Goal: Information Seeking & Learning: Learn about a topic

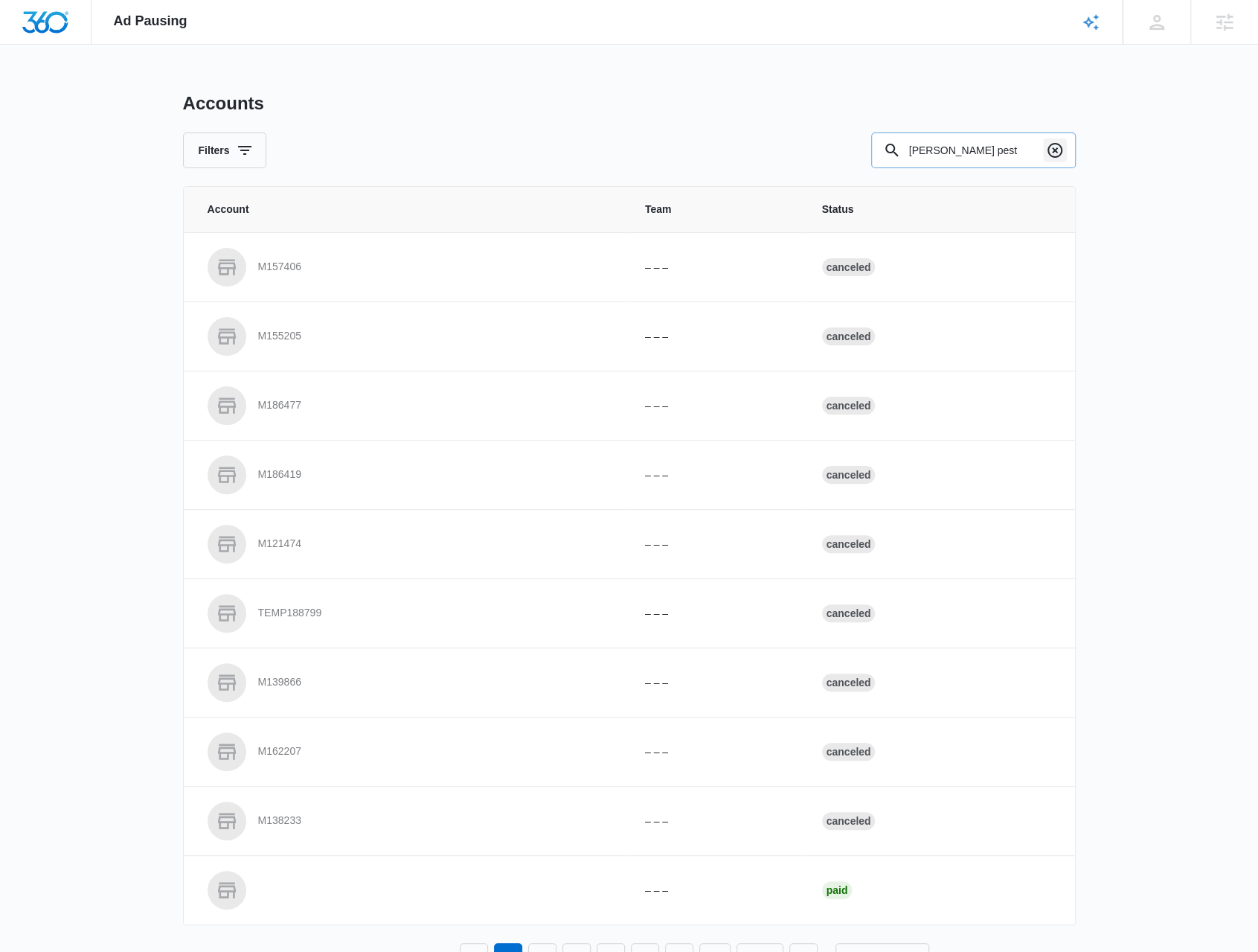
click at [1052, 151] on icon "Clear" at bounding box center [1055, 150] width 18 height 18
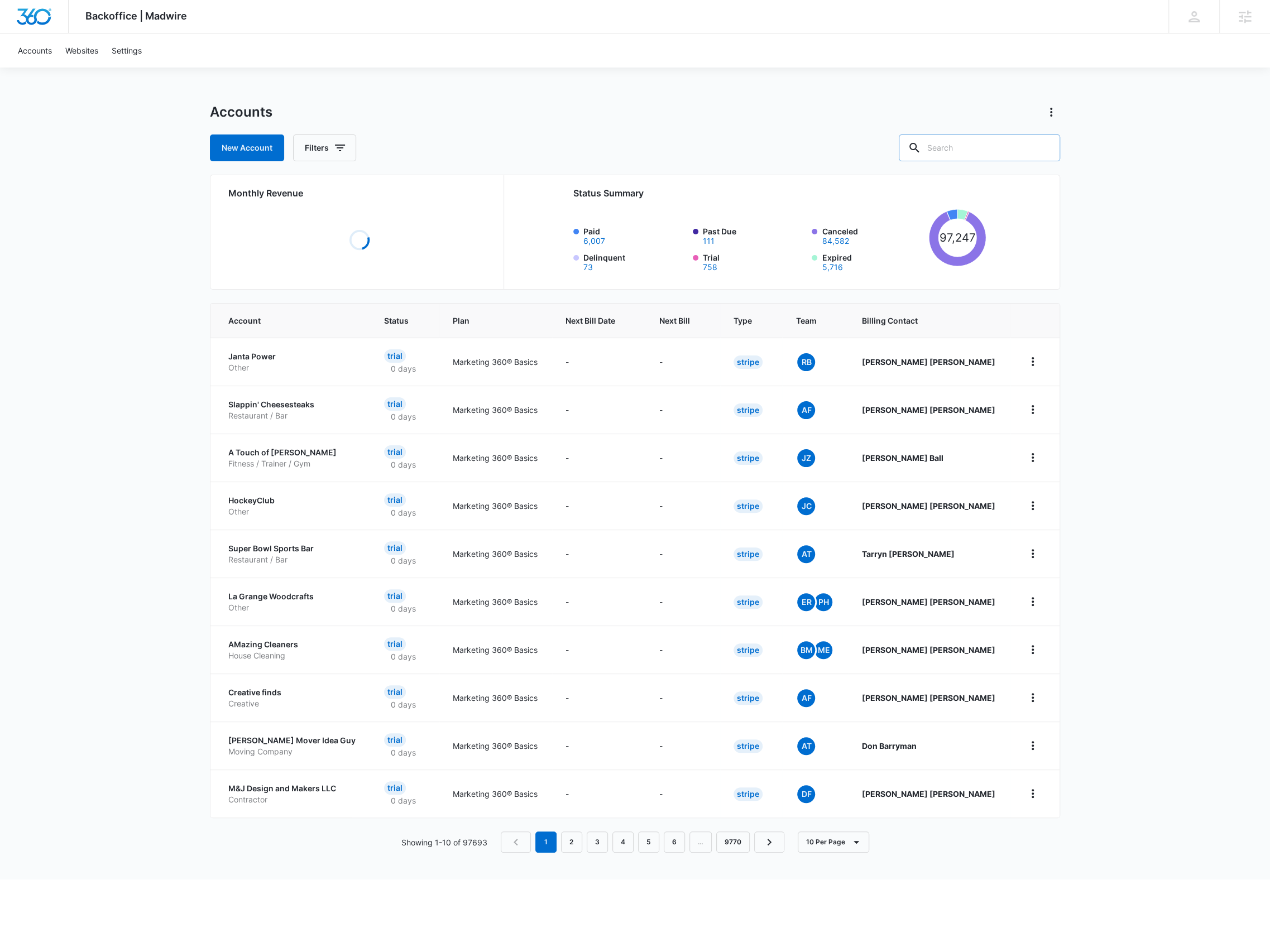
click at [958, 149] on input "text" at bounding box center [979, 148] width 161 height 27
paste input "M15587"
type input "M15587"
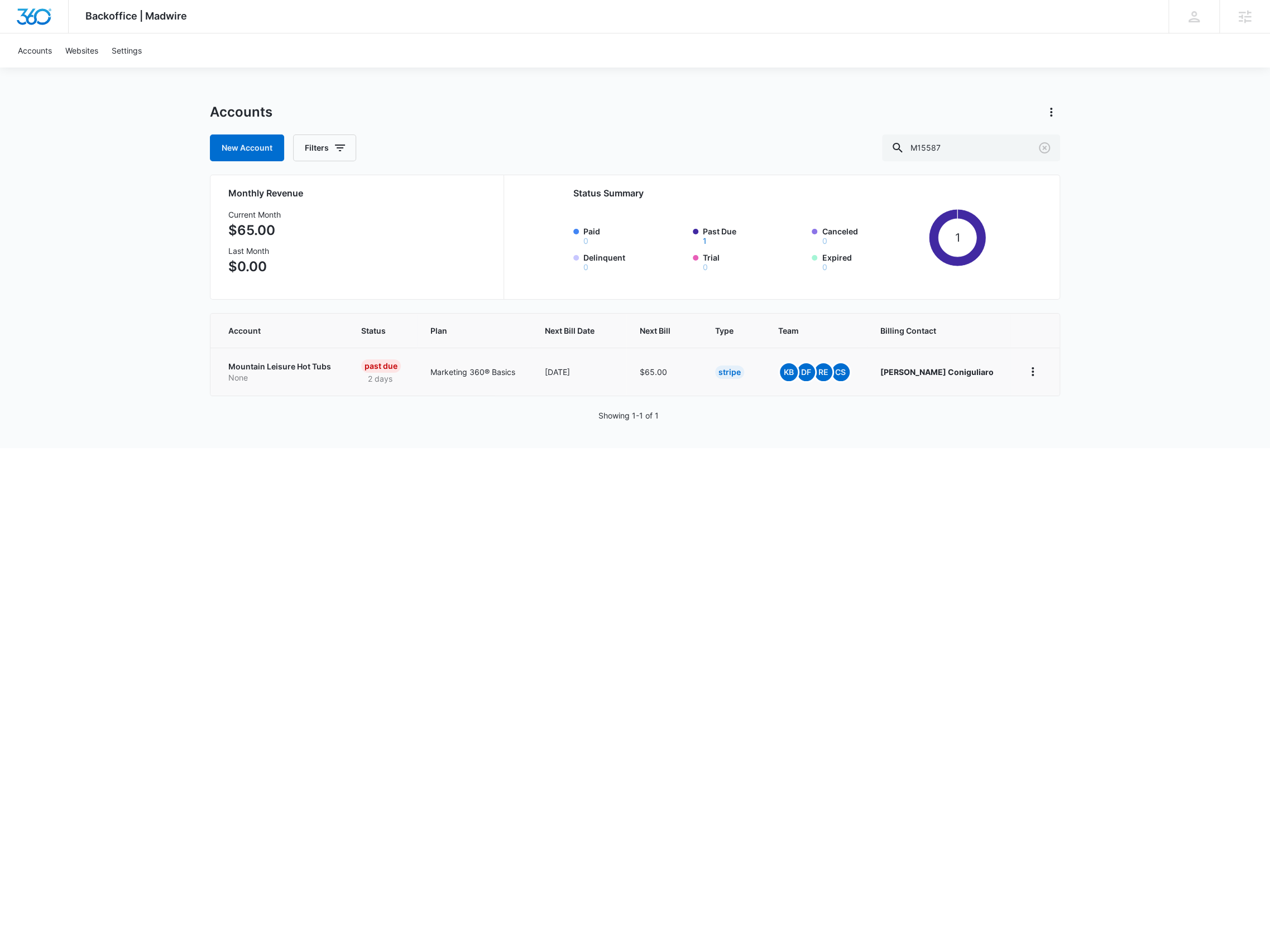
click at [287, 366] on p "Mountain Leisure Hot Tubs" at bounding box center [281, 367] width 106 height 11
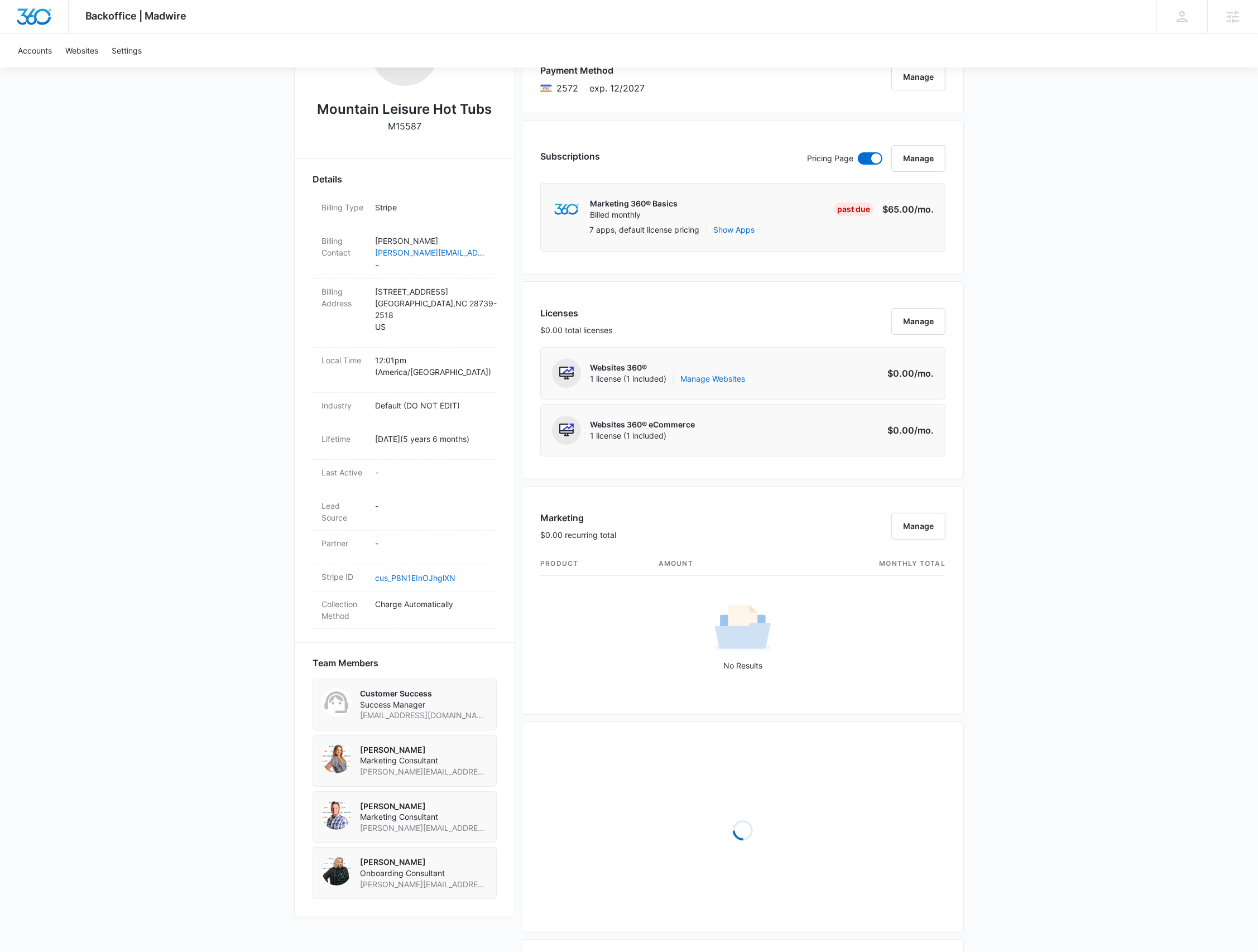
scroll to position [447, 0]
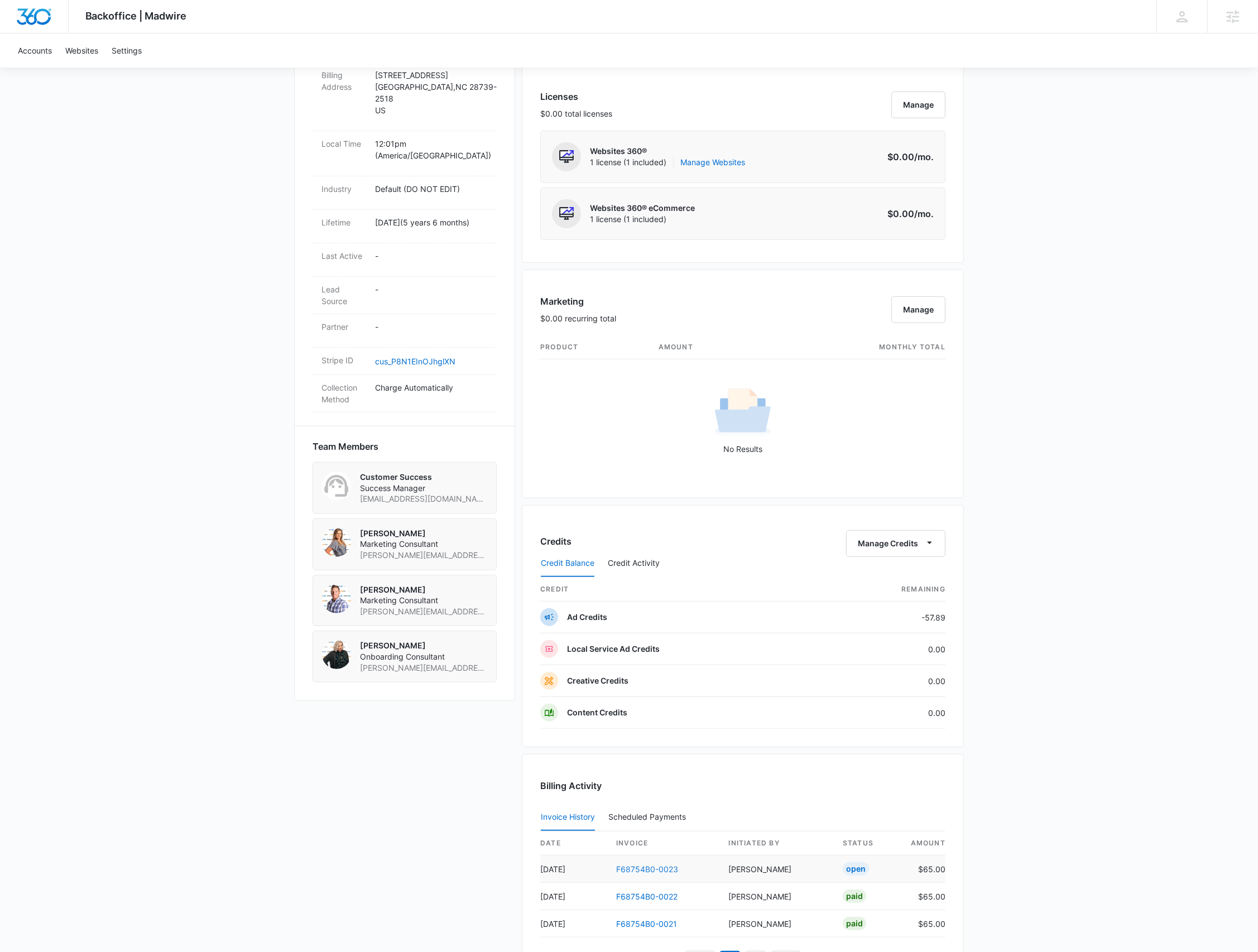
click at [651, 869] on link "F68754B0-0023" at bounding box center [647, 869] width 62 height 10
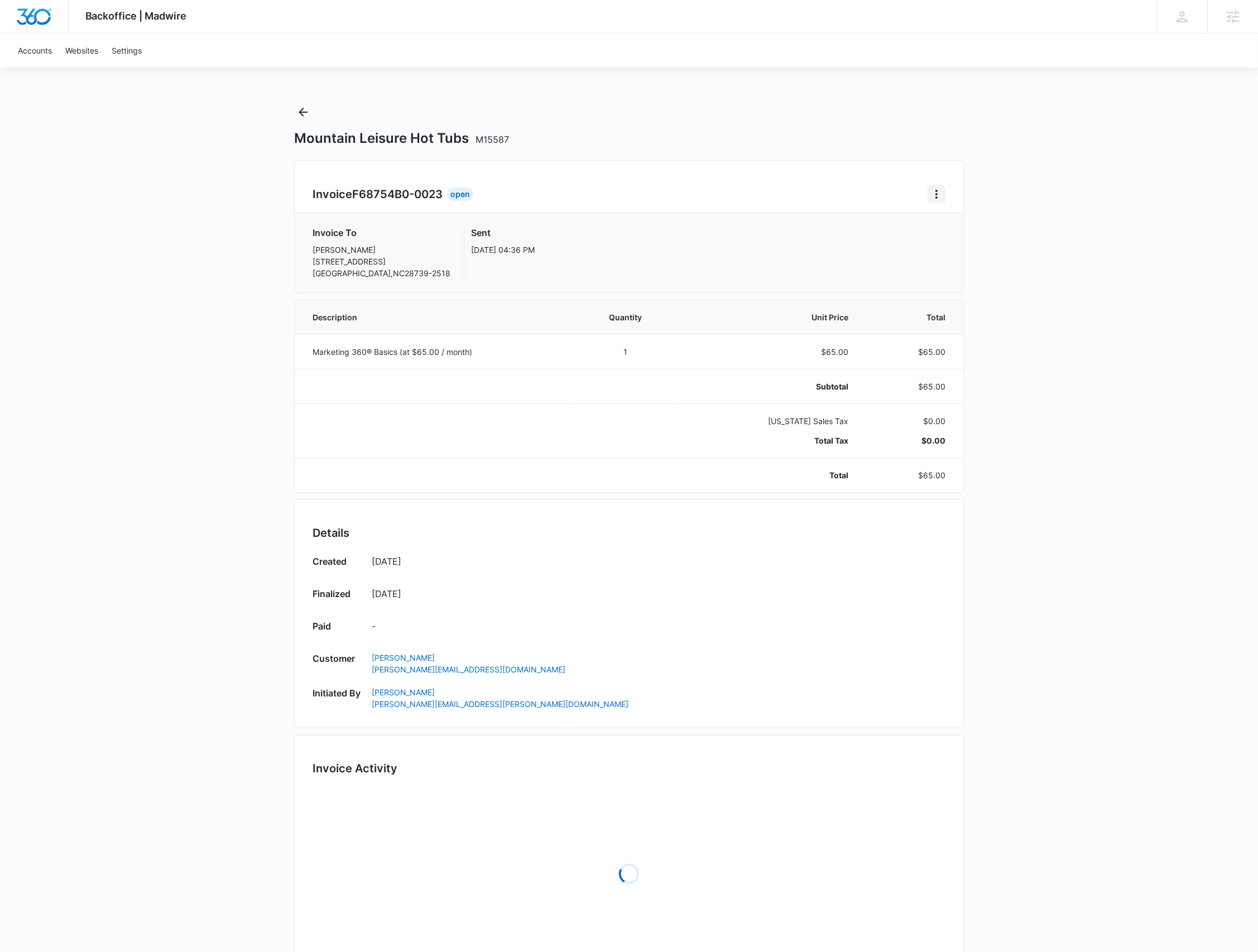
click at [937, 197] on icon "Home" at bounding box center [937, 194] width 3 height 9
click at [947, 240] on div "Retry Payment" at bounding box center [974, 242] width 65 height 8
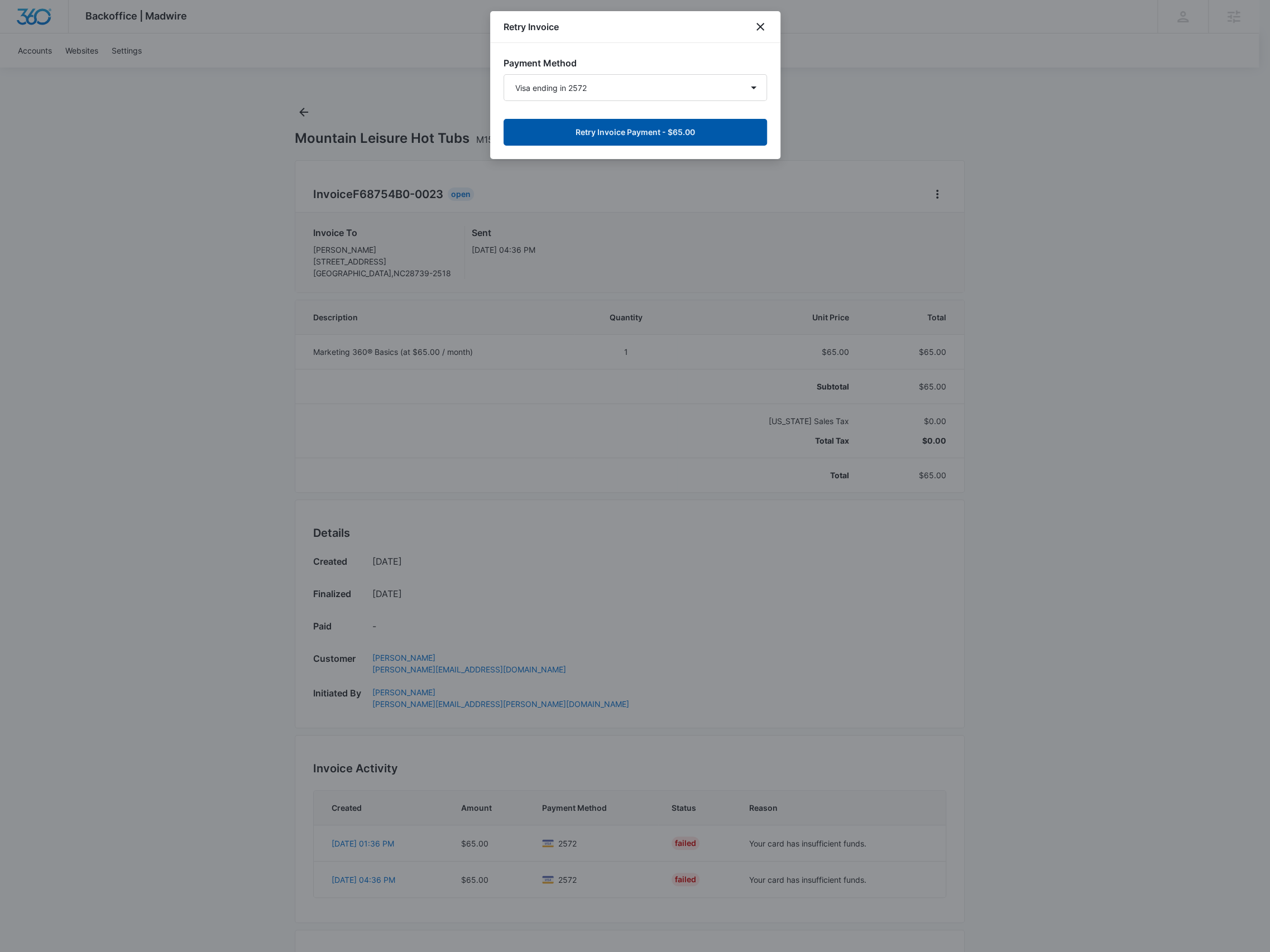
click at [686, 138] on button "Retry Invoice Payment - $65.00" at bounding box center [635, 132] width 263 height 27
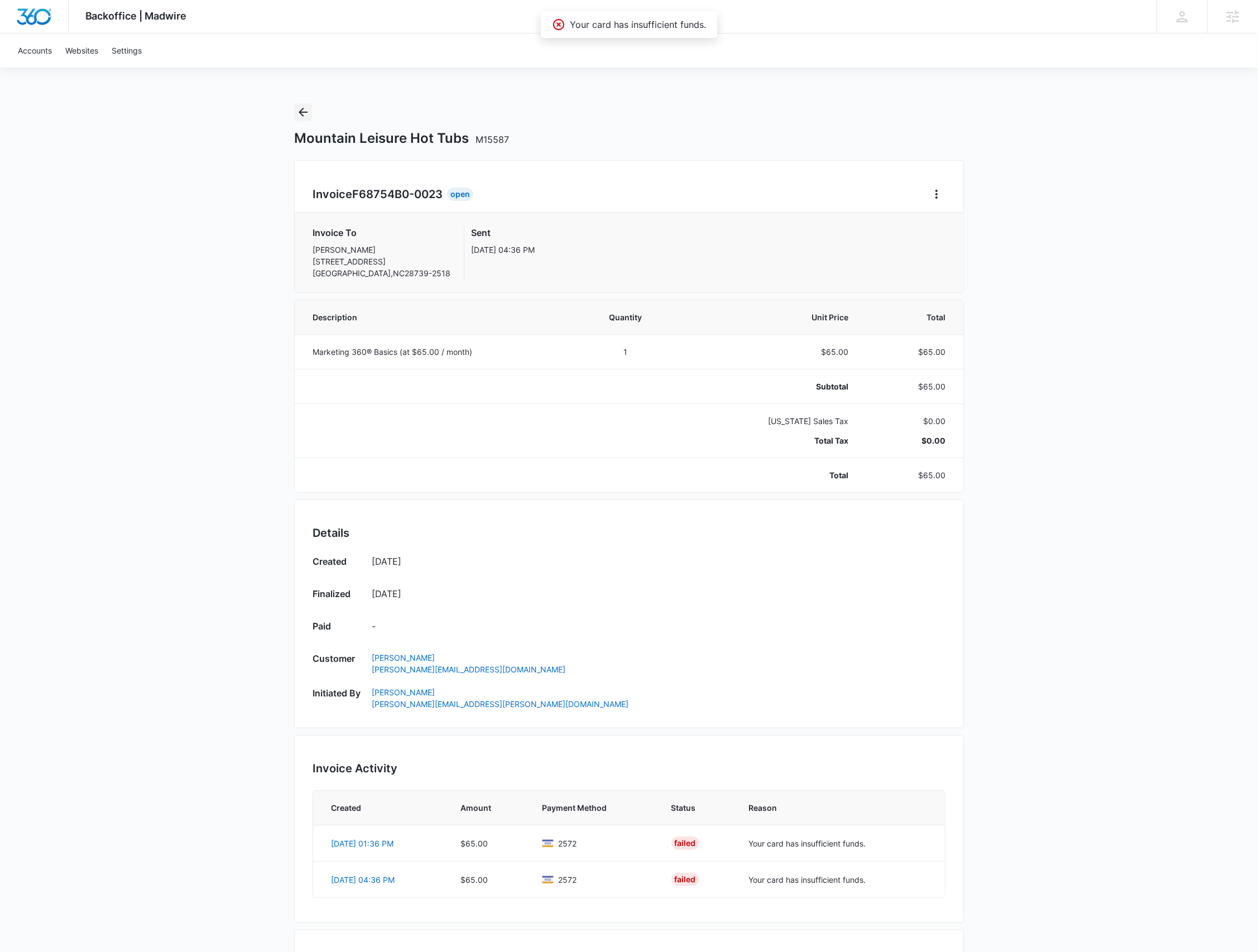
click at [303, 114] on icon "Back" at bounding box center [303, 112] width 13 height 13
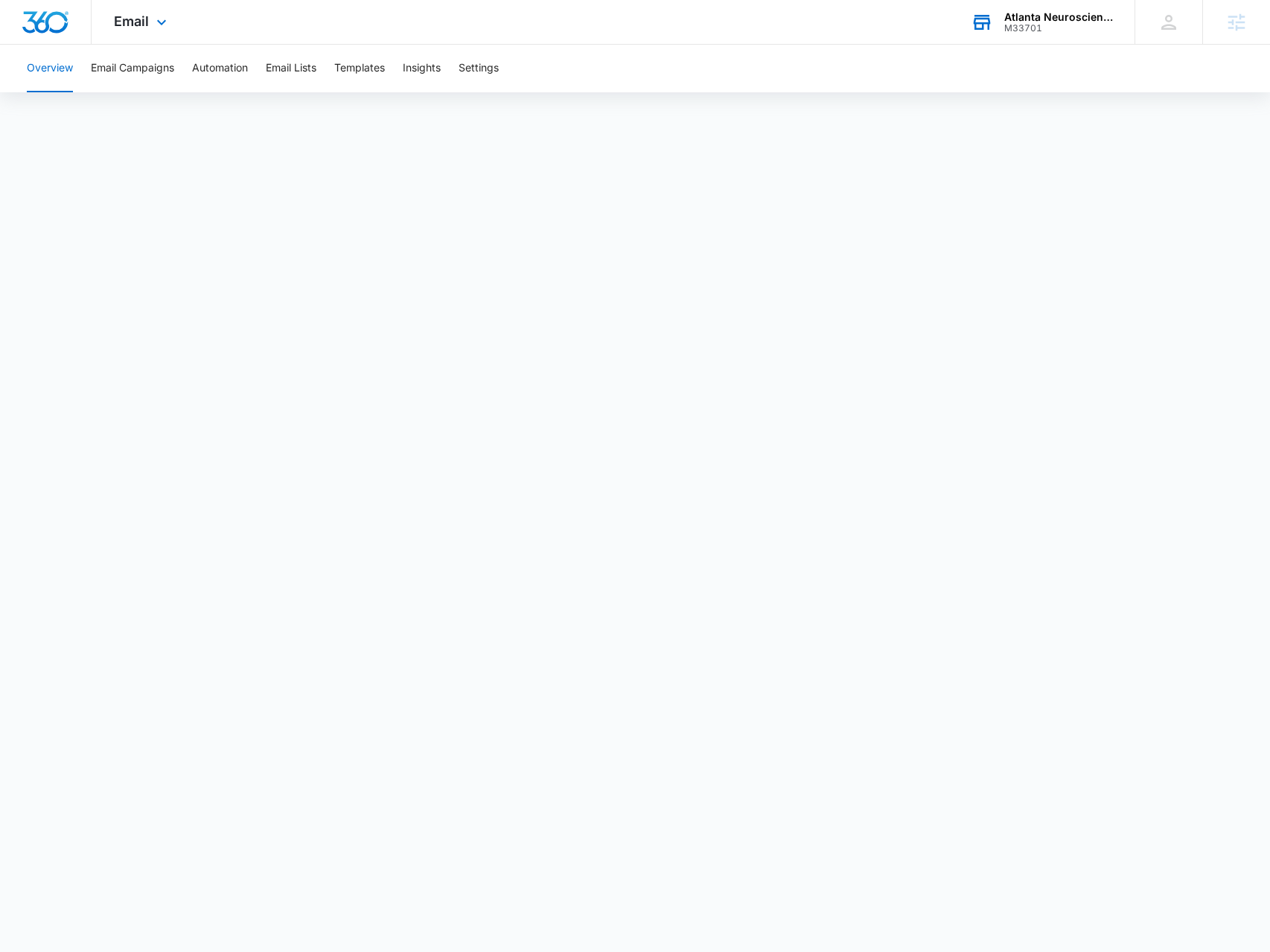
drag, startPoint x: 1029, startPoint y: 17, endPoint x: 1019, endPoint y: 38, distance: 23.3
click at [1029, 17] on div "Atlanta Neuroscience Foundation" at bounding box center [1058, 17] width 108 height 12
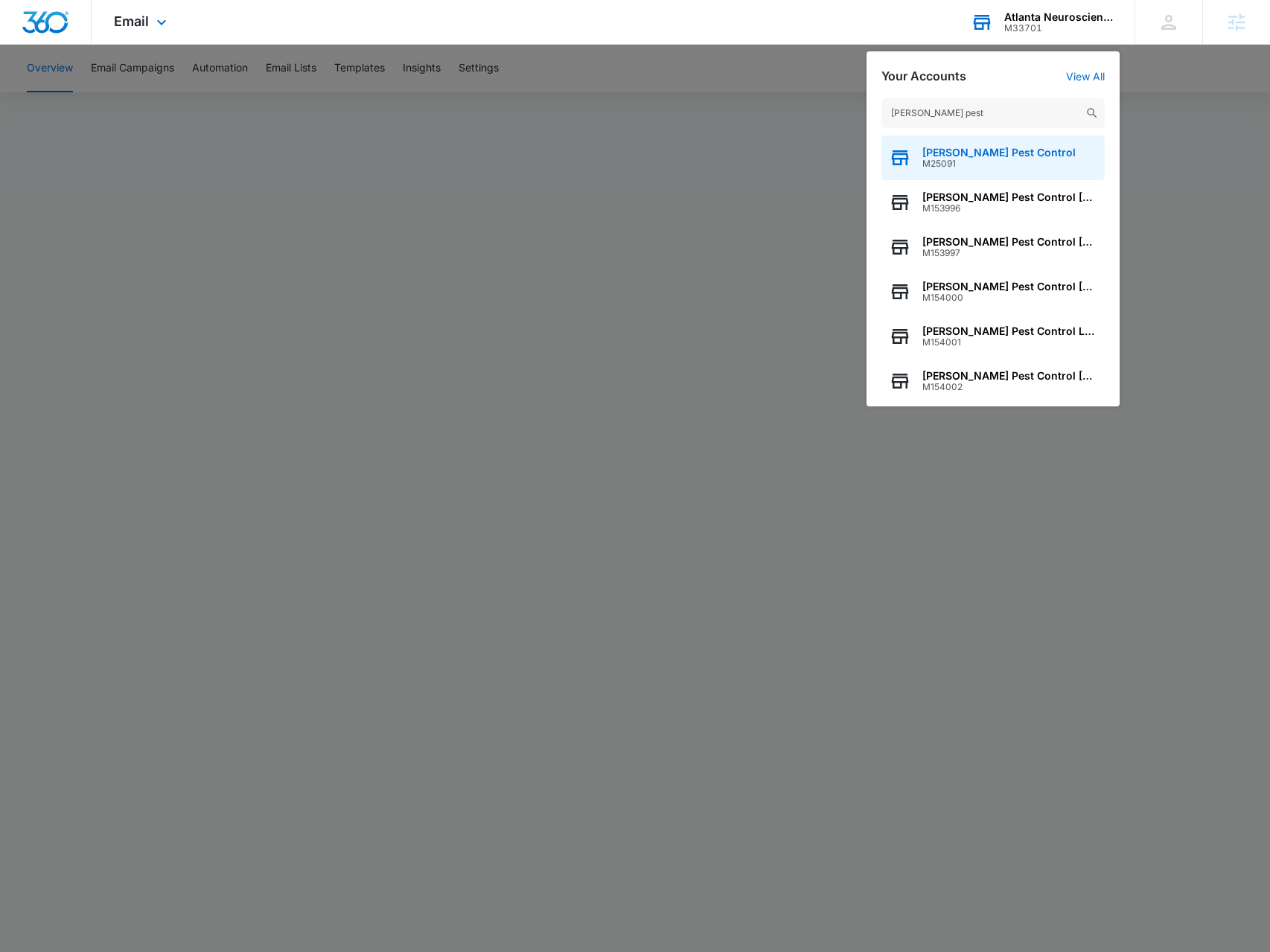
type input "knox pest"
click at [943, 152] on span "Knox Pest Control" at bounding box center [999, 152] width 153 height 12
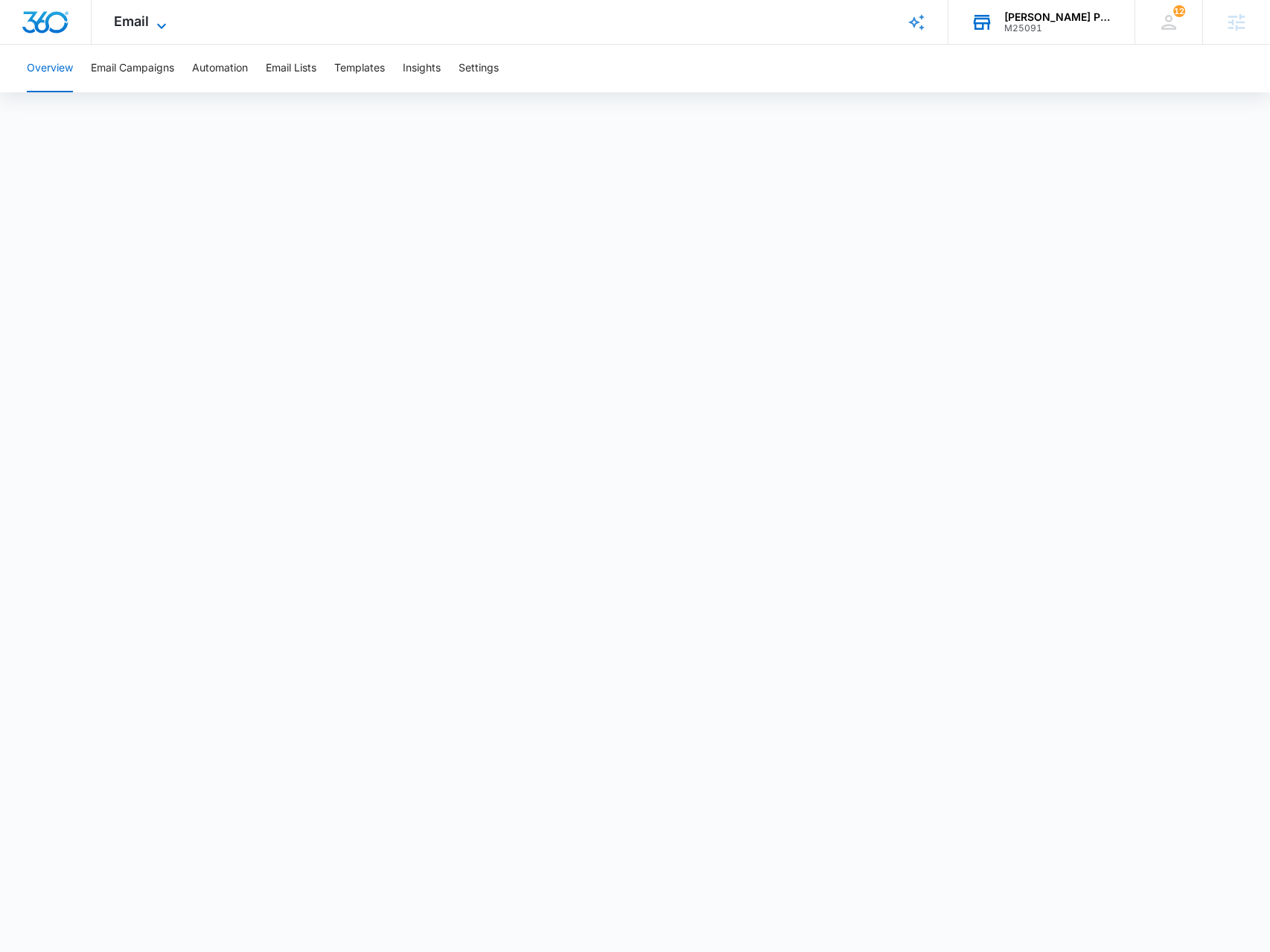
click at [152, 22] on icon at bounding box center [161, 25] width 18 height 18
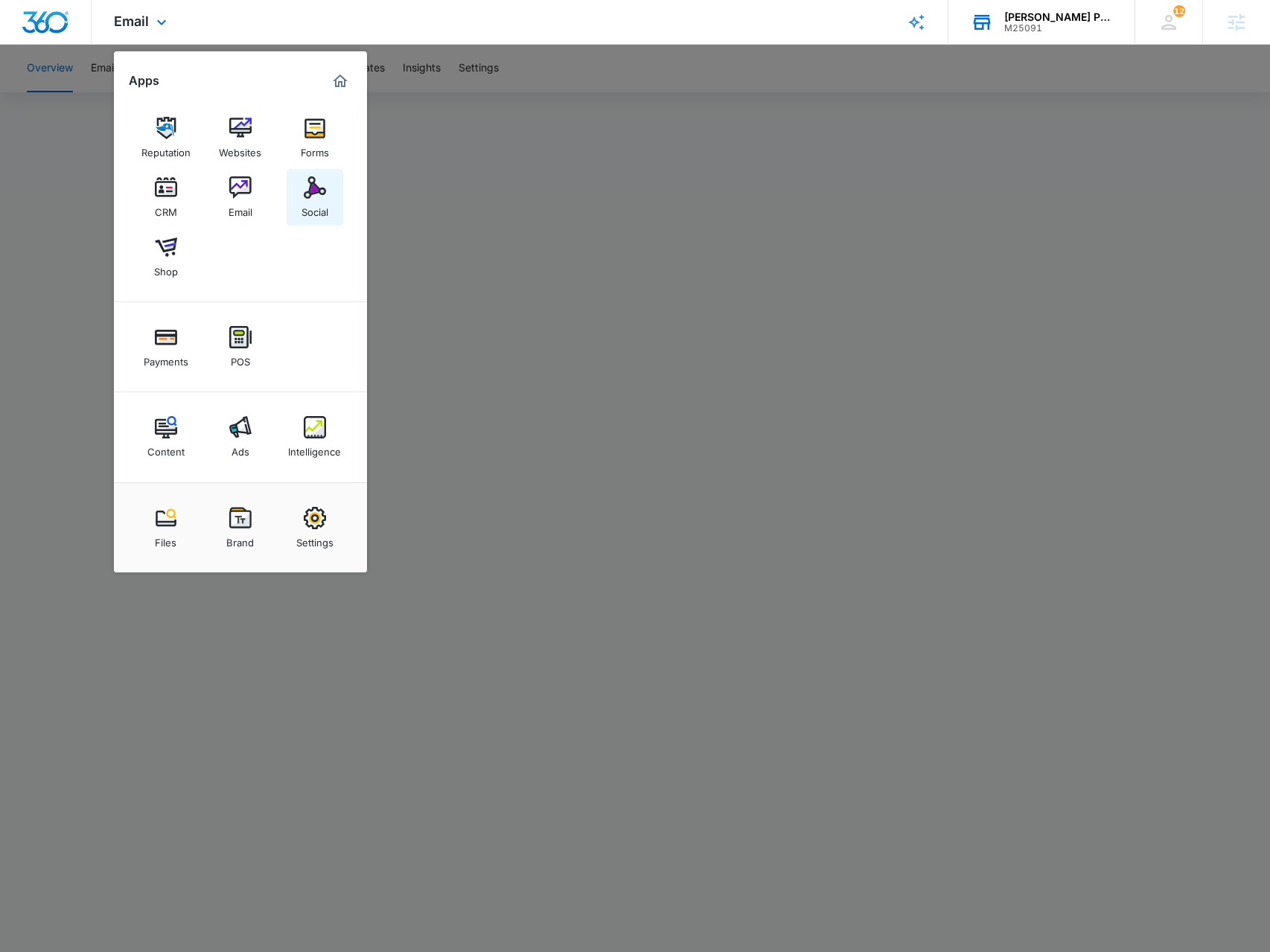
click at [312, 193] on img at bounding box center [315, 187] width 22 height 22
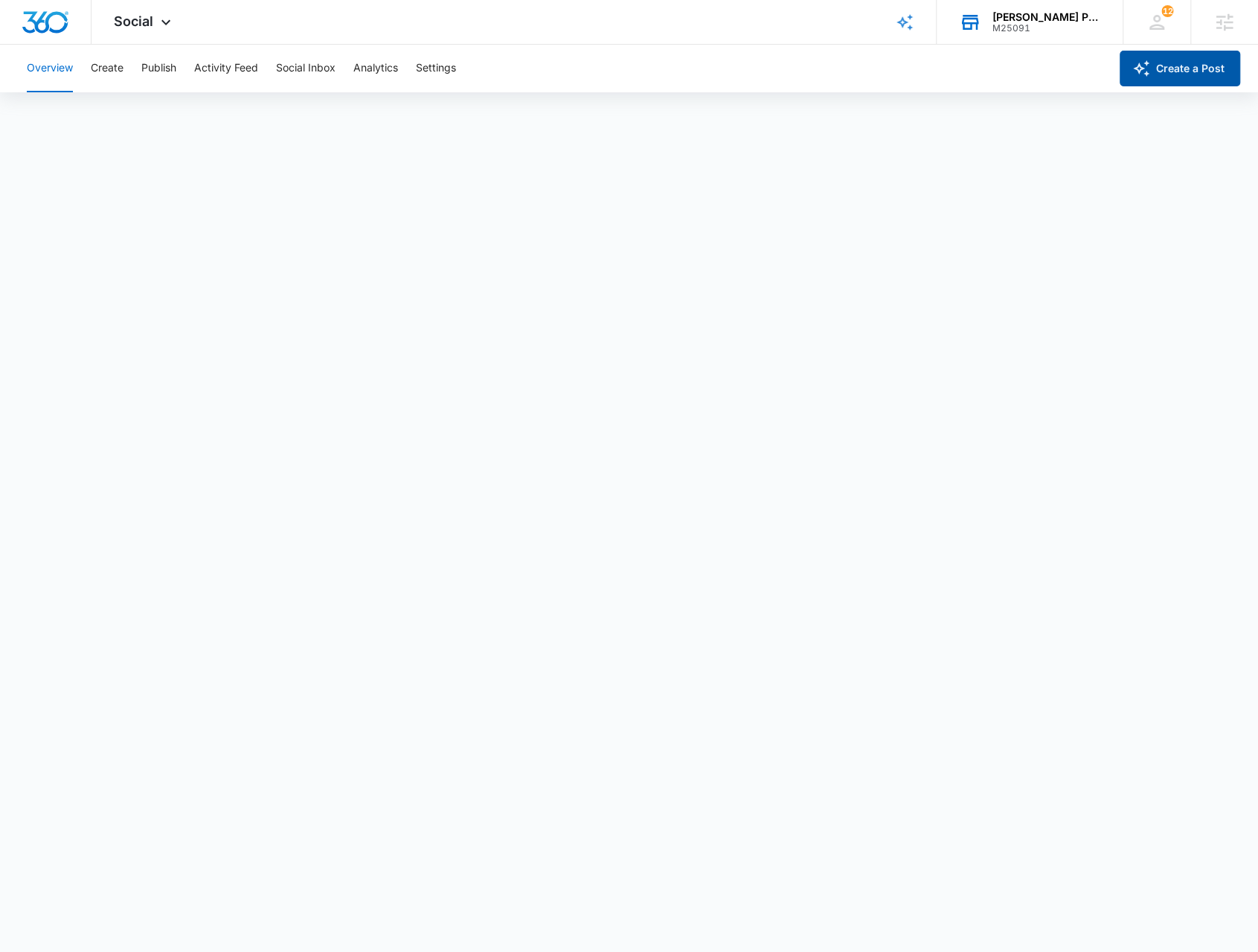
click at [1176, 62] on button "Create a Post" at bounding box center [1180, 69] width 120 height 36
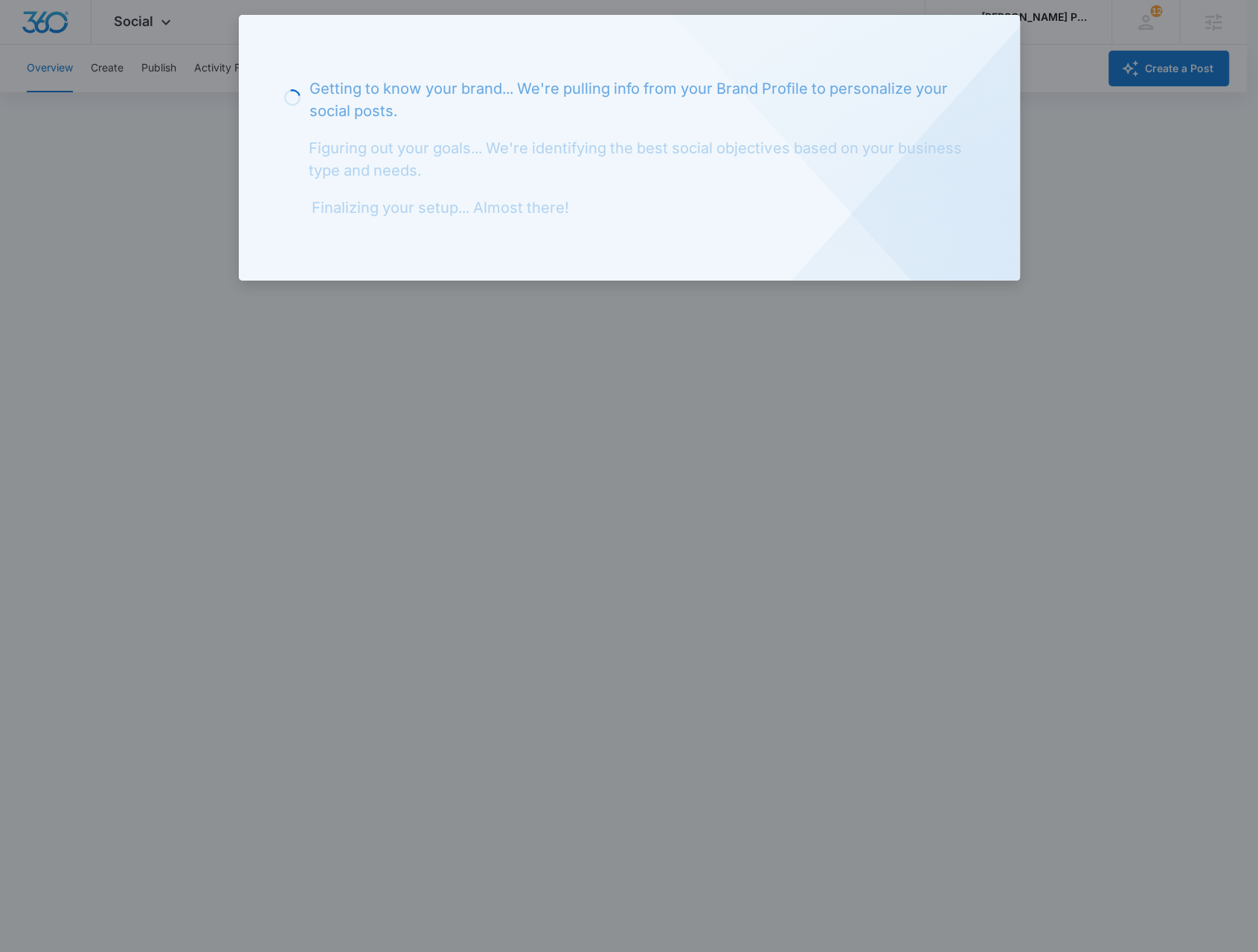
drag, startPoint x: 1049, startPoint y: 483, endPoint x: 1047, endPoint y: 475, distance: 8.2
click at [1047, 477] on div at bounding box center [629, 476] width 1258 height 952
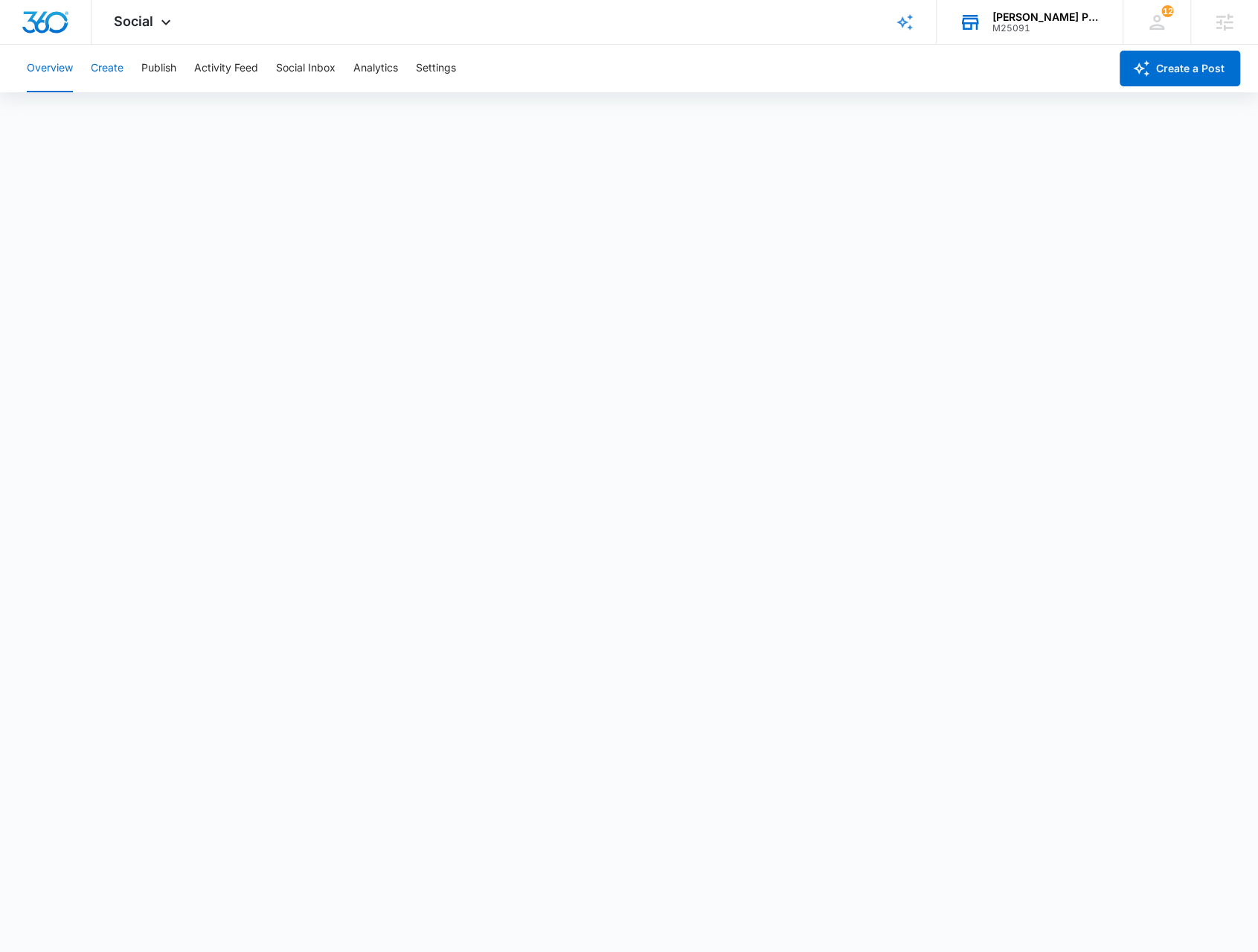
click at [111, 83] on button "Create" at bounding box center [107, 69] width 33 height 47
click at [1174, 64] on button "Create a Post" at bounding box center [1180, 69] width 120 height 36
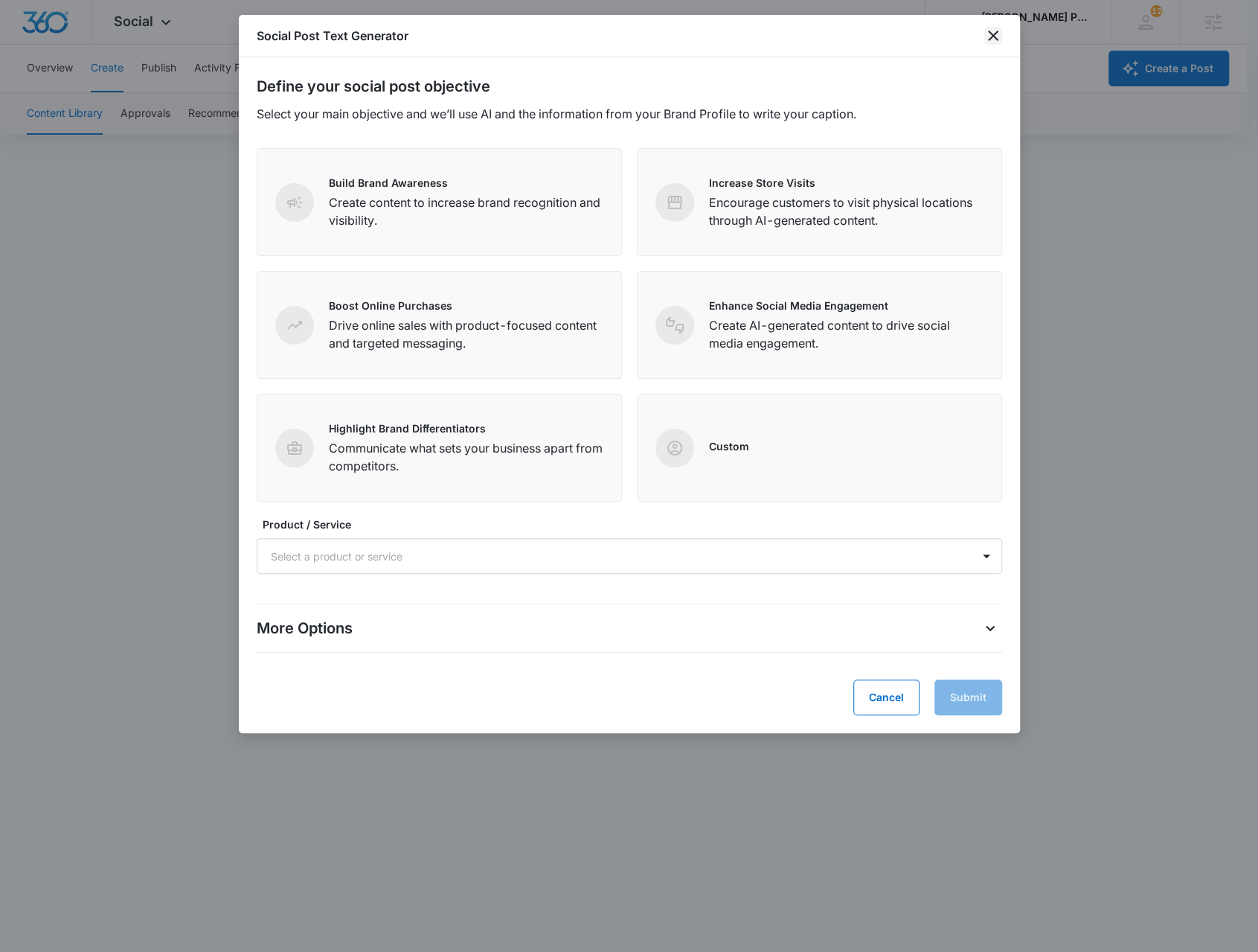
click at [992, 41] on icon "close" at bounding box center [993, 36] width 18 height 18
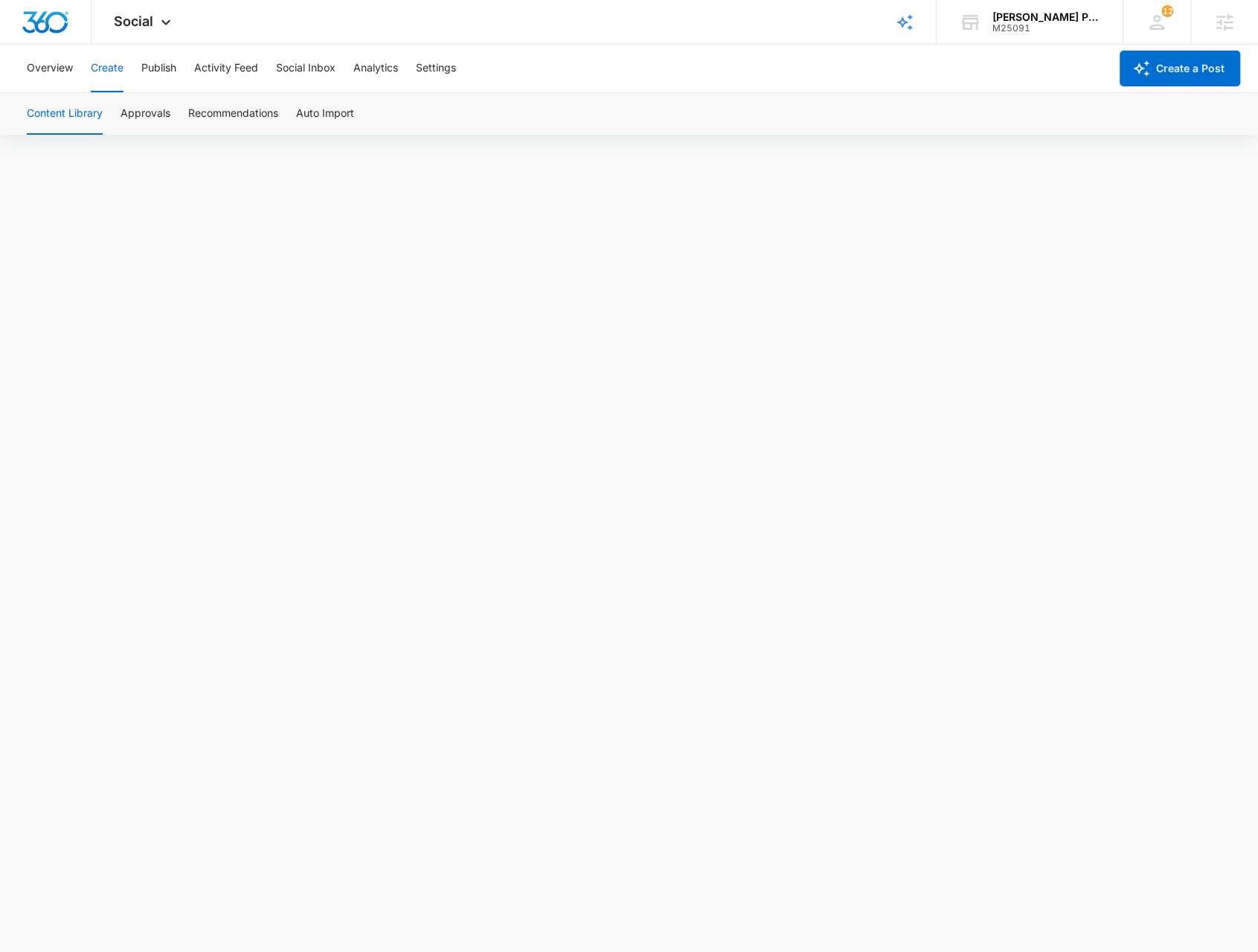
scroll to position [10, 0]
click at [157, 74] on button "Publish" at bounding box center [158, 69] width 35 height 47
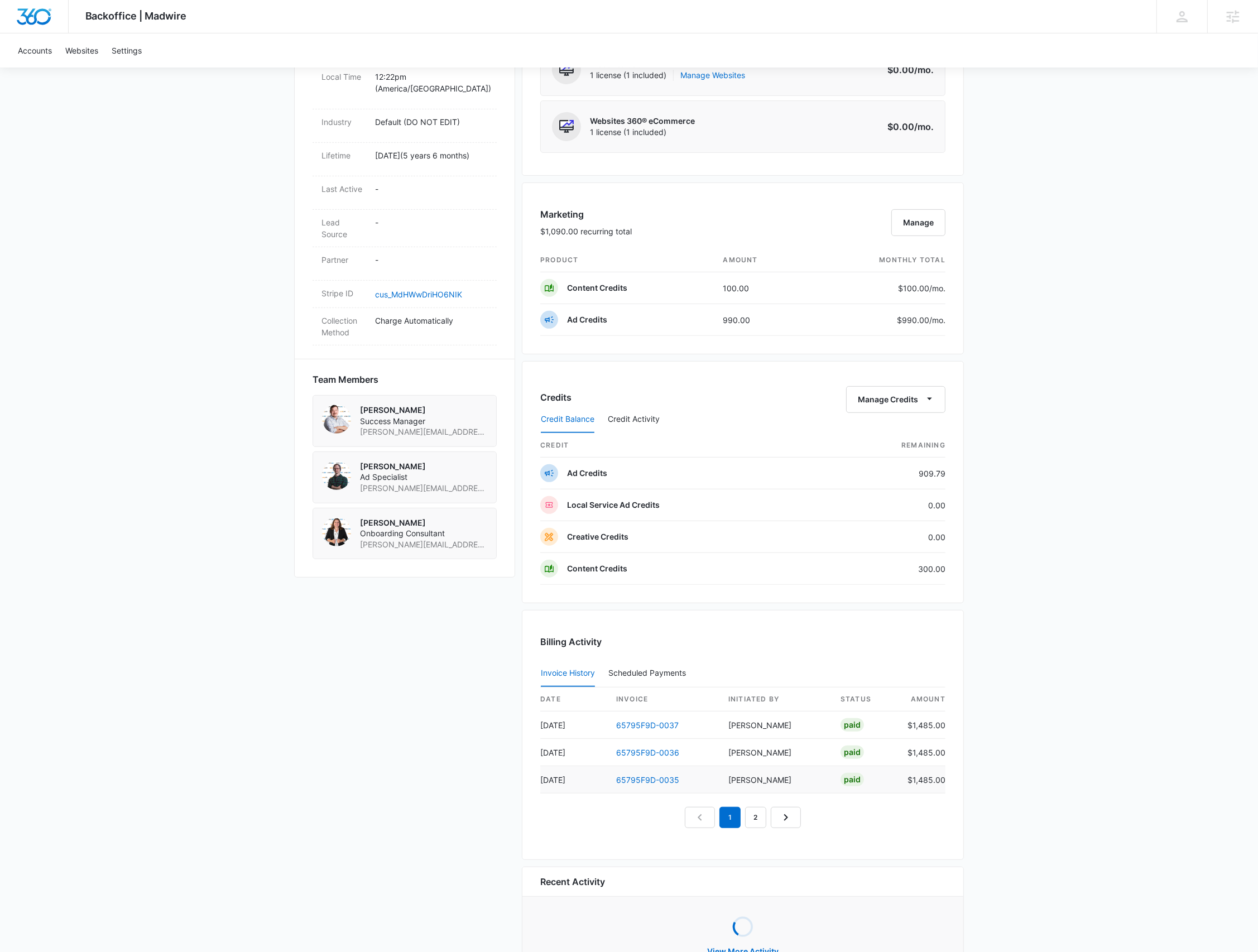
scroll to position [535, 0]
click at [759, 817] on link "2" at bounding box center [755, 816] width 21 height 21
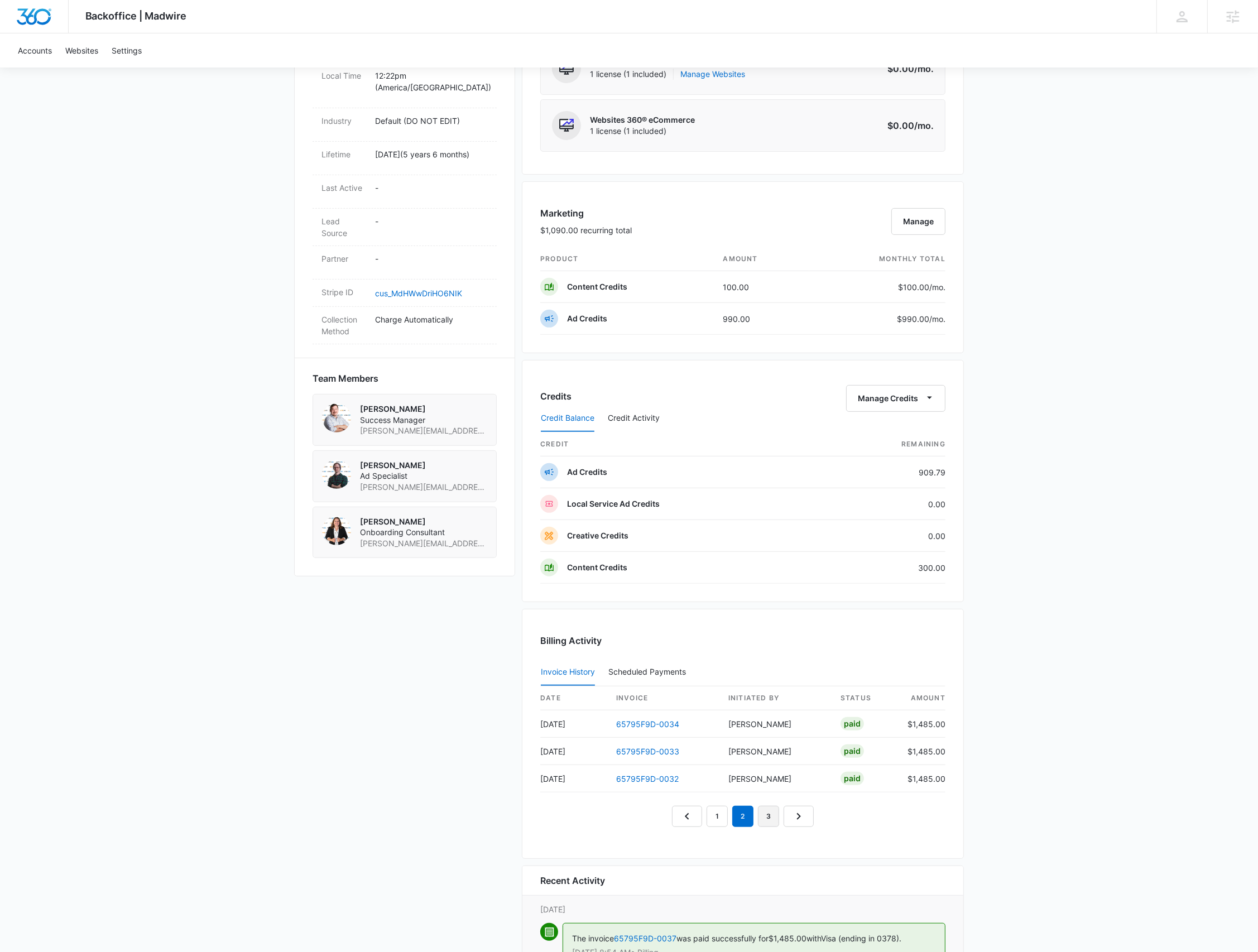
click at [768, 817] on link "3" at bounding box center [768, 816] width 21 height 21
click at [778, 814] on link "4" at bounding box center [781, 816] width 21 height 21
click at [698, 816] on link "1" at bounding box center [691, 816] width 21 height 21
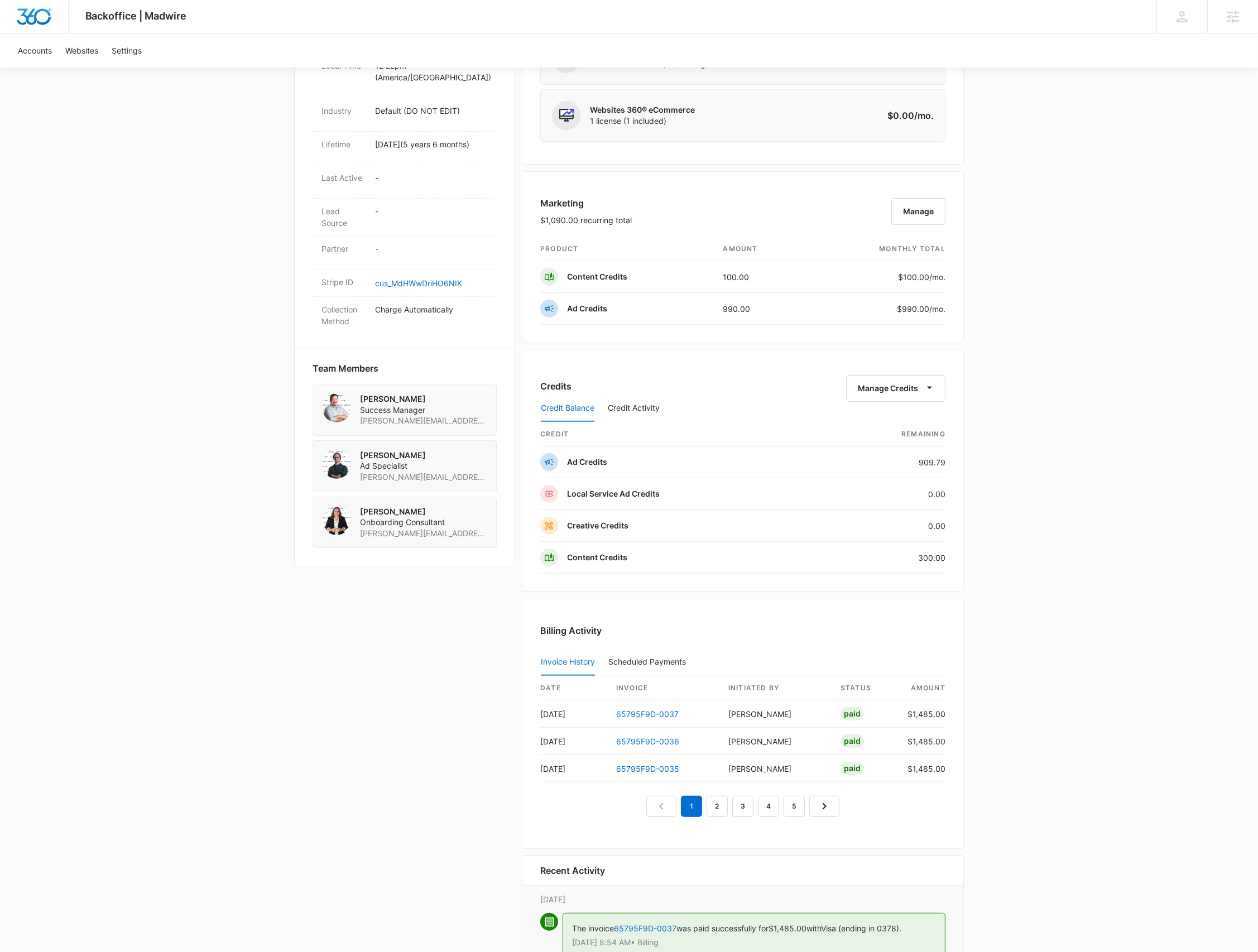
scroll to position [619, 0]
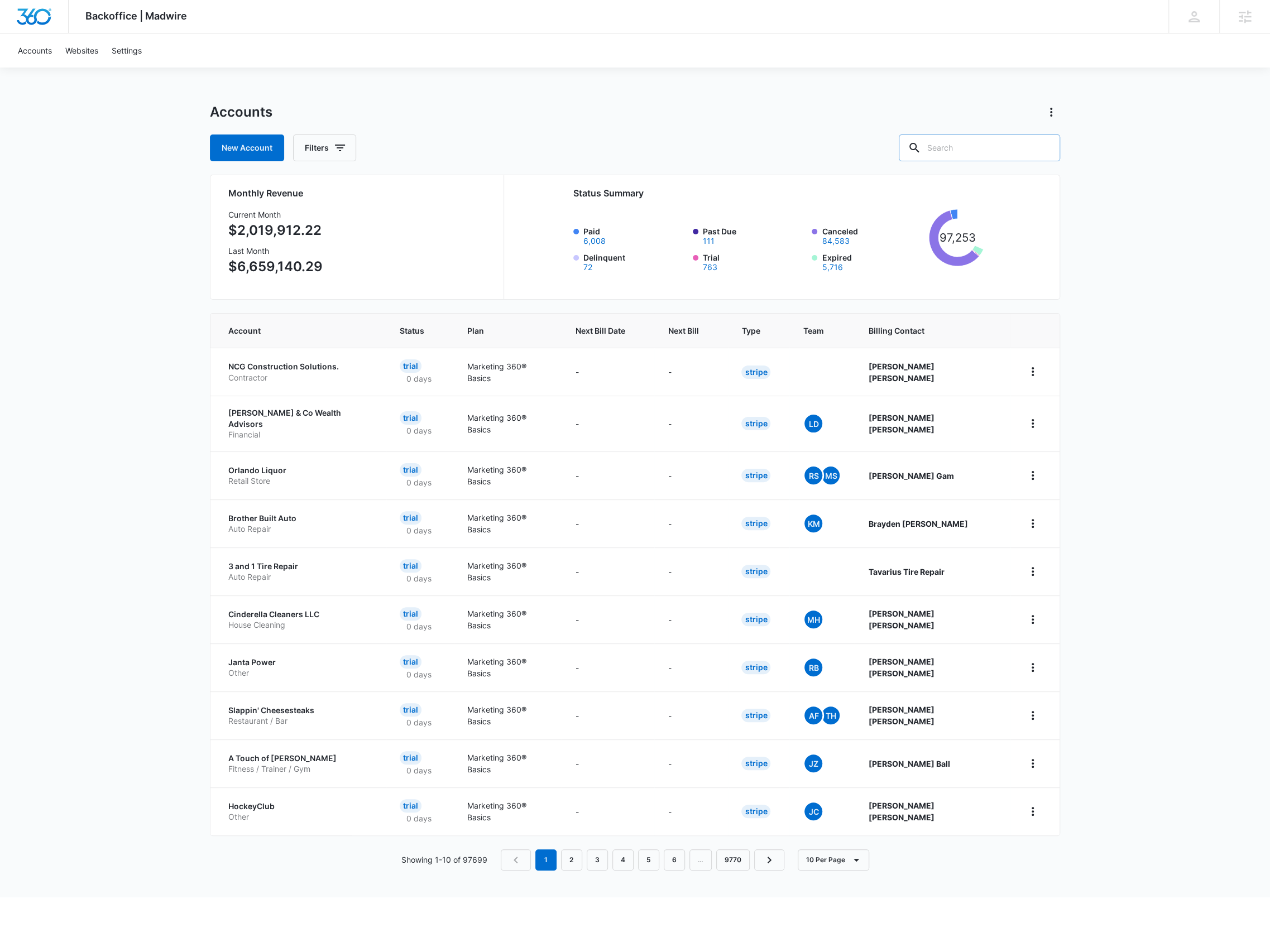
click at [974, 139] on input "text" at bounding box center [979, 148] width 161 height 27
type input "ault cool"
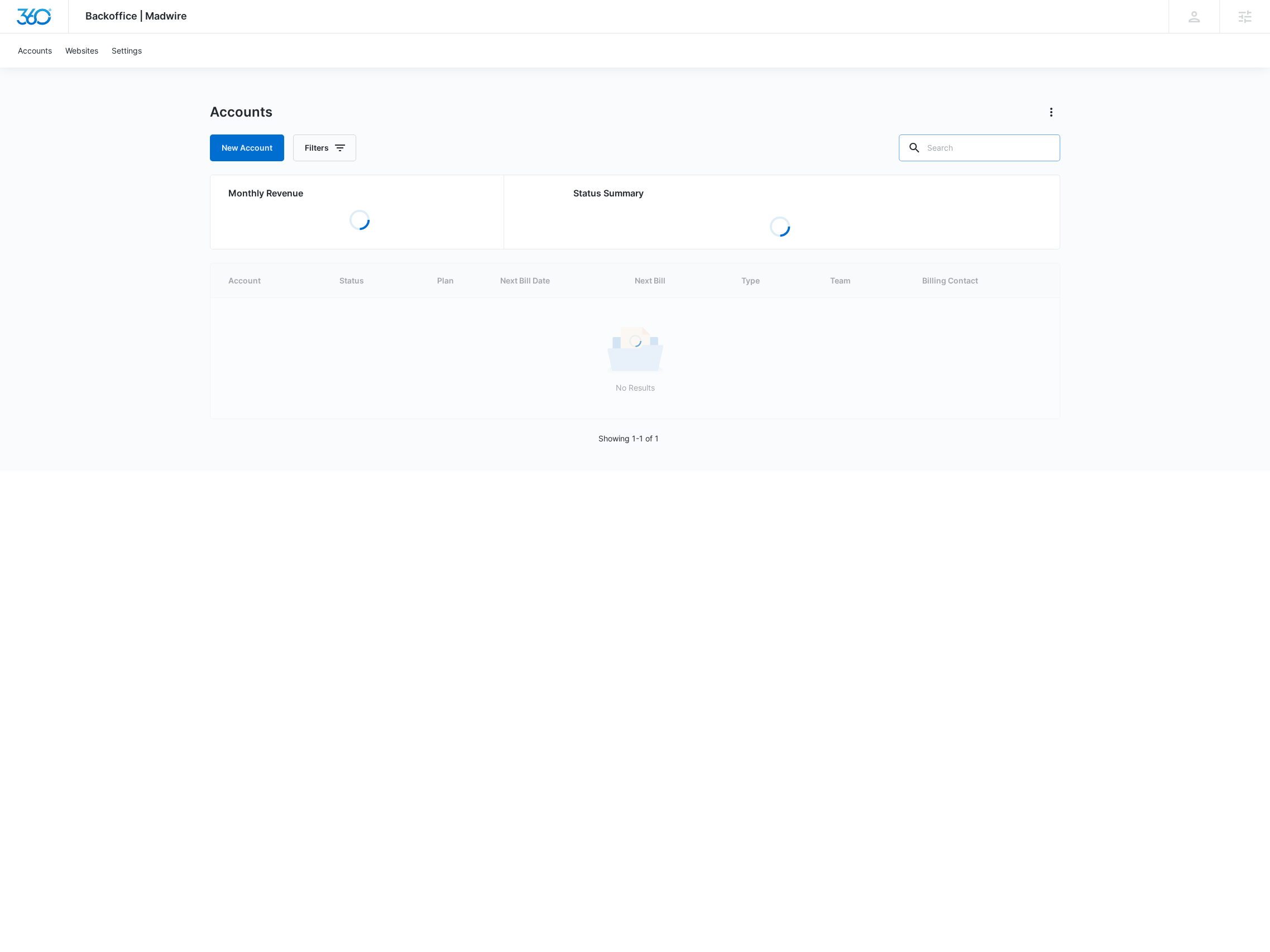
drag, startPoint x: 975, startPoint y: 136, endPoint x: 981, endPoint y: 145, distance: 10.8
click at [981, 147] on input "text" at bounding box center [979, 148] width 161 height 27
type input "T"
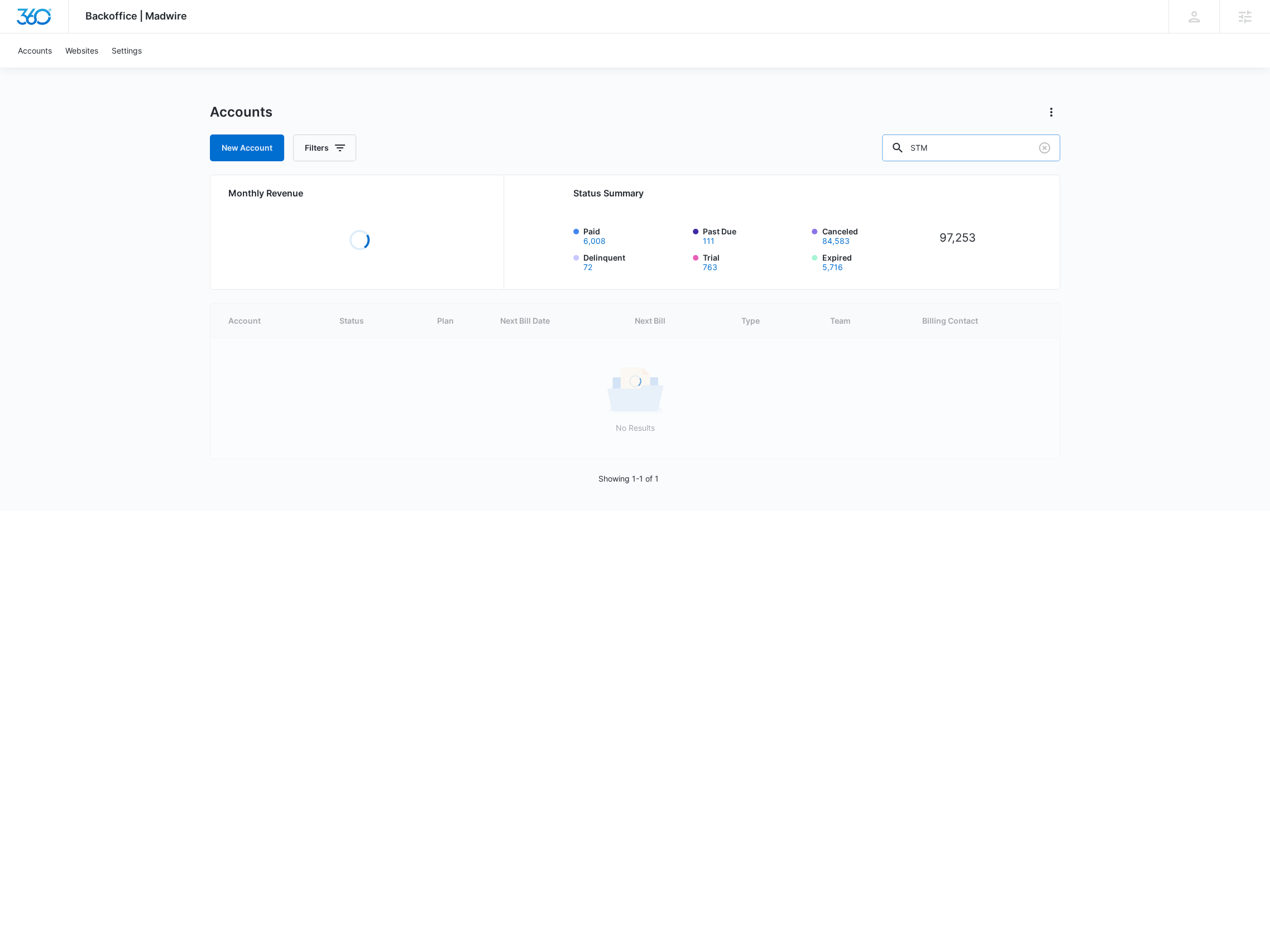
type input "STM"
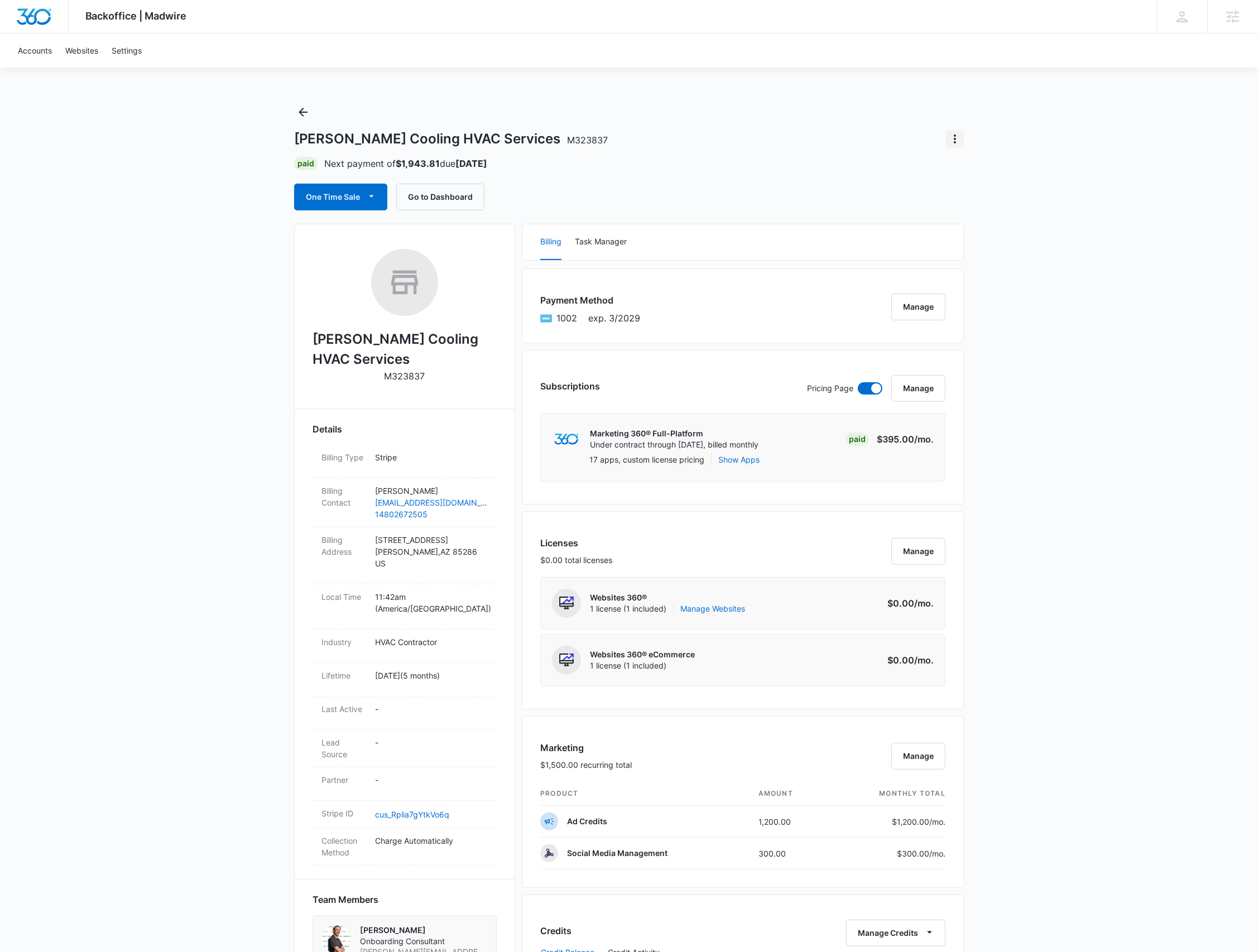
click at [958, 133] on icon "Actions" at bounding box center [955, 138] width 13 height 13
click at [984, 173] on div "Close Account" at bounding box center [986, 170] width 53 height 8
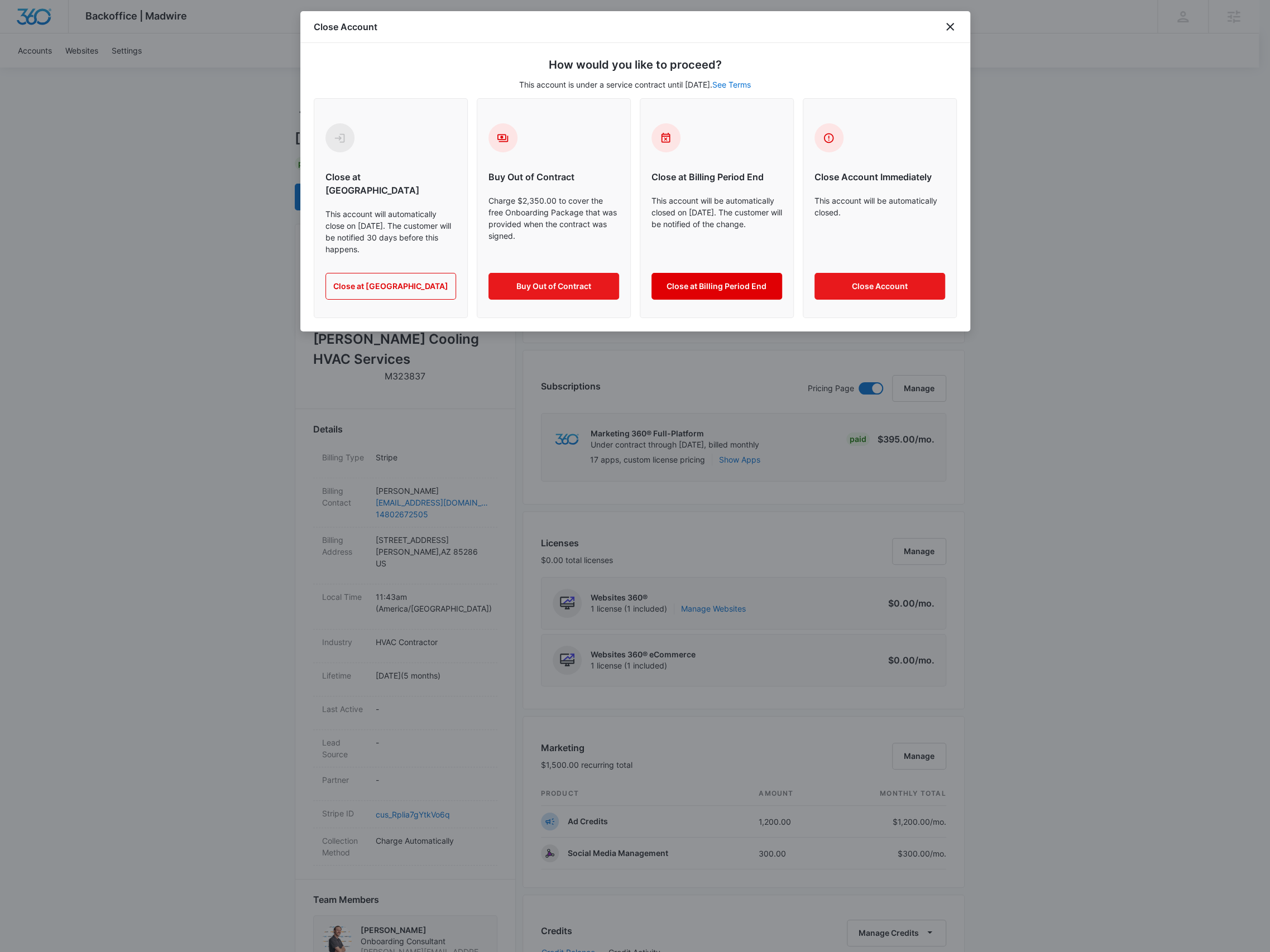
click at [746, 273] on button "Close at Billing Period End" at bounding box center [717, 286] width 131 height 27
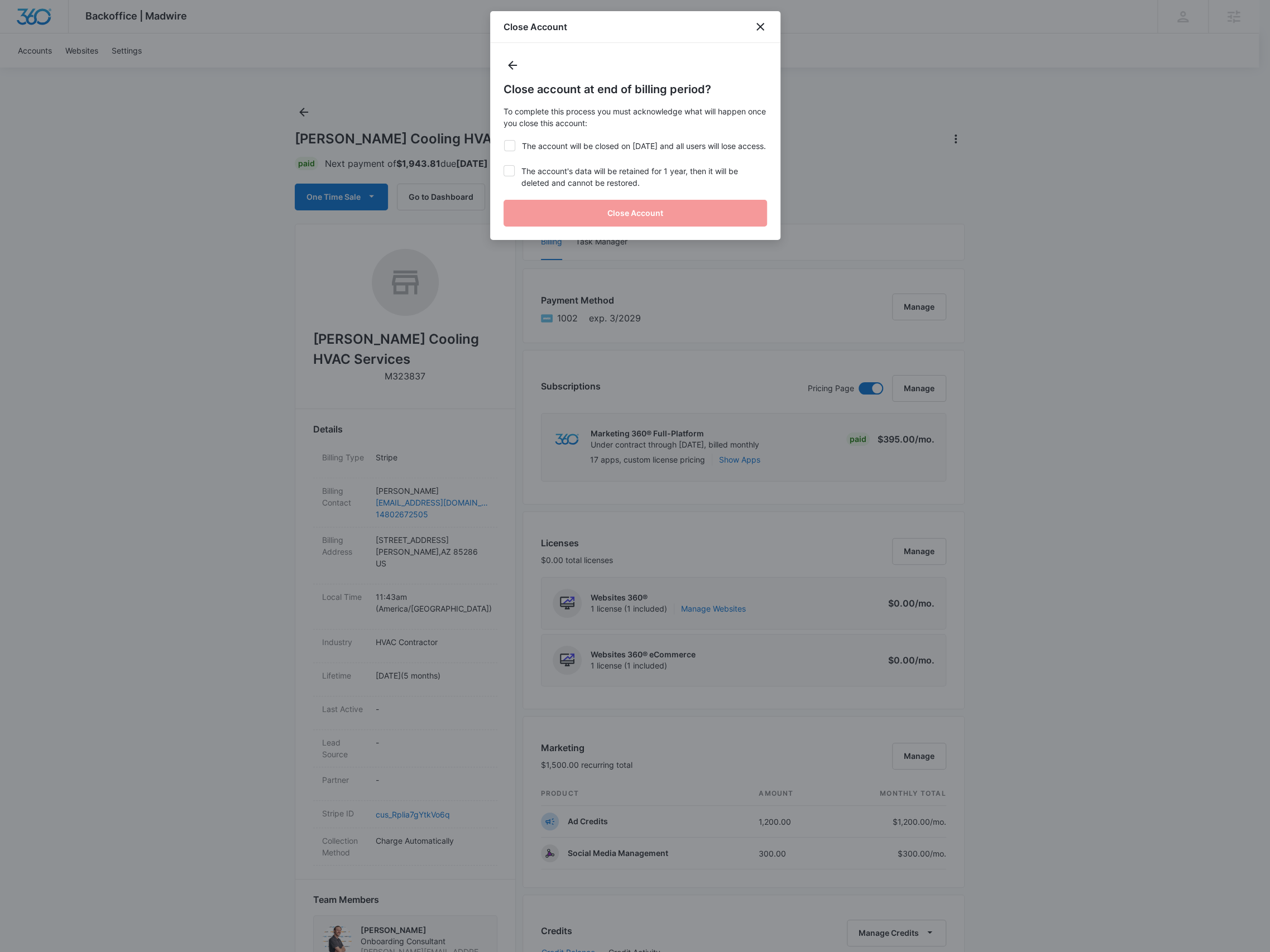
drag, startPoint x: 596, startPoint y: 185, endPoint x: 595, endPoint y: 174, distance: 11.0
click at [595, 185] on label "The account's data will be retained for 1 year, then it will be deleted and can…" at bounding box center [635, 176] width 263 height 23
click at [504, 166] on input "The account's data will be retained for 1 year, then it will be deleted and can…" at bounding box center [503, 165] width 1 height 1
checkbox input "true"
click at [602, 149] on label "The account will be closed on Aug 24, 2025 and all users will lose access." at bounding box center [635, 146] width 263 height 11
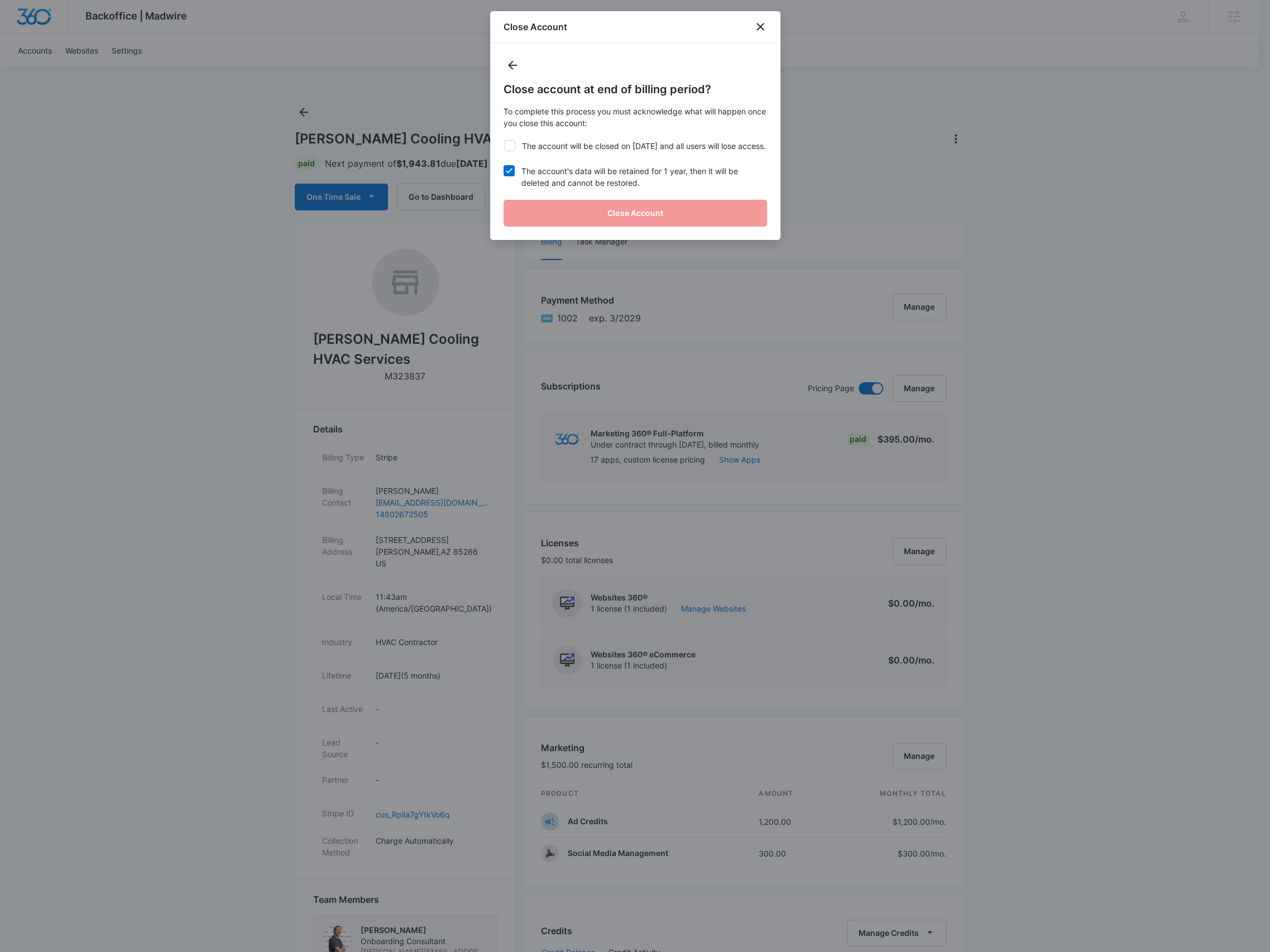
click at [504, 141] on input "The account will be closed on Aug 24, 2025 and all users will lose access." at bounding box center [503, 140] width 1 height 1
checkbox input "true"
click at [585, 225] on button "Close Account" at bounding box center [635, 213] width 263 height 27
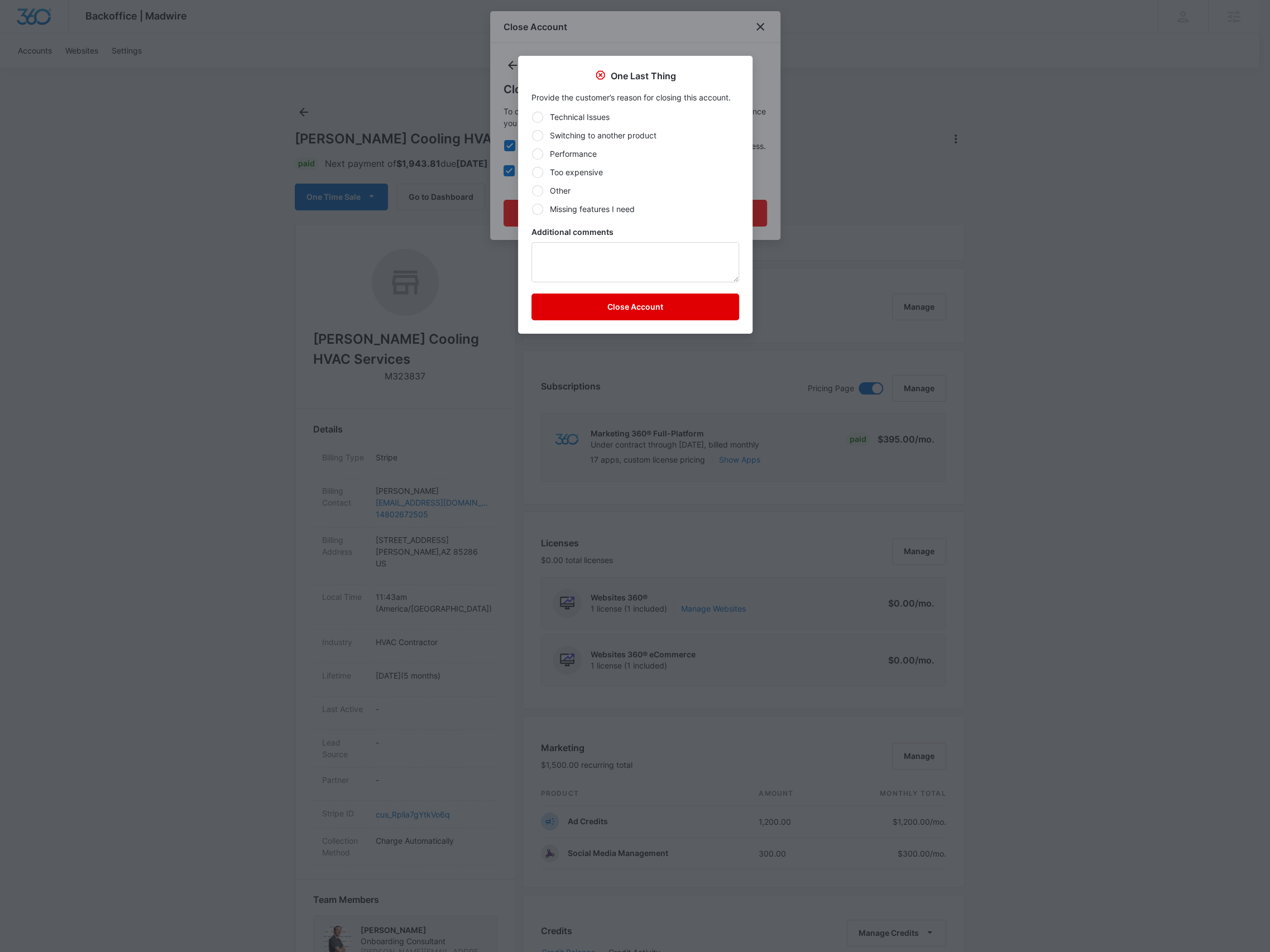
click at [616, 202] on div "Technical Issues Switching to another product Performance Too expensive Other M…" at bounding box center [635, 163] width 208 height 104
click at [588, 156] on label "Performance" at bounding box center [635, 154] width 208 height 11
click at [532, 154] on input "Performance" at bounding box center [531, 154] width 1 height 1
radio input "true"
click at [607, 301] on button "Close Account" at bounding box center [635, 307] width 208 height 27
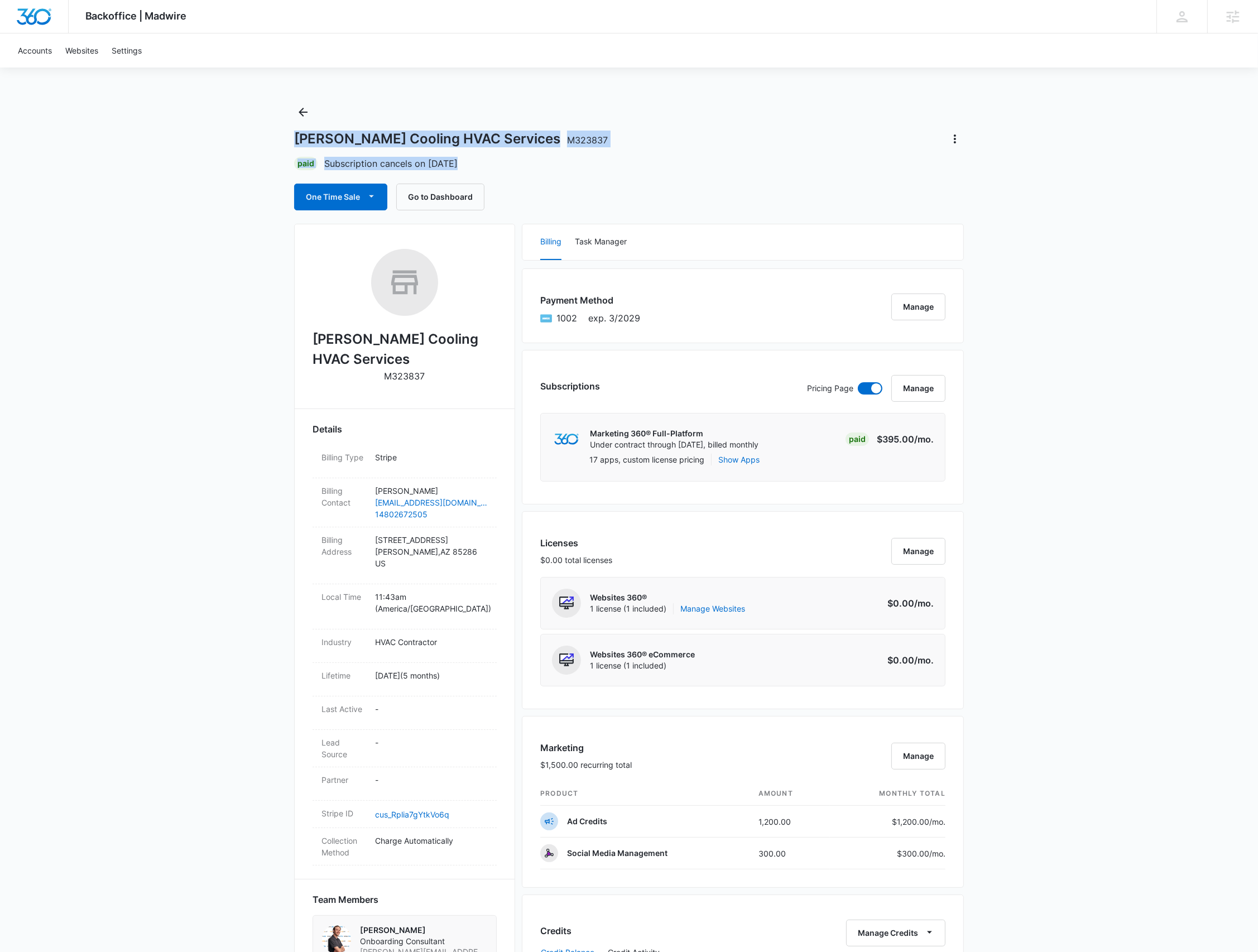
drag, startPoint x: 479, startPoint y: 161, endPoint x: 285, endPoint y: 142, distance: 194.9
click at [285, 142] on div "Backoffice | Madwire Apps Settings BR Brennan Rachman brennan.rachman@madwire.c…" at bounding box center [629, 768] width 1258 height 1536
drag, startPoint x: 281, startPoint y: 145, endPoint x: 504, endPoint y: 164, distance: 223.8
click at [504, 164] on div "Backoffice | Madwire Apps Settings BR Brennan Rachman brennan.rachman@madwire.c…" at bounding box center [629, 768] width 1258 height 1536
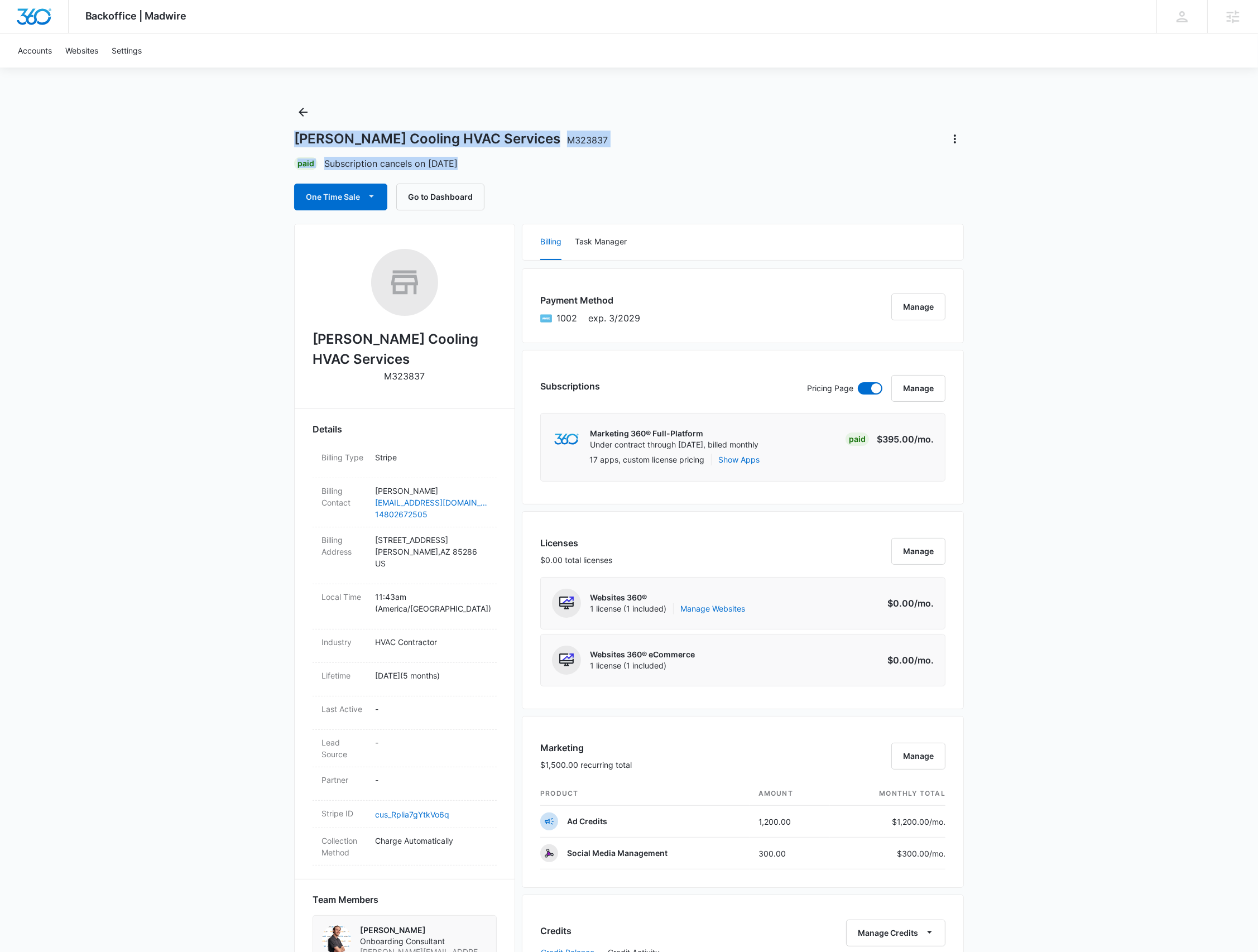
click at [485, 164] on div "Paid Subscription cancels on Aug 24" at bounding box center [628, 163] width 670 height 13
drag, startPoint x: 481, startPoint y: 164, endPoint x: 289, endPoint y: 137, distance: 193.9
click at [289, 137] on div "Backoffice | Madwire Apps Settings BR Brennan Rachman brennan.rachman@madwire.c…" at bounding box center [629, 768] width 1258 height 1536
drag, startPoint x: 289, startPoint y: 137, endPoint x: 482, endPoint y: 160, distance: 194.4
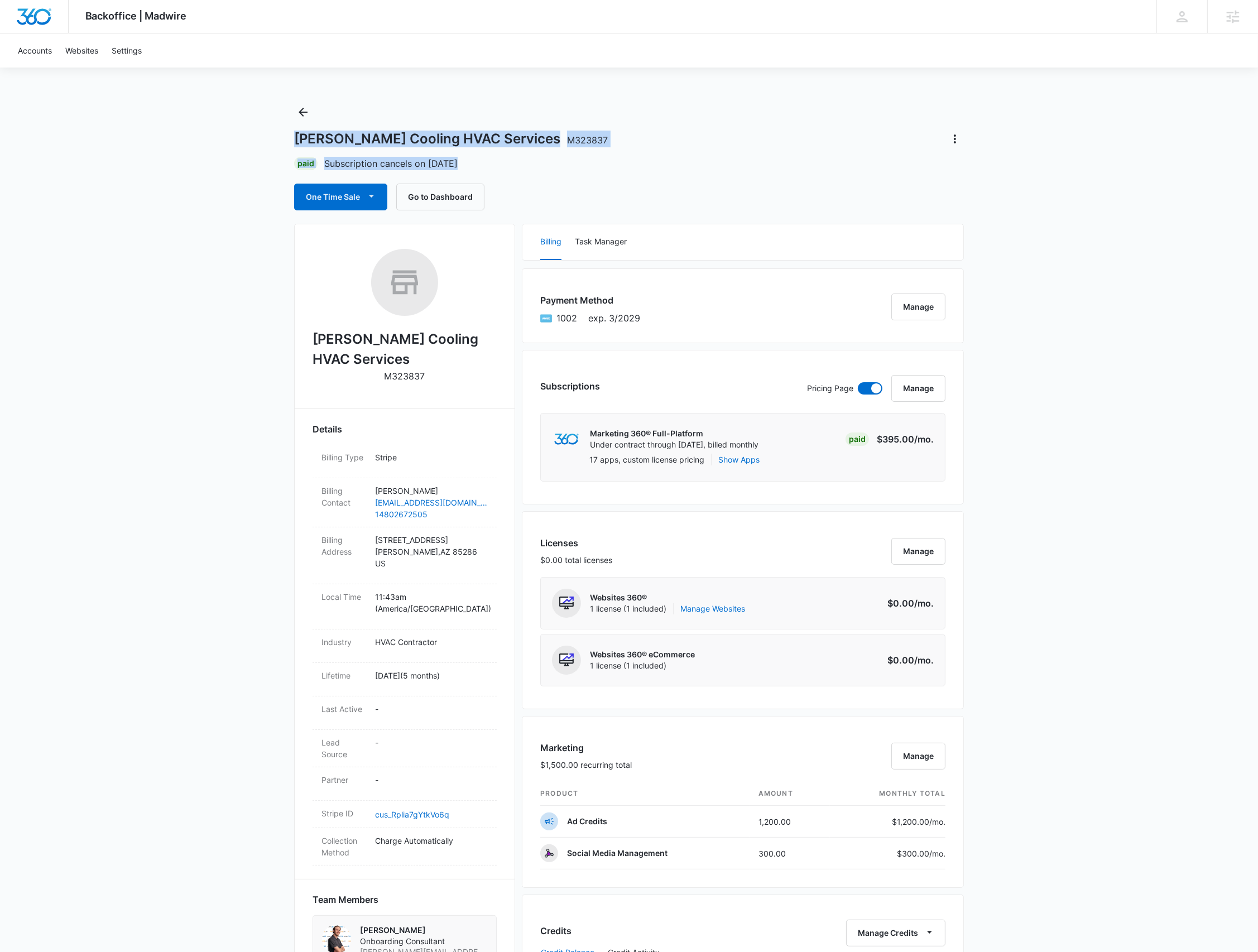
click at [482, 160] on div "Backoffice | Madwire Apps Settings BR Brennan Rachman brennan.rachman@madwire.c…" at bounding box center [629, 768] width 1258 height 1536
click at [482, 160] on div "Paid Subscription cancels on Aug 24" at bounding box center [628, 163] width 670 height 13
drag, startPoint x: 475, startPoint y: 160, endPoint x: 272, endPoint y: 143, distance: 203.7
click at [272, 143] on div "Backoffice | Madwire Apps Settings BR Brennan Rachman brennan.rachman@madwire.c…" at bounding box center [629, 768] width 1258 height 1536
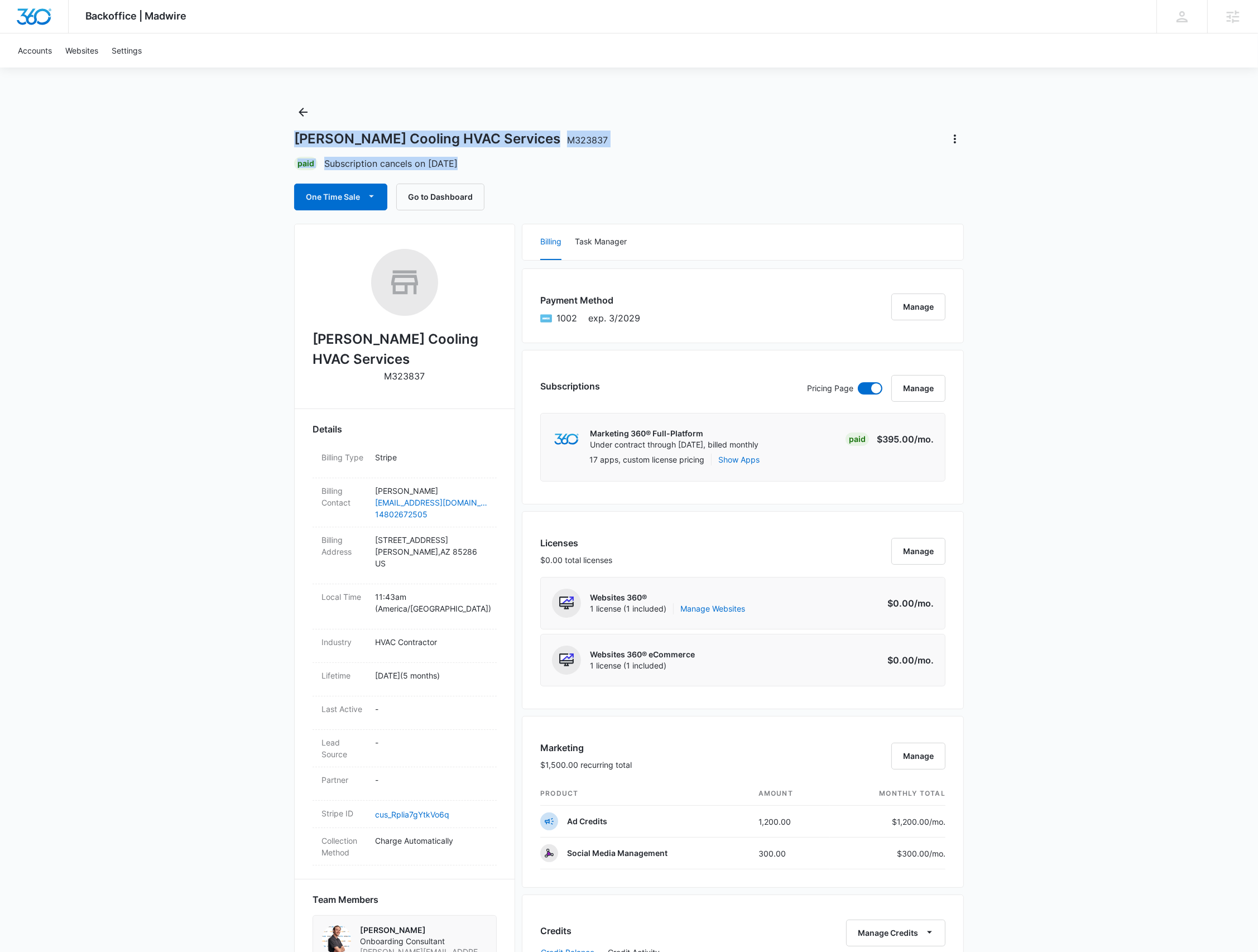
drag, startPoint x: 293, startPoint y: 141, endPoint x: 482, endPoint y: 169, distance: 191.1
click at [482, 169] on div "Backoffice | Madwire Apps Settings BR Brennan Rachman brennan.rachman@madwire.c…" at bounding box center [629, 768] width 1258 height 1536
click at [482, 169] on div "Paid Subscription cancels on Aug 24" at bounding box center [628, 163] width 670 height 13
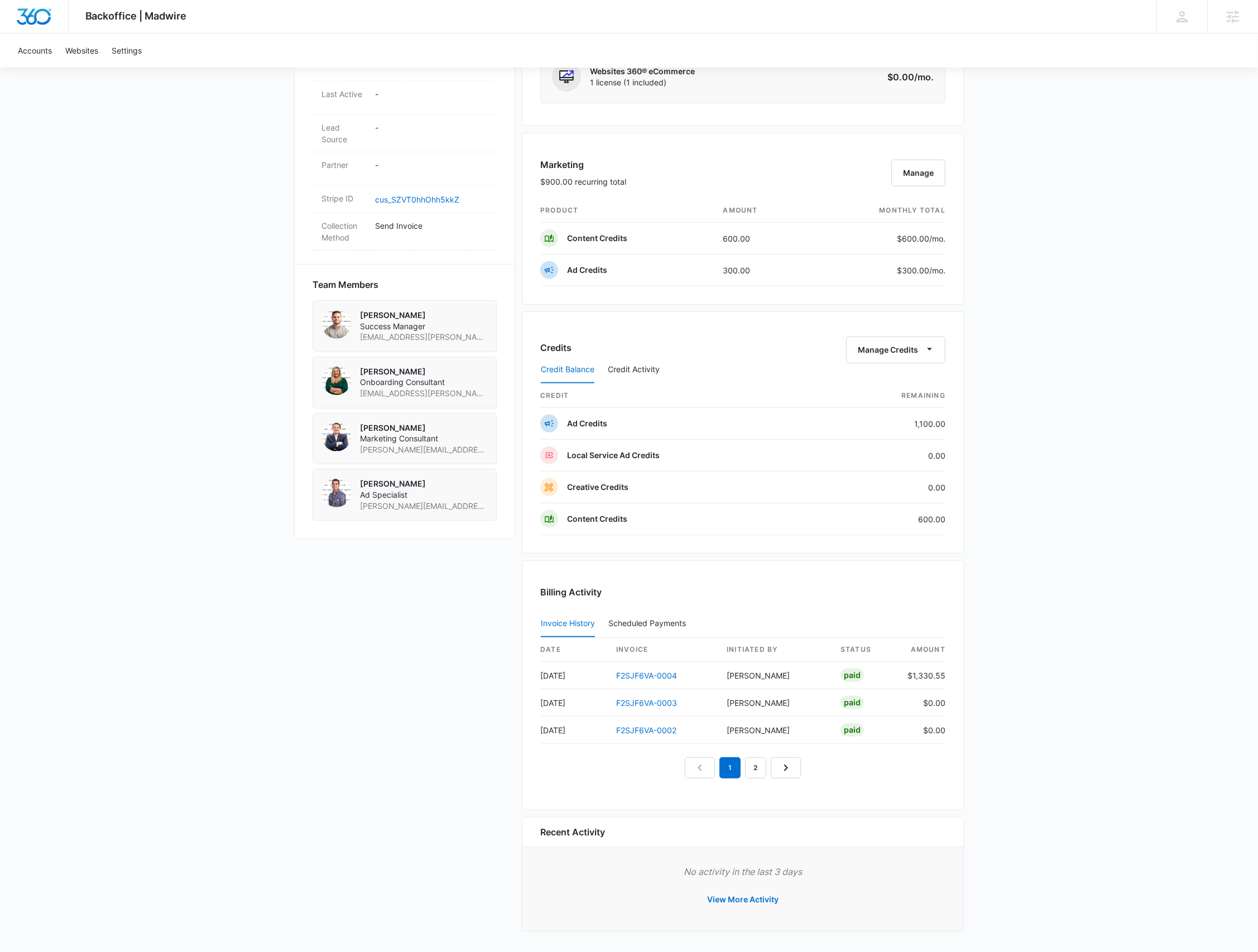
scroll to position [593, 0]
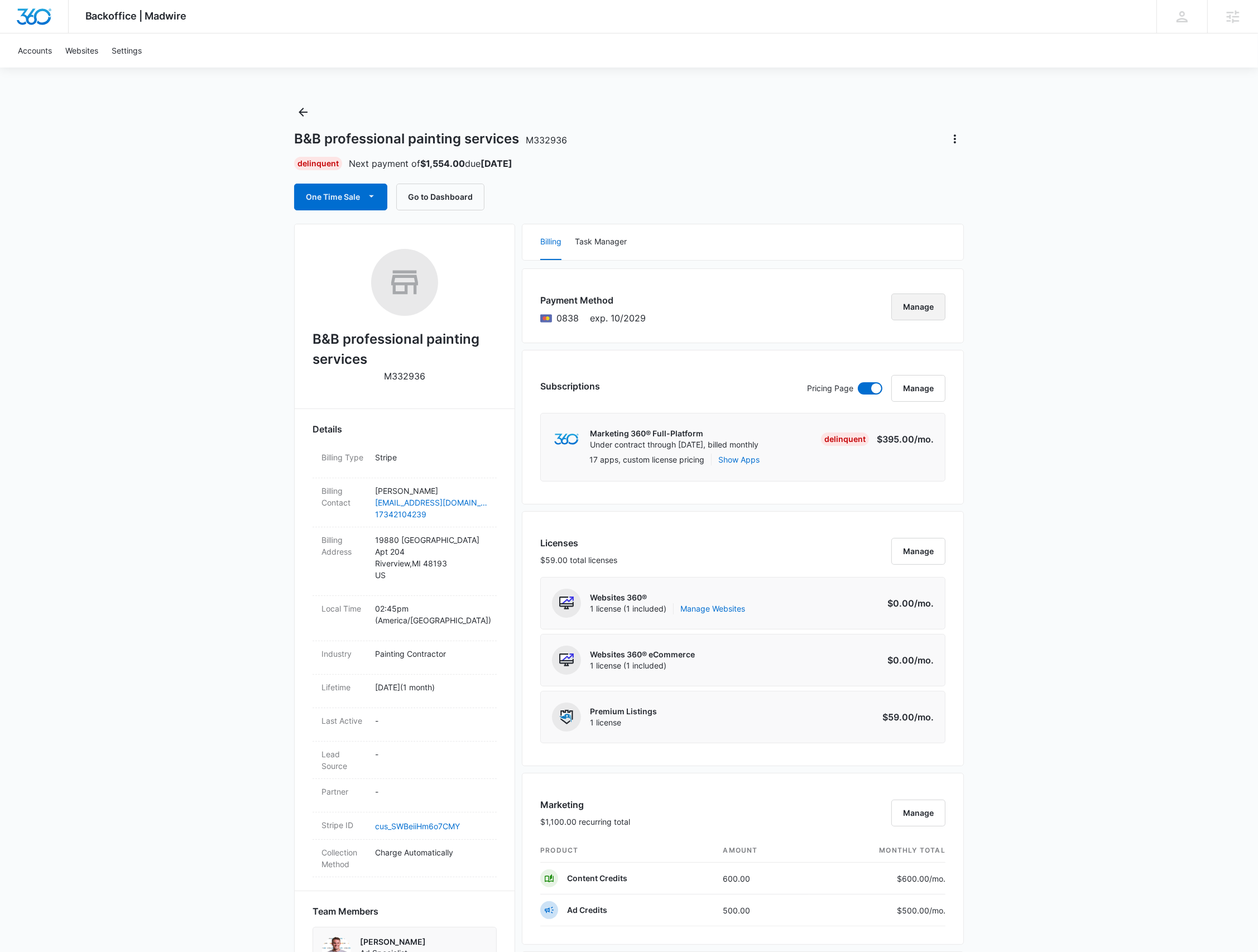
click at [924, 312] on button "Manage" at bounding box center [918, 307] width 54 height 27
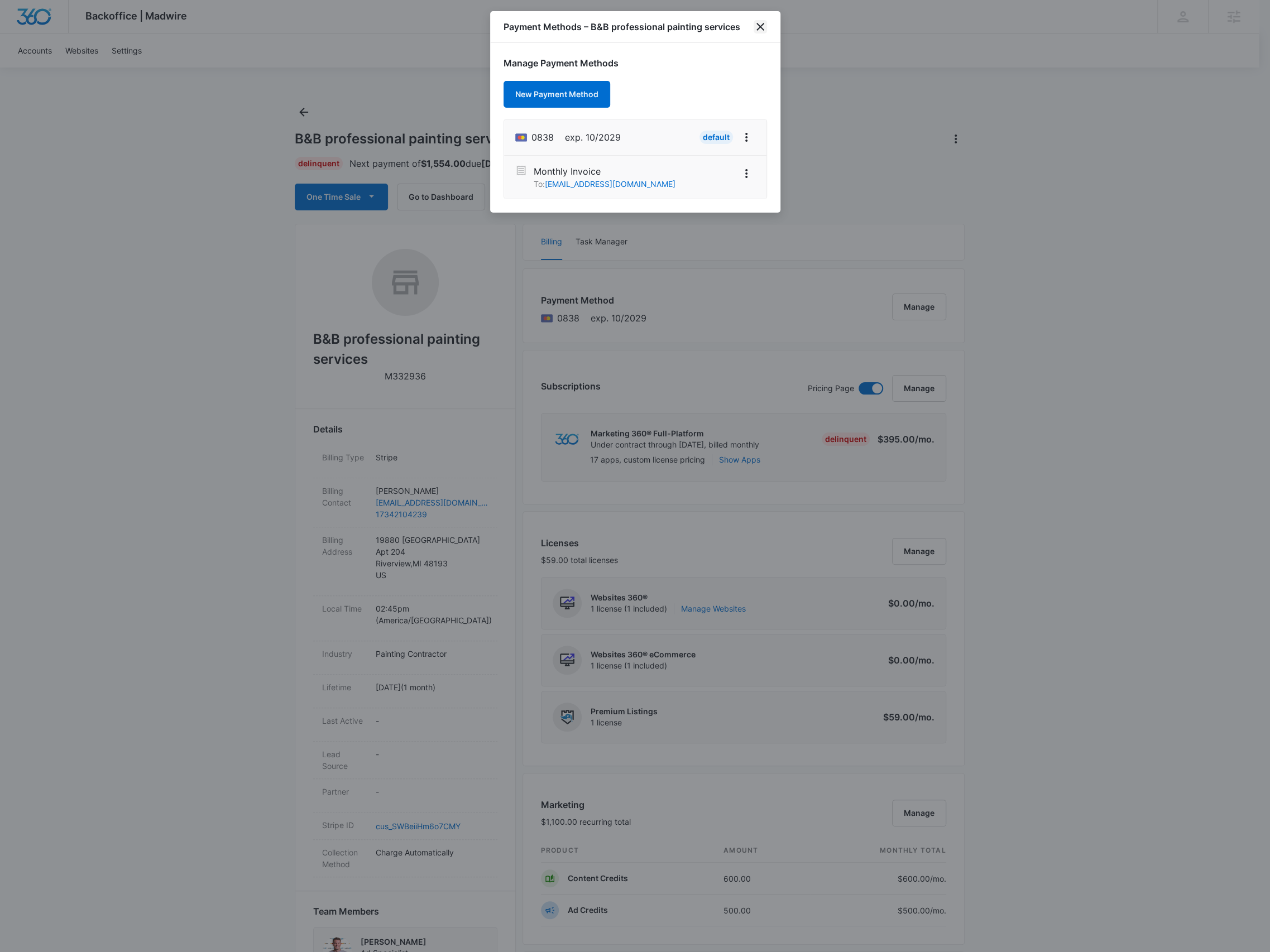
click at [758, 29] on icon "close" at bounding box center [760, 27] width 13 height 13
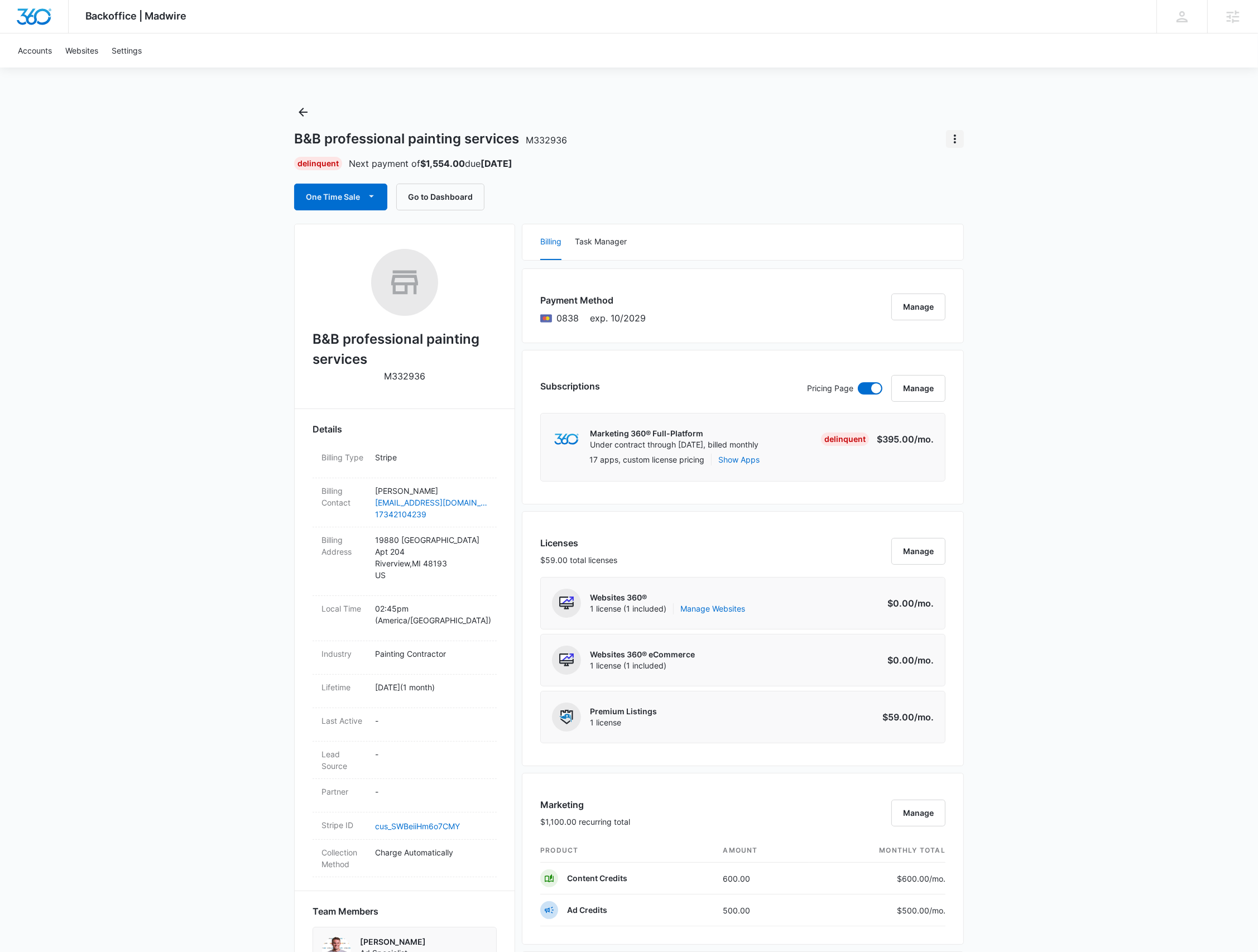
click at [951, 141] on icon "Actions" at bounding box center [955, 138] width 13 height 13
click at [962, 168] on div "Close Account" at bounding box center [986, 170] width 53 height 8
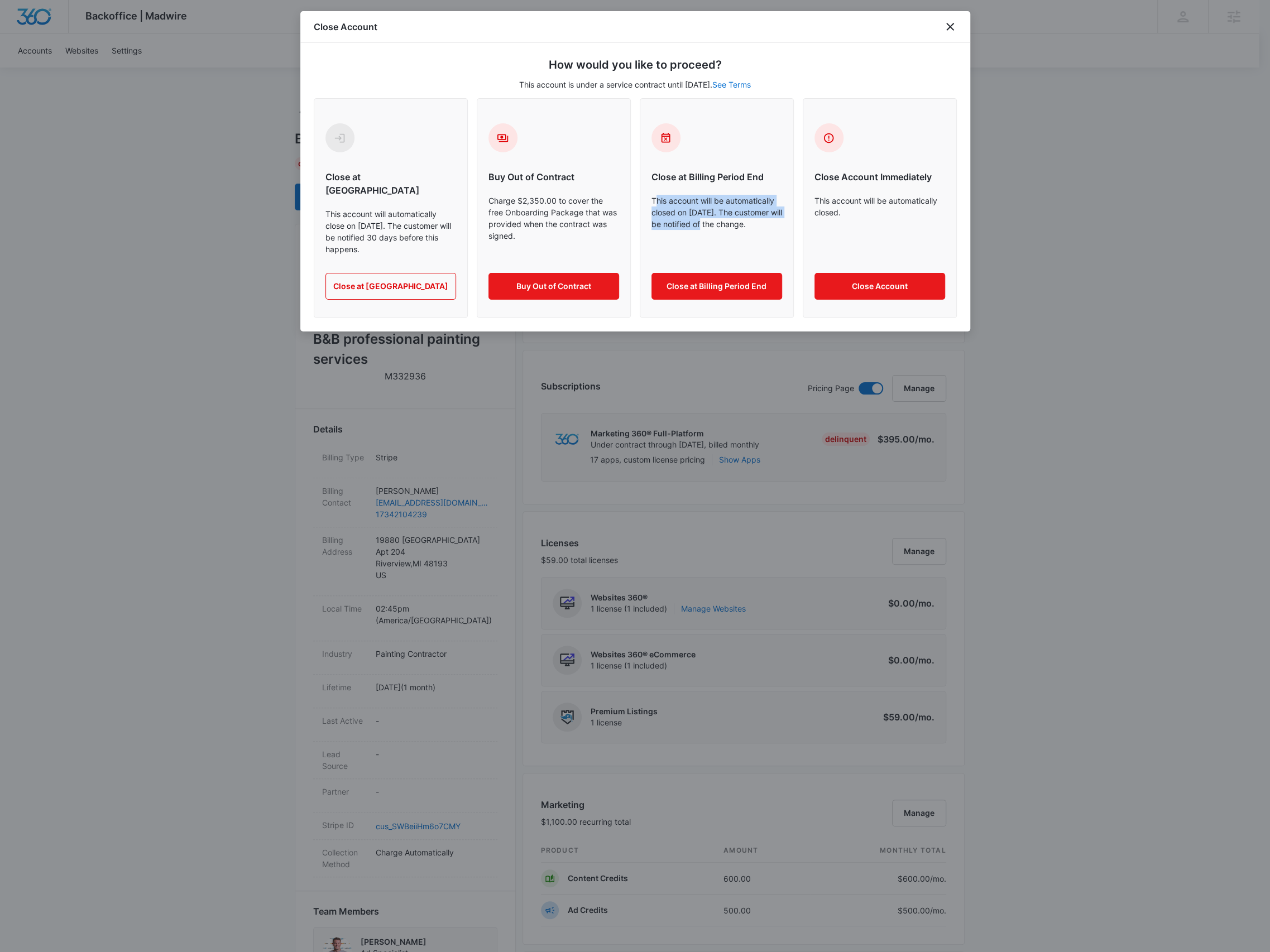
drag, startPoint x: 655, startPoint y: 196, endPoint x: 720, endPoint y: 225, distance: 71.2
click at [722, 225] on p "This account will be automatically closed on [DATE]. The customer will be notif…" at bounding box center [717, 225] width 131 height 60
click at [720, 225] on p "This account will be automatically closed on [DATE]. The customer will be notif…" at bounding box center [717, 225] width 131 height 60
click at [701, 274] on button "Close at Billing Period End" at bounding box center [717, 286] width 131 height 27
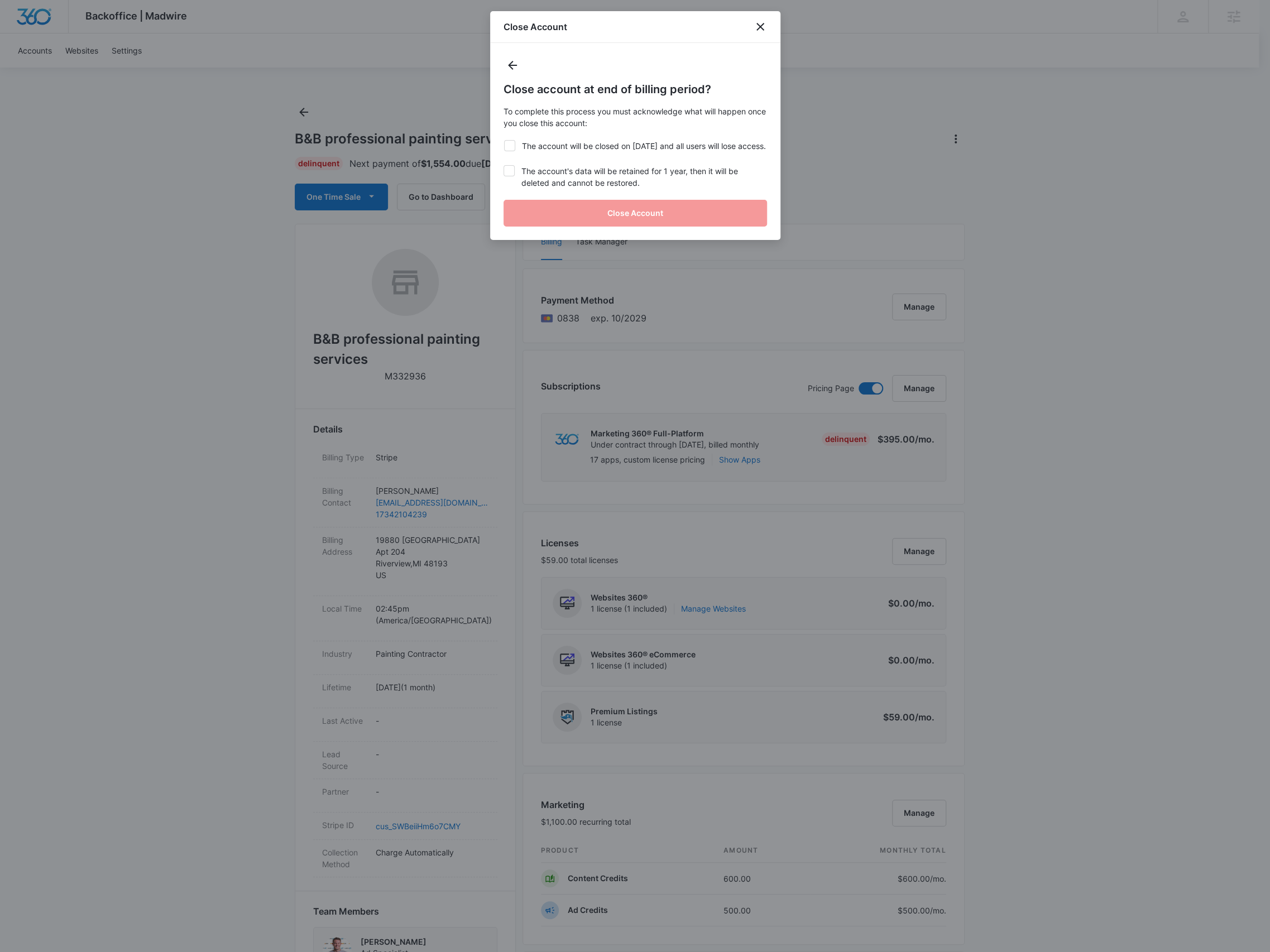
drag, startPoint x: 602, startPoint y: 191, endPoint x: 592, endPoint y: 155, distance: 37.4
click at [600, 188] on label "The account's data will be retained for 1 year, then it will be deleted and can…" at bounding box center [635, 176] width 263 height 23
click at [590, 145] on label "The account will be closed on [DATE] and all users will lose access." at bounding box center [635, 146] width 263 height 11
click at [504, 141] on input "The account will be closed on [DATE] and all users will lose access." at bounding box center [503, 140] width 1 height 1
checkbox input "true"
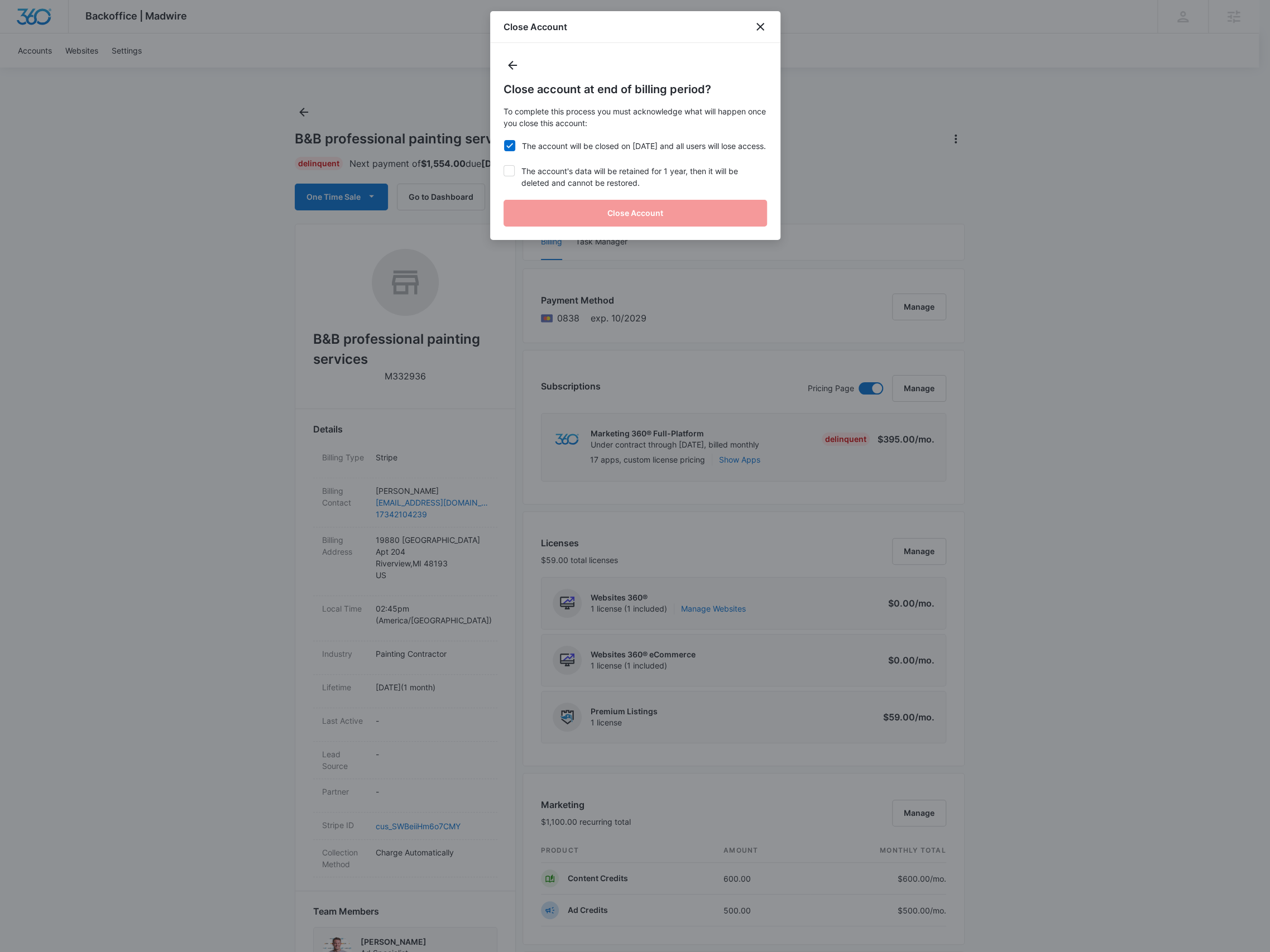
click at [580, 188] on label "The account's data will be retained for 1 year, then it will be deleted and can…" at bounding box center [635, 176] width 263 height 23
click at [504, 166] on input "The account's data will be retained for 1 year, then it will be deleted and can…" at bounding box center [503, 165] width 1 height 1
checkbox input "true"
click at [581, 225] on button "Close Account" at bounding box center [635, 213] width 263 height 27
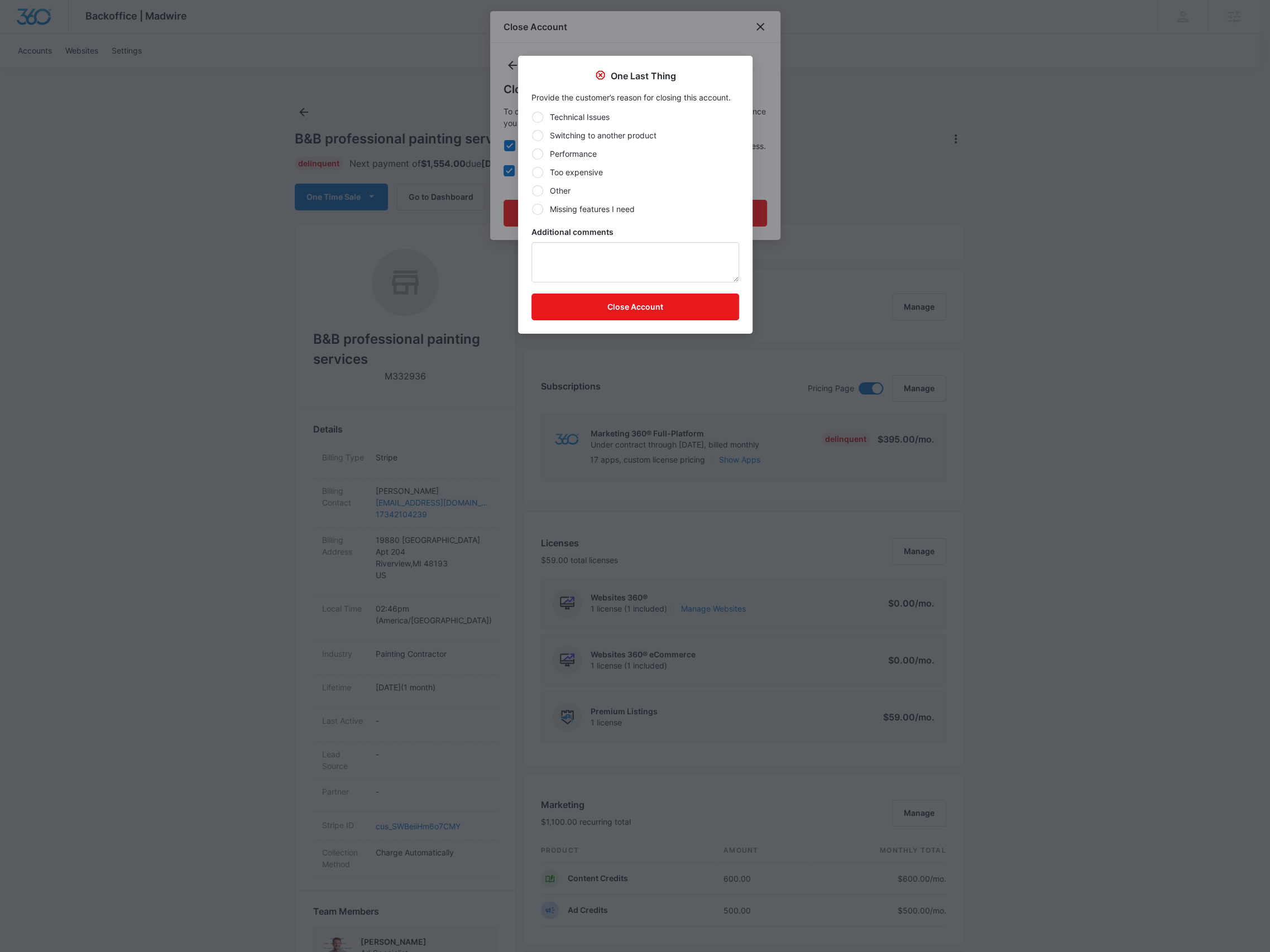
click at [571, 155] on label "Performance" at bounding box center [635, 154] width 208 height 11
click at [532, 154] on input "Performance" at bounding box center [531, 154] width 1 height 1
radio input "true"
drag, startPoint x: 590, startPoint y: 302, endPoint x: 625, endPoint y: 225, distance: 84.6
click at [625, 225] on form "Technical Issues Switching to another product Performance Too expensive Other M…" at bounding box center [635, 216] width 208 height 209
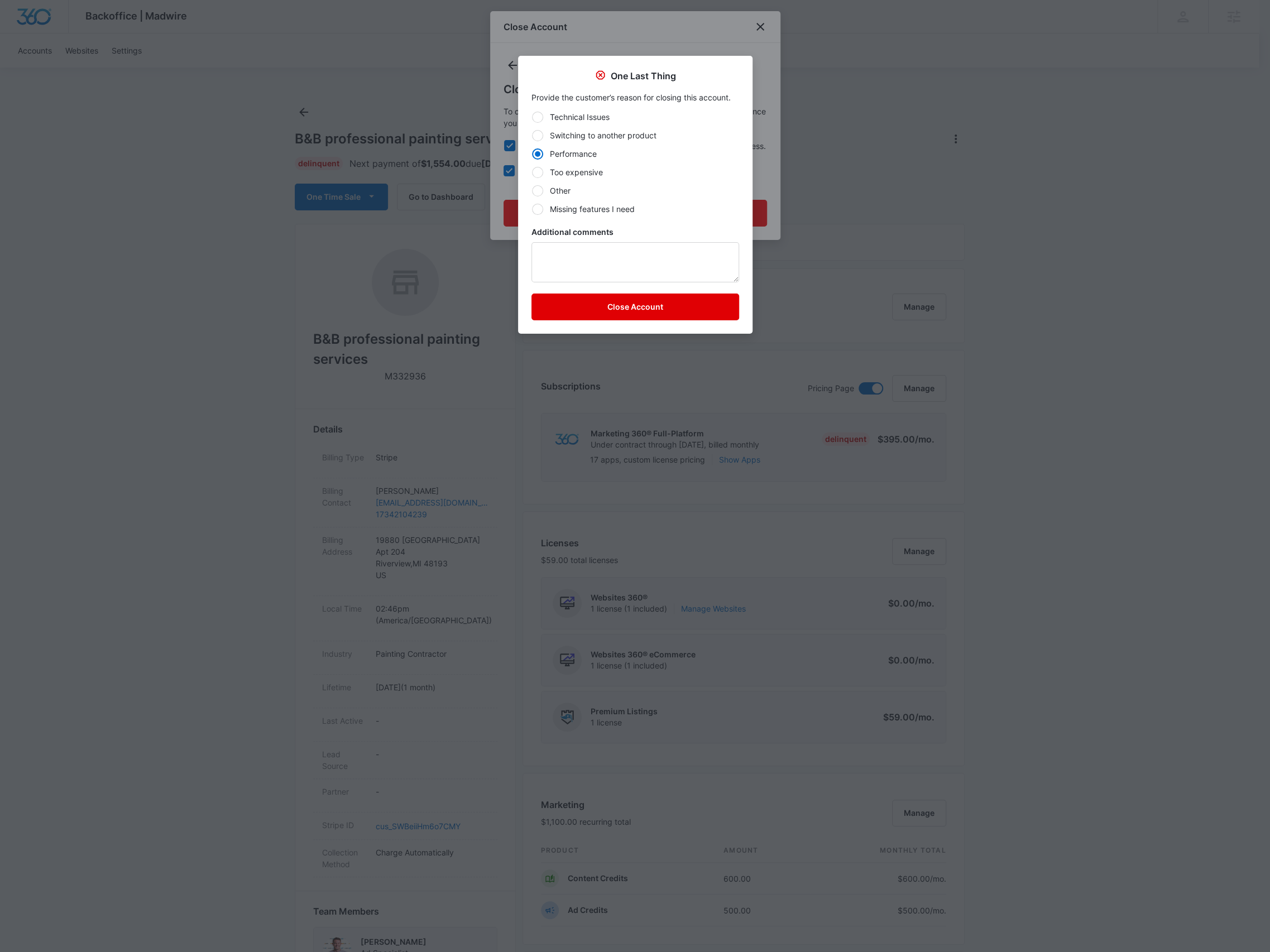
click at [600, 316] on button "Close Account" at bounding box center [635, 307] width 208 height 27
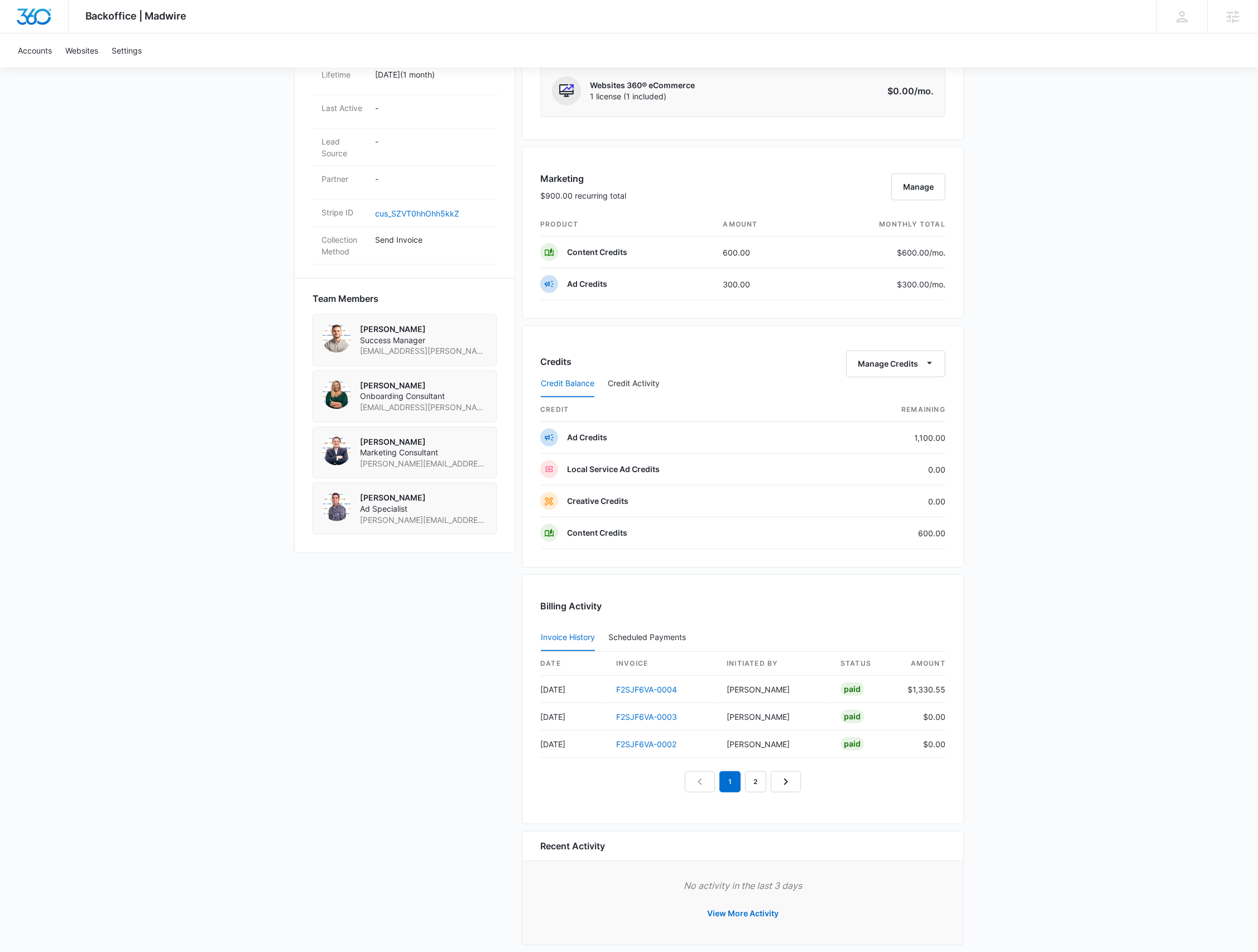
scroll to position [593, 0]
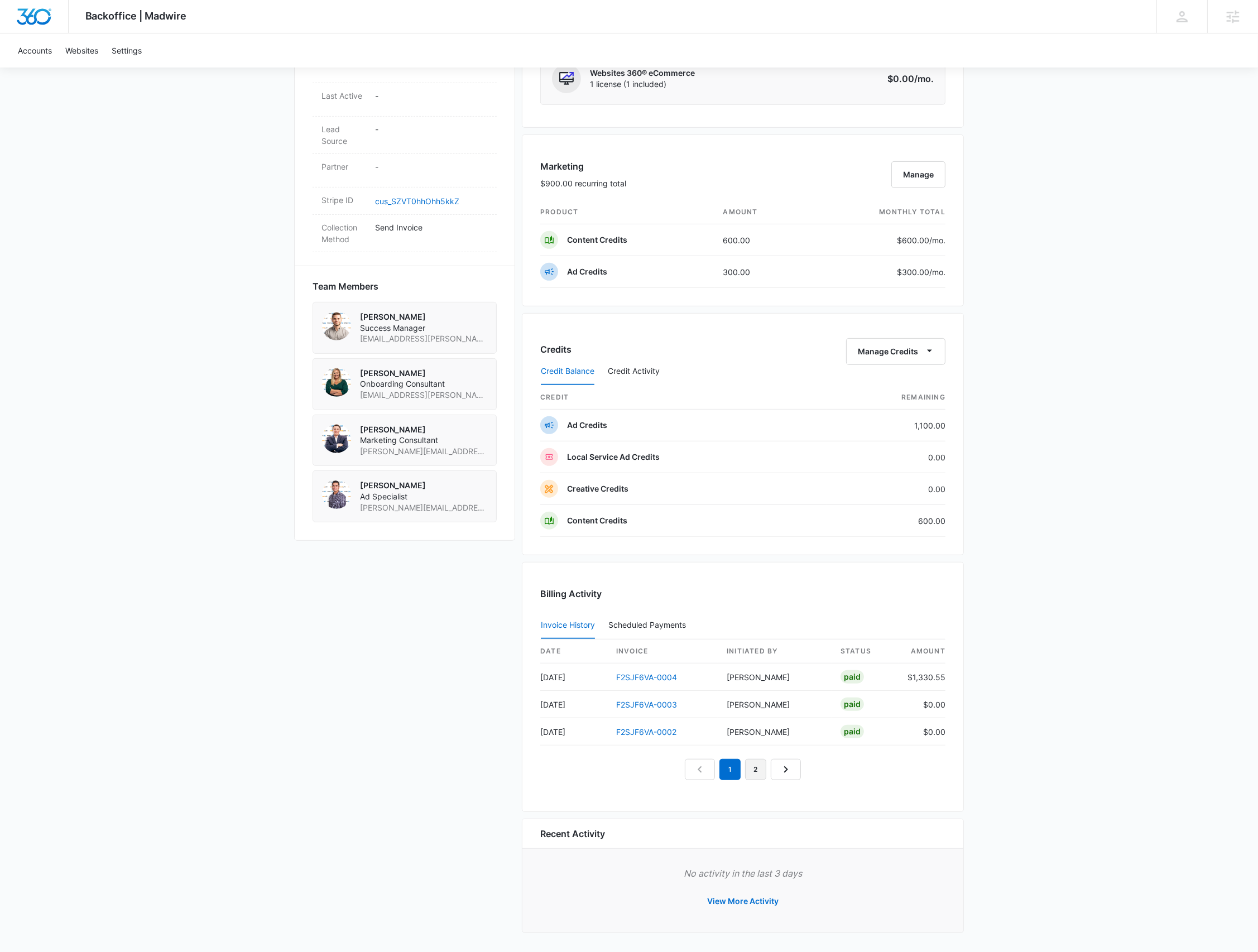
click at [756, 769] on link "2" at bounding box center [755, 769] width 21 height 21
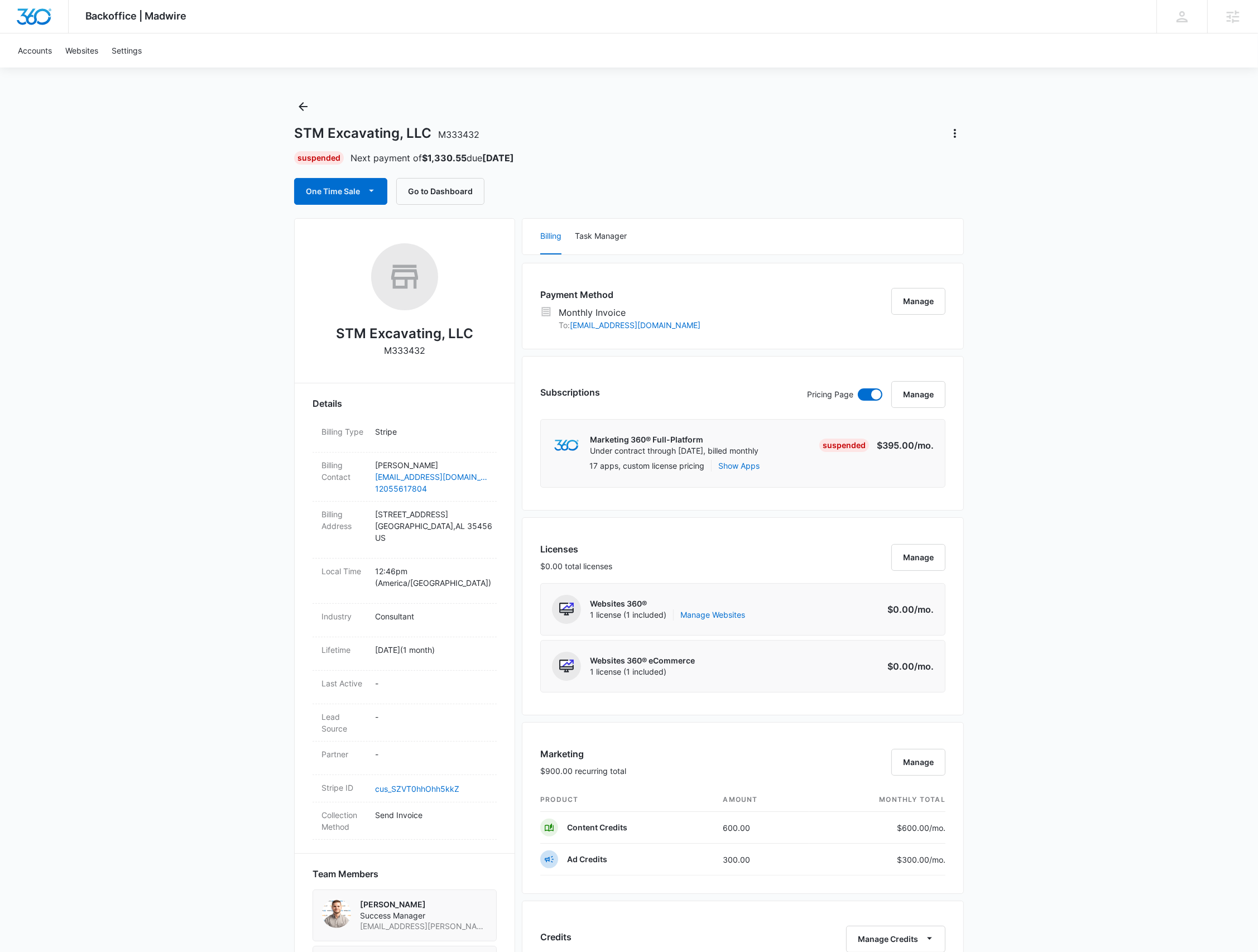
scroll to position [0, 0]
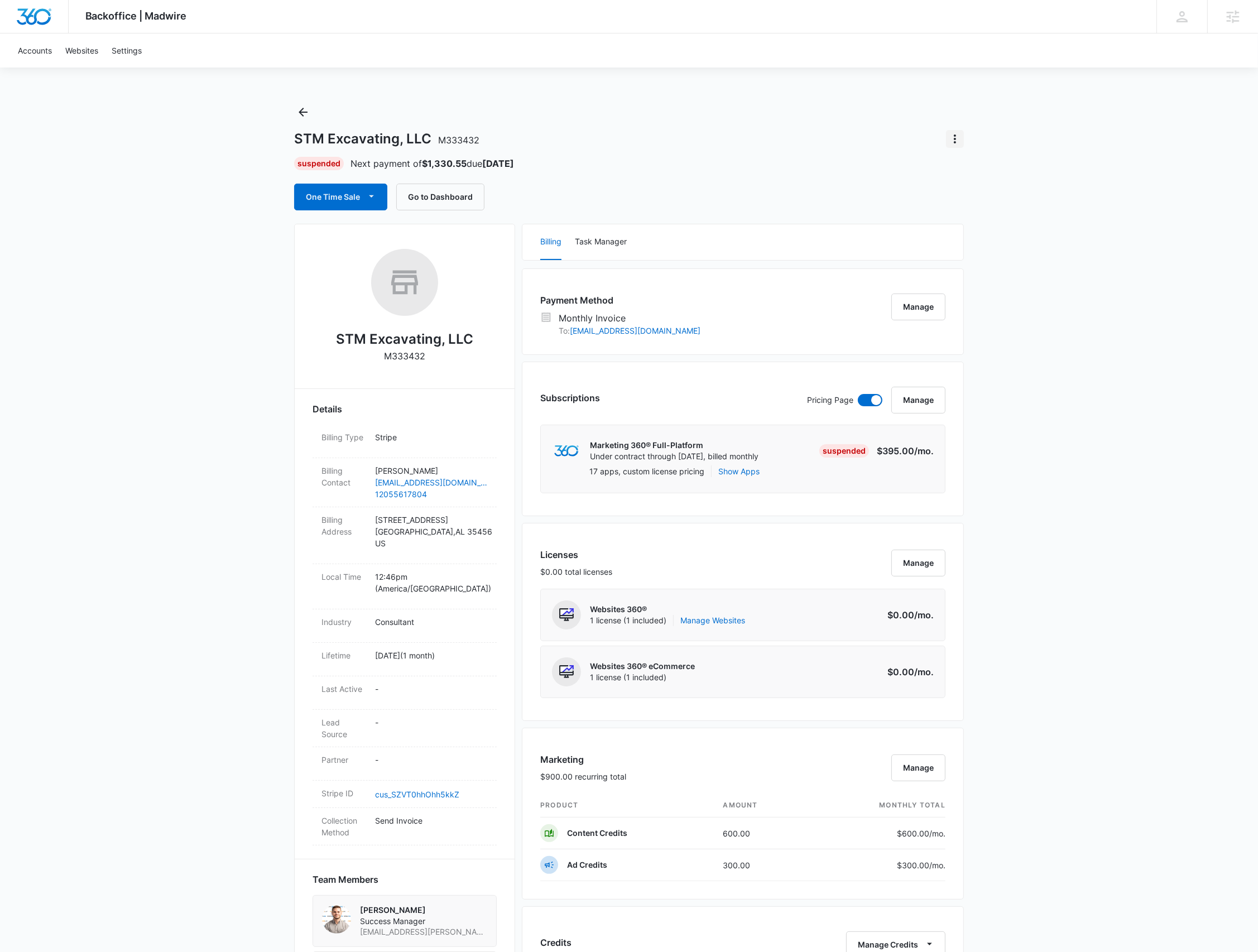
click at [951, 141] on icon "Actions" at bounding box center [955, 138] width 13 height 13
click at [960, 171] on button "Close Account" at bounding box center [993, 170] width 93 height 17
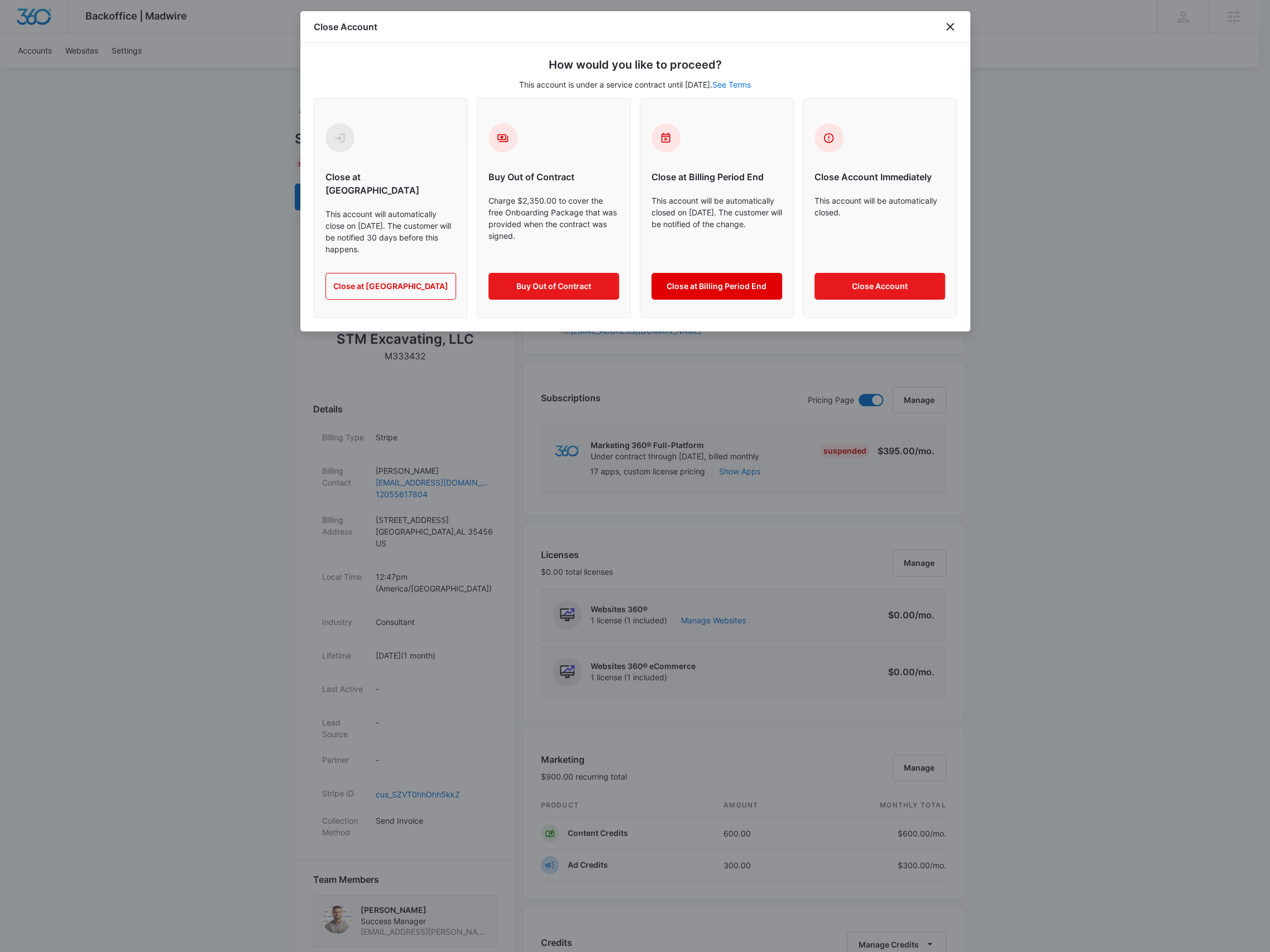
click at [683, 274] on button "Close at Billing Period End" at bounding box center [717, 286] width 131 height 27
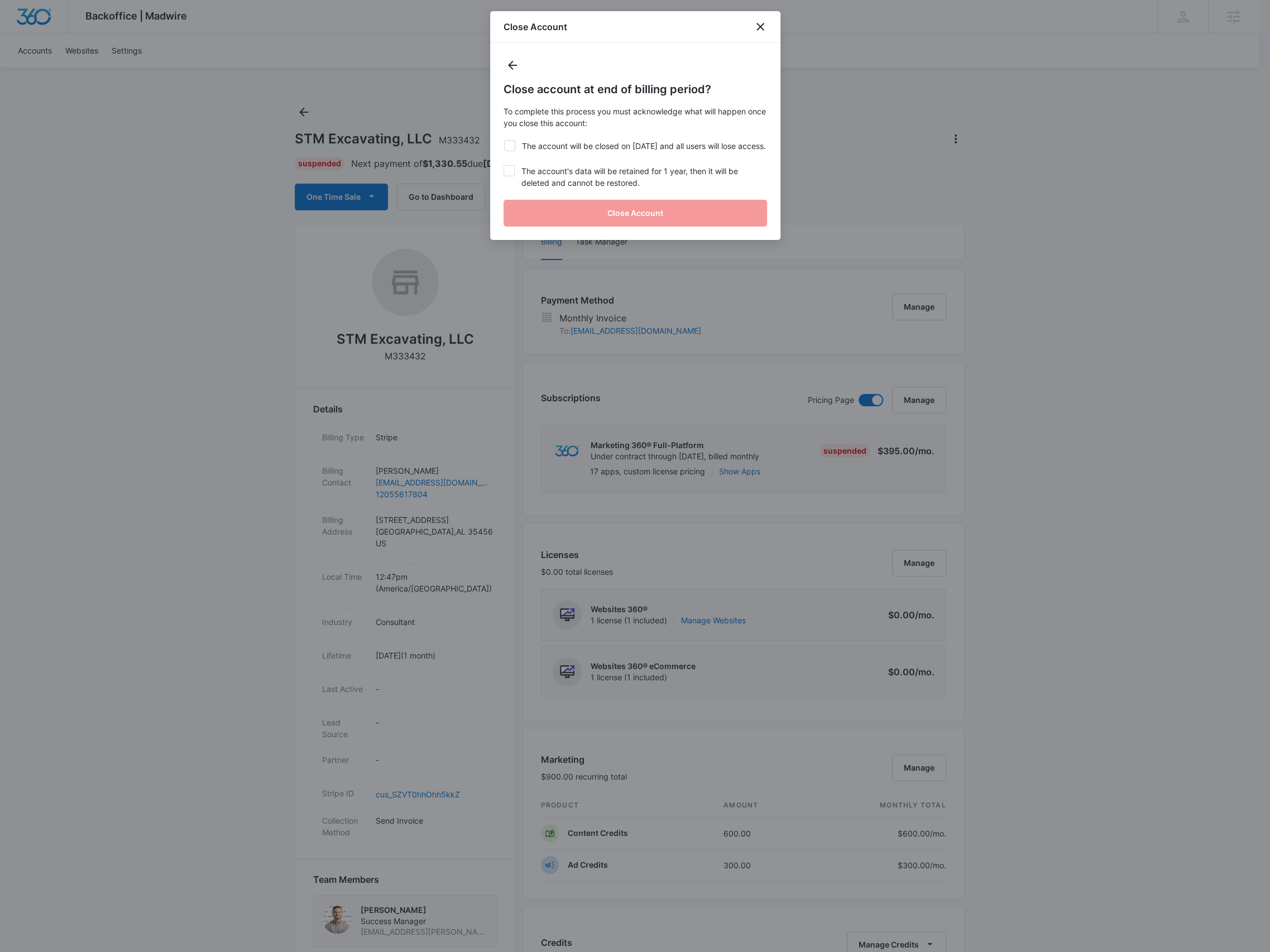
click at [630, 188] on label "The account's data will be retained for 1 year, then it will be deleted and can…" at bounding box center [635, 176] width 263 height 23
click at [504, 166] on input "The account's data will be retained for 1 year, then it will be deleted and can…" at bounding box center [503, 165] width 1 height 1
checkbox input "true"
click at [607, 142] on label "The account will be closed on Aug 25, 2025 and all users will lose access." at bounding box center [635, 146] width 263 height 11
click at [504, 141] on input "The account will be closed on Aug 25, 2025 and all users will lose access." at bounding box center [503, 140] width 1 height 1
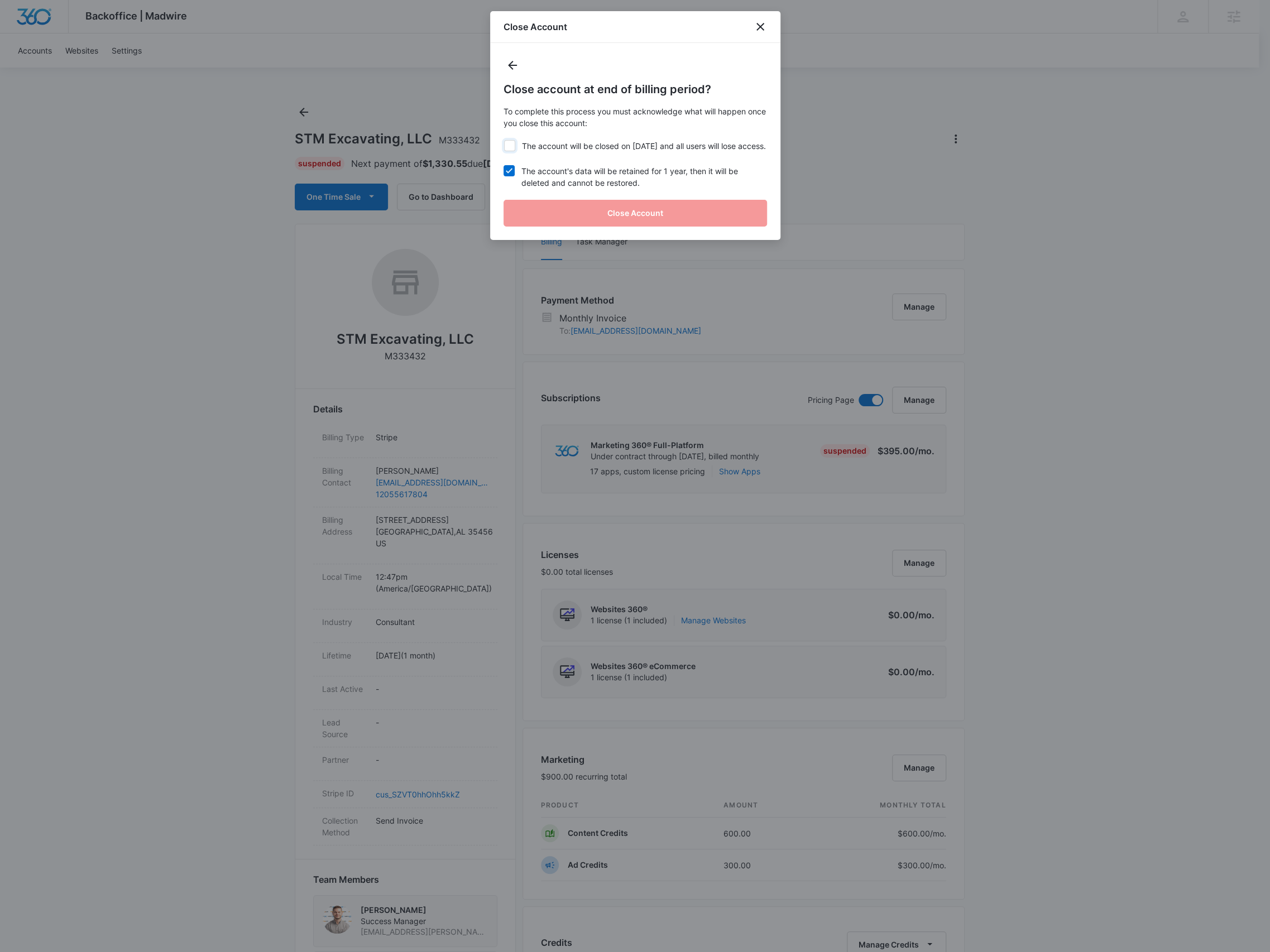
checkbox input "true"
click at [587, 227] on button "Close Account" at bounding box center [635, 213] width 263 height 27
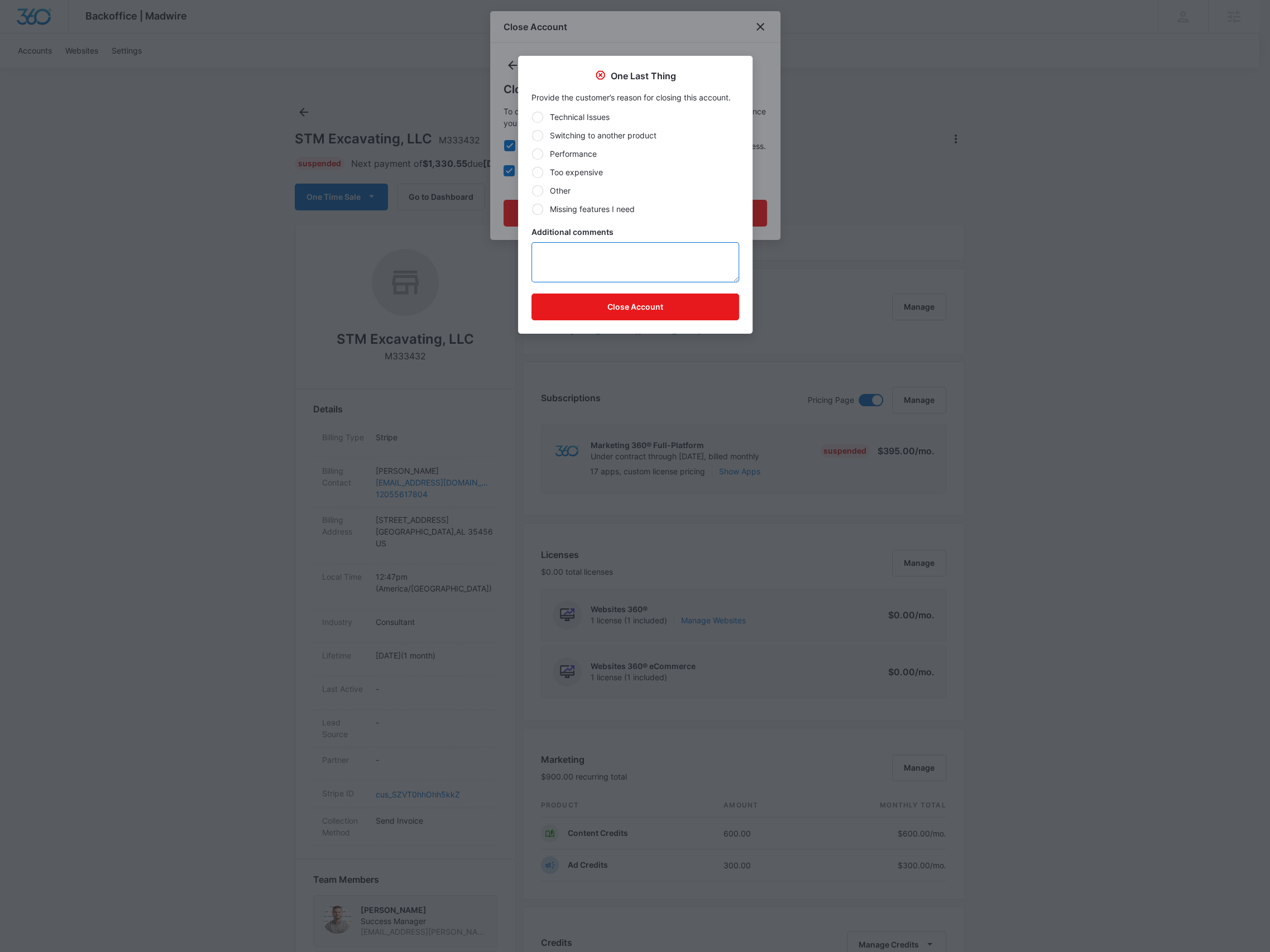
click at [572, 262] on textarea "Additional comments" at bounding box center [635, 262] width 208 height 40
type textarea "chargeback"
click at [614, 299] on button "Close Account" at bounding box center [635, 307] width 208 height 27
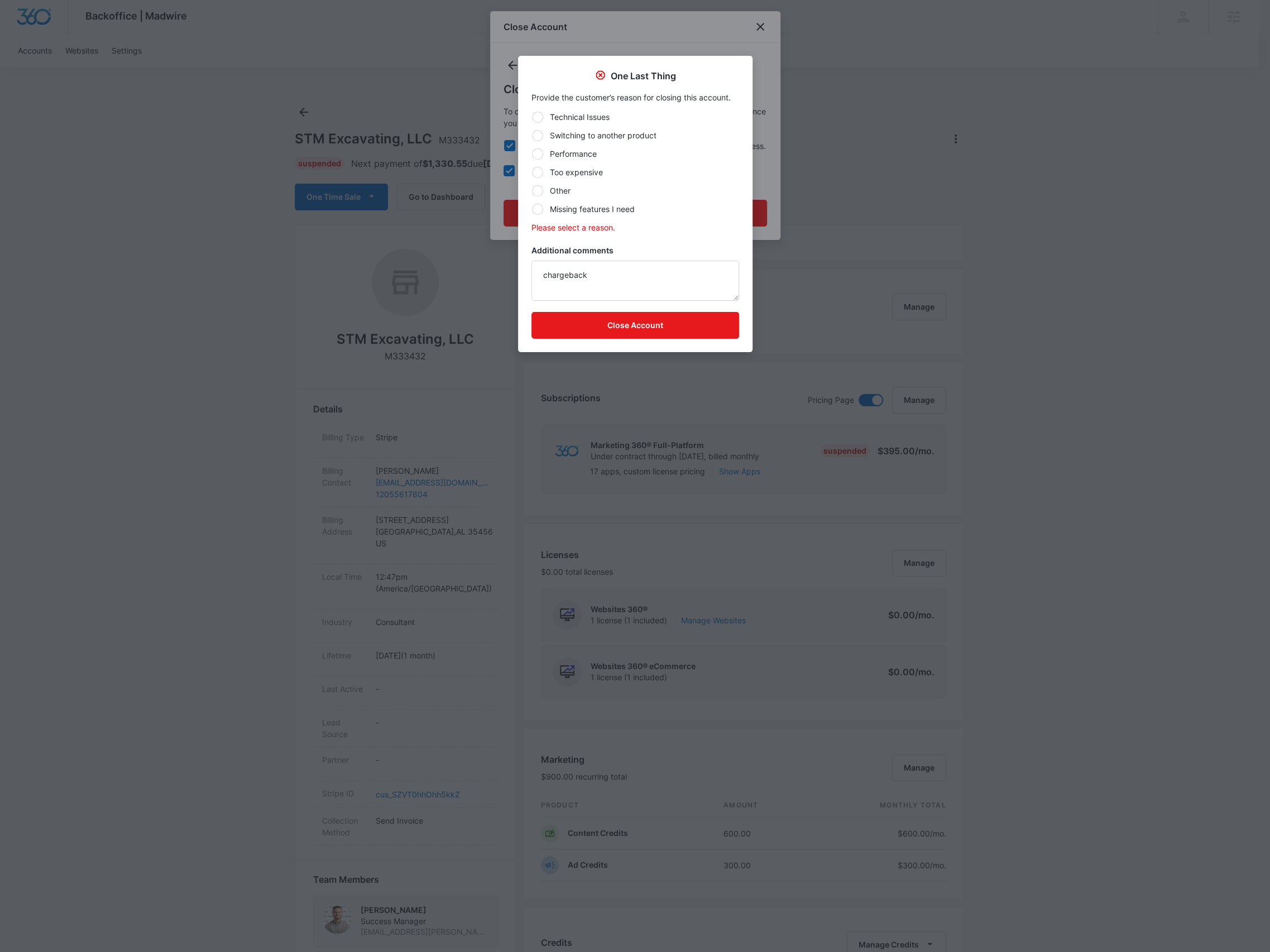
click at [572, 175] on label "Too expensive" at bounding box center [635, 172] width 208 height 11
click at [532, 173] on input "Too expensive" at bounding box center [531, 172] width 1 height 1
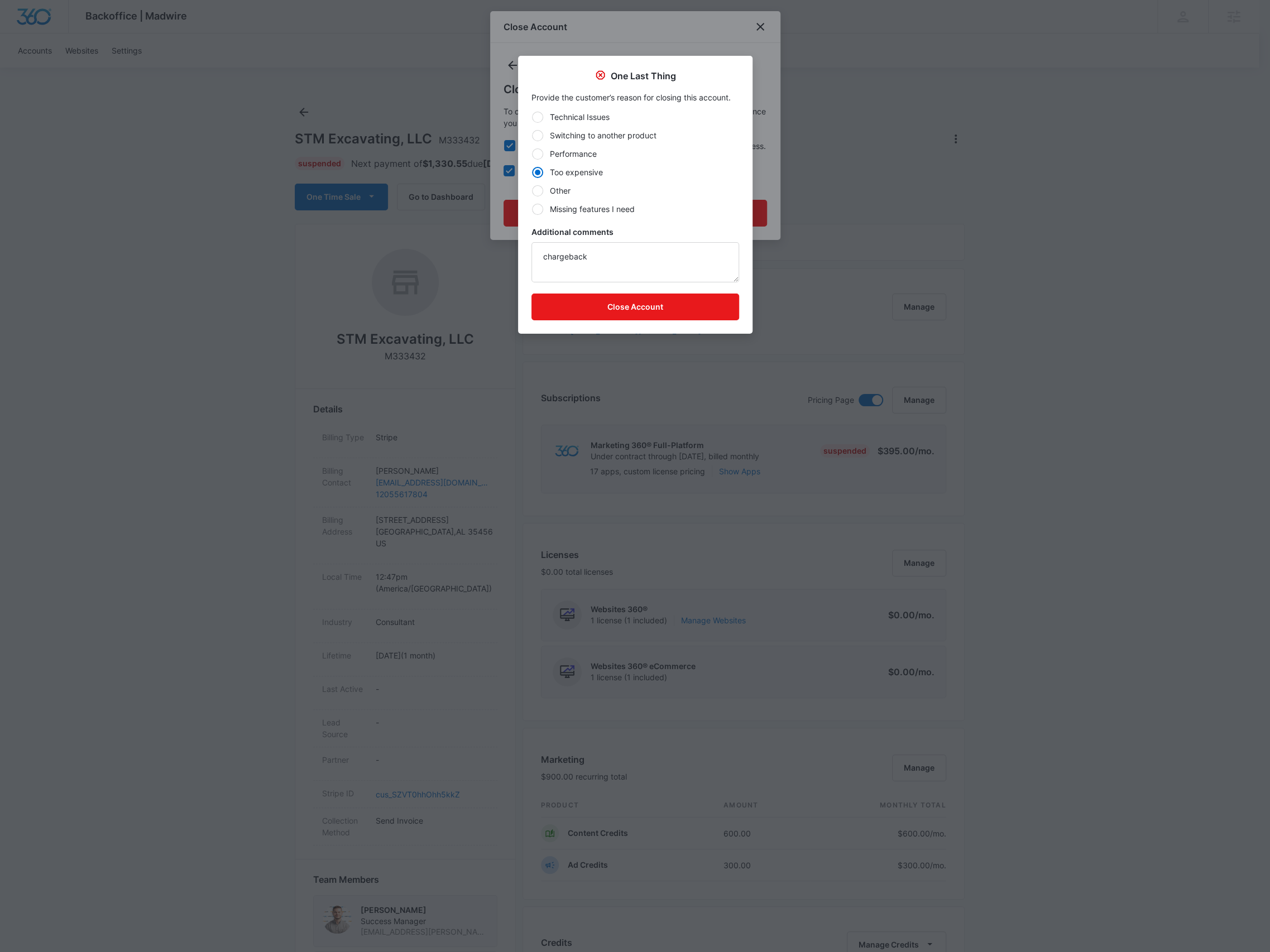
click at [562, 194] on label "Other" at bounding box center [635, 190] width 208 height 11
click at [532, 191] on input "Other" at bounding box center [531, 190] width 1 height 1
radio input "false"
radio input "true"
click at [576, 307] on button "Close Account" at bounding box center [635, 307] width 208 height 27
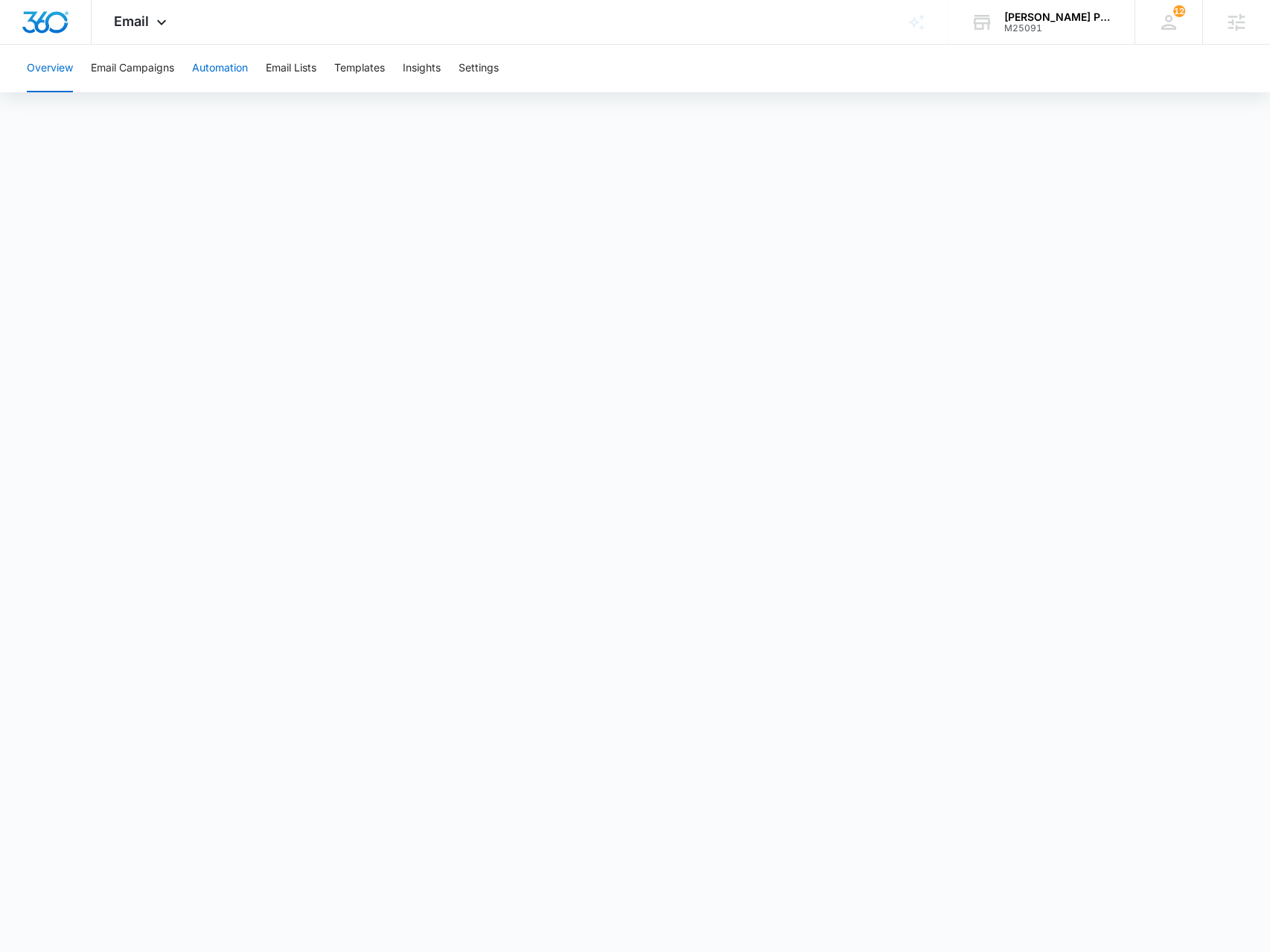
click at [204, 74] on button "Automation" at bounding box center [220, 69] width 56 height 47
click at [163, 29] on icon at bounding box center [161, 25] width 18 height 18
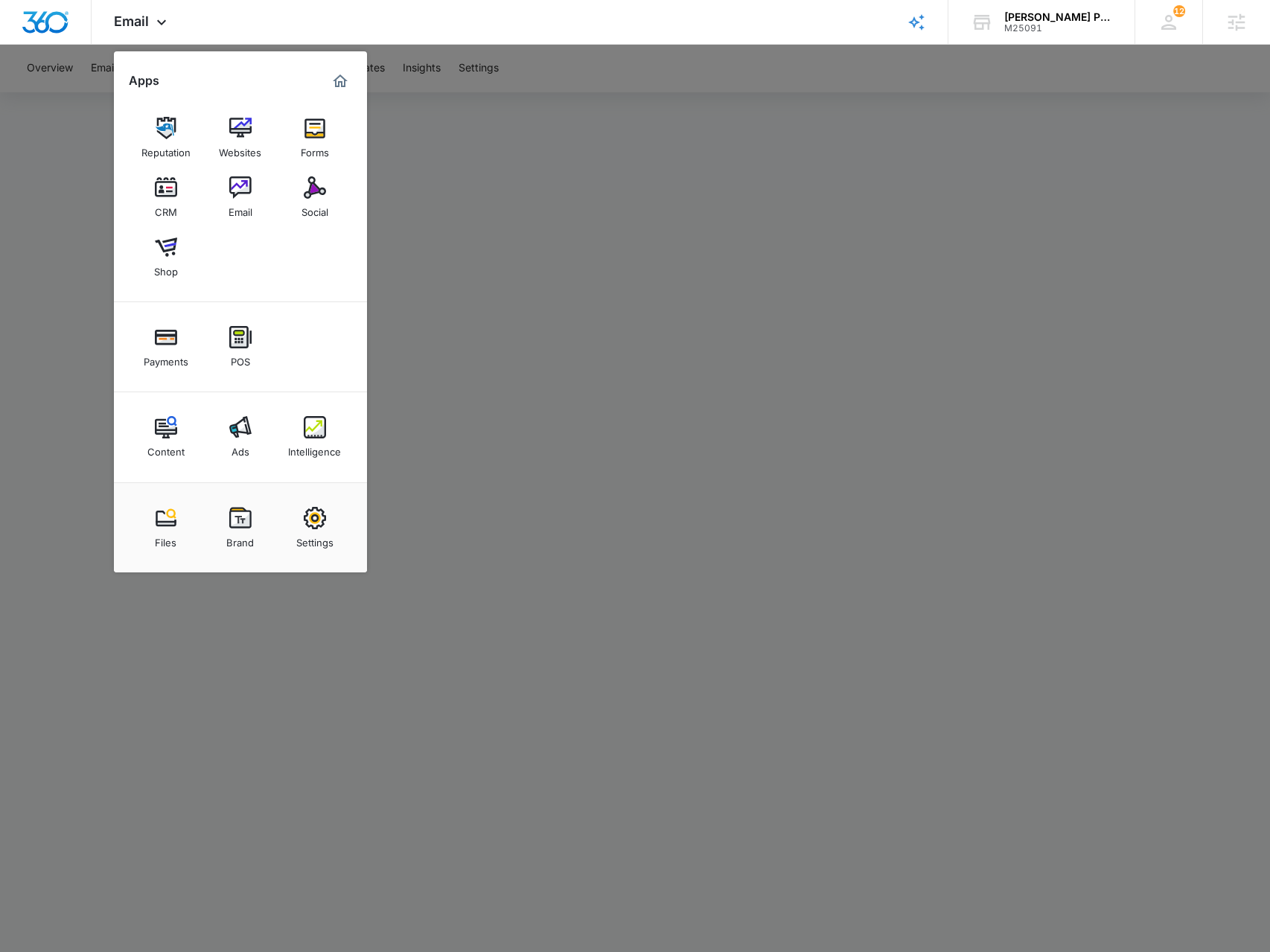
click at [673, 224] on div at bounding box center [635, 476] width 1270 height 952
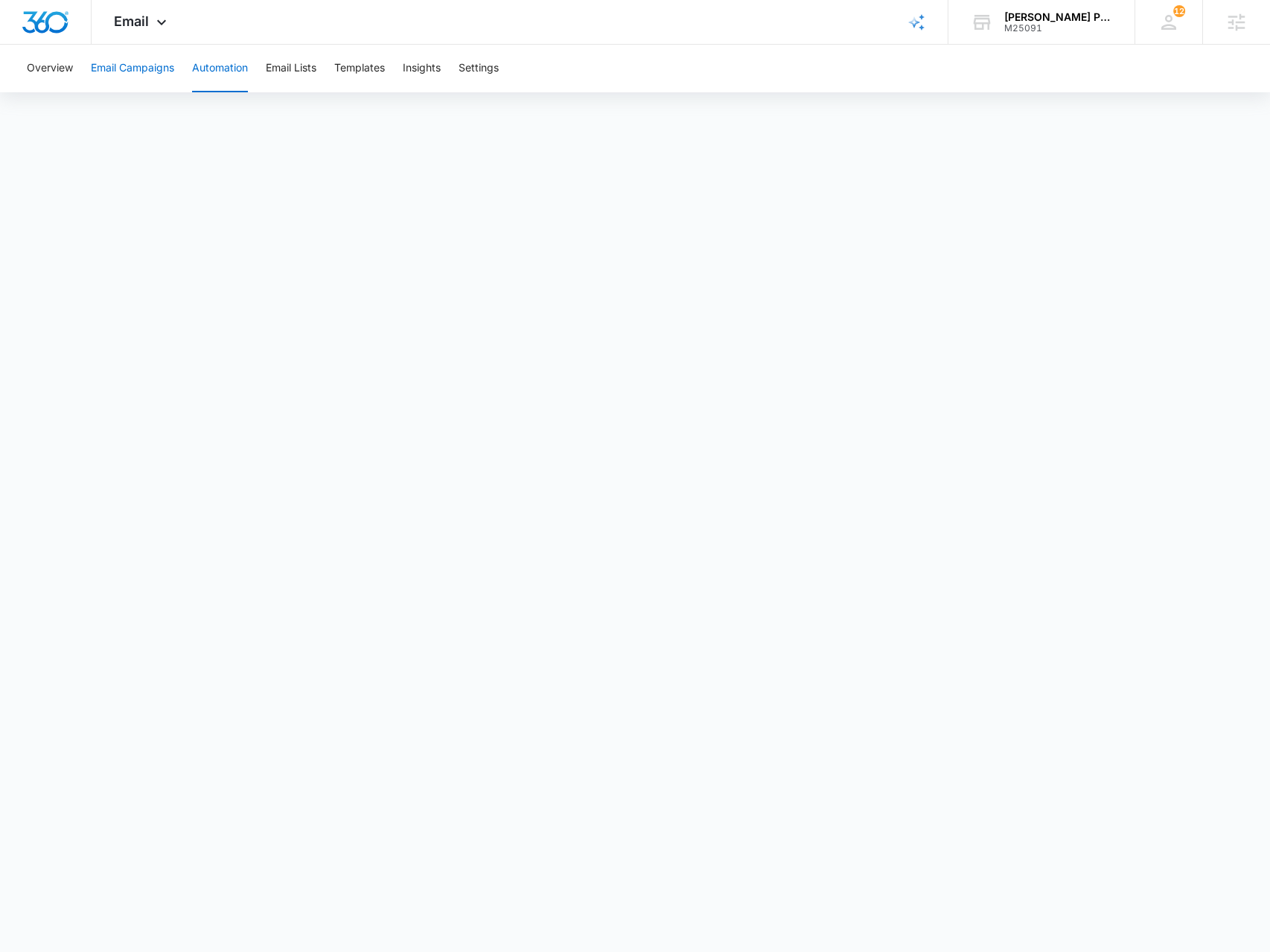
click at [135, 78] on button "Email Campaigns" at bounding box center [132, 69] width 83 height 47
click at [210, 73] on button "Automation" at bounding box center [220, 69] width 56 height 47
click at [133, 74] on button "Email Campaigns" at bounding box center [132, 69] width 83 height 47
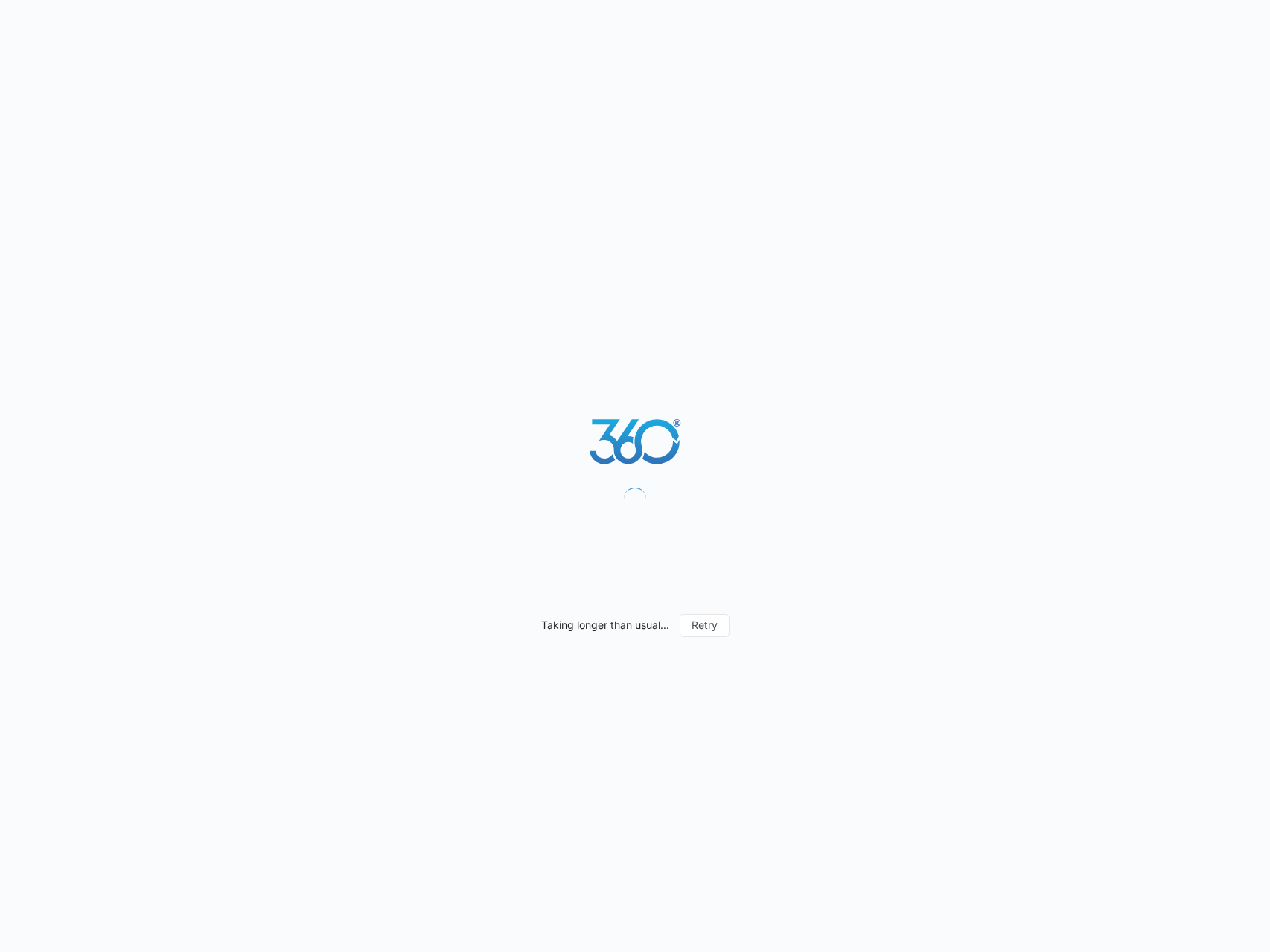
select select "33"
select select "US"
select select "America/[GEOGRAPHIC_DATA]"
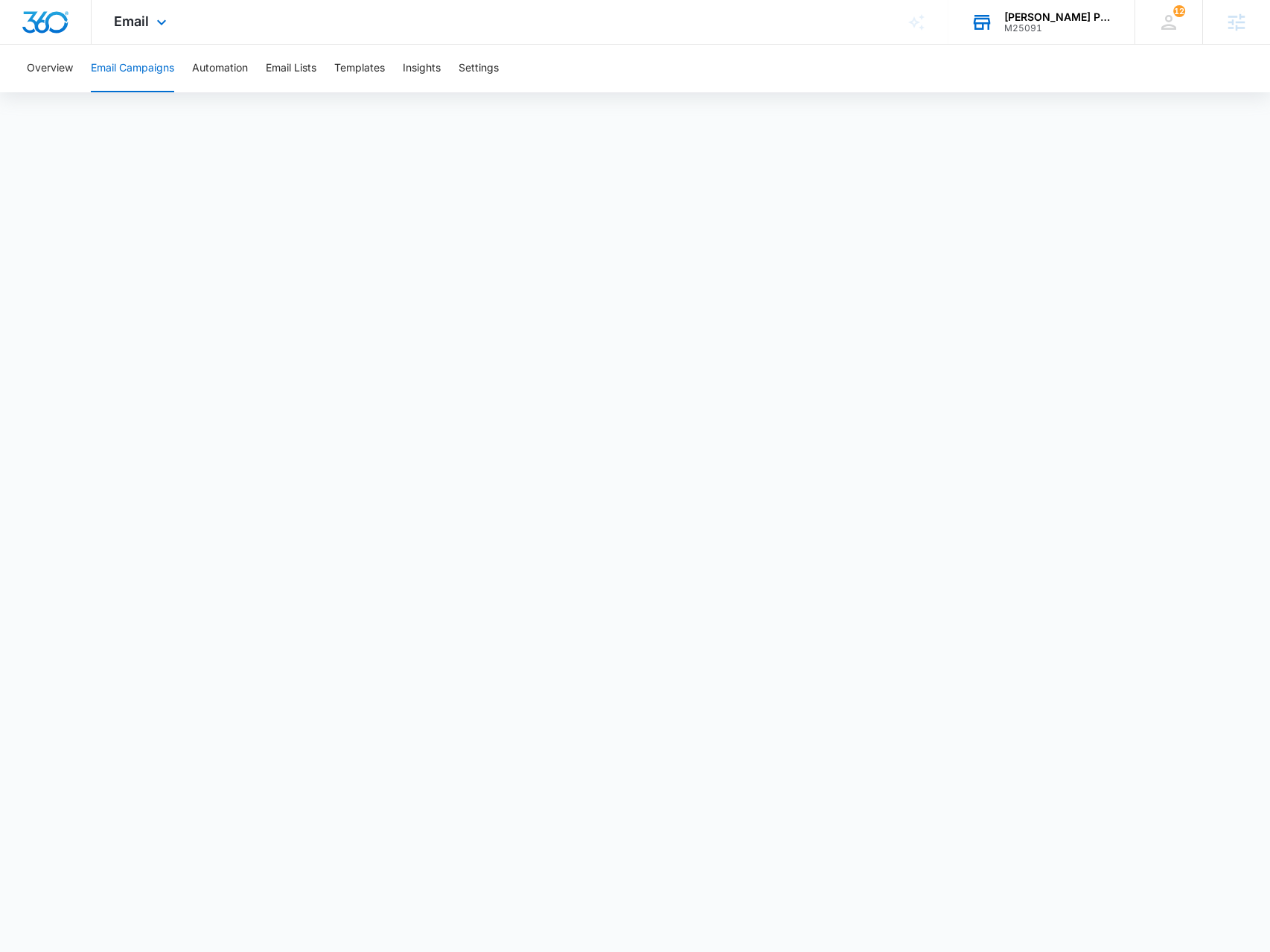
click at [1084, 14] on div "[PERSON_NAME] Pest Control" at bounding box center [1058, 17] width 108 height 12
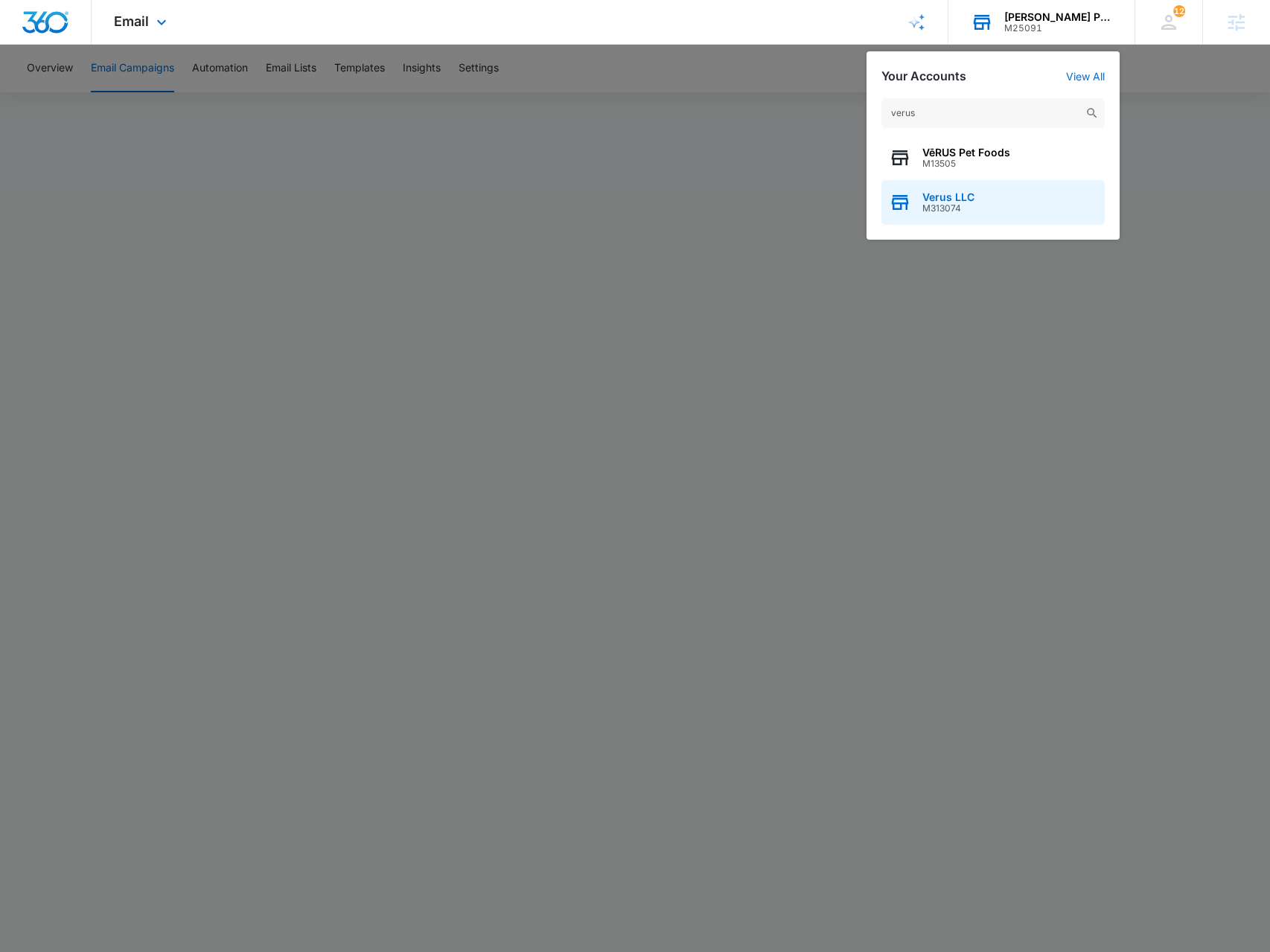
type input "verus"
click at [959, 201] on span "Verus LLC" at bounding box center [949, 197] width 52 height 12
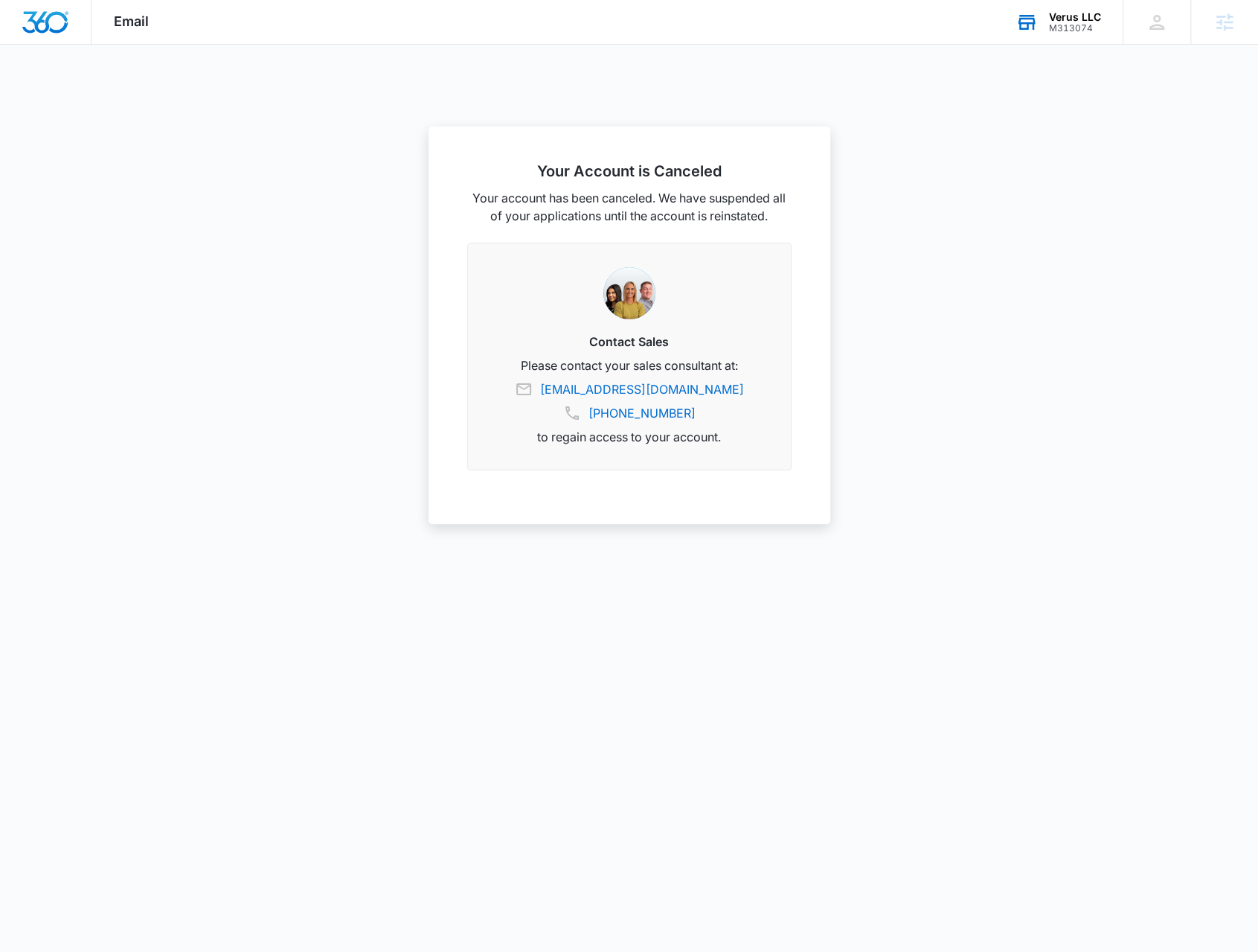
click at [1100, 34] on div "Verus LLC M313074 Your Accounts View All" at bounding box center [1057, 22] width 129 height 44
type input "verus"
click at [963, 163] on span "M13505" at bounding box center [954, 163] width 88 height 10
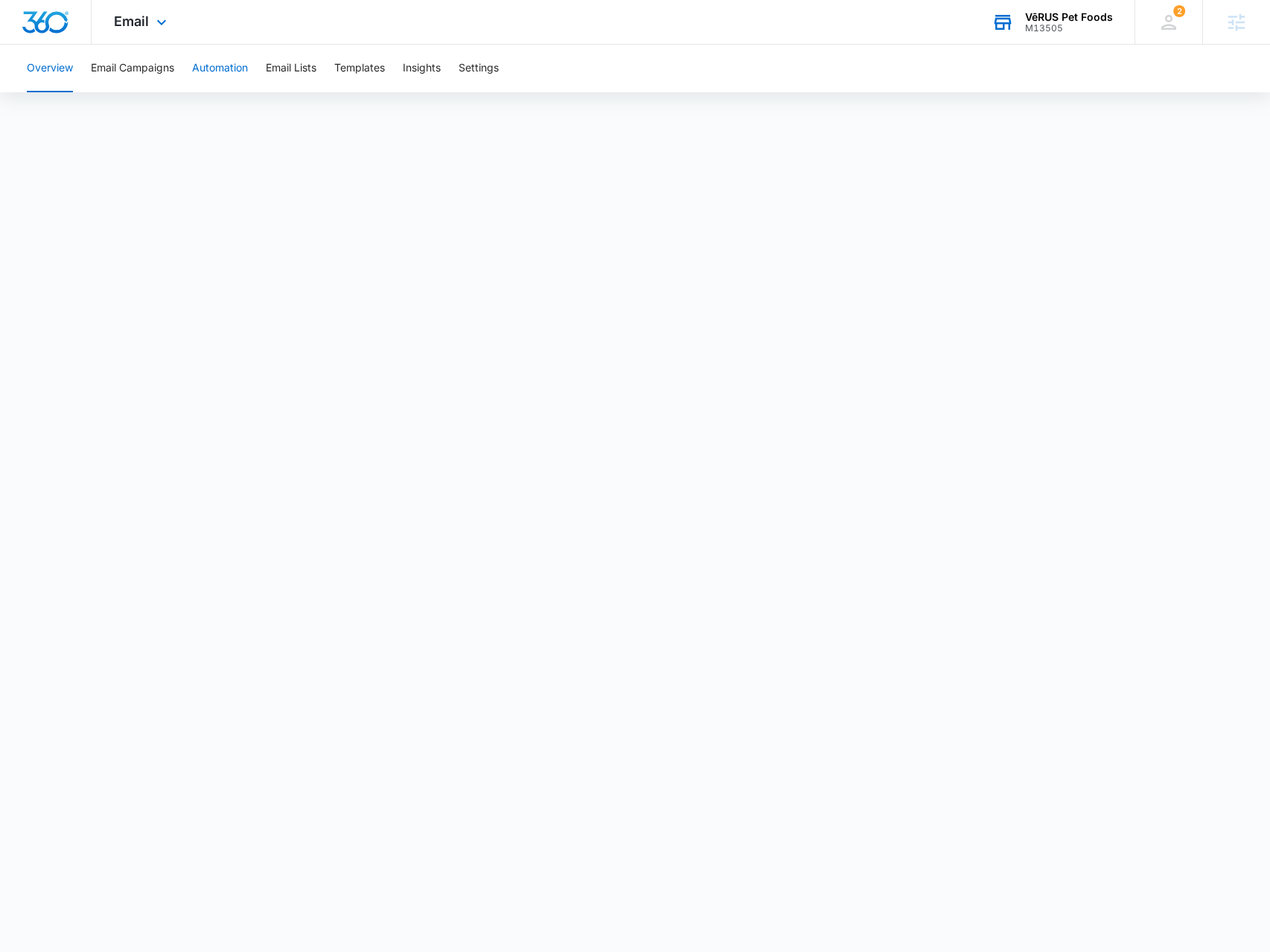
click at [198, 78] on button "Automation" at bounding box center [220, 69] width 56 height 47
click at [161, 23] on icon at bounding box center [161, 25] width 18 height 18
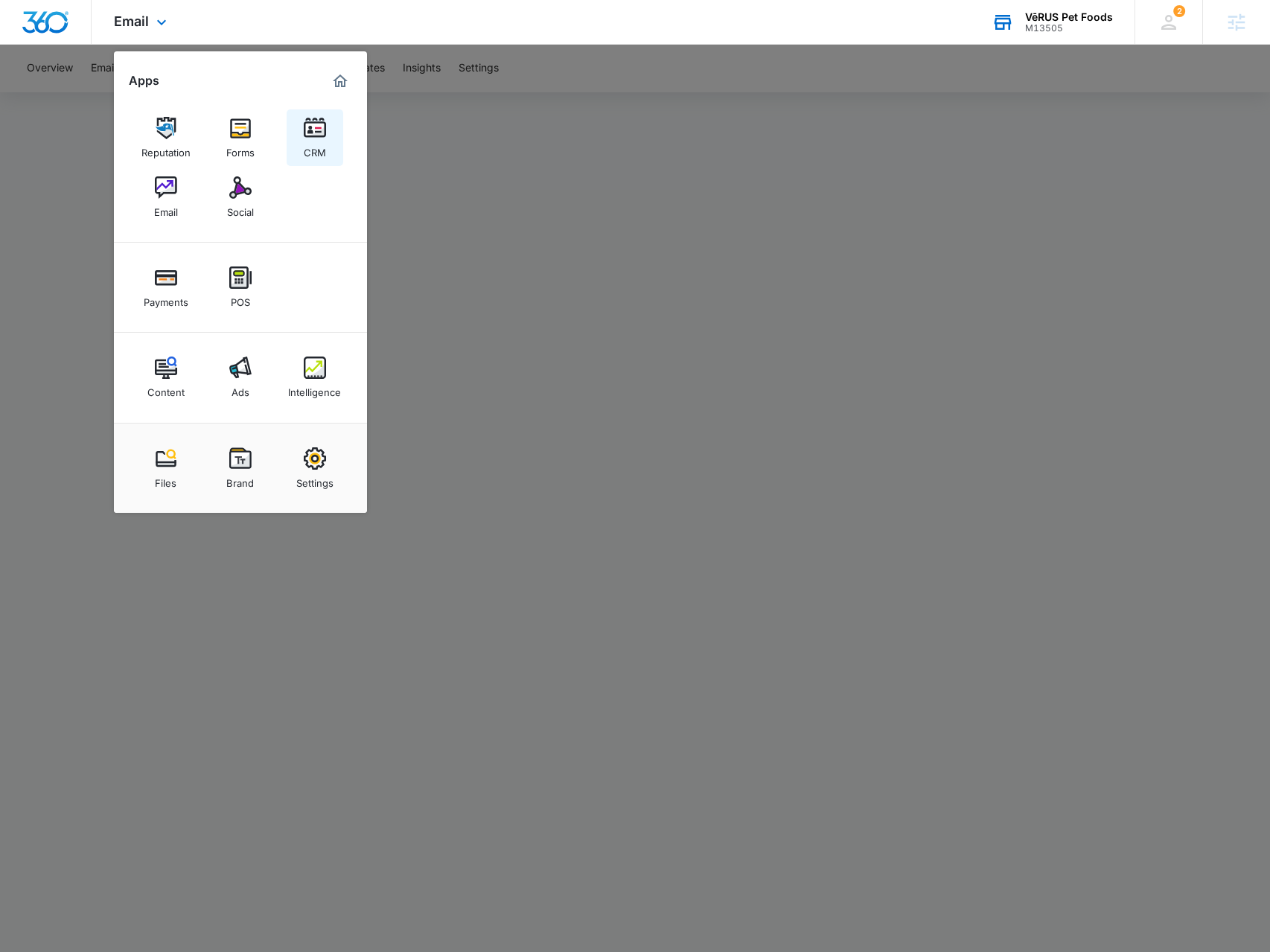
click at [321, 143] on div "CRM" at bounding box center [315, 148] width 22 height 19
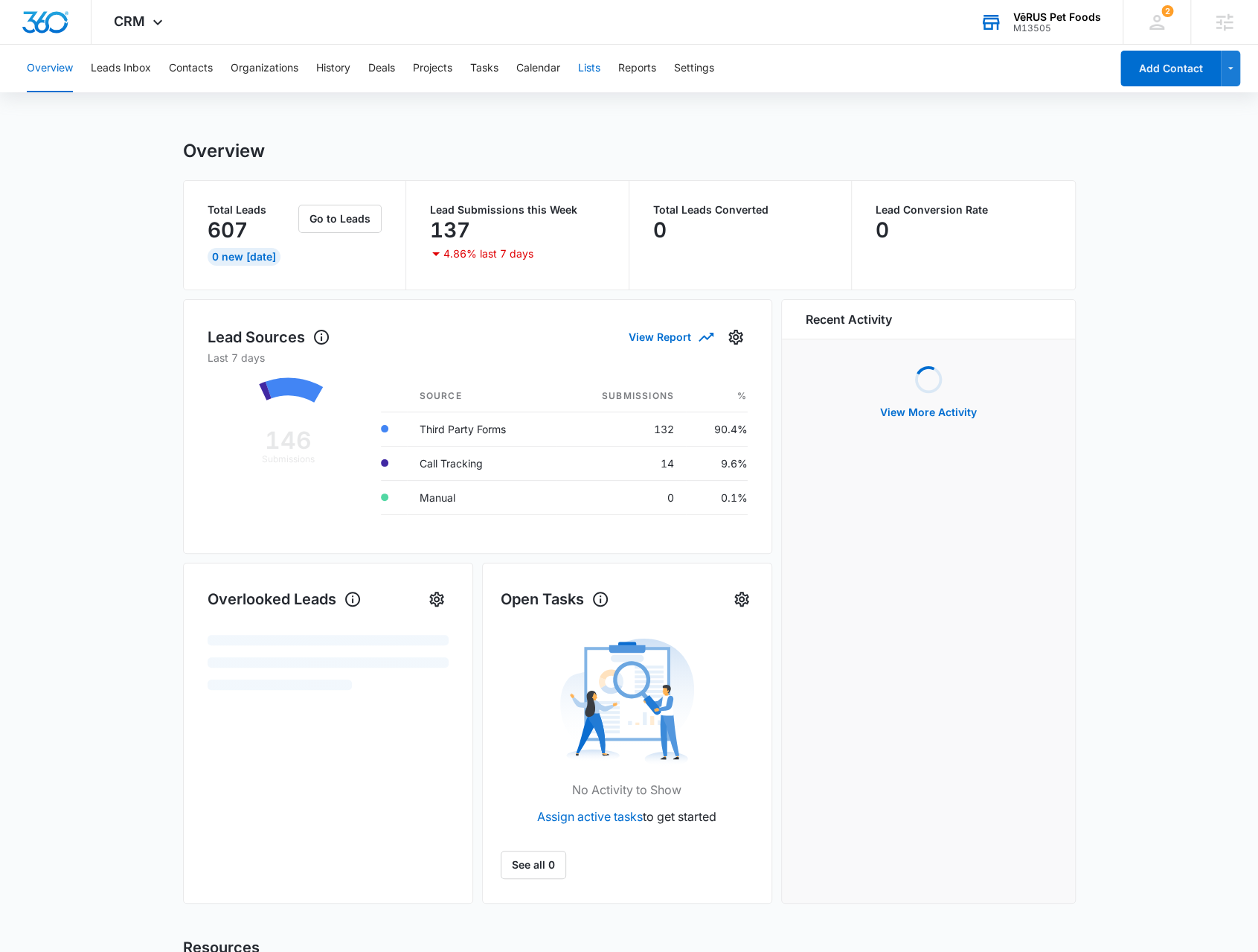
click at [590, 69] on button "Lists" at bounding box center [589, 69] width 22 height 47
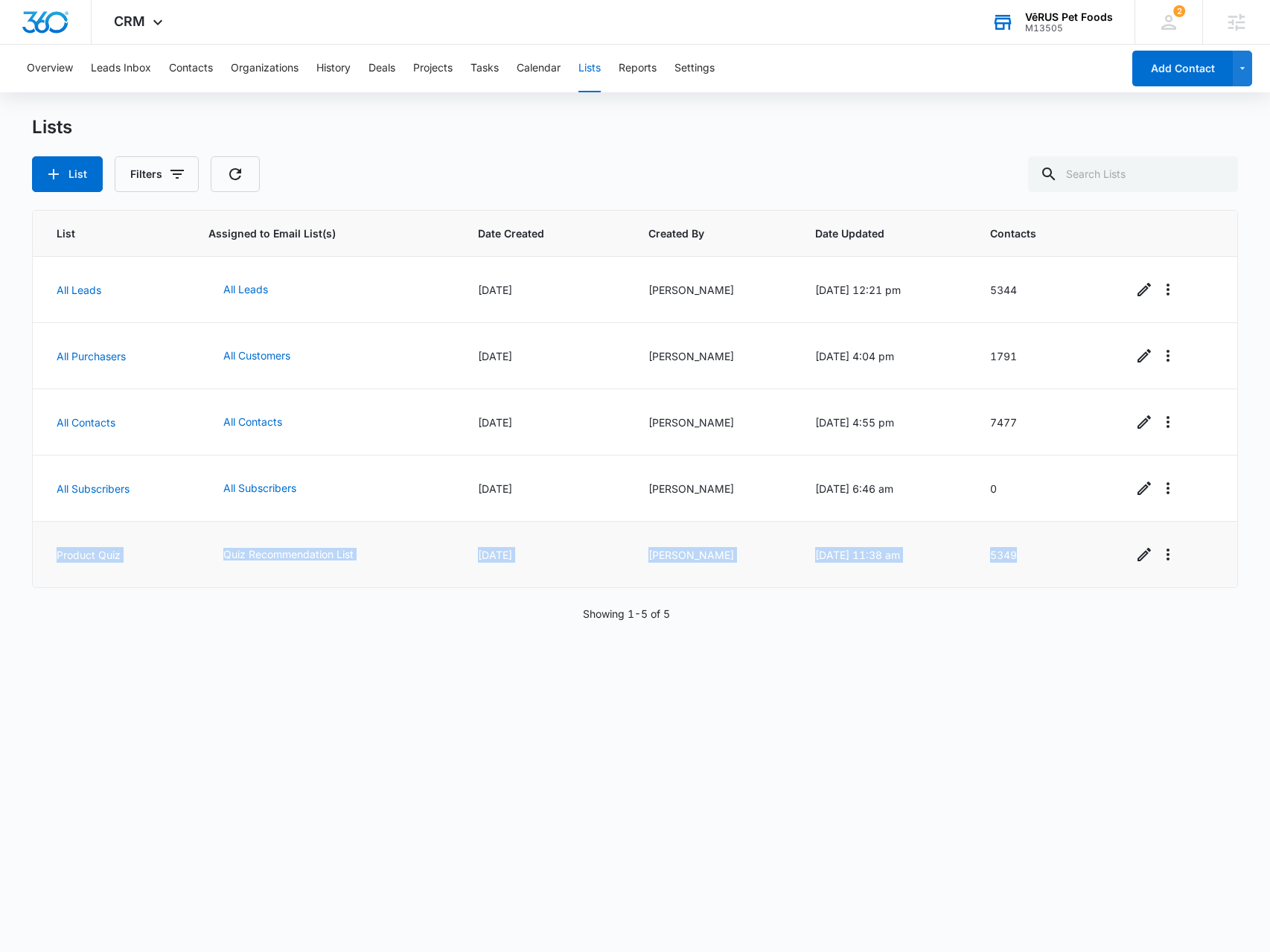
drag, startPoint x: 1048, startPoint y: 560, endPoint x: 47, endPoint y: 567, distance: 1001.0
click at [47, 567] on tr "Product Quiz Quiz Recommendation List 06/12/2023 Sara Cagle 02/29/2024 @ 11:38 …" at bounding box center [636, 555] width 1206 height 66
click at [658, 720] on div "List Assigned to Email List(s) Date Created Created By Date Updated Contacts Al…" at bounding box center [636, 570] width 1207 height 721
click at [1047, 26] on div "M13505" at bounding box center [1069, 28] width 88 height 10
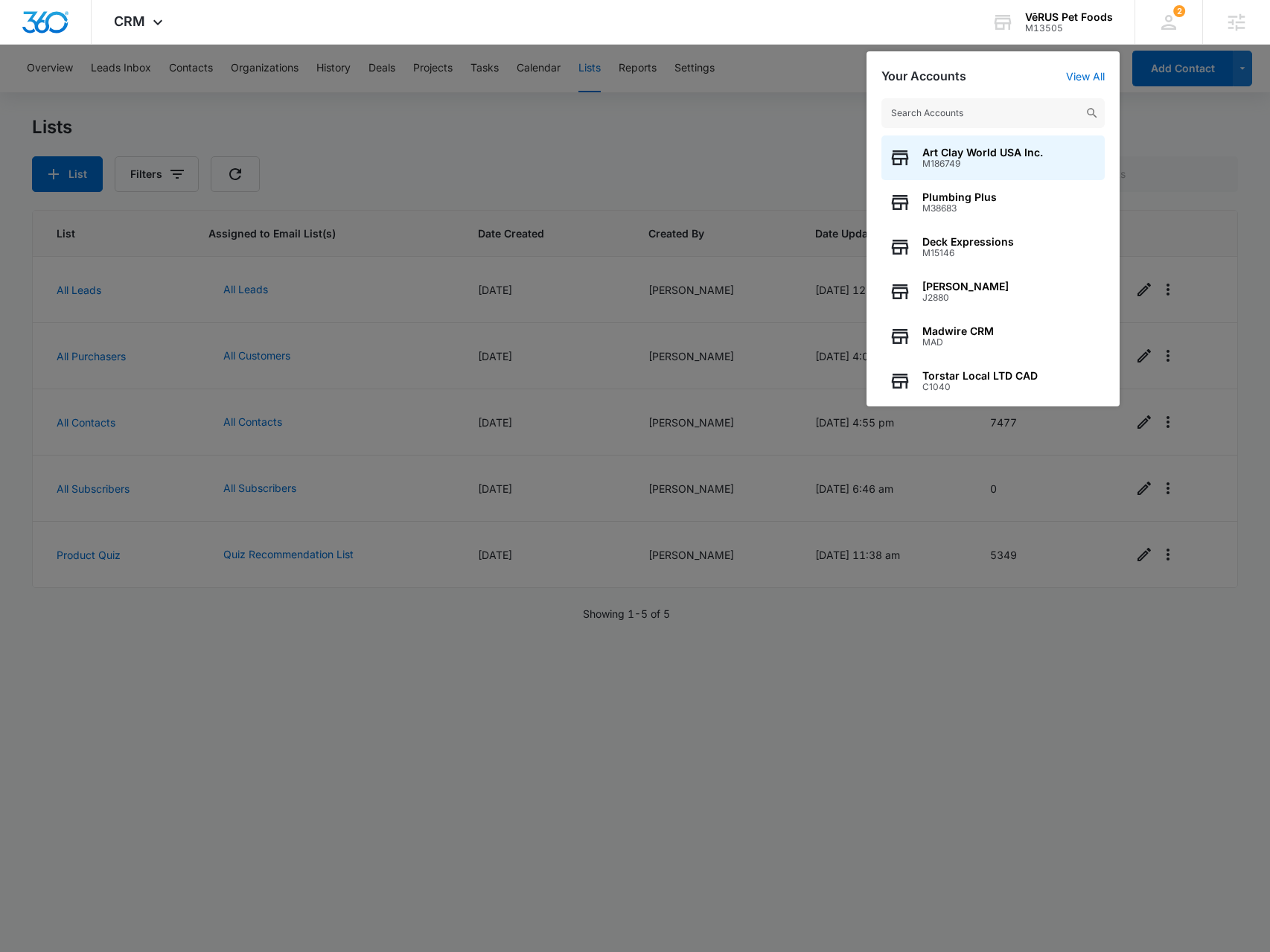
click at [978, 111] on input "text" at bounding box center [993, 113] width 224 height 30
type input "knox pest"
click at [961, 151] on span "Knox Pest Control" at bounding box center [999, 152] width 153 height 12
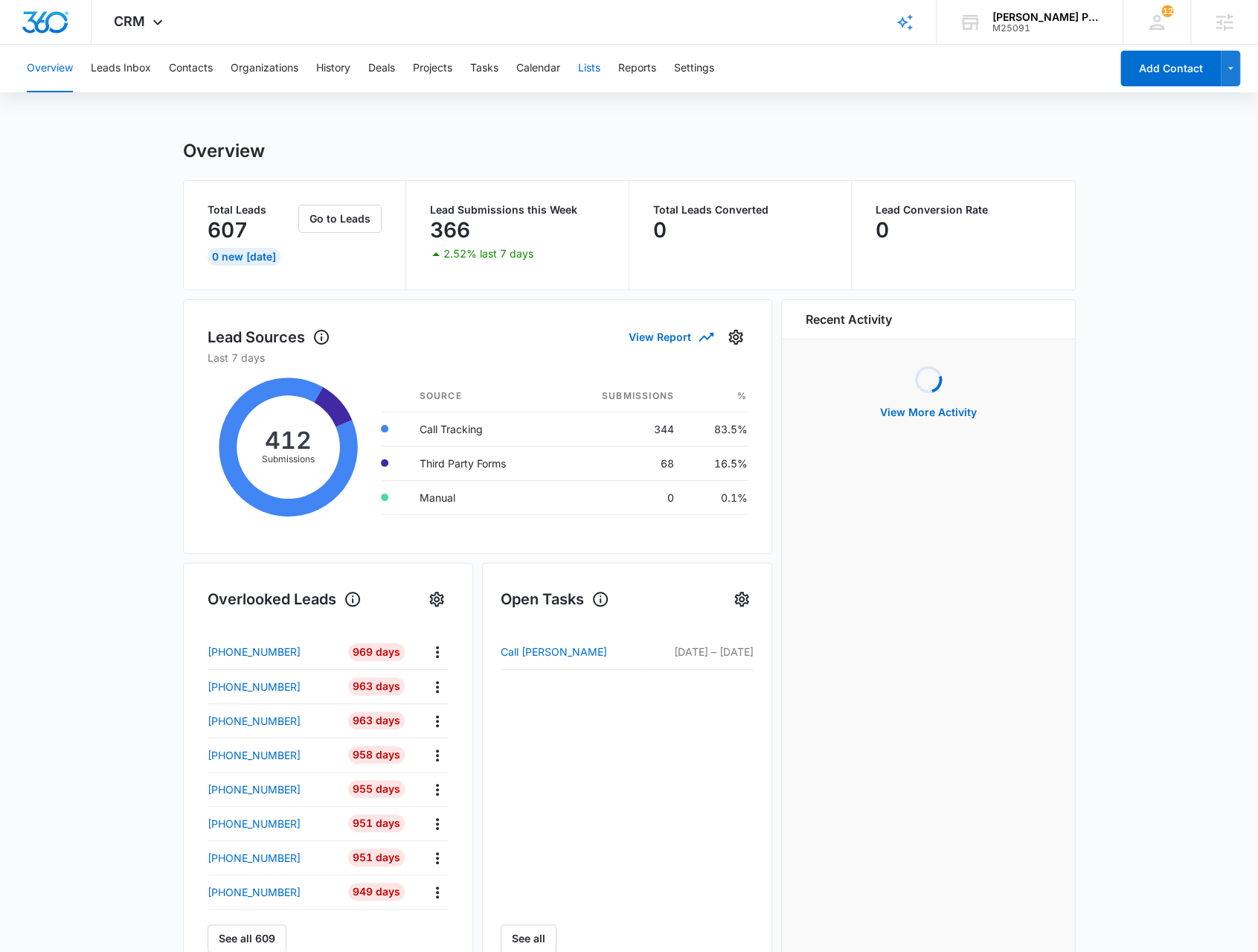
click at [595, 73] on button "Lists" at bounding box center [589, 69] width 22 height 47
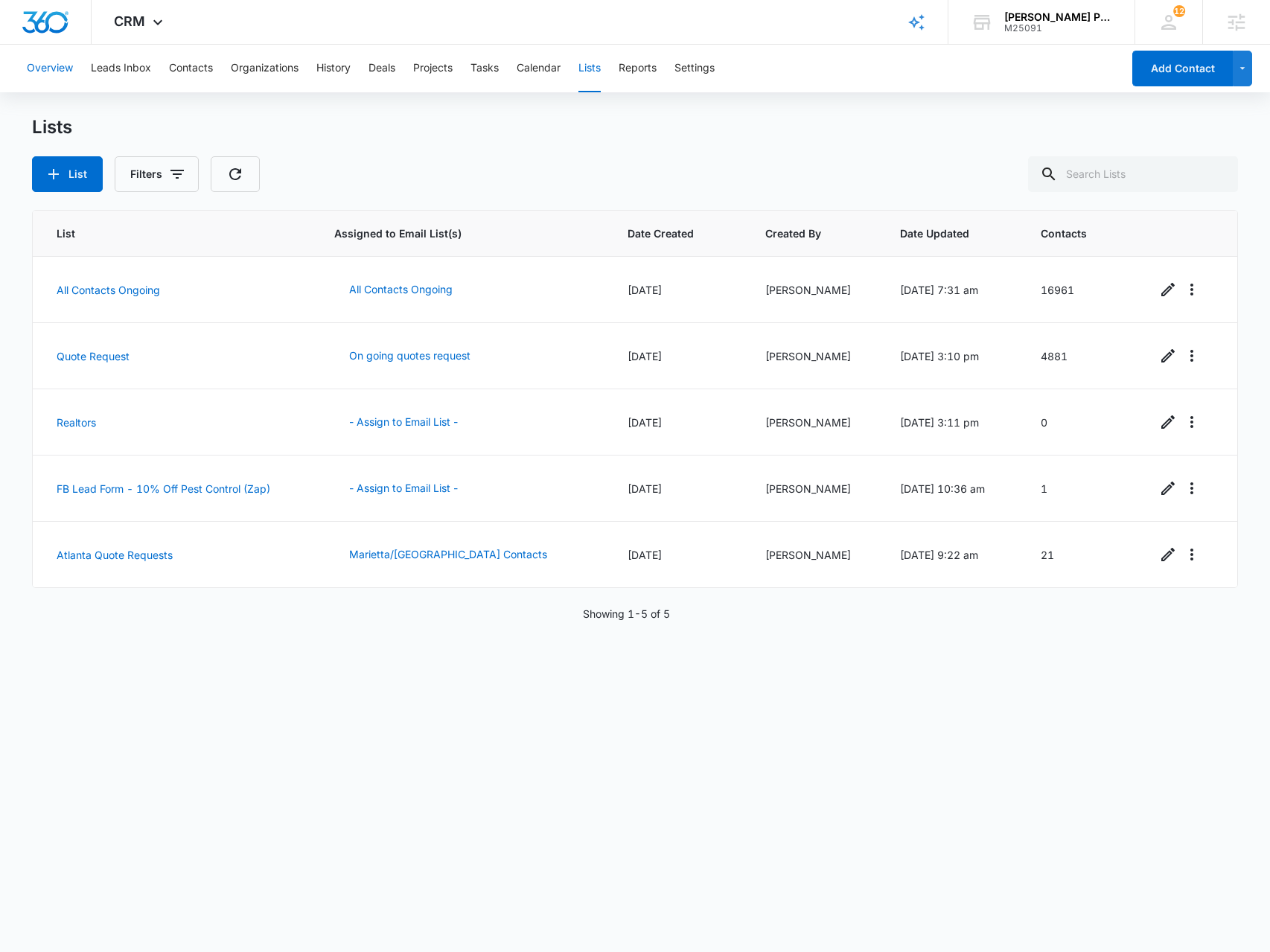
click at [59, 63] on button "Overview" at bounding box center [50, 69] width 47 height 47
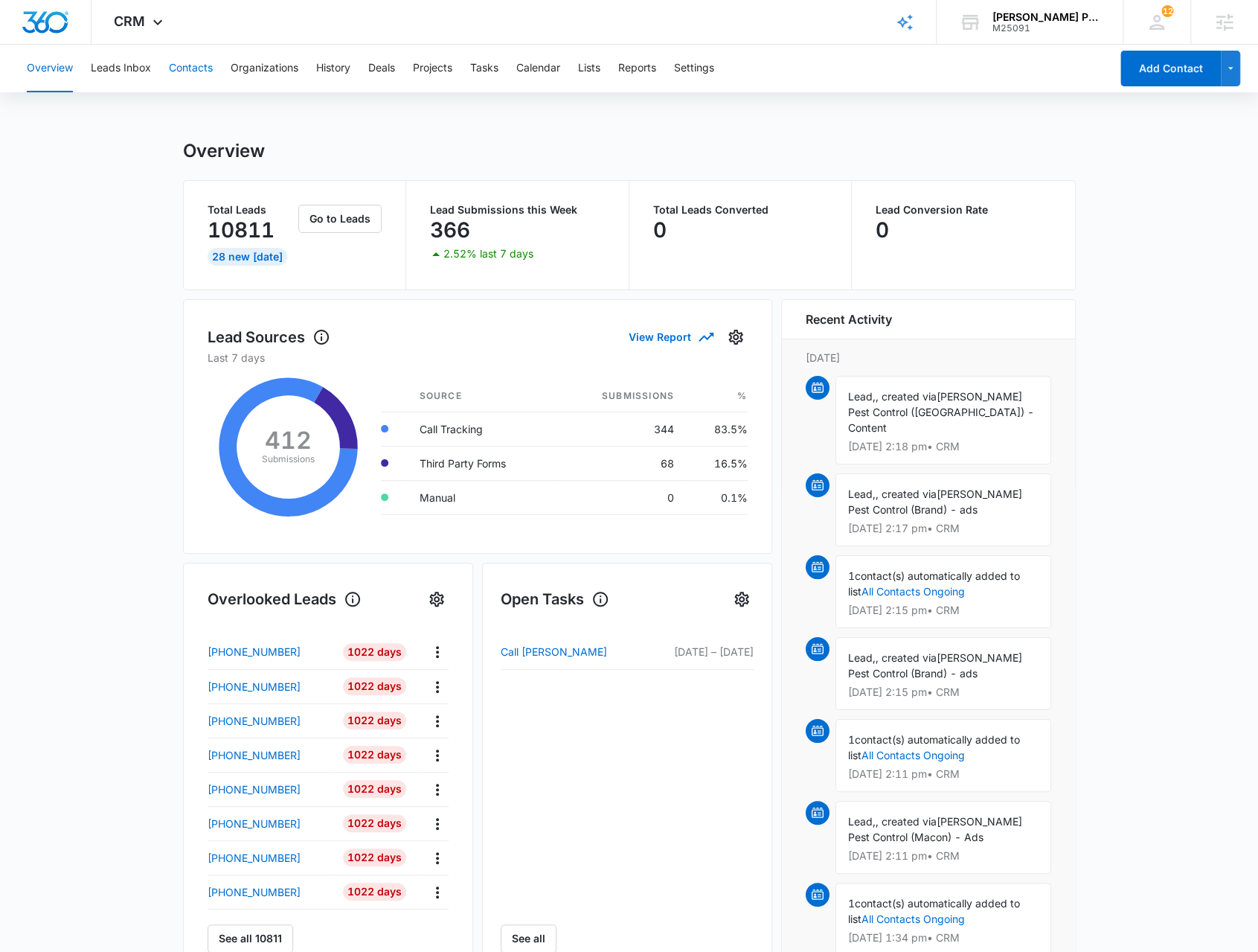
click at [183, 81] on button "Contacts" at bounding box center [191, 69] width 44 height 47
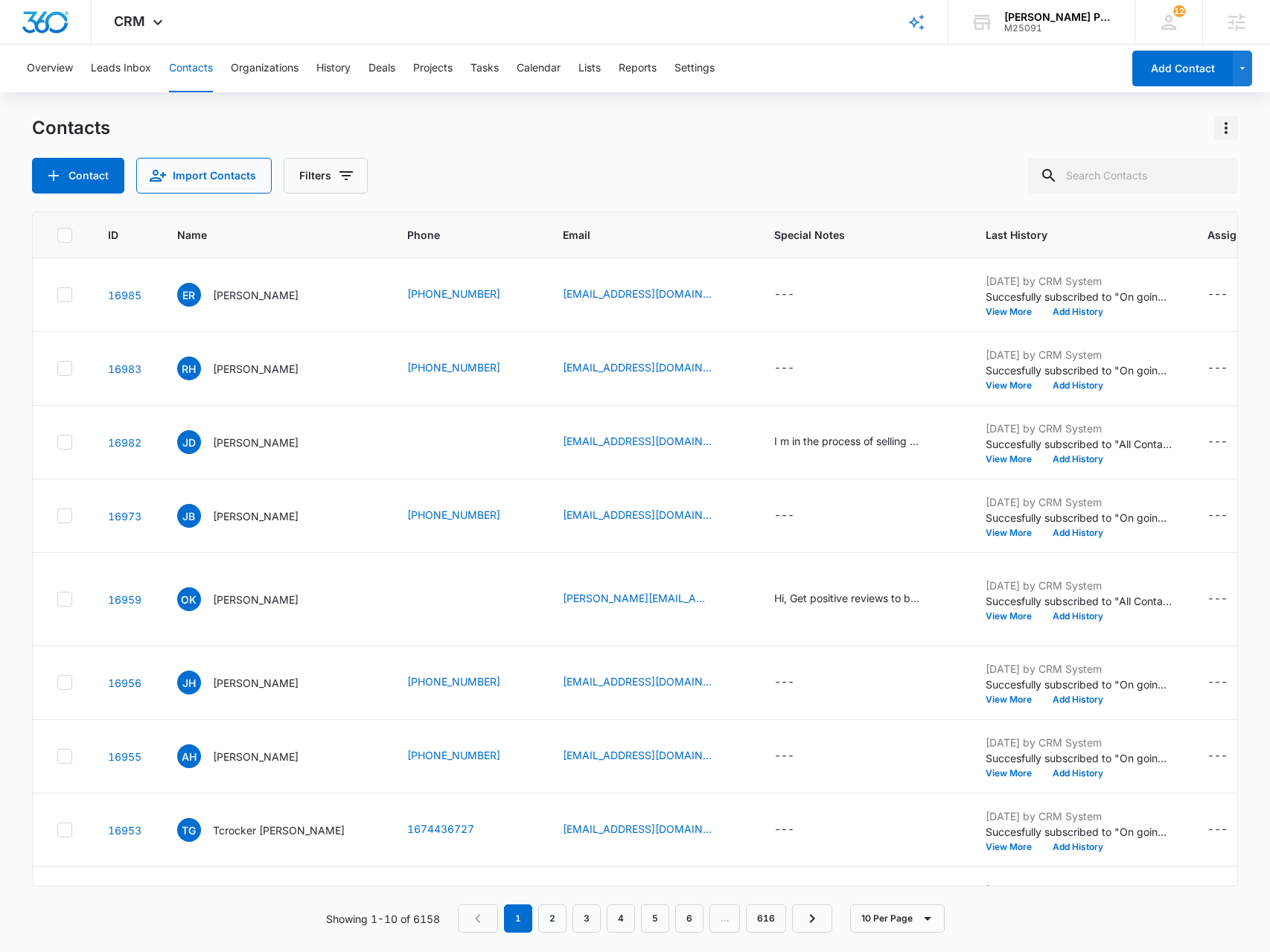
click at [1234, 136] on icon "Actions" at bounding box center [1226, 128] width 18 height 18
click at [1229, 123] on icon "Actions" at bounding box center [1226, 128] width 18 height 18
click at [1229, 129] on icon "Actions" at bounding box center [1226, 128] width 18 height 18
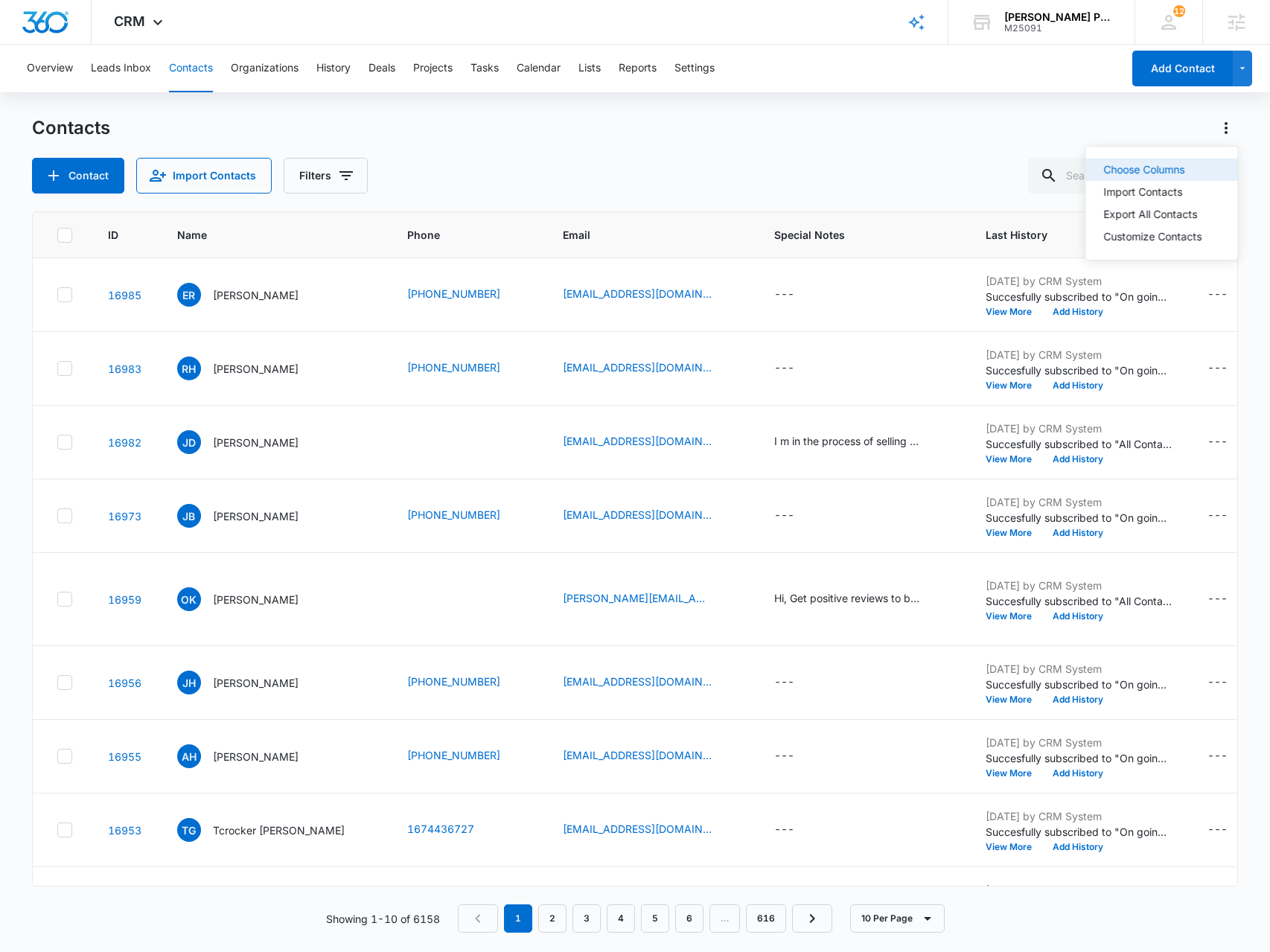
click at [1179, 167] on div "Choose Columns" at bounding box center [1152, 169] width 98 height 10
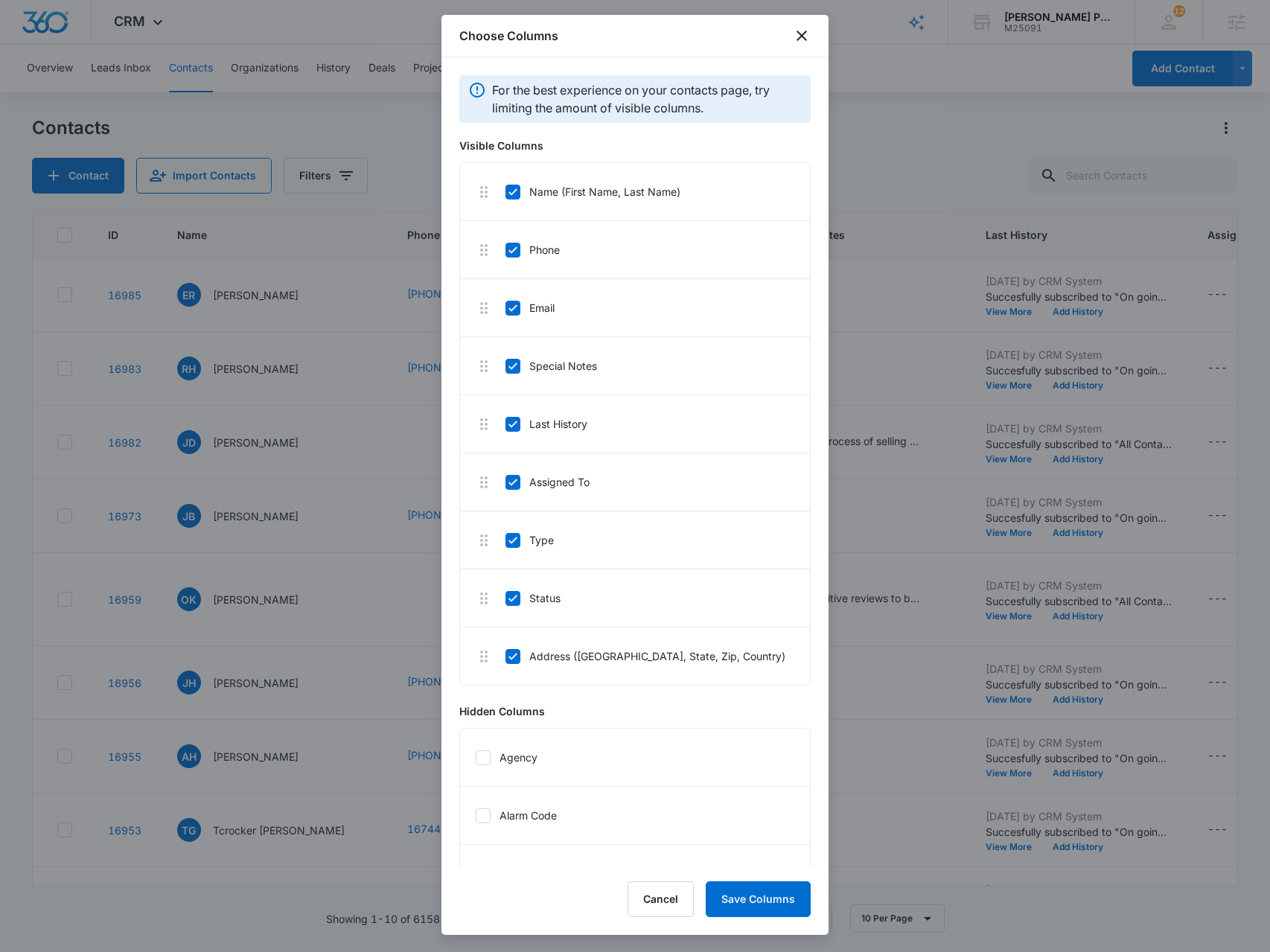
click at [991, 151] on div at bounding box center [635, 476] width 1270 height 952
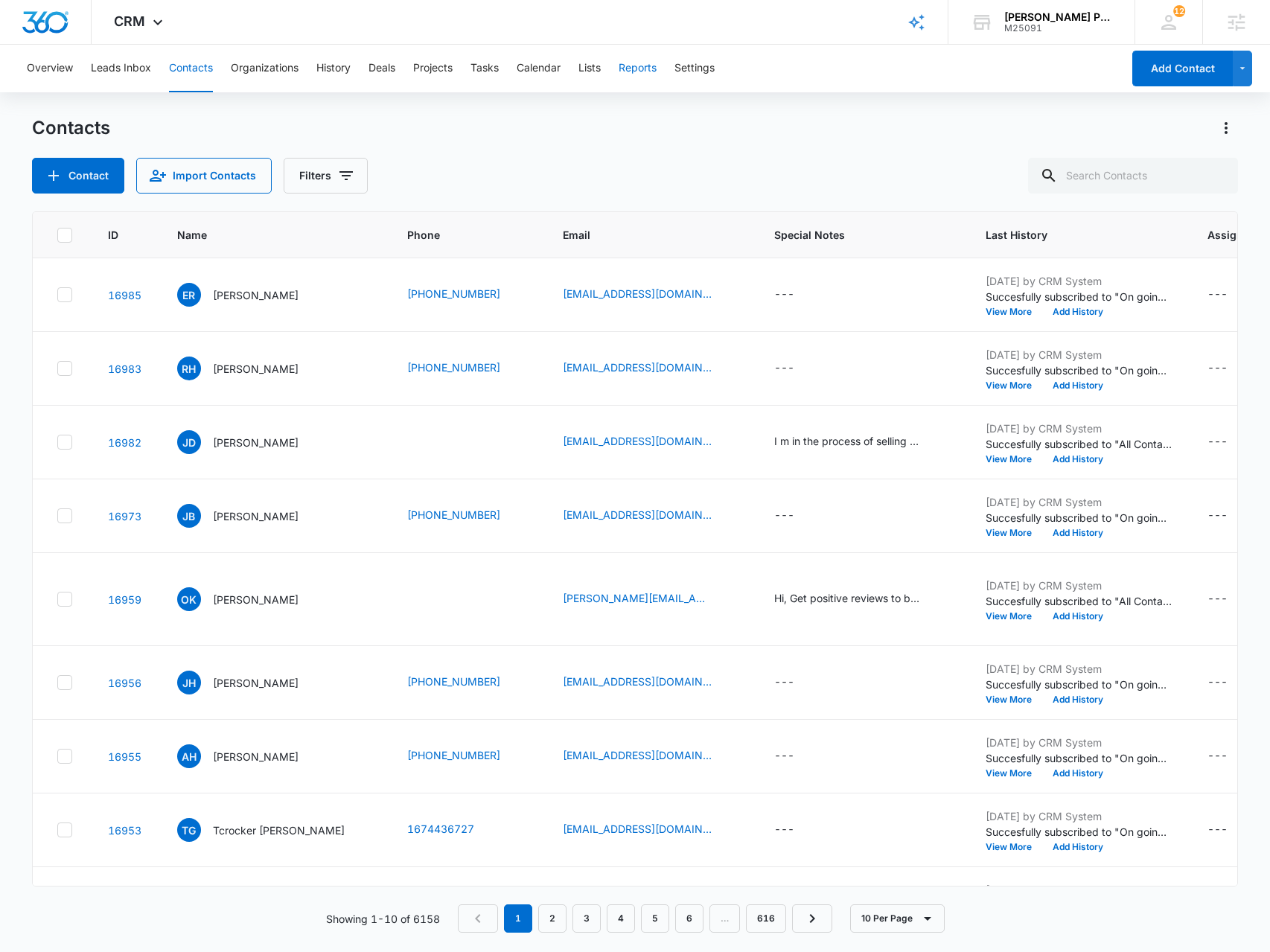
click at [638, 75] on button "Reports" at bounding box center [638, 69] width 38 height 47
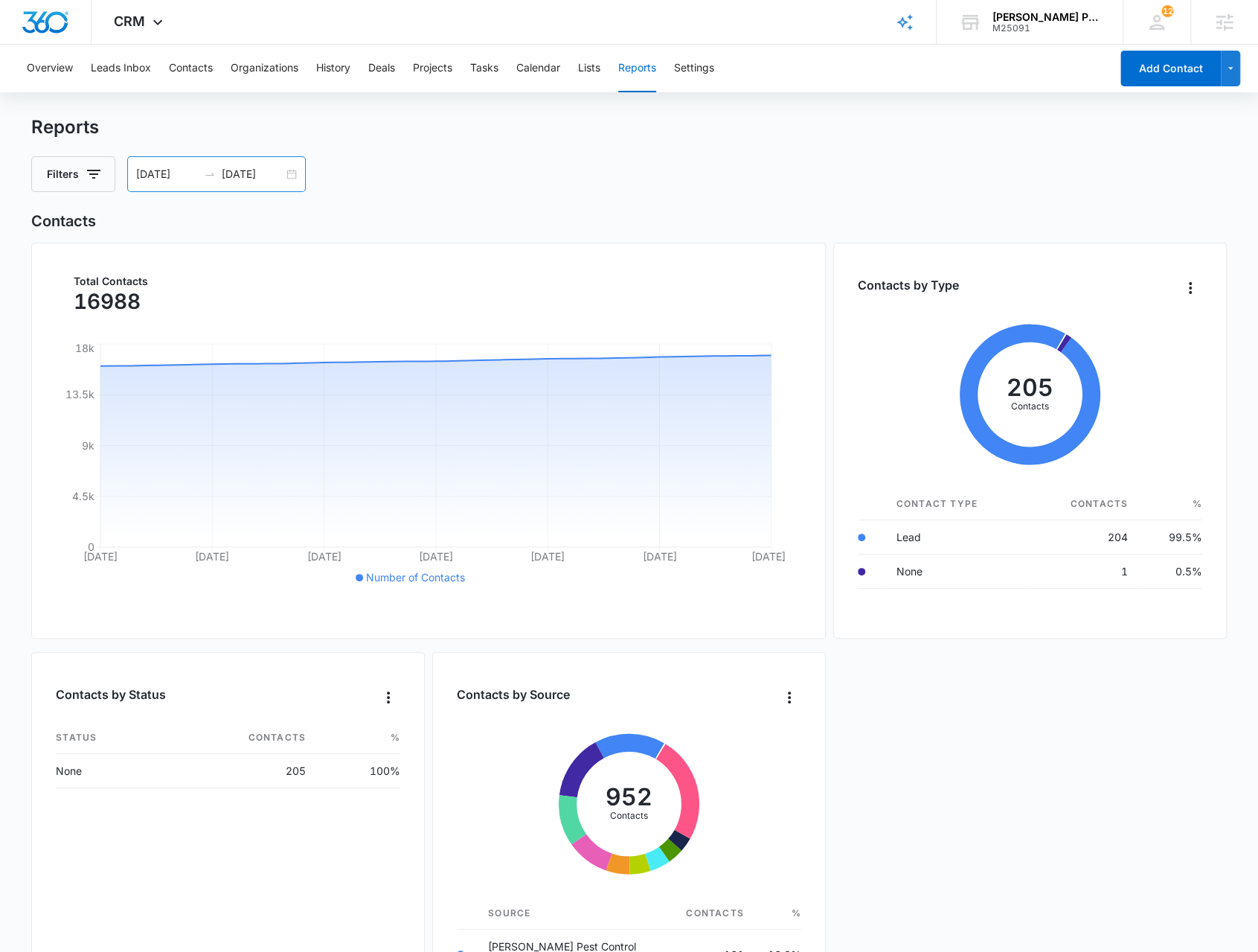
click at [288, 179] on div "07/12/2025 08/11/2025" at bounding box center [216, 174] width 179 height 36
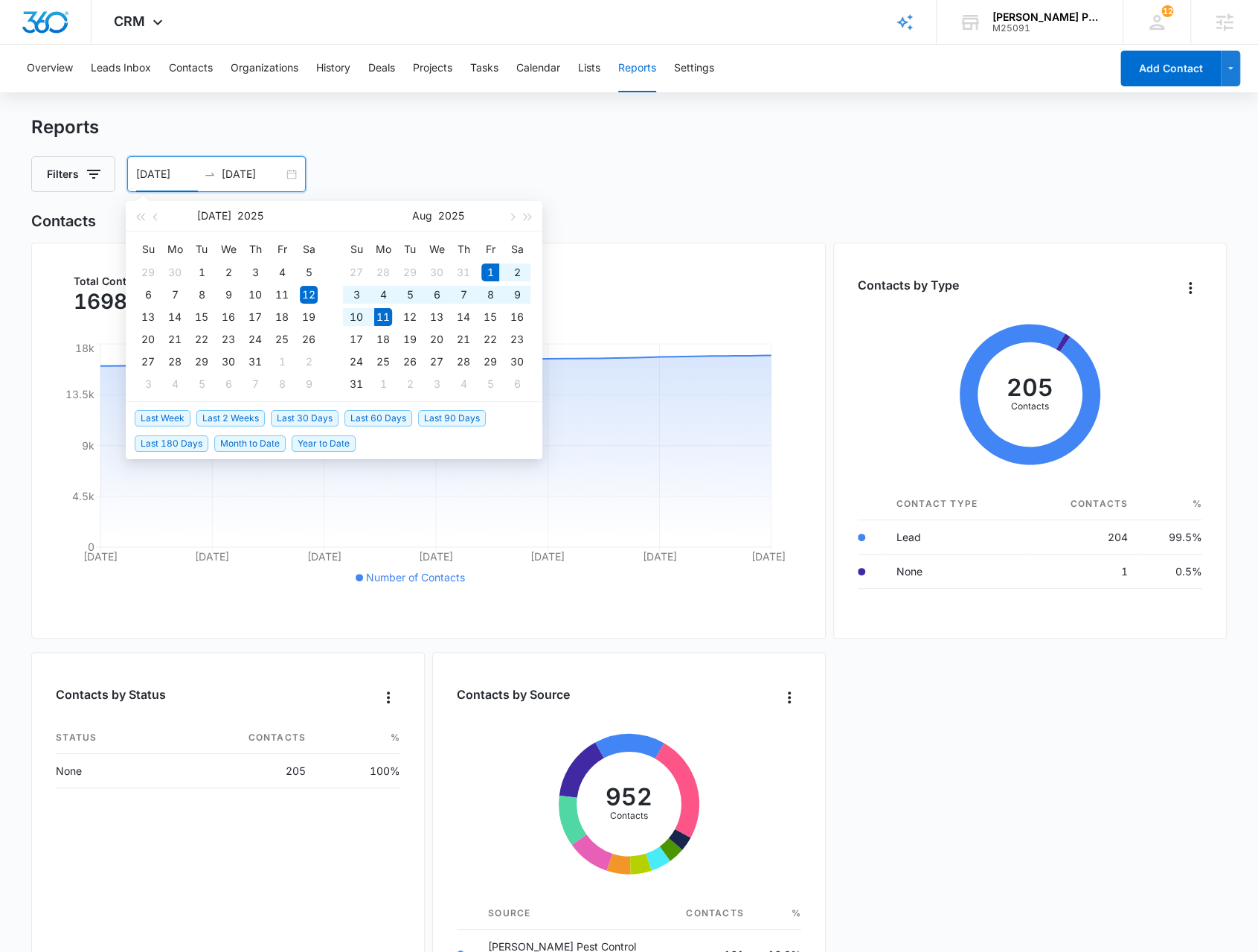
click at [261, 447] on span "Month to Date" at bounding box center [250, 443] width 71 height 16
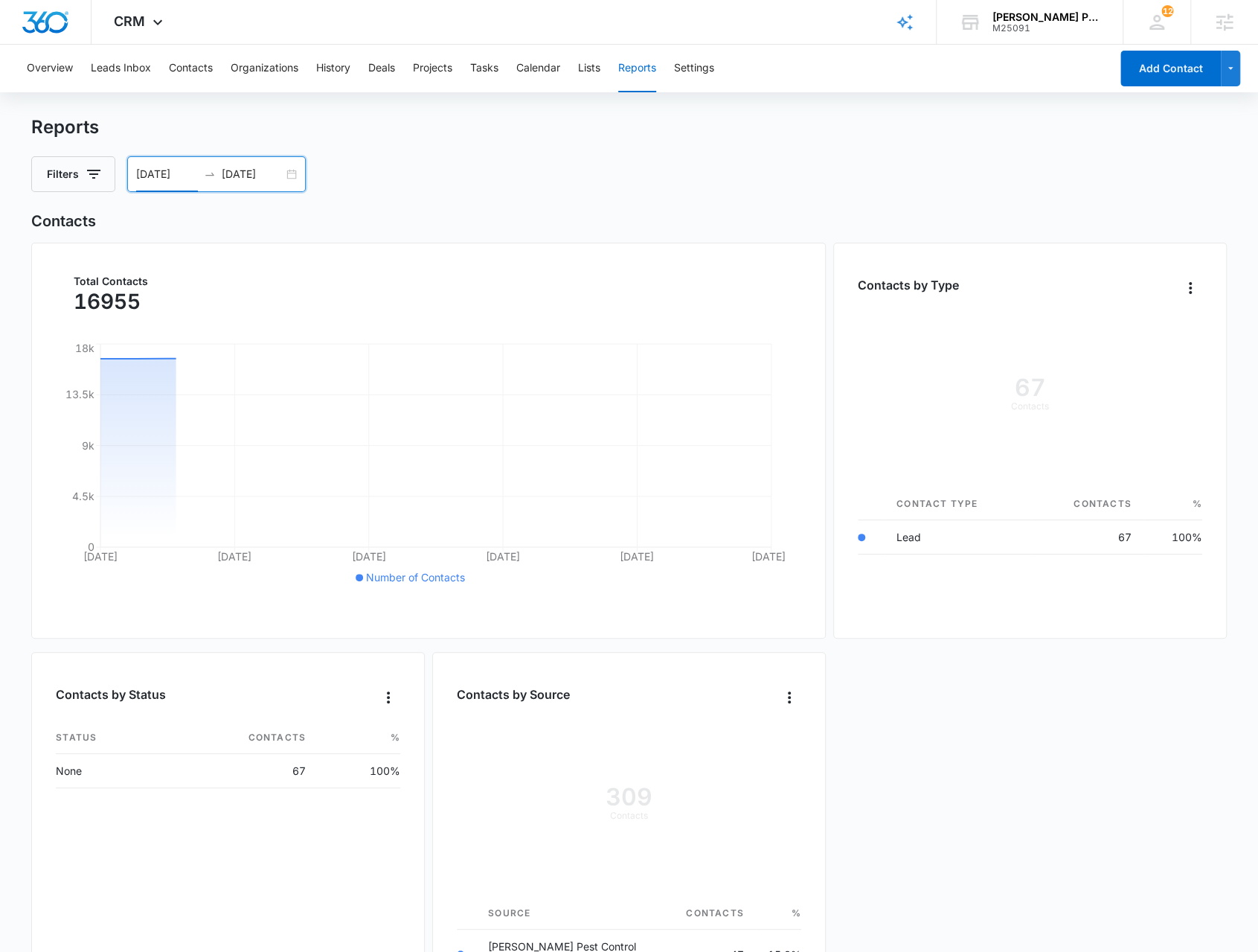
click at [284, 169] on div "08/01/2025 08/11/2025" at bounding box center [216, 174] width 179 height 36
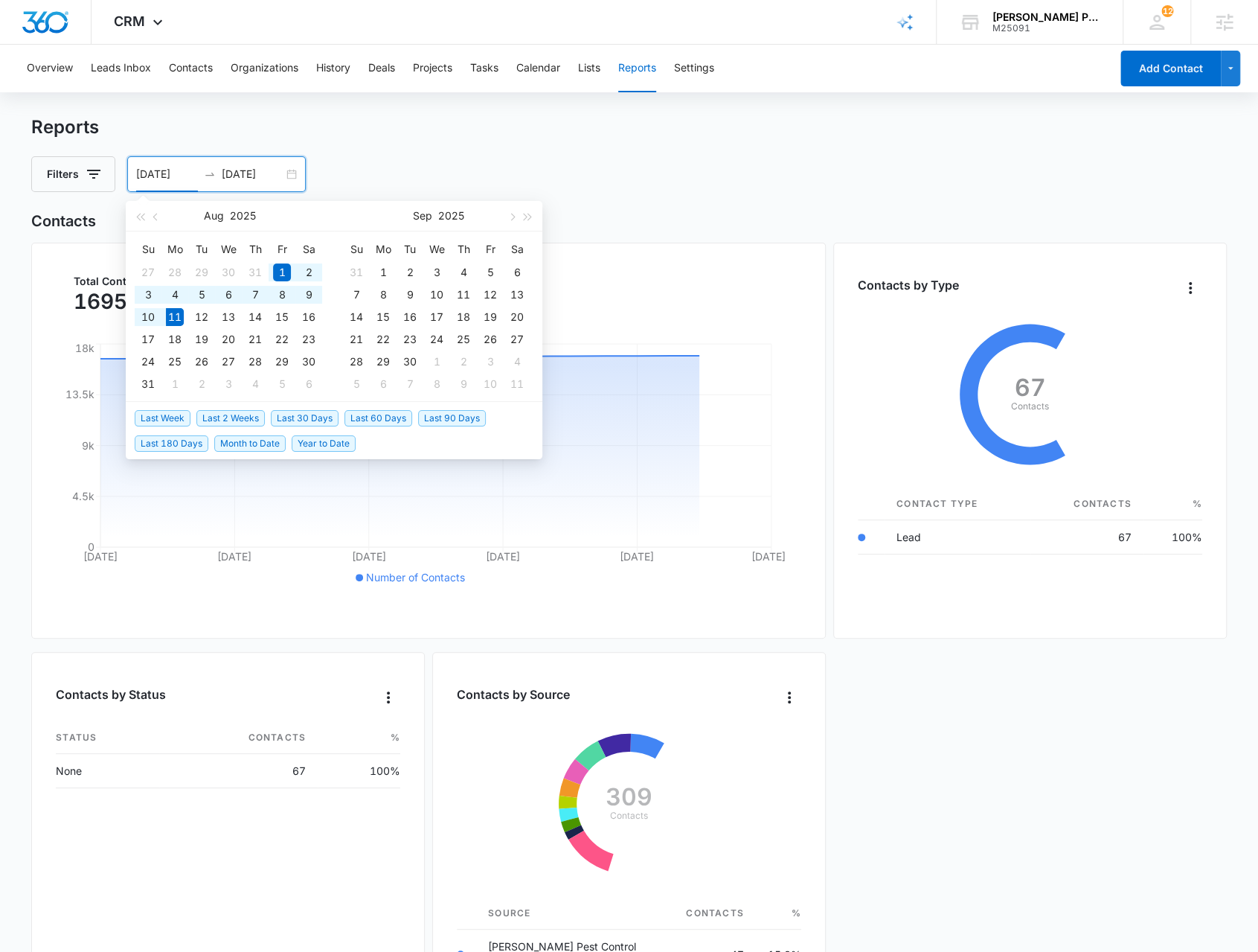
click at [310, 440] on span "Year to Date" at bounding box center [324, 443] width 64 height 16
type input "01/01/2025"
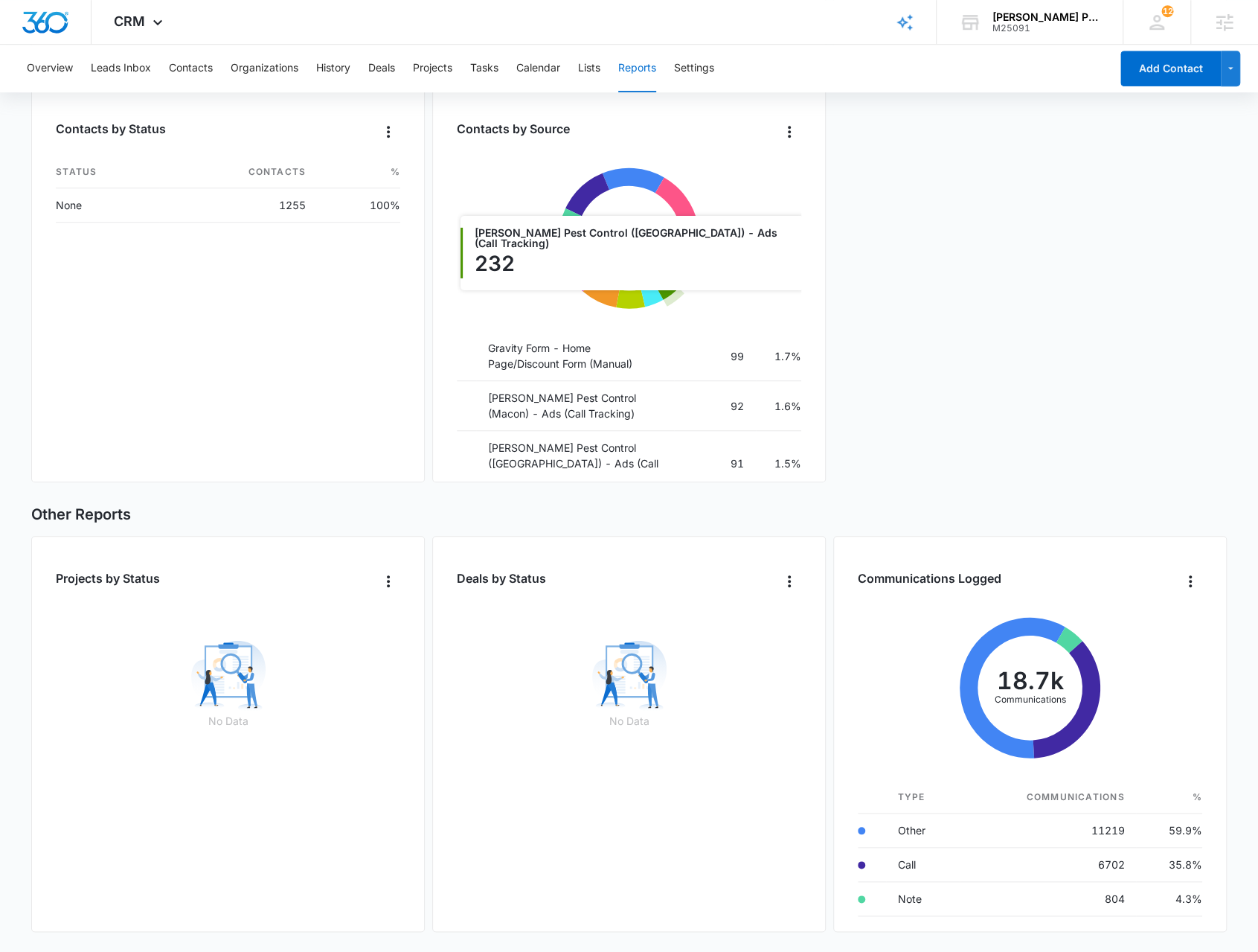
scroll to position [670, 0]
click at [1070, 31] on div "M25091" at bounding box center [1047, 28] width 108 height 10
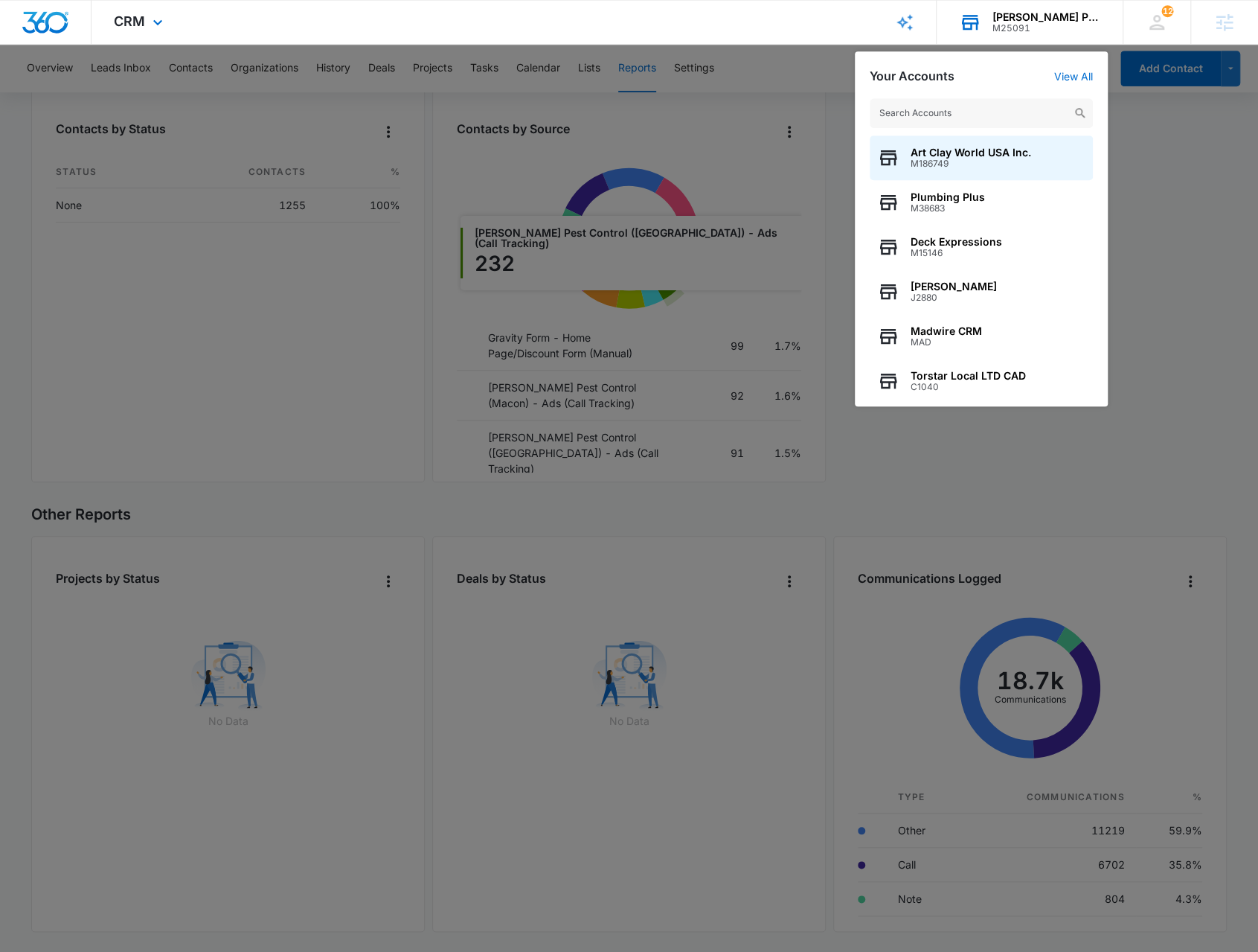
click at [994, 117] on input "text" at bounding box center [981, 113] width 223 height 30
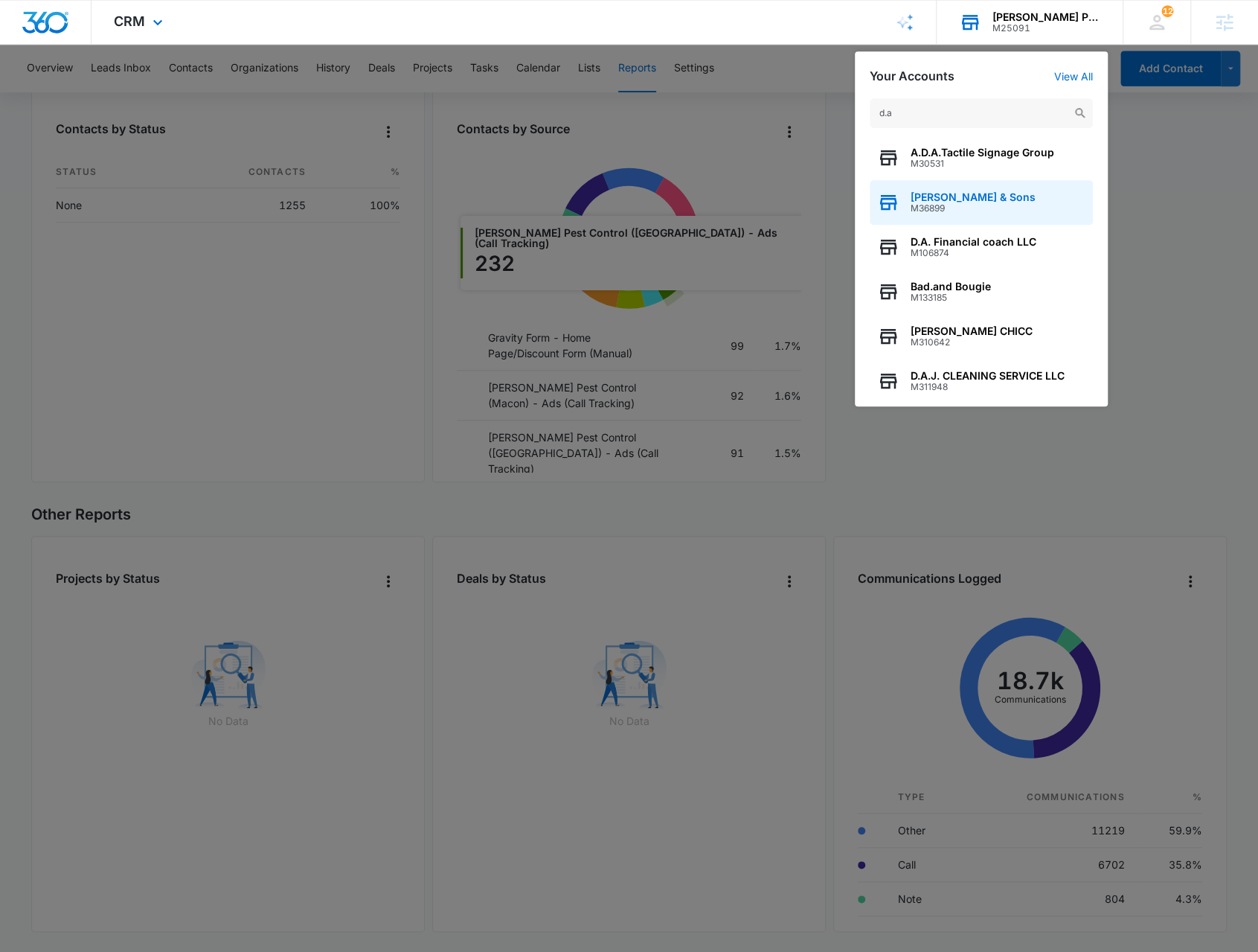
type input "d.a"
click at [960, 206] on span "M36899" at bounding box center [973, 208] width 125 height 10
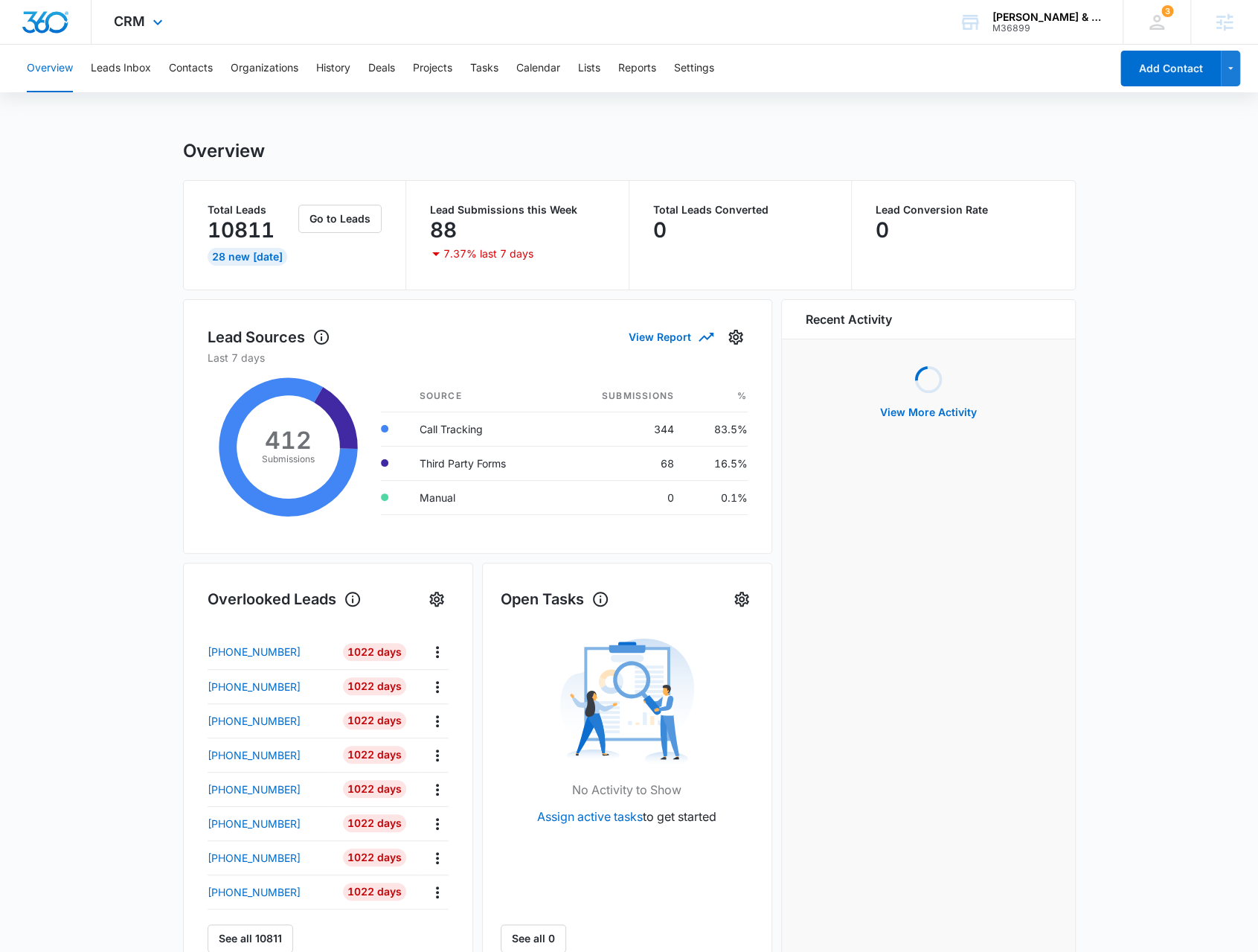
drag, startPoint x: 107, startPoint y: 29, endPoint x: 138, endPoint y: 66, distance: 48.3
click at [107, 28] on div "CRM Apps Reputation Forms CRM Email Social Content Ads Intelligence Files Brand…" at bounding box center [140, 22] width 97 height 44
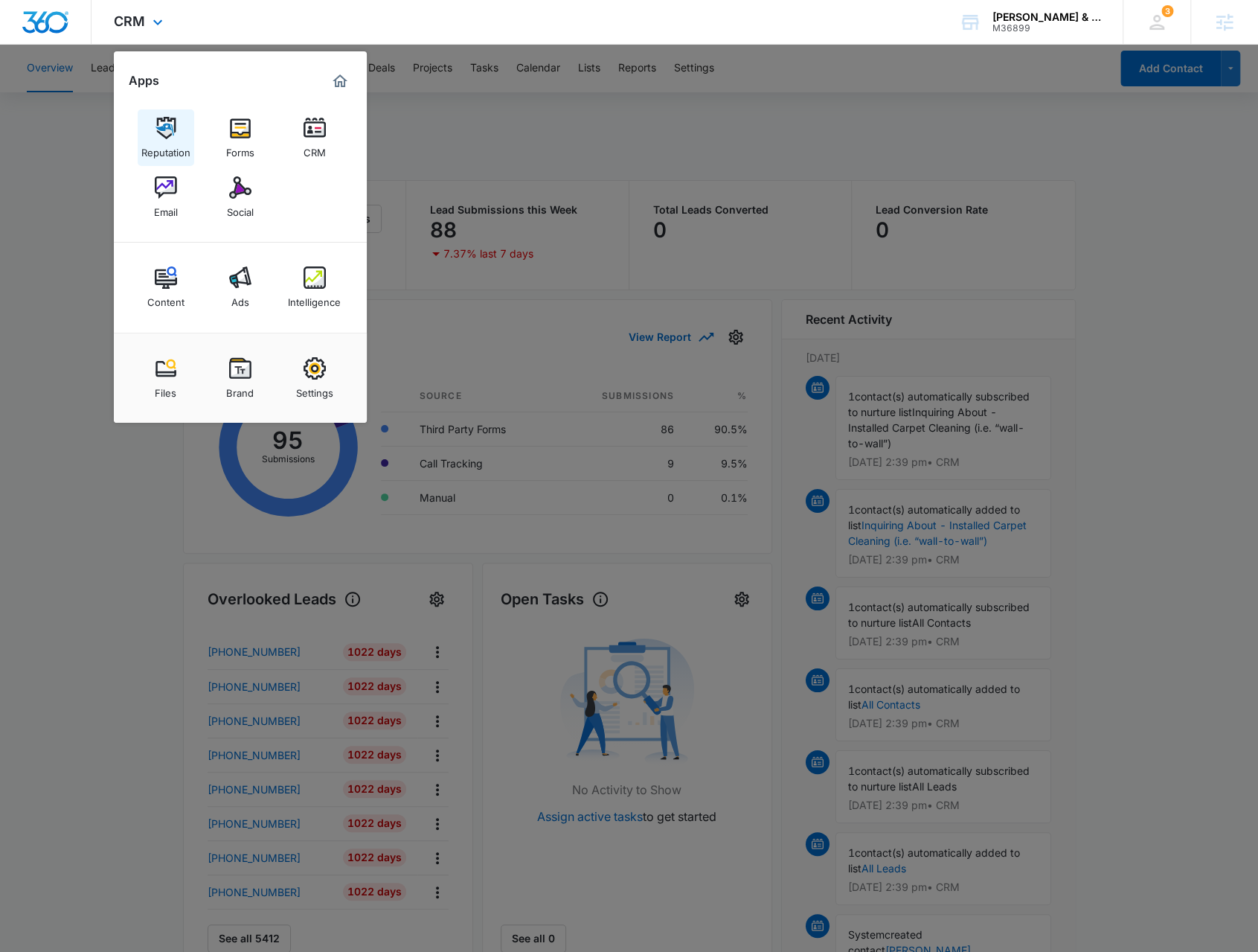
click at [148, 163] on link "Reputation" at bounding box center [166, 137] width 57 height 57
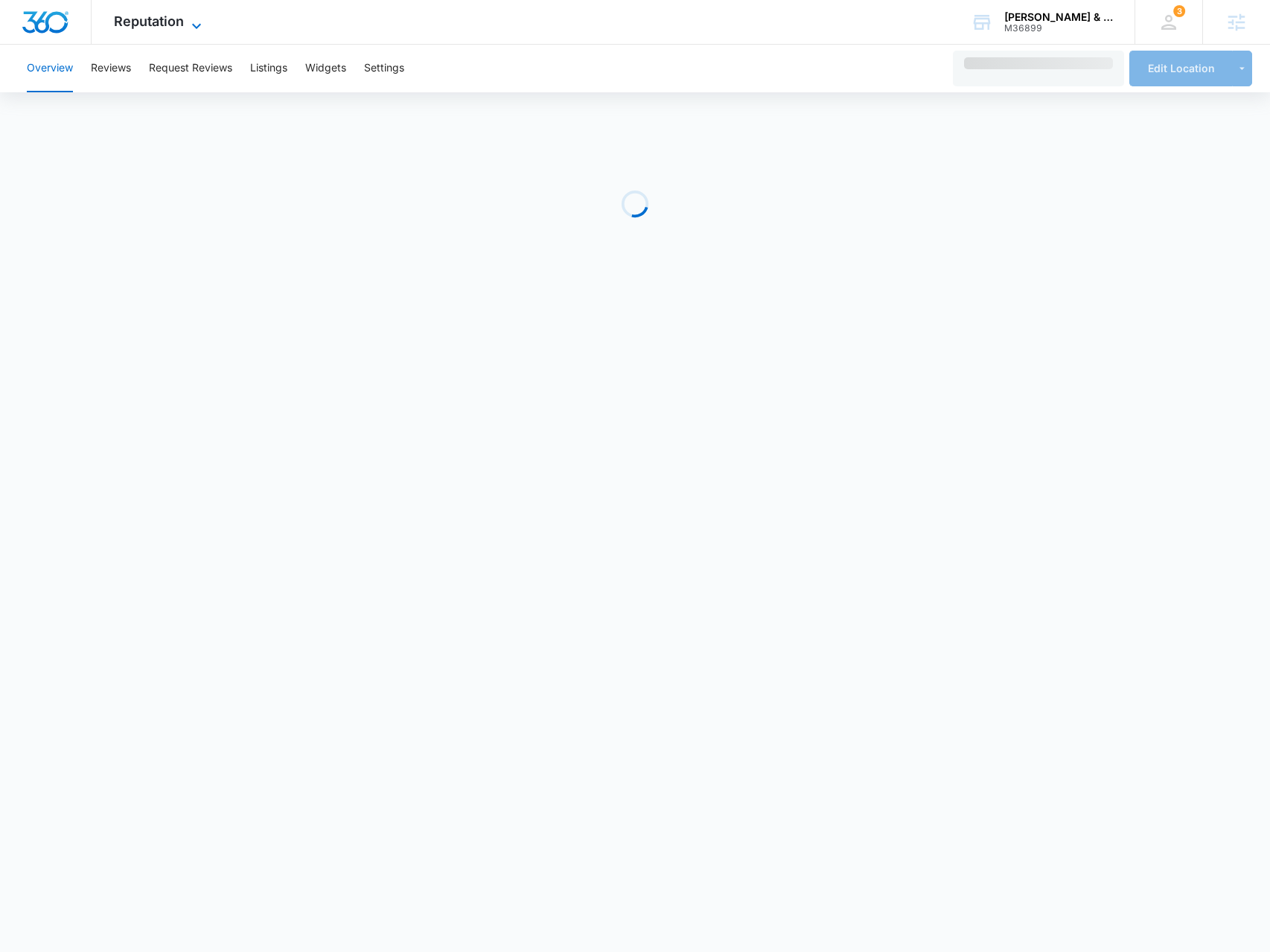
click at [129, 22] on span "Reputation" at bounding box center [149, 21] width 70 height 15
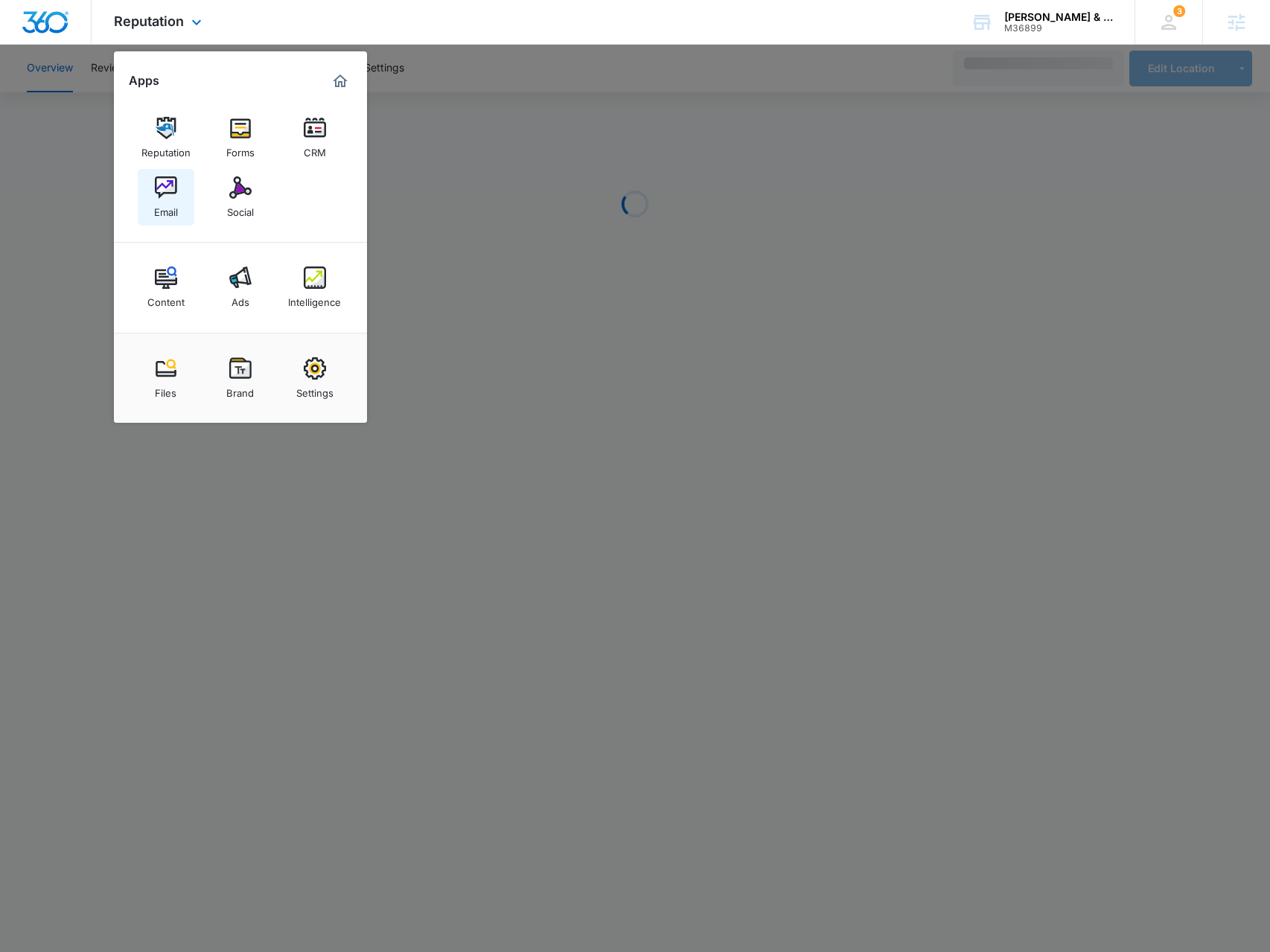
click at [169, 191] on img at bounding box center [166, 187] width 22 height 22
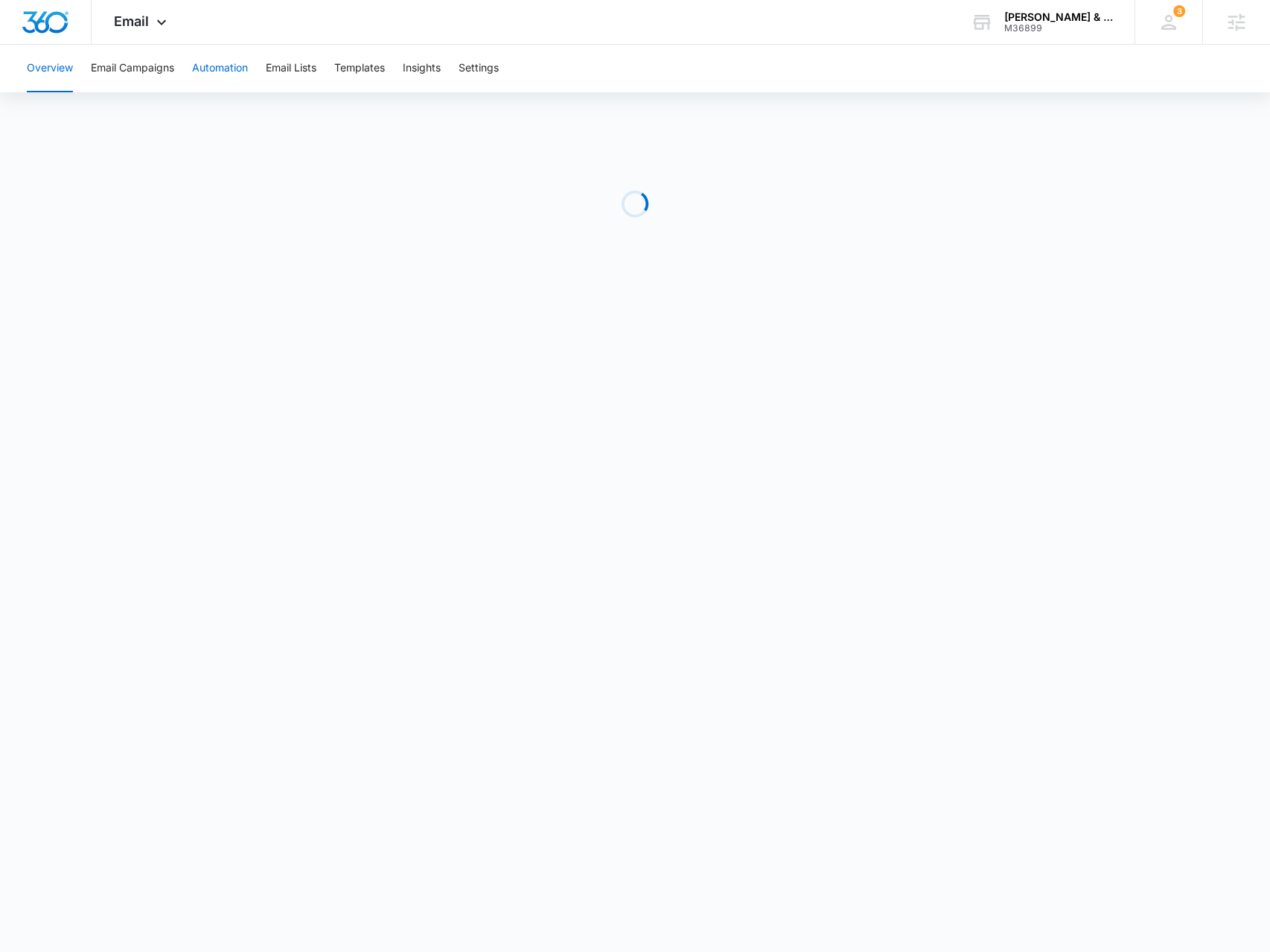
click at [219, 56] on button "Automation" at bounding box center [220, 69] width 56 height 47
click at [164, 22] on icon at bounding box center [161, 25] width 18 height 18
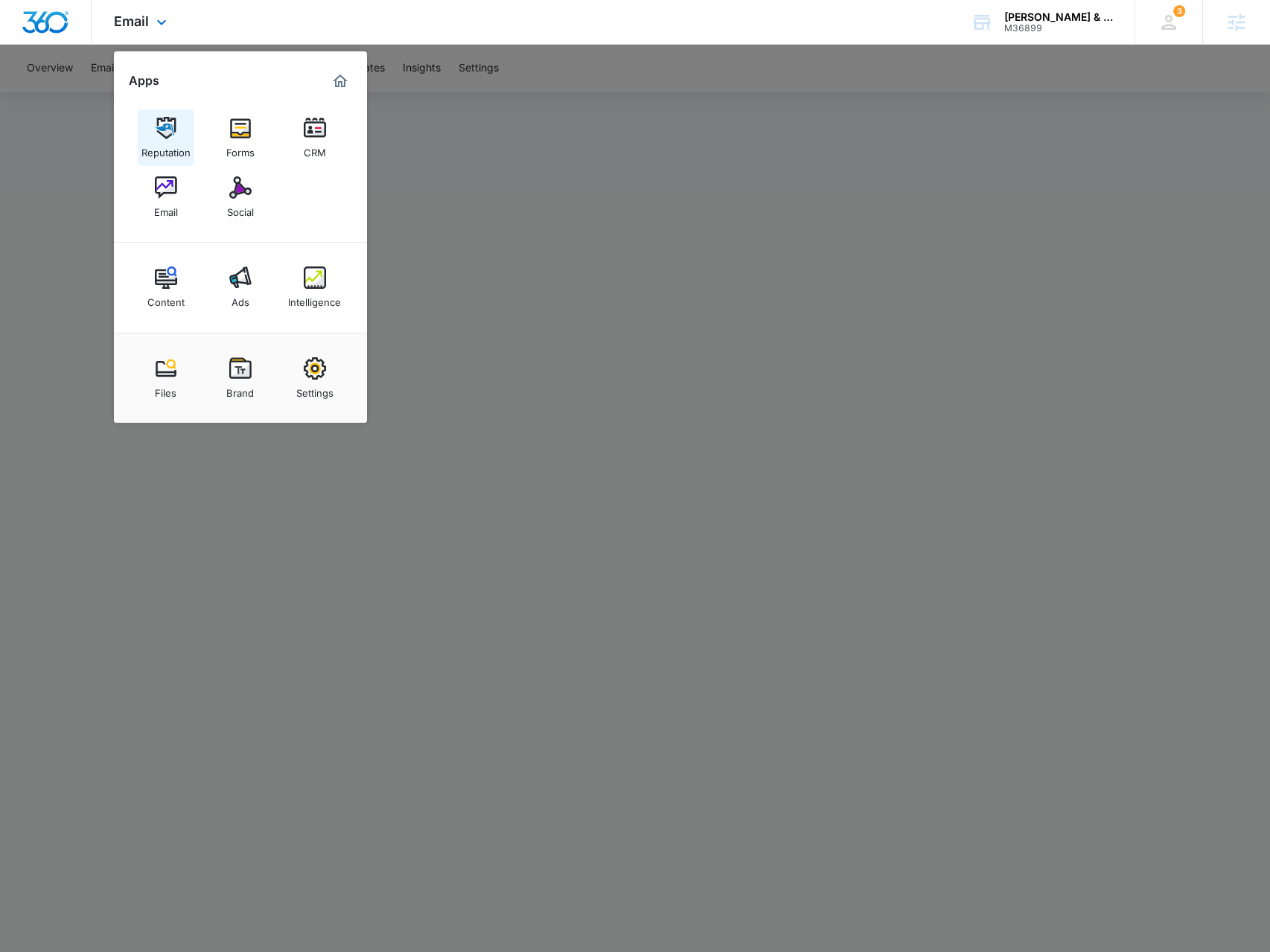
click at [157, 128] on img at bounding box center [166, 128] width 22 height 22
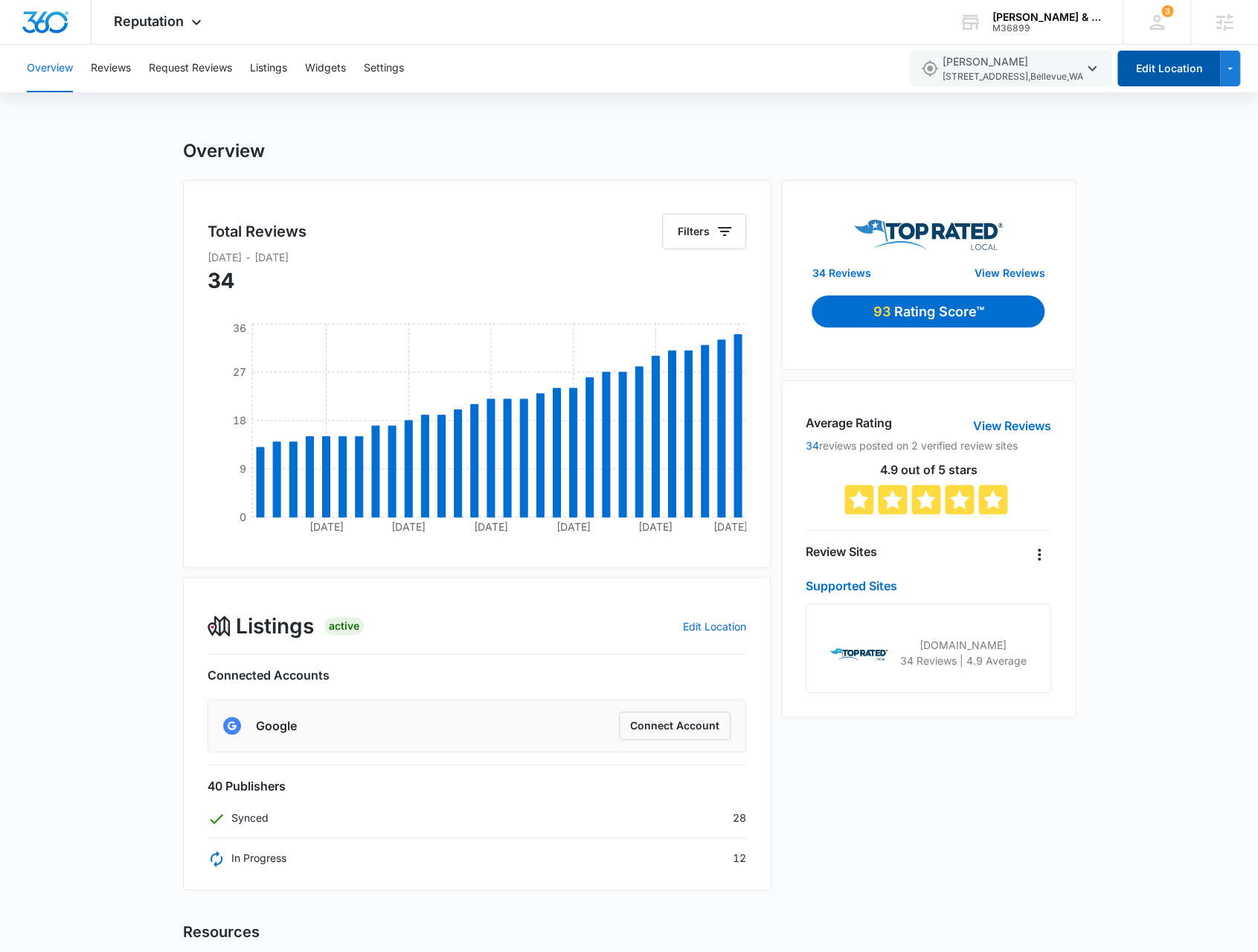
click at [1189, 79] on button "Edit Location" at bounding box center [1168, 69] width 102 height 36
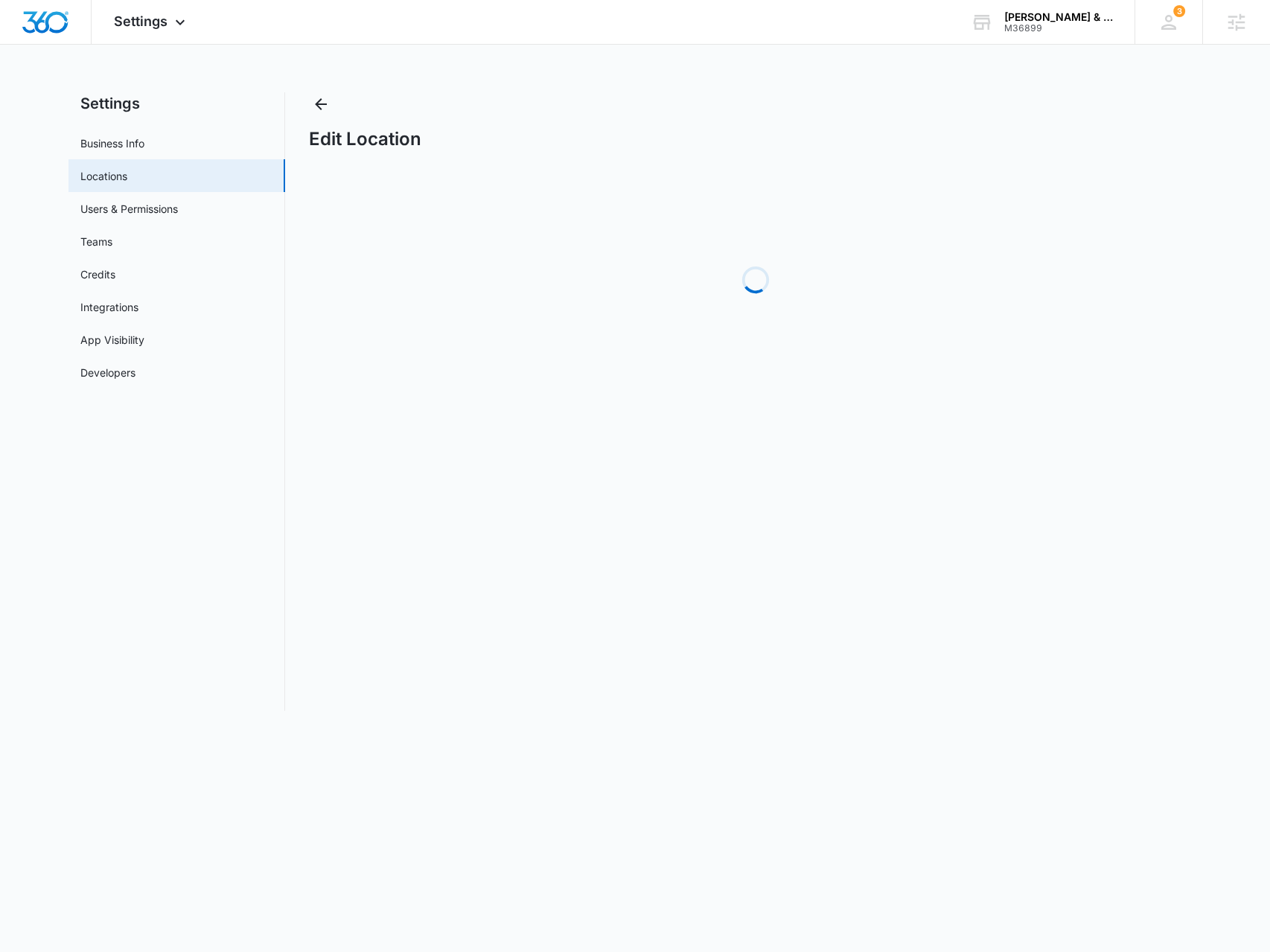
select select "Washington"
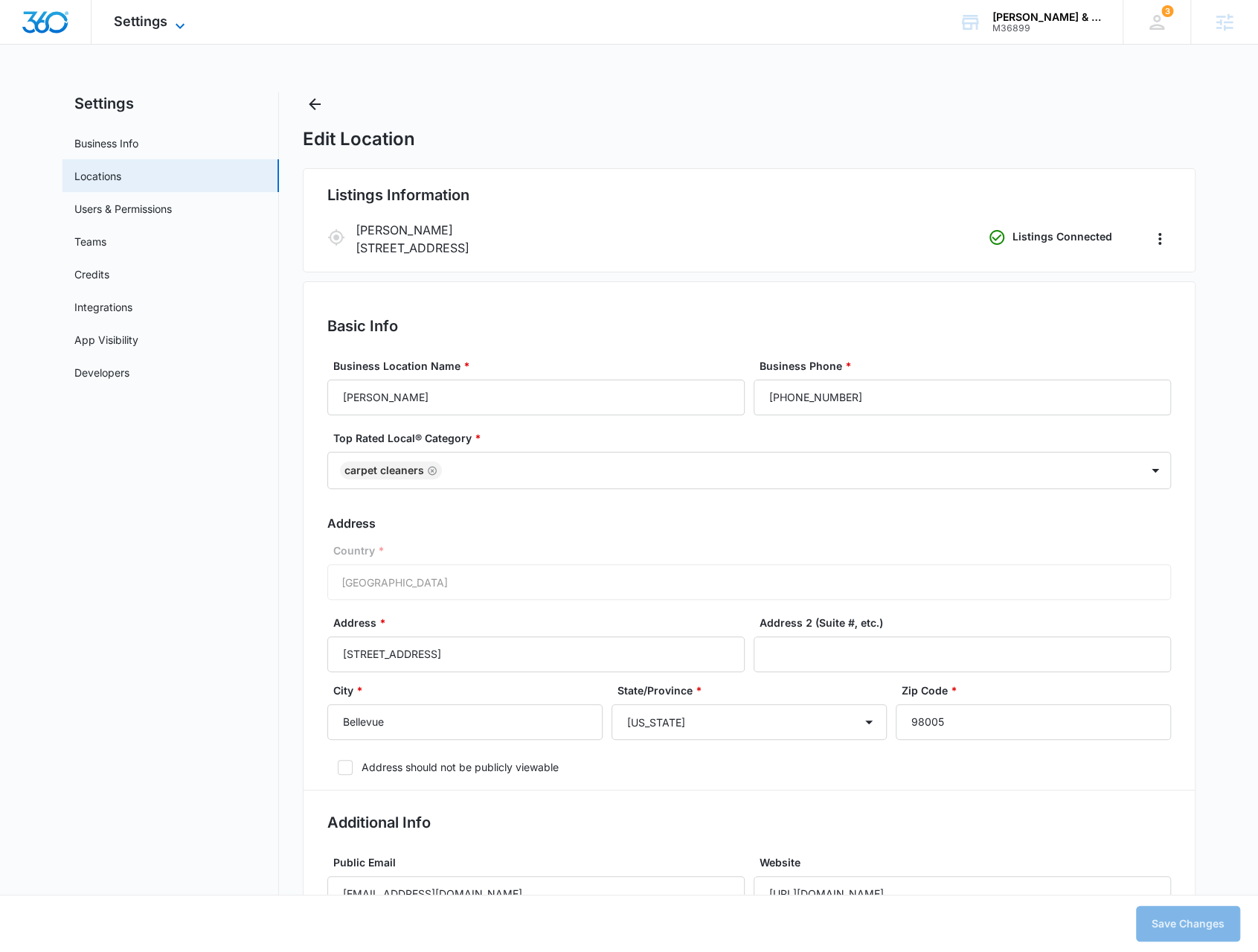
click at [173, 28] on icon at bounding box center [179, 25] width 18 height 18
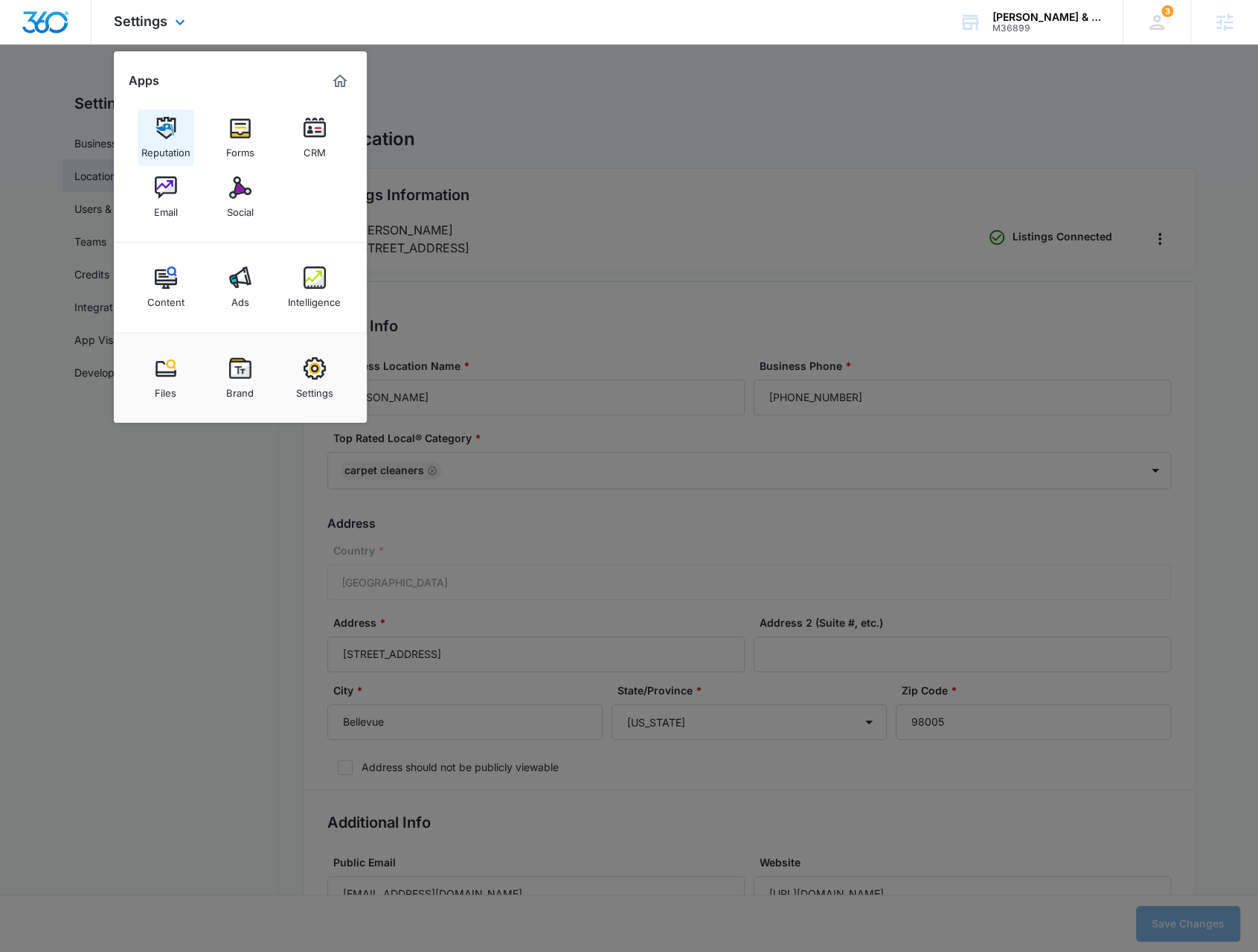
click at [168, 146] on div "Reputation" at bounding box center [166, 148] width 49 height 19
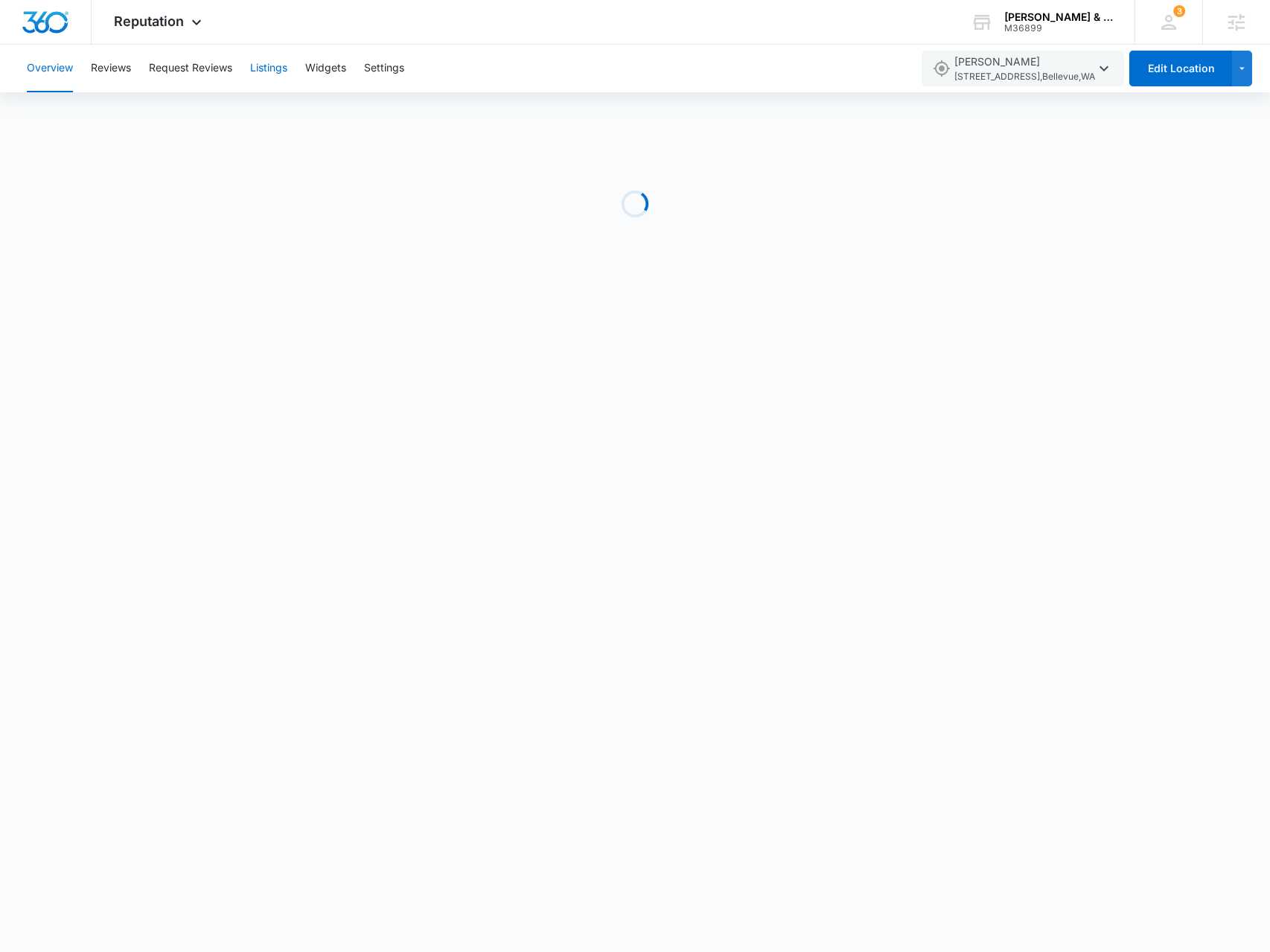
click at [284, 79] on button "Listings" at bounding box center [268, 69] width 37 height 47
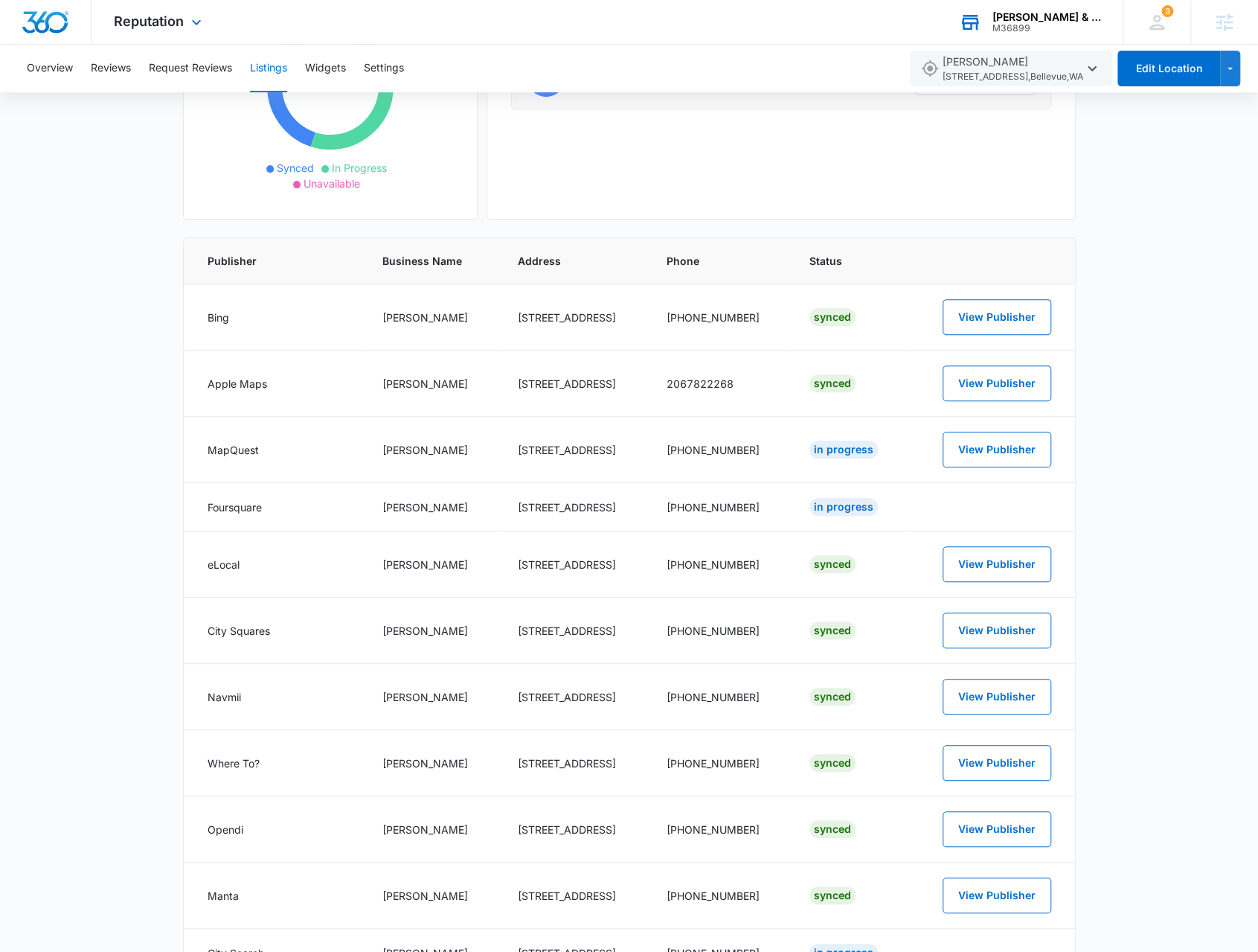
scroll to position [74, 0]
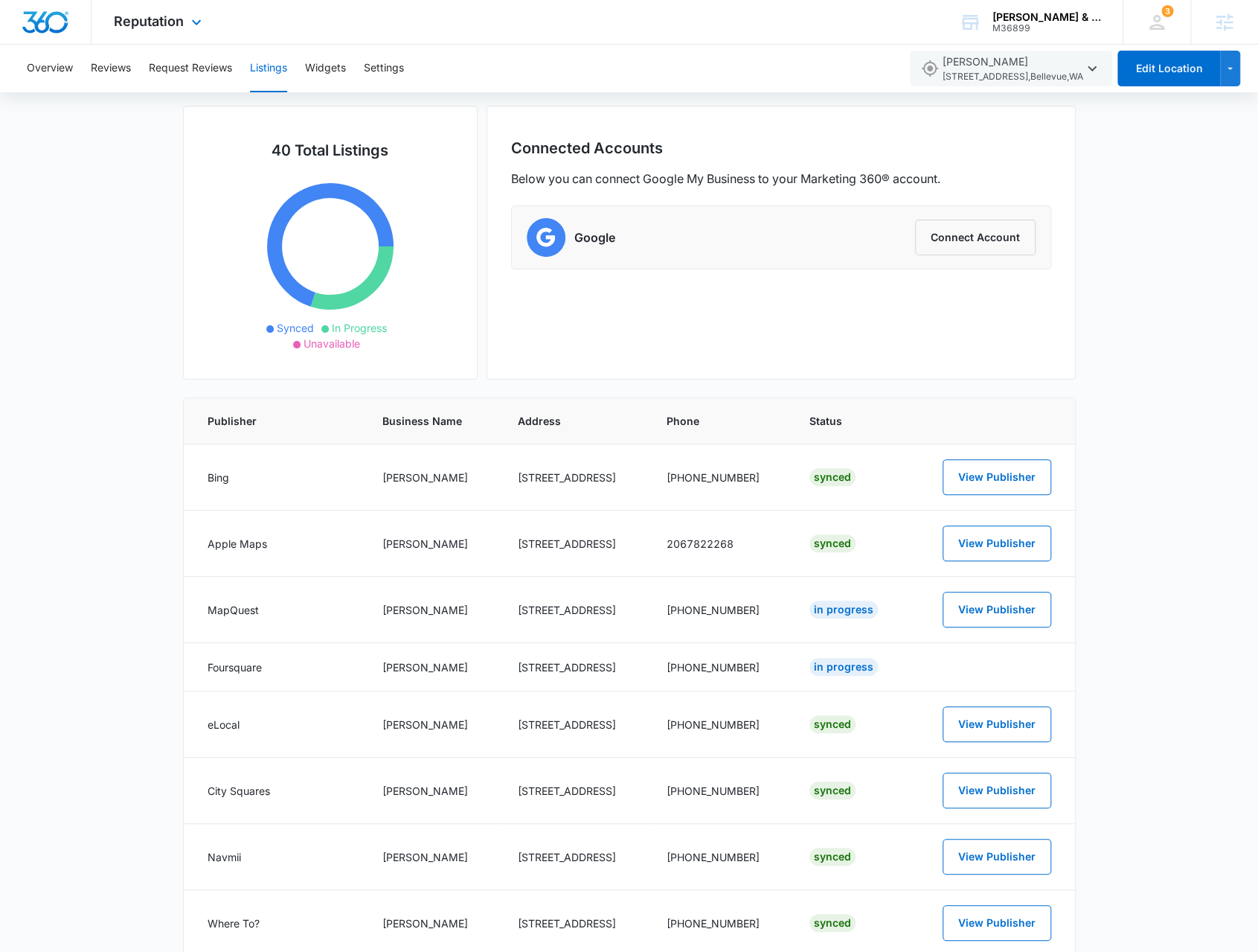
click at [161, 41] on div "Reputation Apps Reputation Forms CRM Email Social Content Ads Intelligence File…" at bounding box center [159, 22] width 136 height 44
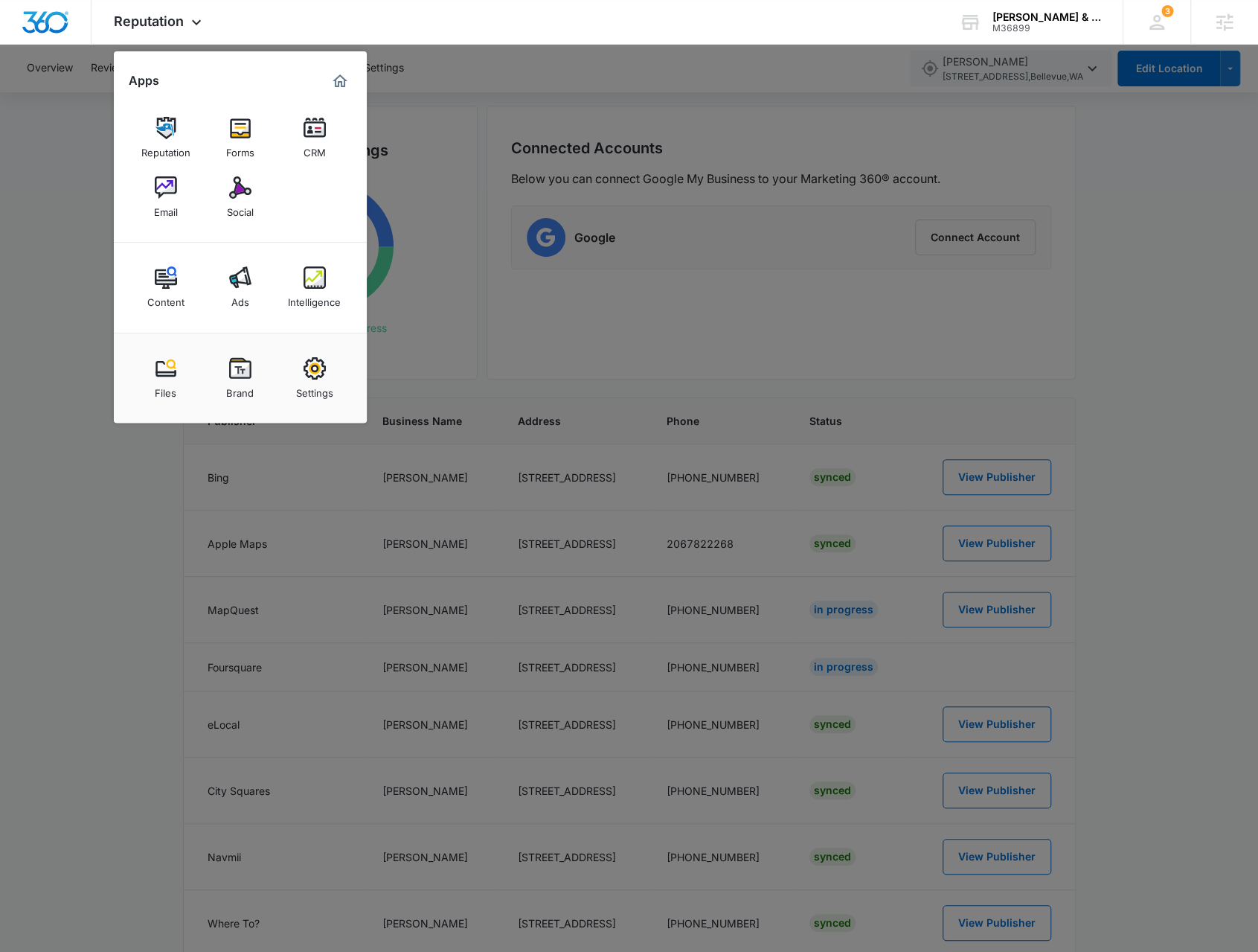
click at [659, 366] on div at bounding box center [629, 476] width 1258 height 952
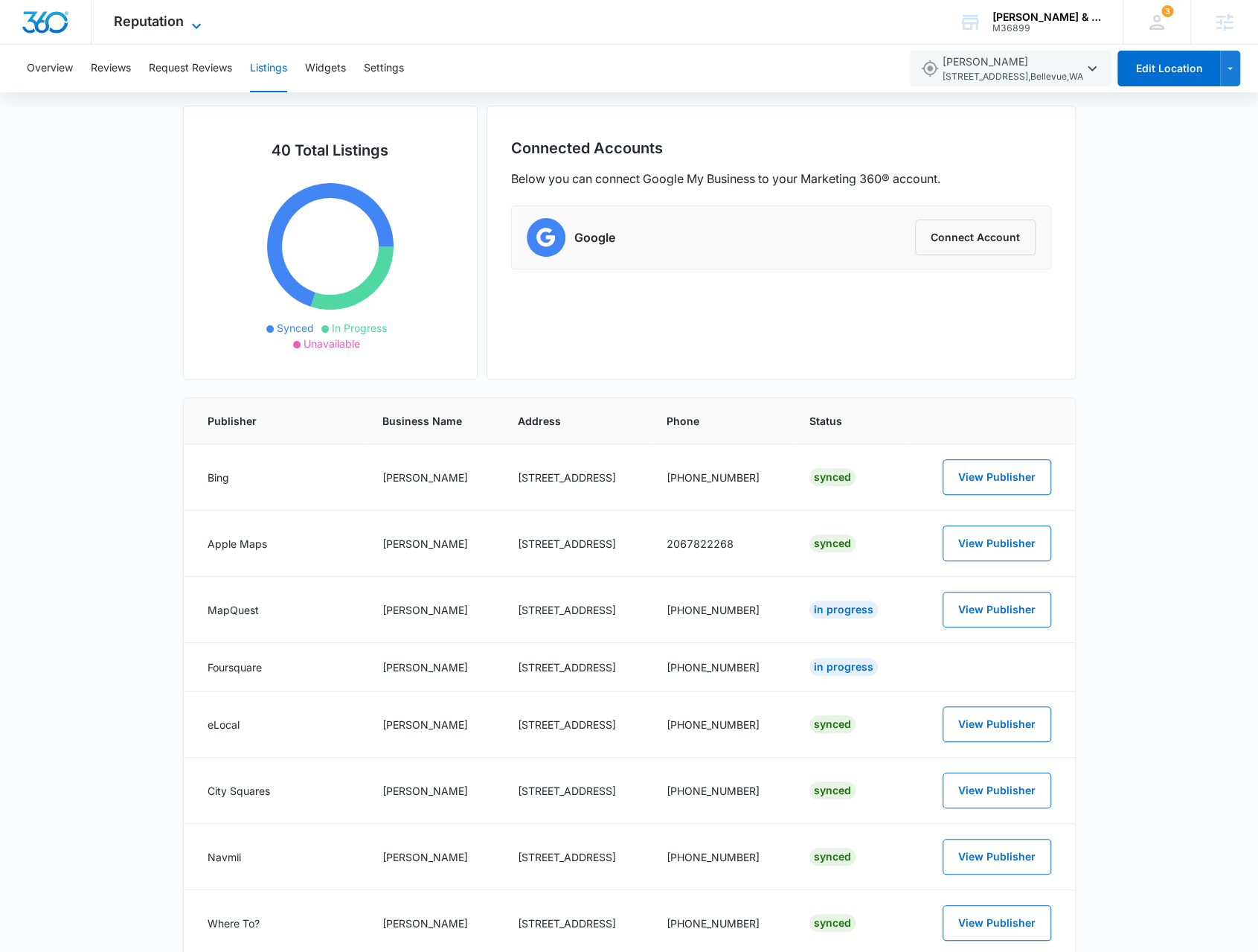
click at [170, 22] on span "Reputation" at bounding box center [149, 21] width 70 height 15
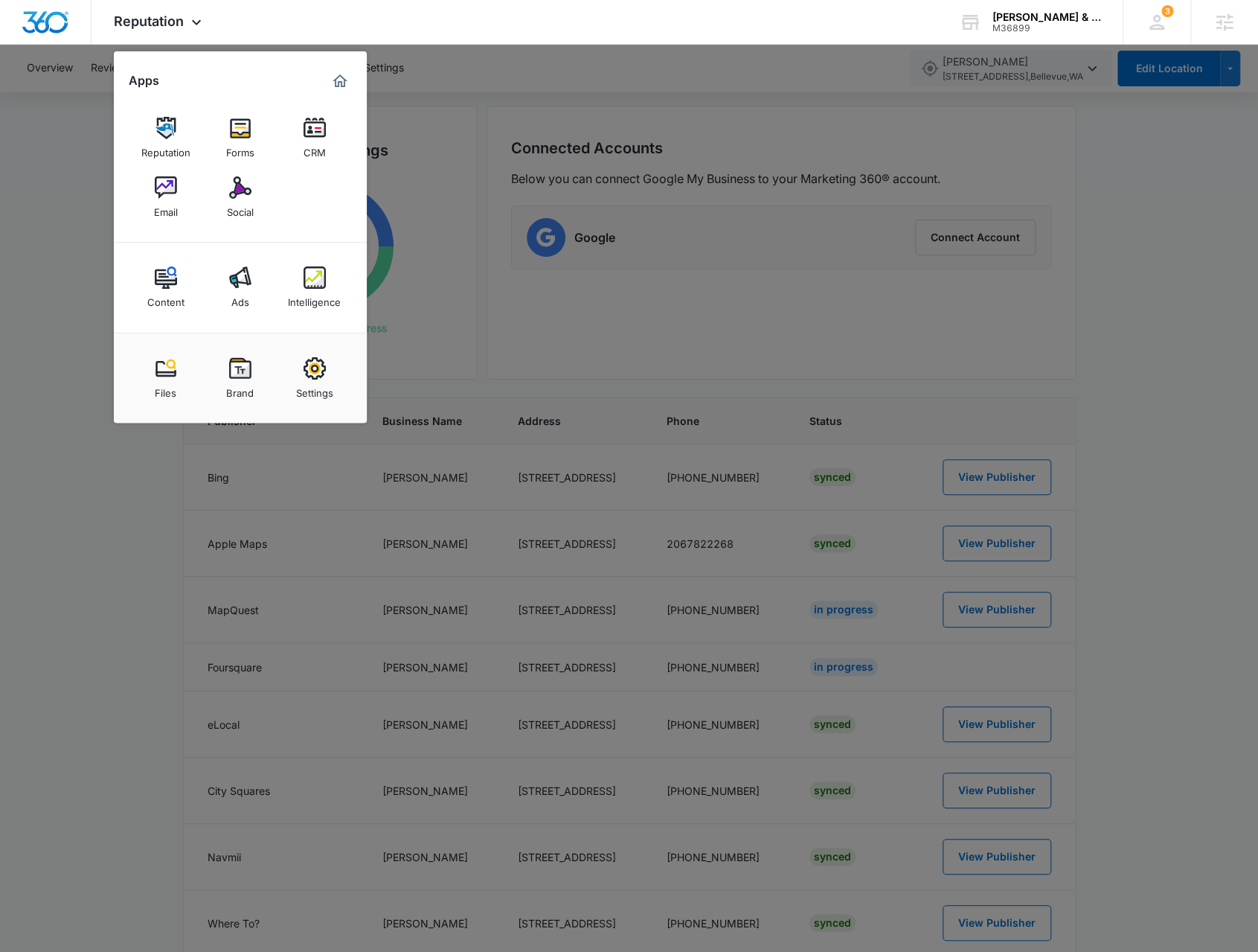
click at [439, 157] on div at bounding box center [629, 476] width 1258 height 952
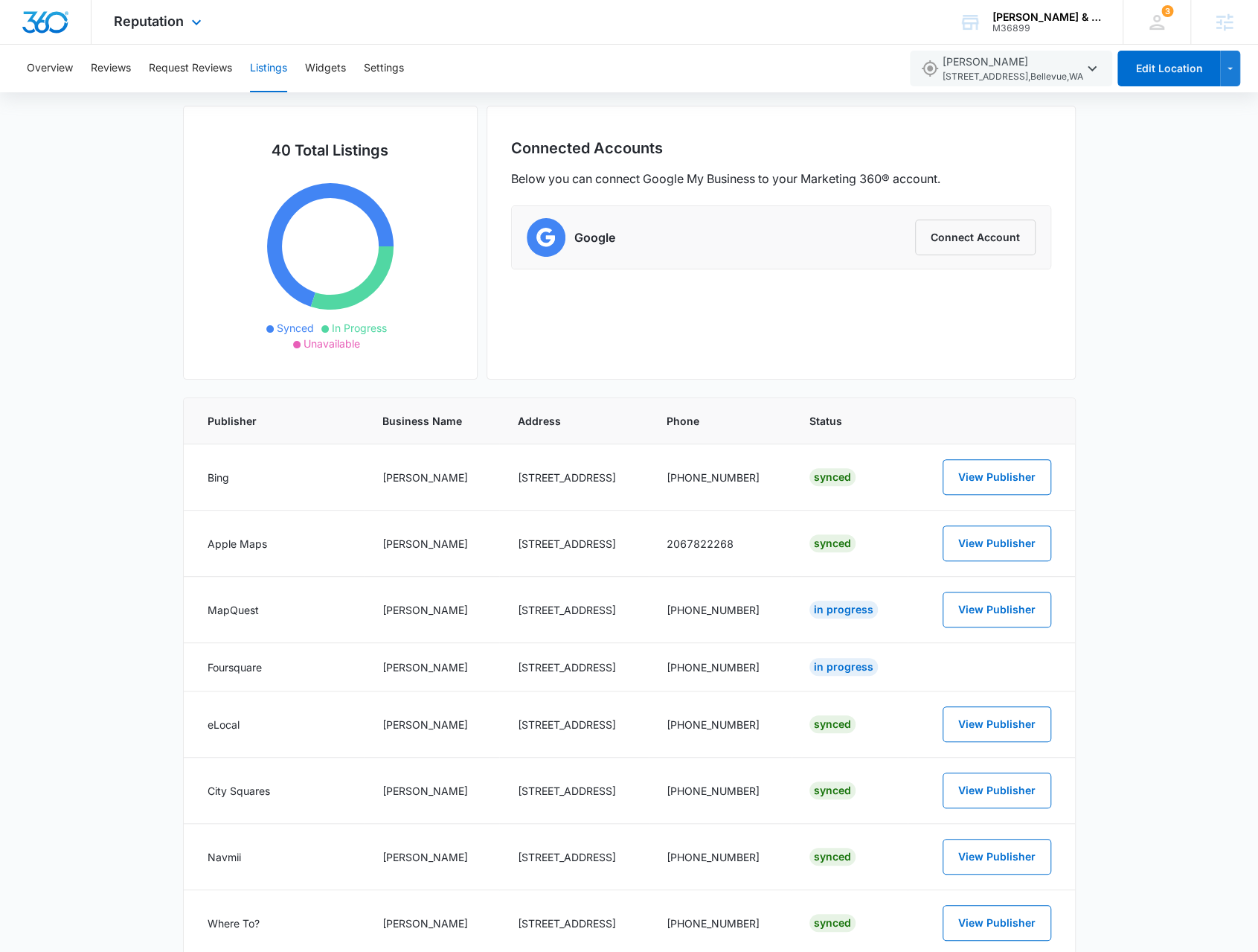
click at [187, 32] on div "Reputation Apps Reputation Forms CRM Email Social Content Ads Intelligence File…" at bounding box center [159, 22] width 136 height 44
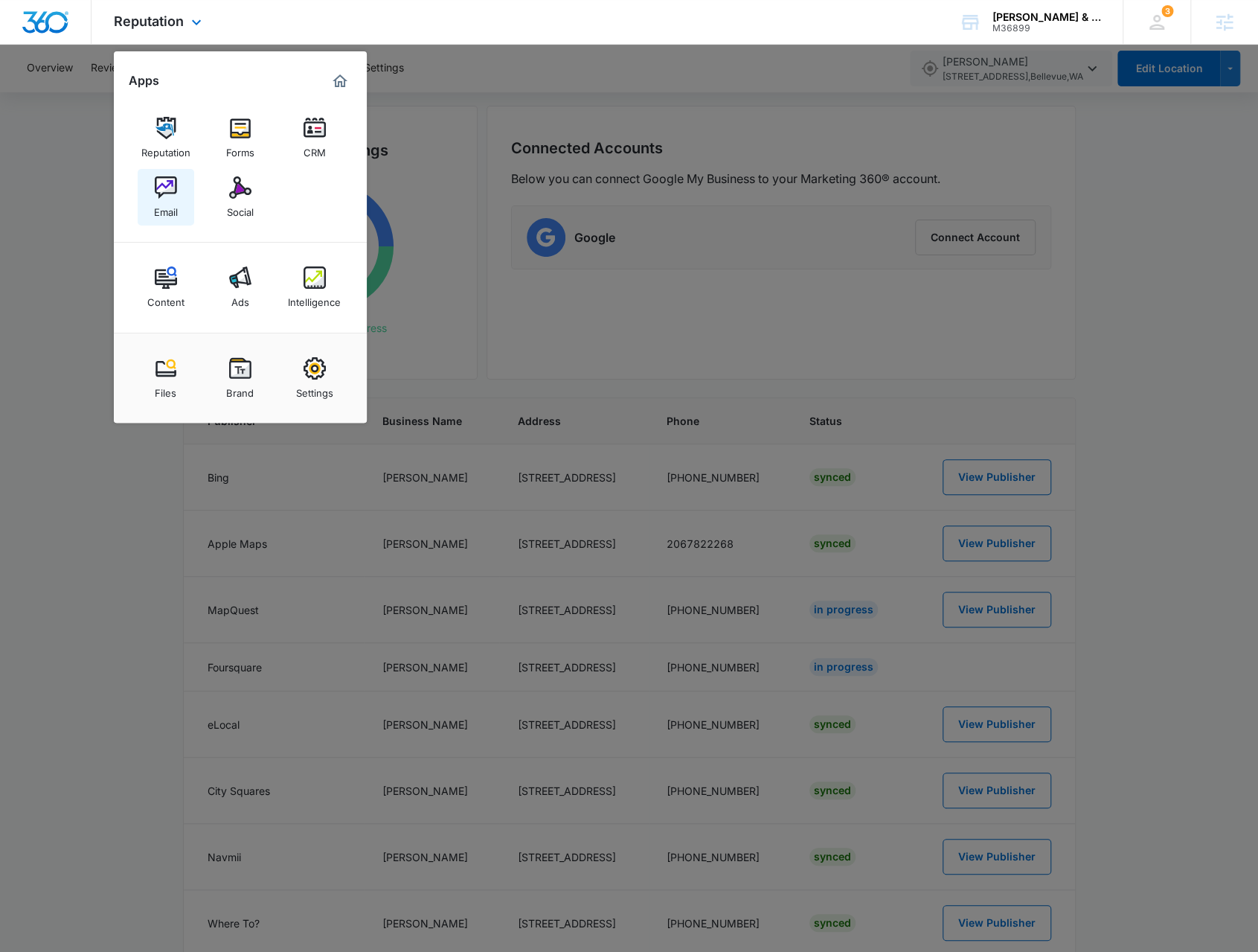
click at [170, 201] on div "Email" at bounding box center [166, 208] width 24 height 19
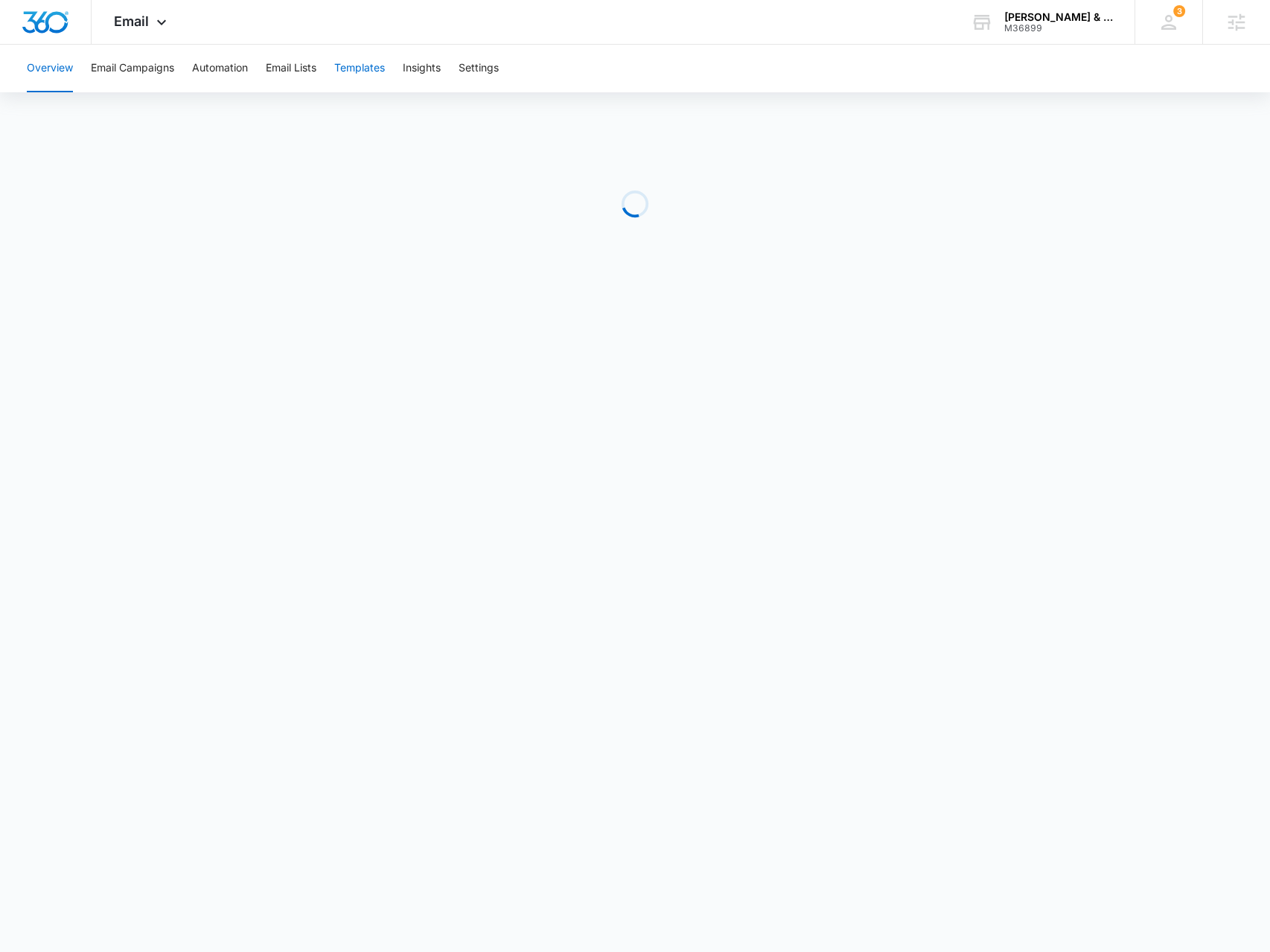
click at [378, 69] on button "Templates" at bounding box center [360, 69] width 51 height 47
click at [137, 39] on div "Email Apps Reputation Forms CRM Email Social Content Ads Intelligence Files Bra…" at bounding box center [142, 22] width 102 height 44
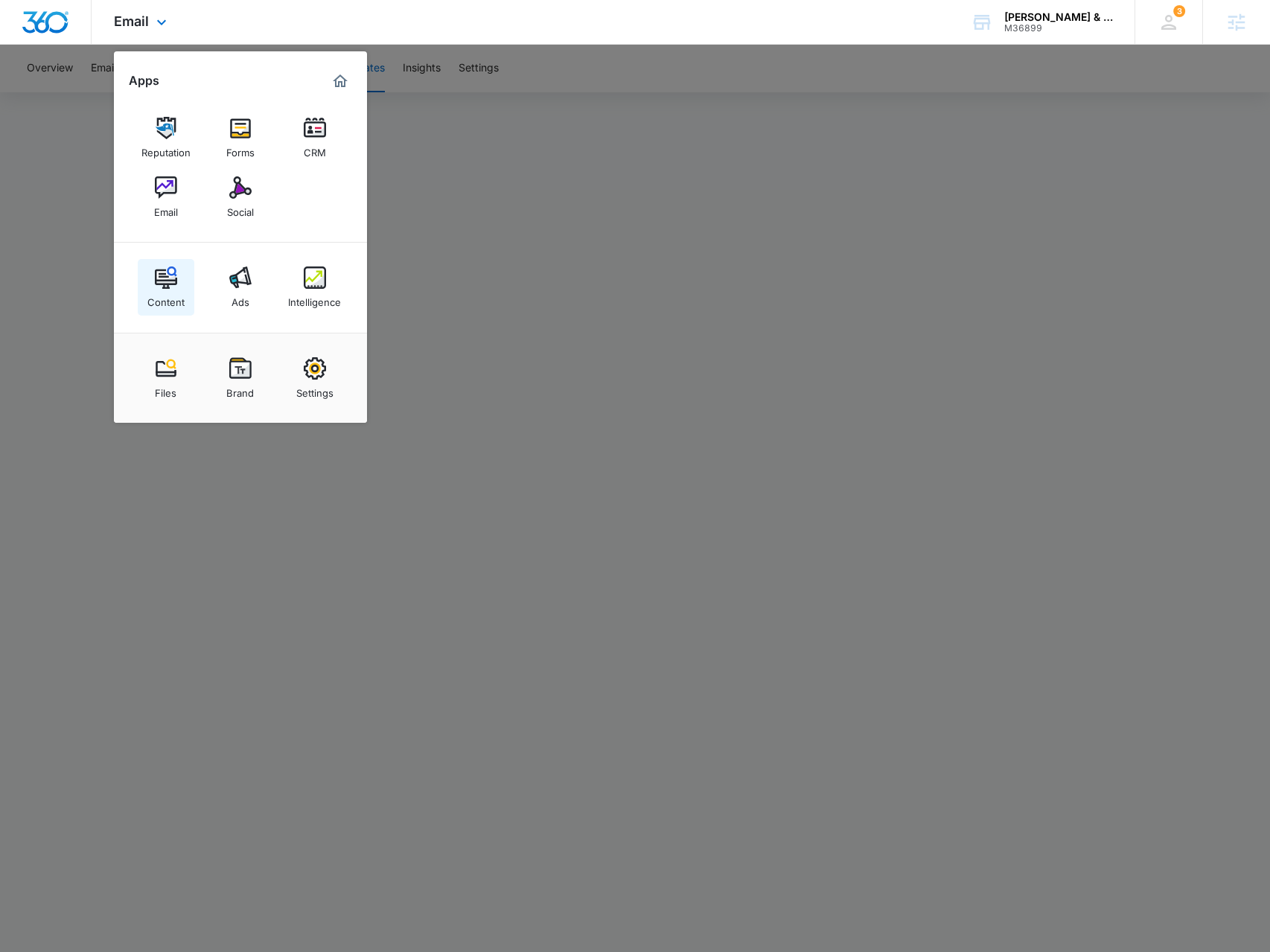
click at [149, 289] on div "Content" at bounding box center [166, 298] width 37 height 19
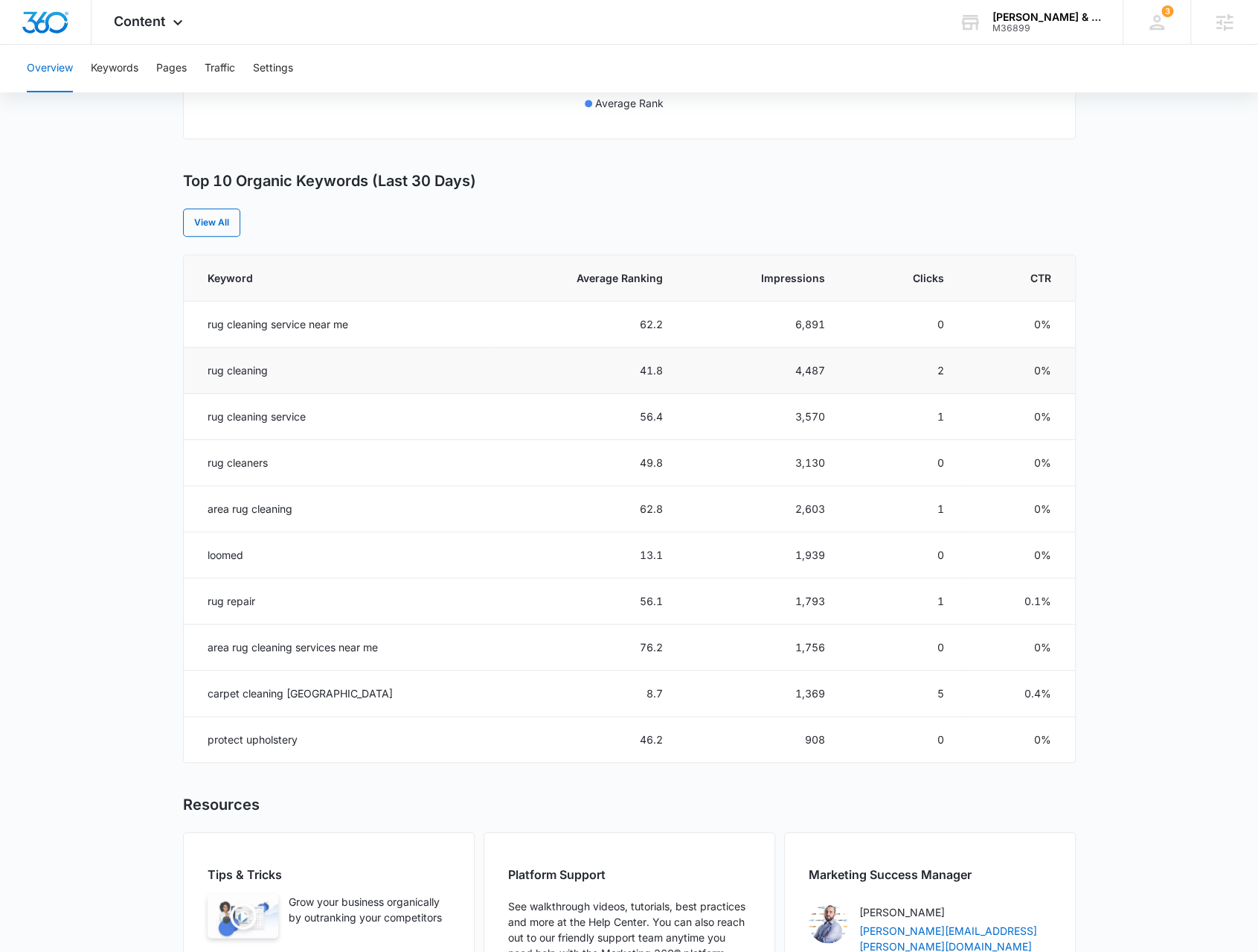
scroll to position [521, 0]
drag, startPoint x: 178, startPoint y: 180, endPoint x: 643, endPoint y: 781, distance: 759.9
click at [540, 173] on main "Overview Overall Organic Performance (Last 30 Days) Compared to: Jun 12, 2025 -…" at bounding box center [629, 340] width 1258 height 1442
click at [114, 75] on button "Keywords" at bounding box center [114, 69] width 47 height 47
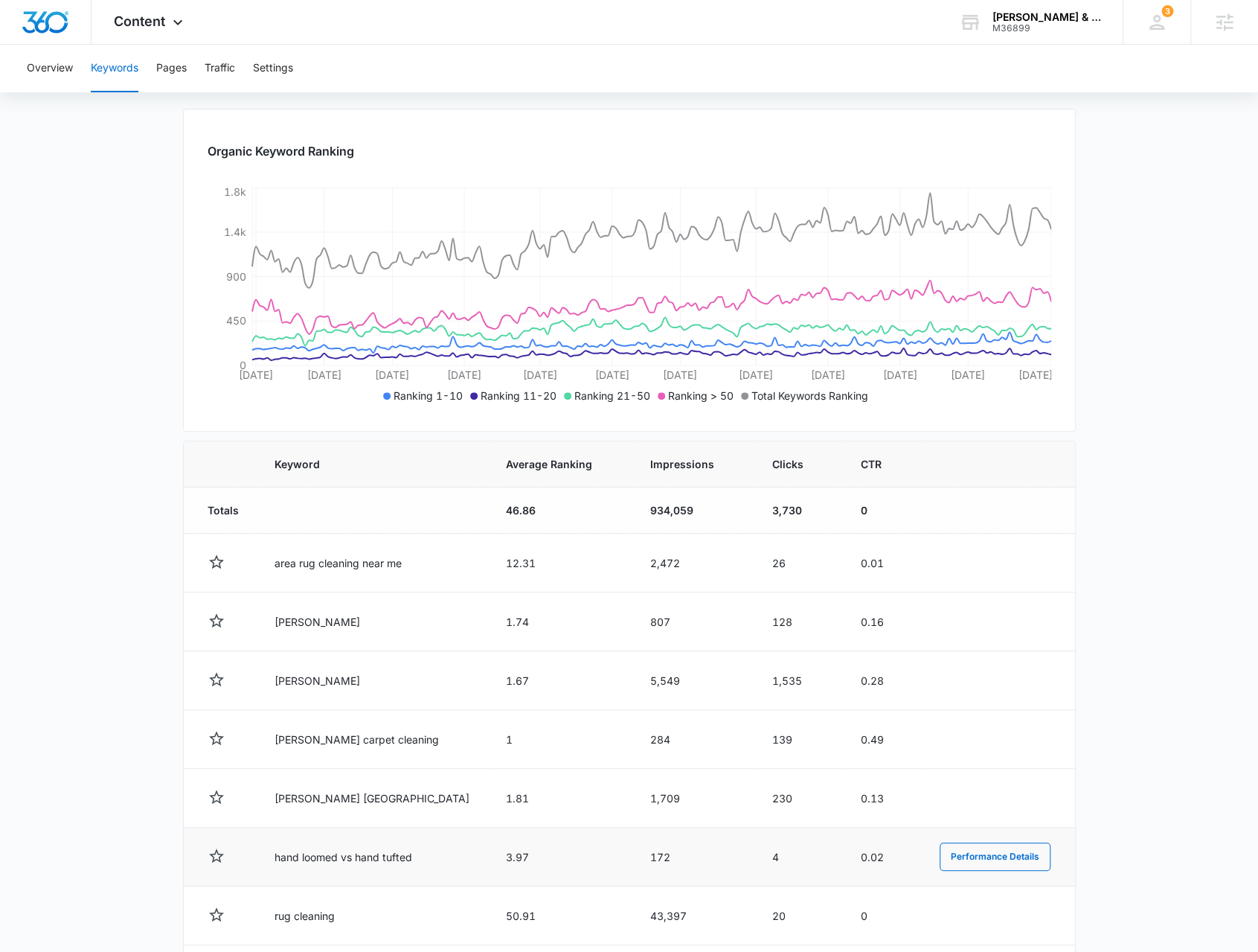
scroll to position [372, 0]
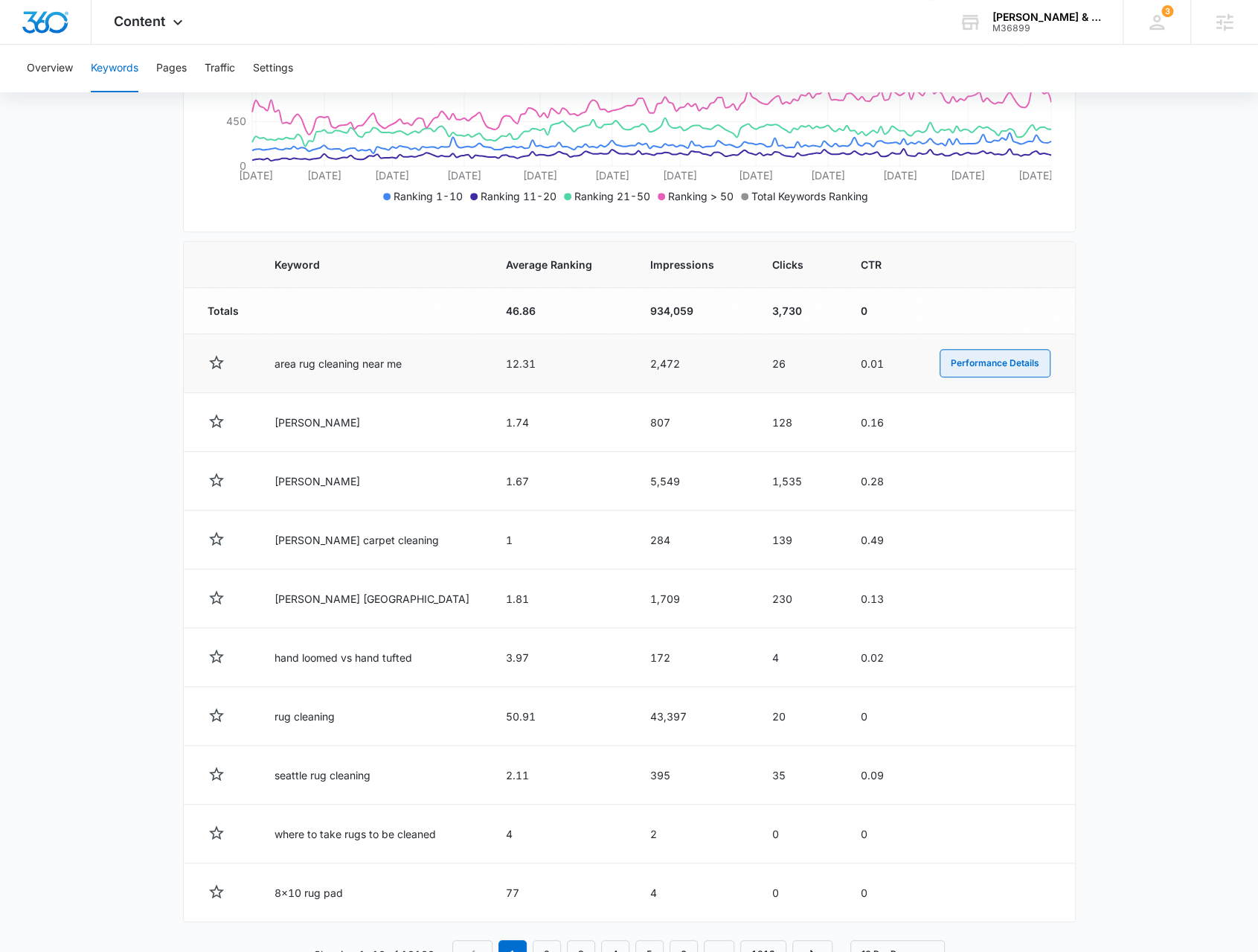
click at [988, 360] on button "Performance Details" at bounding box center [995, 362] width 111 height 28
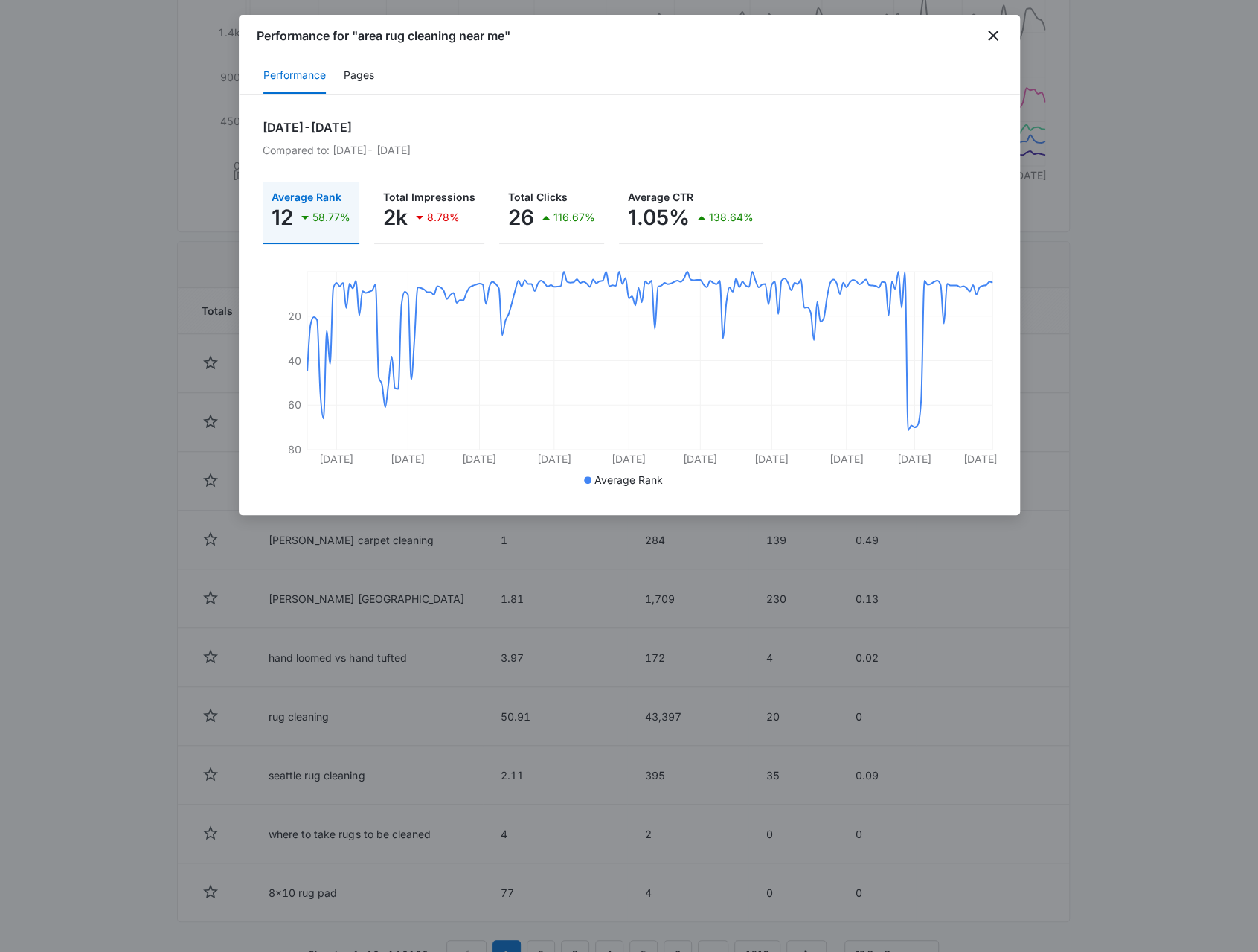
click at [375, 66] on div "Performance Pages" at bounding box center [629, 76] width 781 height 37
click at [375, 69] on div "Performance Pages" at bounding box center [629, 76] width 781 height 37
click at [370, 72] on button "Pages" at bounding box center [359, 76] width 30 height 36
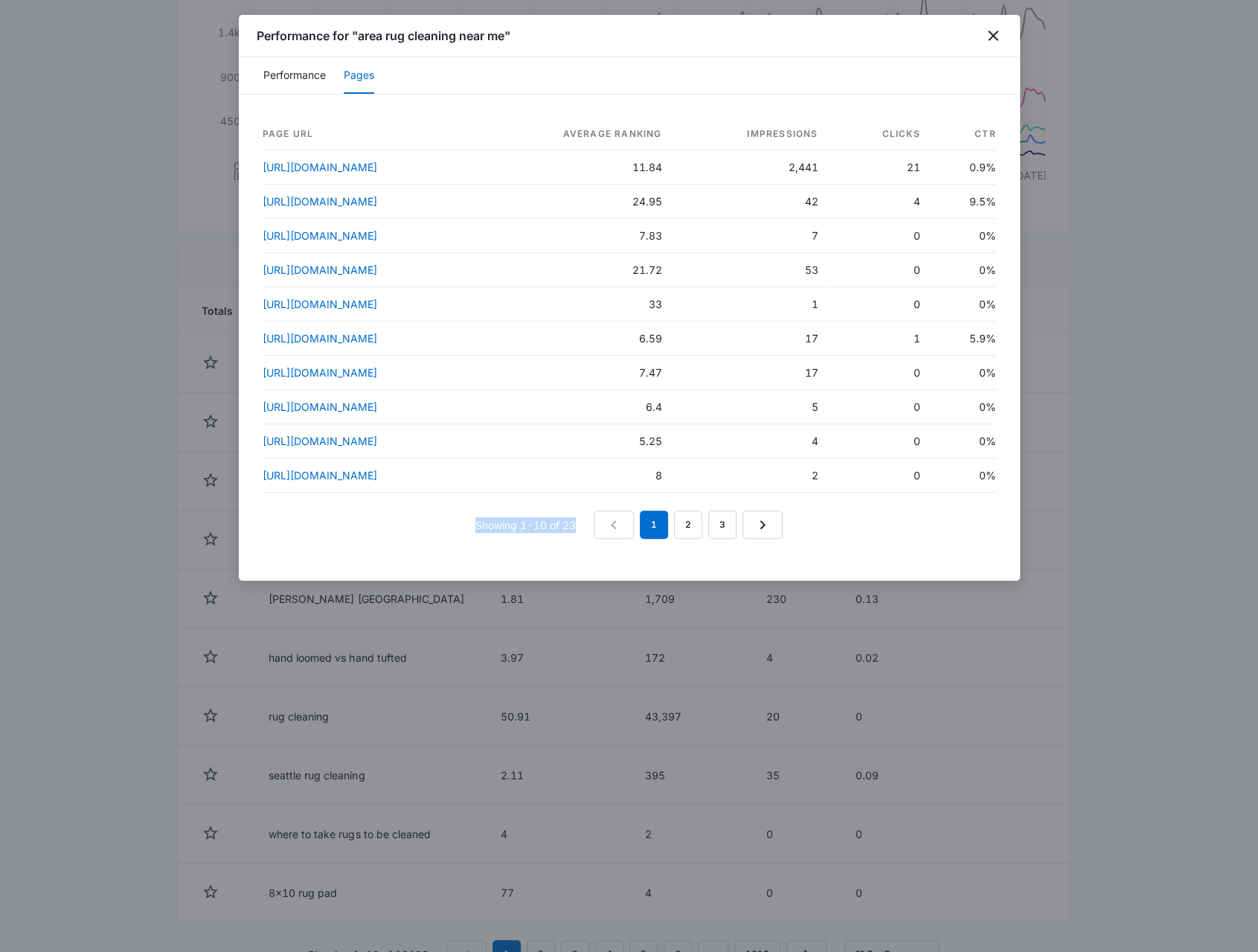
drag, startPoint x: 580, startPoint y: 619, endPoint x: 468, endPoint y: 604, distance: 113.0
click at [468, 539] on div "Showing 1-10 of 23 1 2 3" at bounding box center [629, 524] width 733 height 28
click at [476, 533] on p "Showing 1-10 of 23" at bounding box center [525, 525] width 101 height 15
drag, startPoint x: 357, startPoint y: 37, endPoint x: 547, endPoint y: 55, distance: 190.9
click at [547, 55] on div "Performance for "area rug cleaning near me"" at bounding box center [629, 36] width 781 height 42
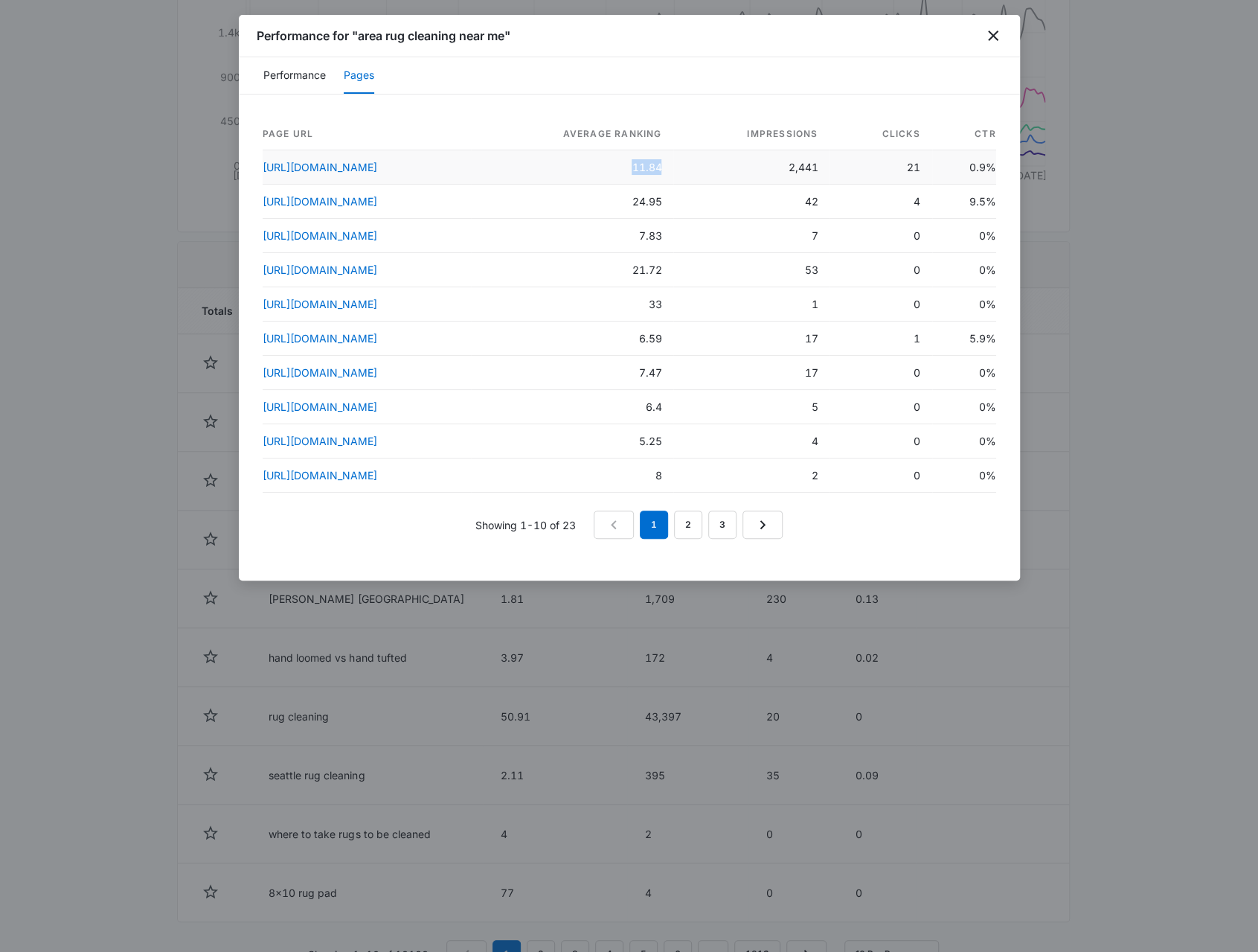
drag, startPoint x: 798, startPoint y: 172, endPoint x: 734, endPoint y: 169, distance: 64.1
click at [673, 169] on td "11.84" at bounding box center [572, 168] width 202 height 34
drag, startPoint x: 796, startPoint y: 255, endPoint x: 743, endPoint y: 256, distance: 53.0
click at [673, 253] on td "7.83" at bounding box center [572, 236] width 202 height 34
click at [168, 416] on div at bounding box center [629, 476] width 1258 height 952
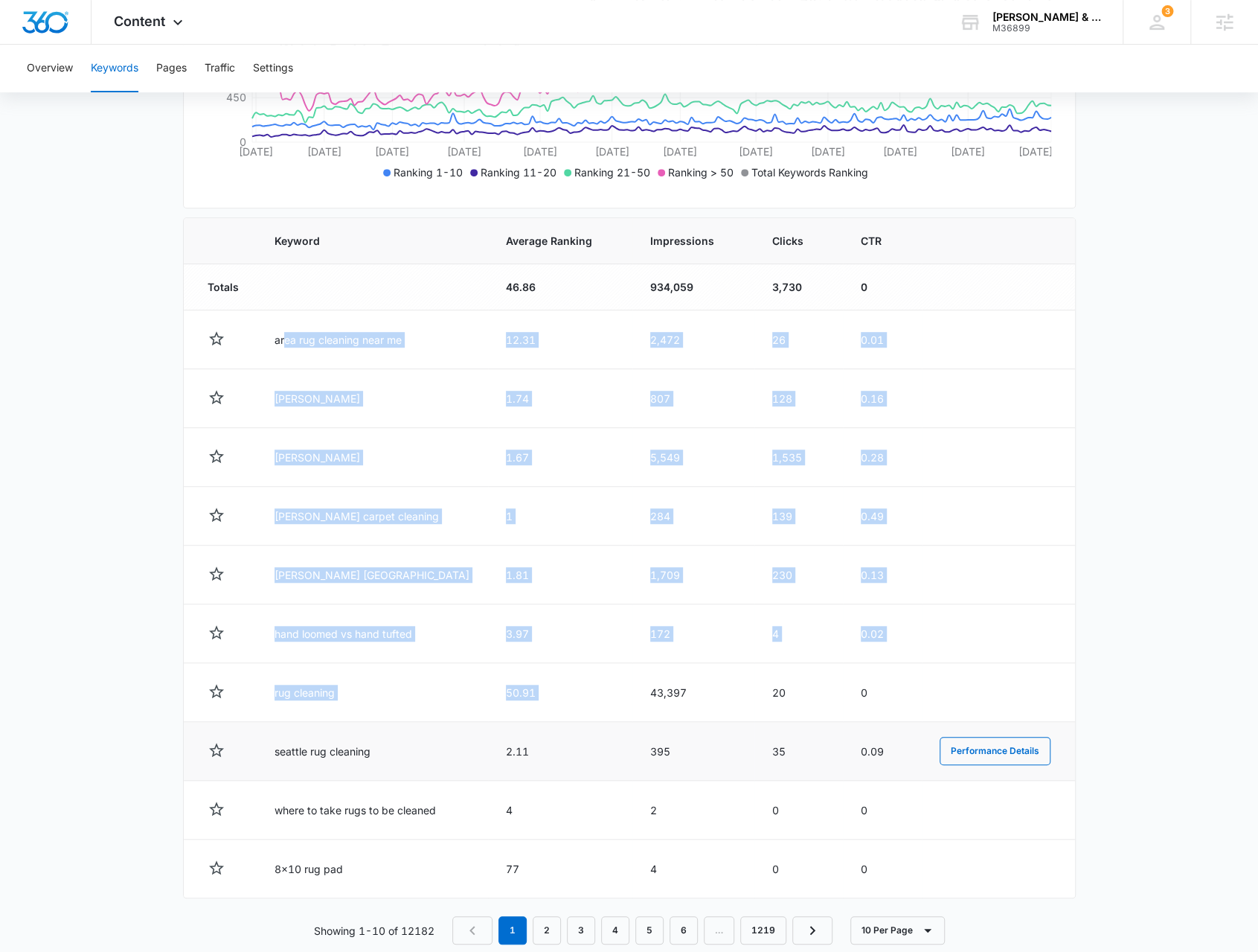
scroll to position [420, 0]
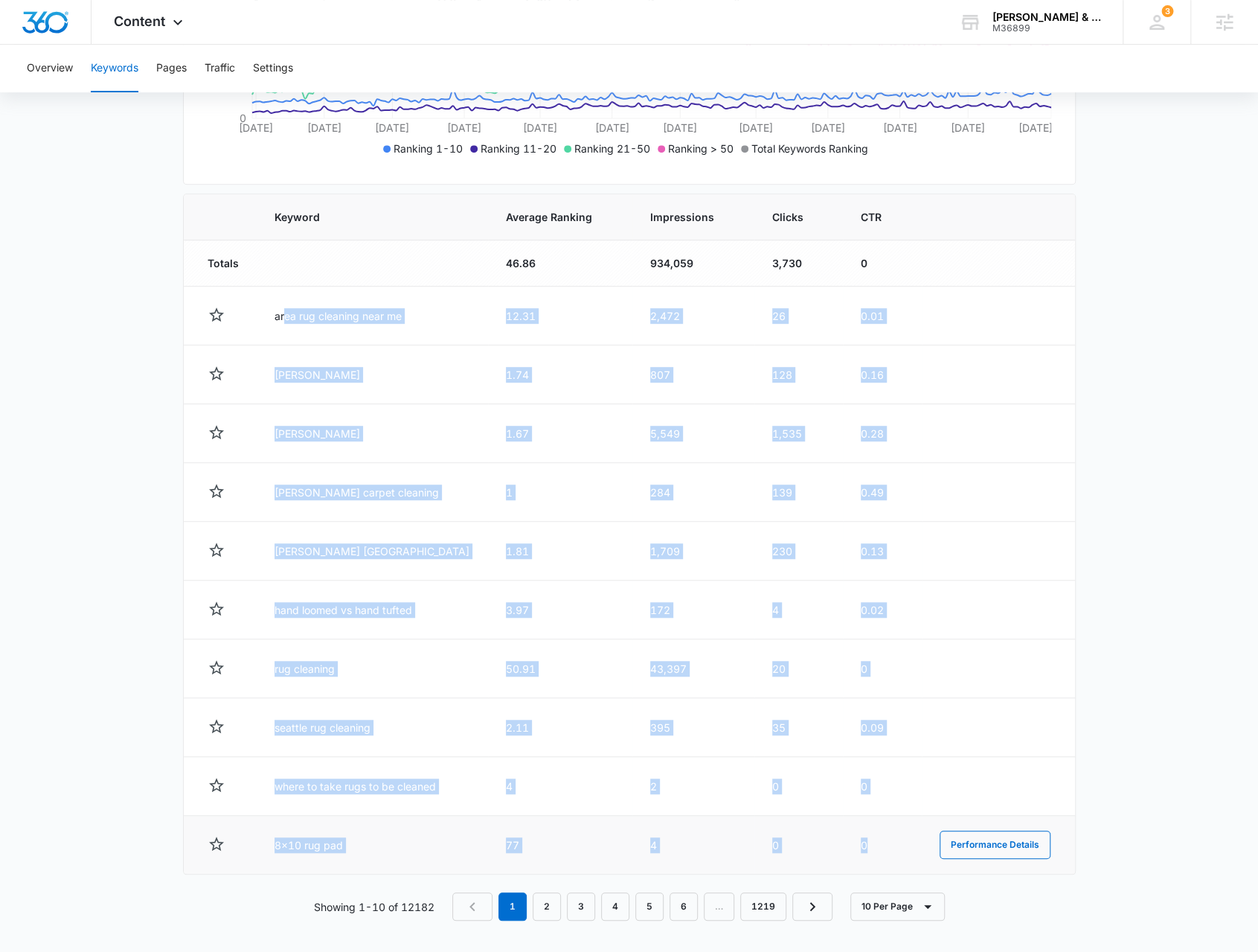
drag, startPoint x: 284, startPoint y: 366, endPoint x: 866, endPoint y: 843, distance: 752.5
click at [866, 843] on tbody "Totals 46.86 934,059 3,730 0 area rug cleaning near me 12.31 2,472 26 0.01 Perf…" at bounding box center [629, 557] width 892 height 634
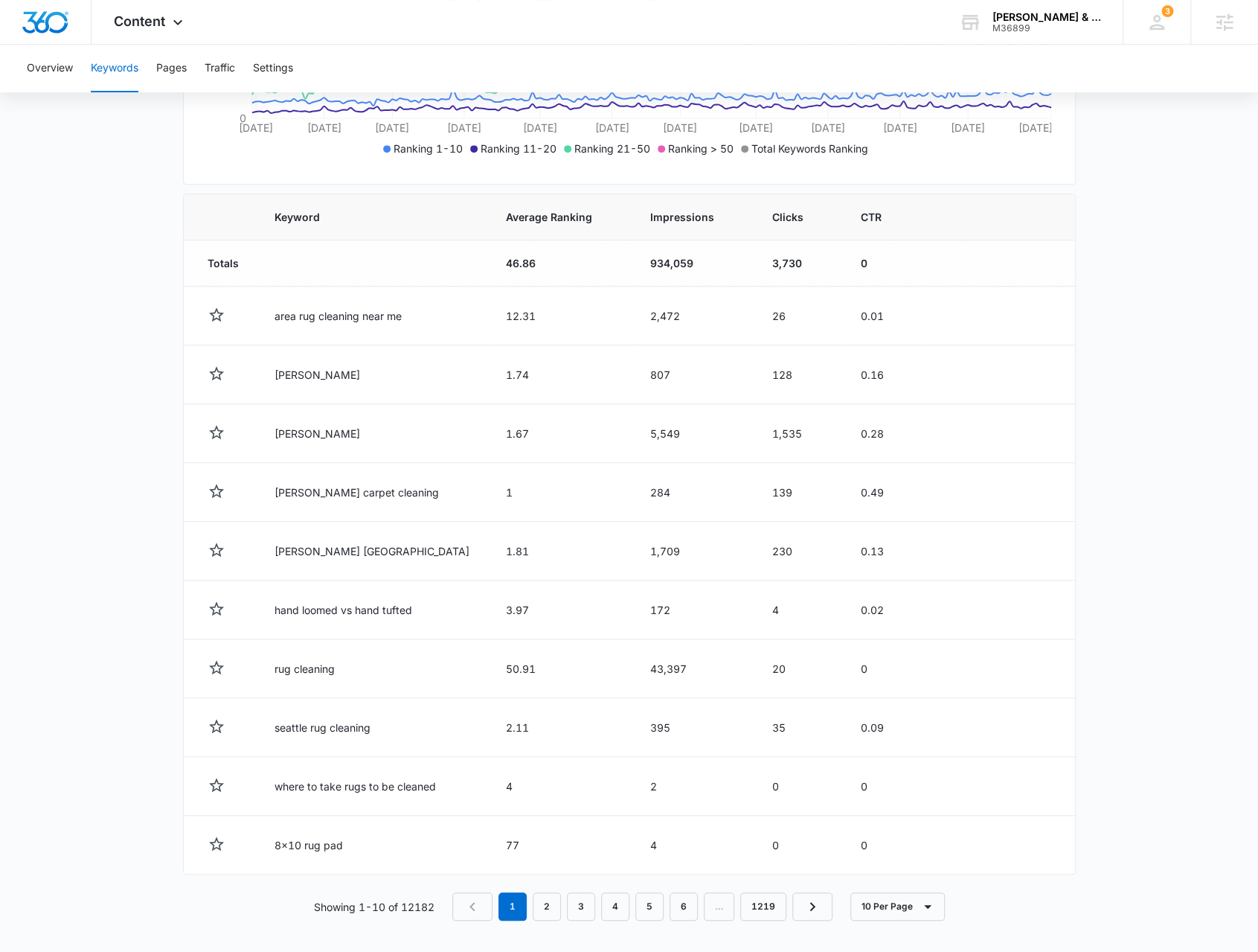
click at [1117, 377] on main "Keywords Keywords are words used for search engine optimization (SEO). This rep…" at bounding box center [629, 338] width 1258 height 1236
click at [700, 216] on div "Impressions" at bounding box center [694, 217] width 86 height 15
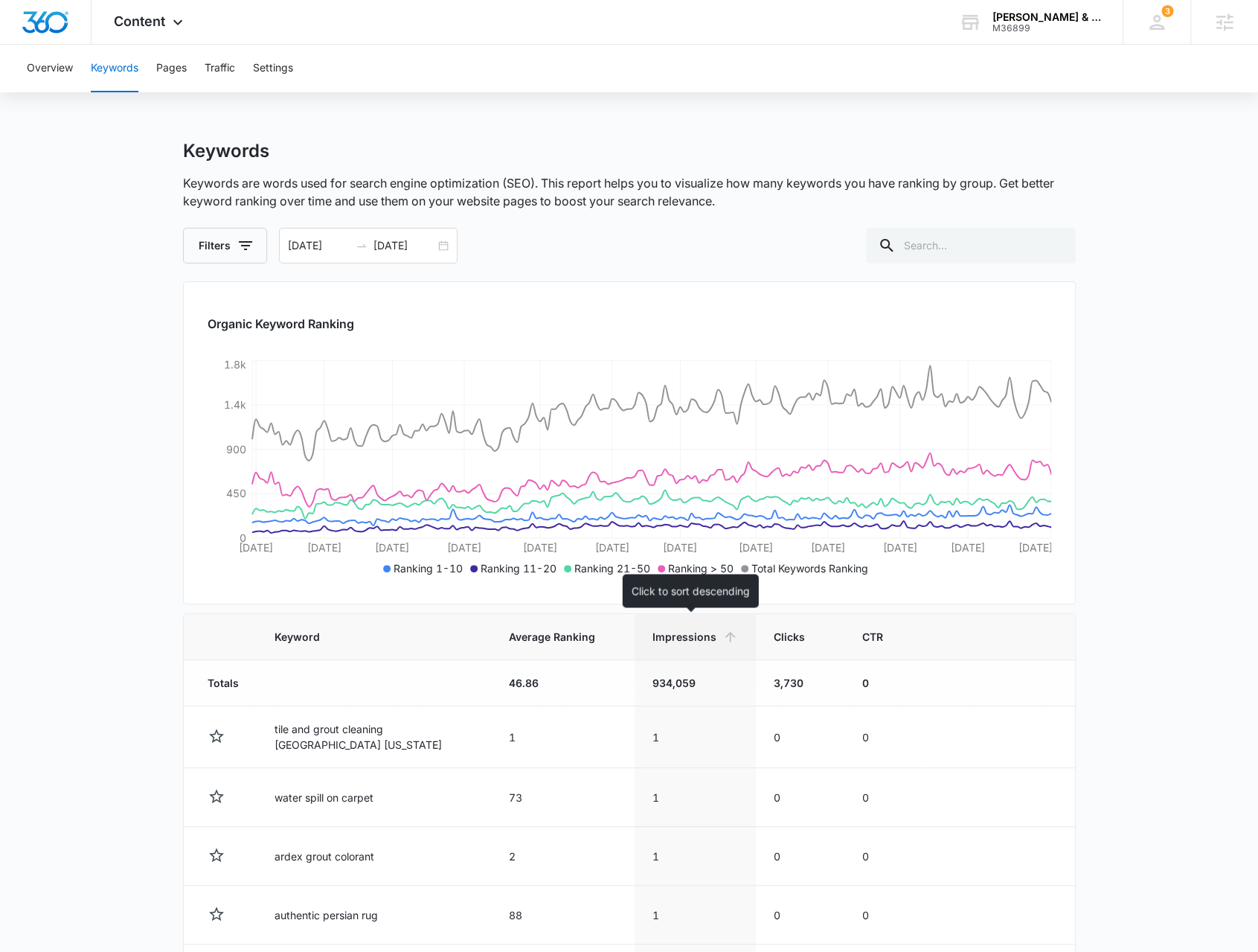
click at [680, 637] on span "Impressions" at bounding box center [684, 636] width 64 height 15
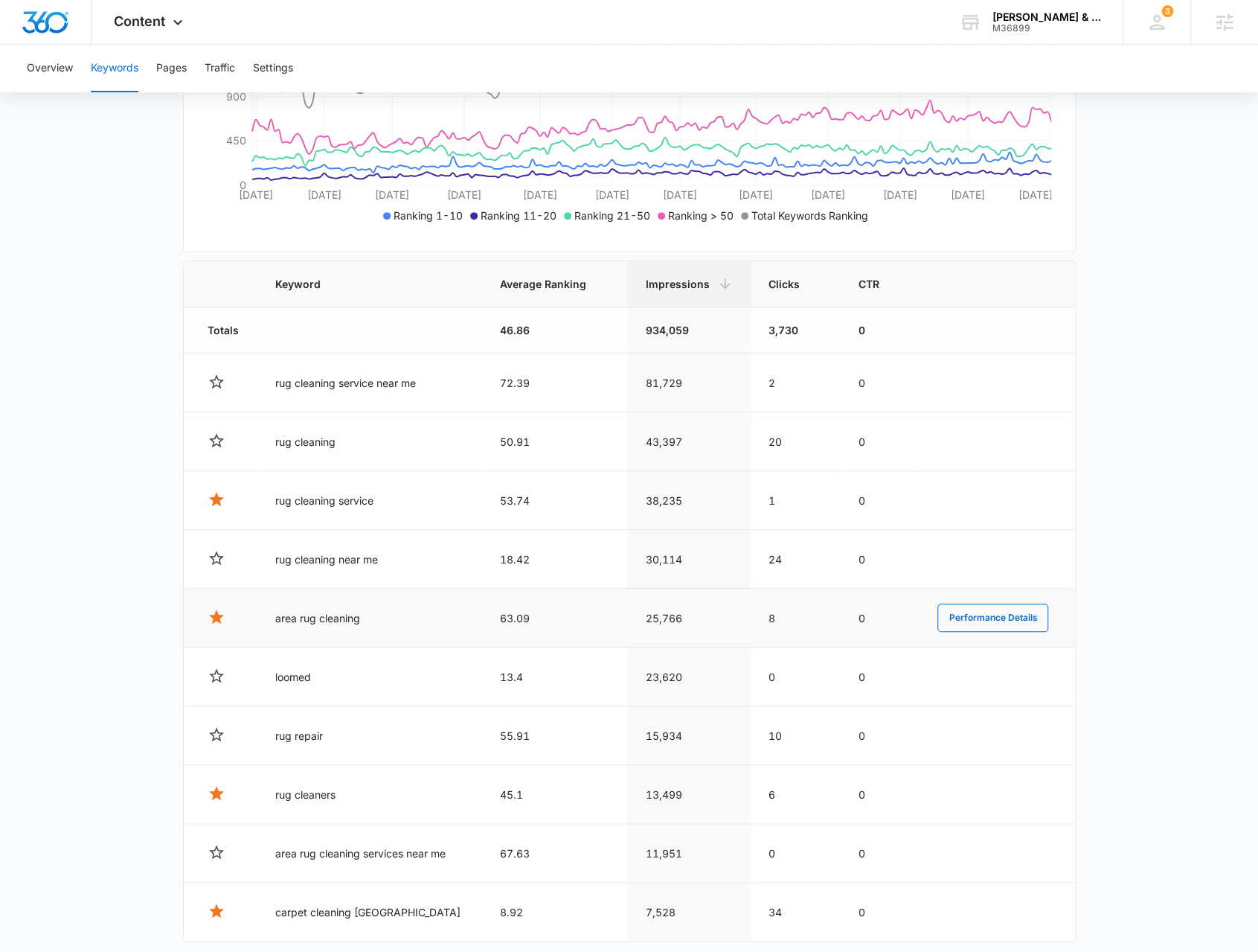
scroll to position [420, 0]
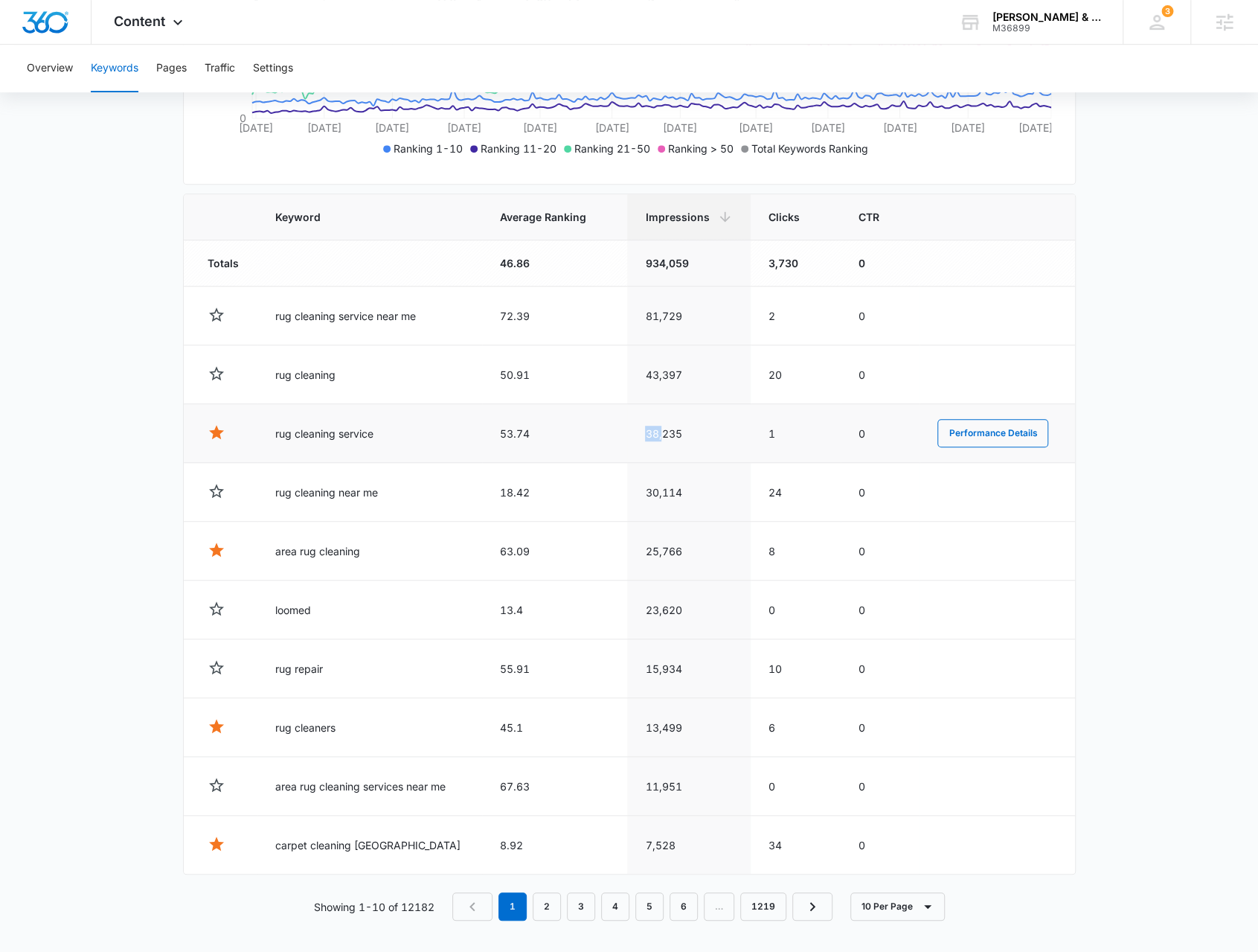
drag, startPoint x: 637, startPoint y: 437, endPoint x: 656, endPoint y: 437, distance: 19.0
click at [656, 437] on td "38,235" at bounding box center [688, 433] width 123 height 58
drag, startPoint x: 772, startPoint y: 437, endPoint x: 762, endPoint y: 434, distance: 10.4
click at [762, 434] on td "1" at bounding box center [795, 433] width 90 height 58
drag, startPoint x: 536, startPoint y: 437, endPoint x: 481, endPoint y: 432, distance: 55.2
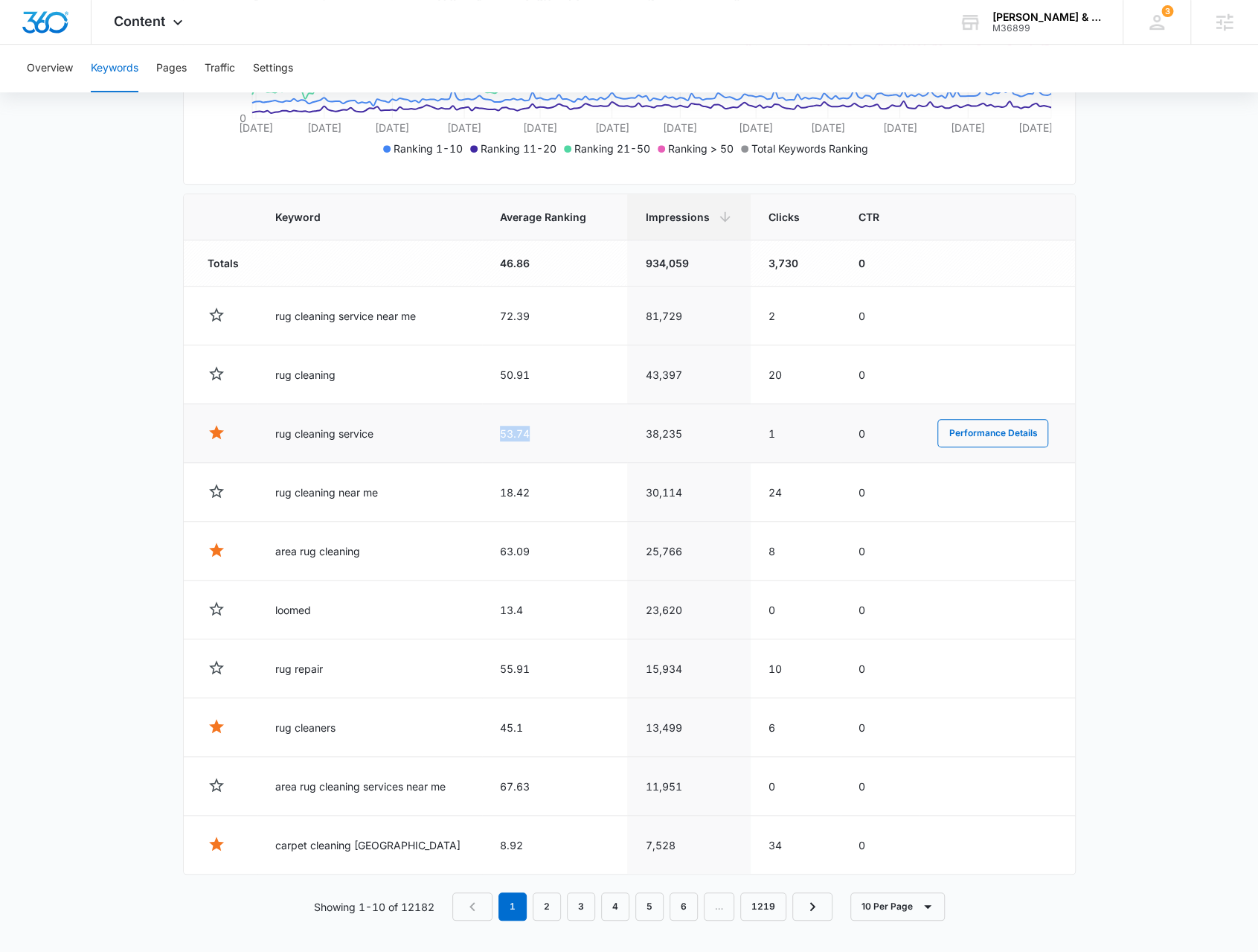
click at [482, 432] on td "53.74" at bounding box center [555, 433] width 146 height 58
click at [499, 435] on td "53.74" at bounding box center [555, 433] width 146 height 58
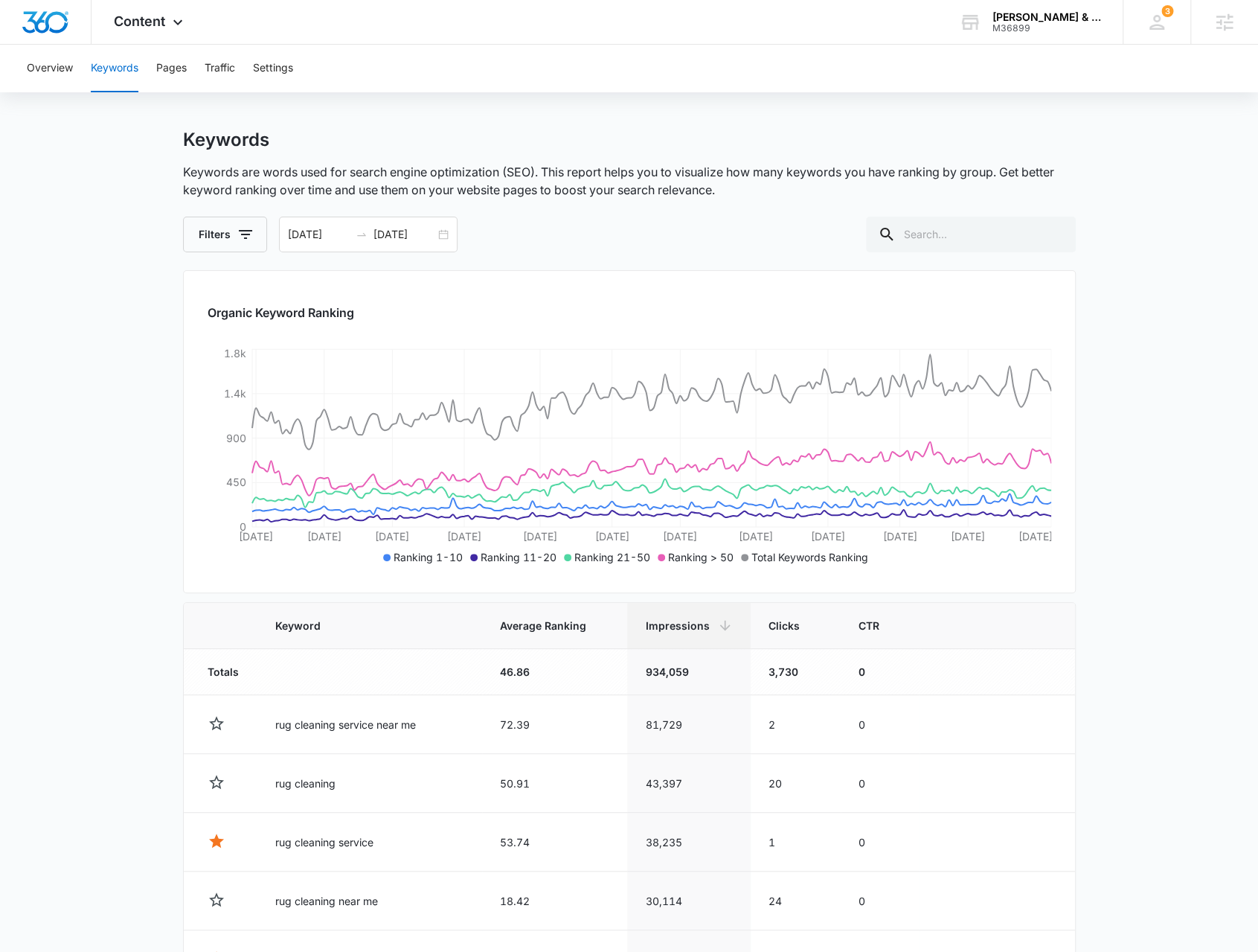
scroll to position [0, 0]
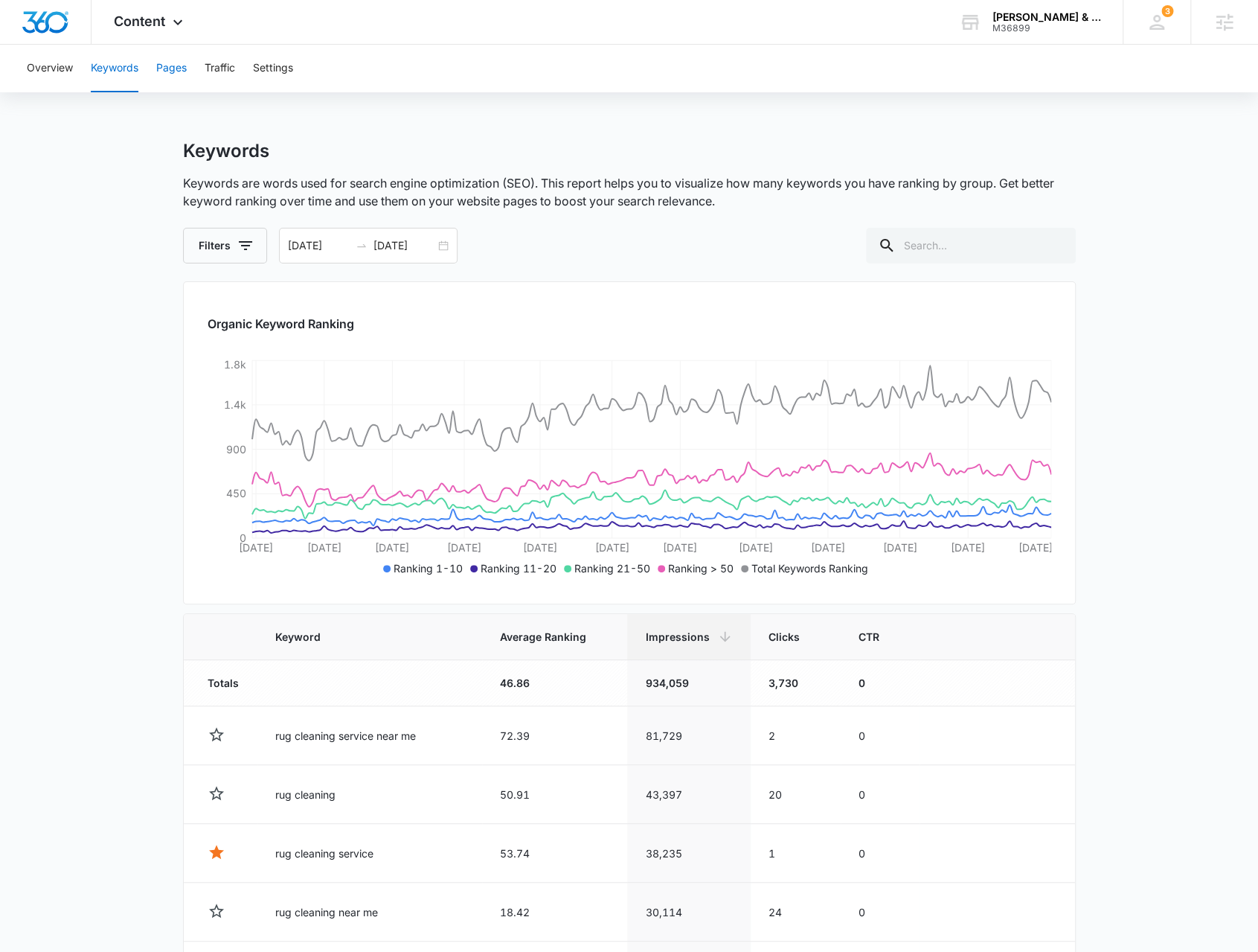
click at [169, 74] on button "Pages" at bounding box center [172, 69] width 30 height 47
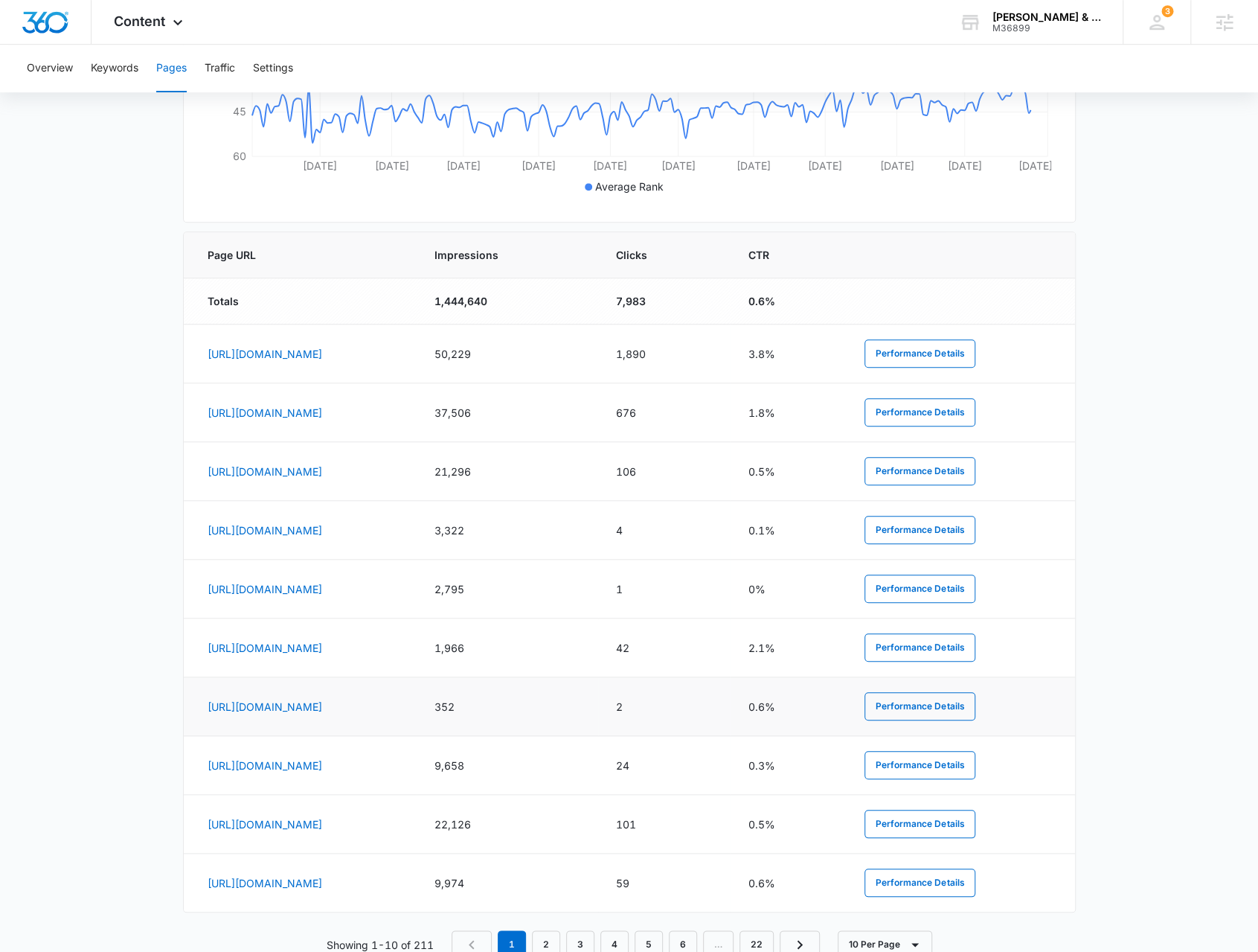
scroll to position [531, 0]
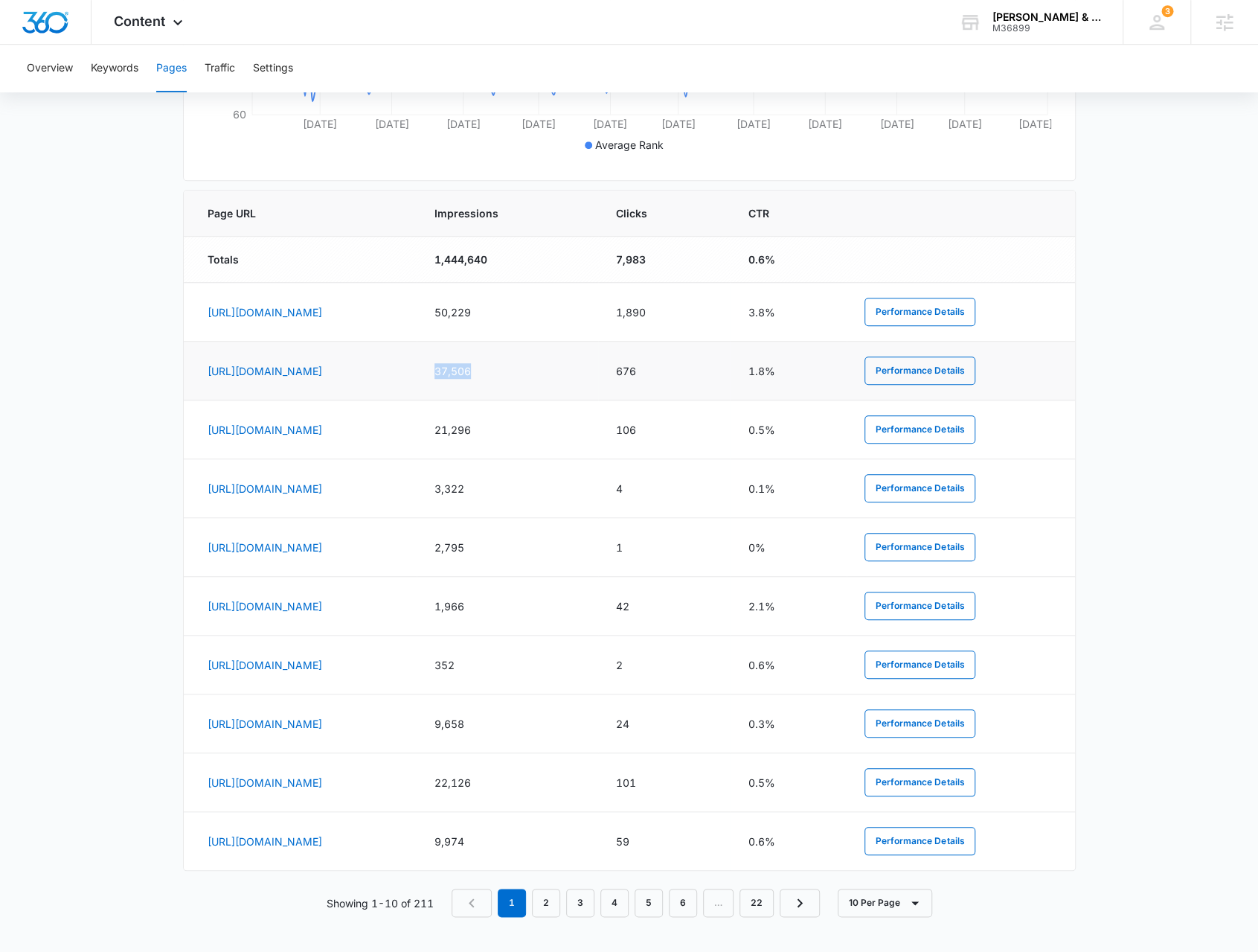
drag, startPoint x: 651, startPoint y: 360, endPoint x: 695, endPoint y: 361, distance: 44.0
click at [597, 361] on td "37,506" at bounding box center [507, 371] width 181 height 58
drag, startPoint x: 794, startPoint y: 373, endPoint x: 771, endPoint y: 376, distance: 23.2
click at [731, 376] on td "676" at bounding box center [664, 371] width 133 height 58
click at [975, 375] on button "Performance Details" at bounding box center [920, 370] width 111 height 28
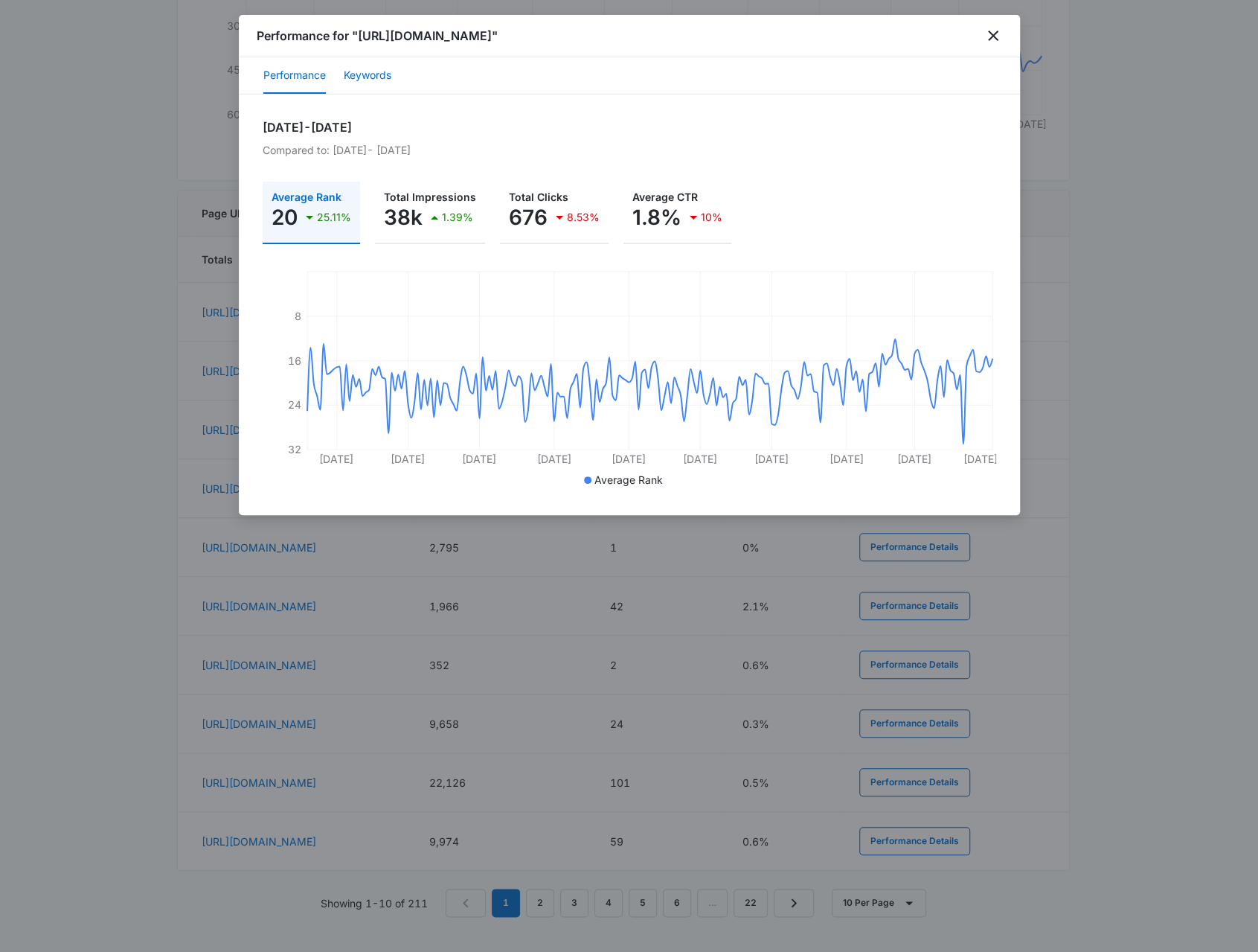
click at [376, 74] on button "Keywords" at bounding box center [367, 76] width 47 height 36
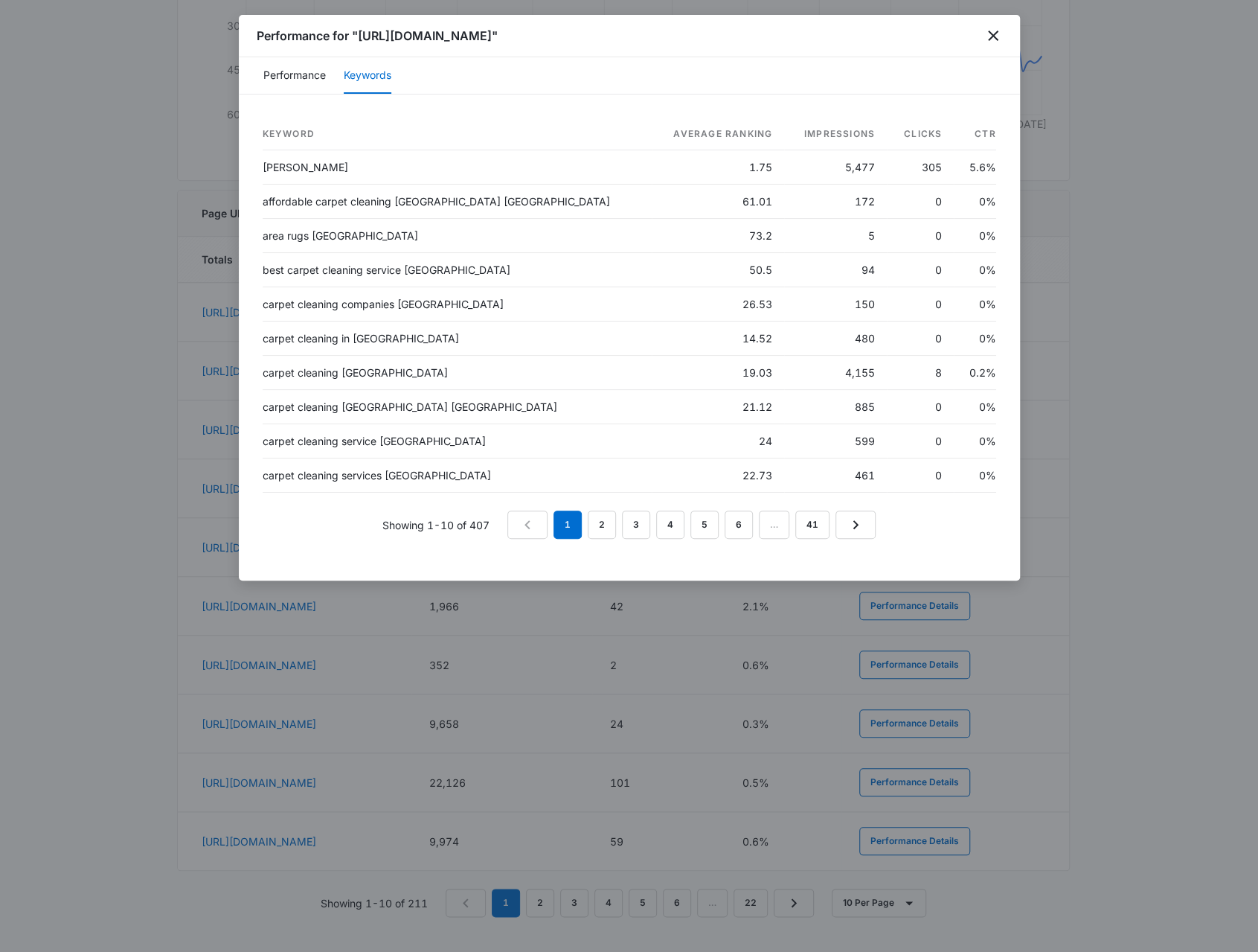
drag, startPoint x: 492, startPoint y: 38, endPoint x: 686, endPoint y: 30, distance: 194.2
click at [686, 30] on div "Performance for "https://www.daburns.com/locations/seattle-location/"" at bounding box center [629, 36] width 781 height 42
drag, startPoint x: 496, startPoint y: 522, endPoint x: 415, endPoint y: 581, distance: 100.2
click at [416, 517] on div "Showing 1-10 of 407 1 2 3 4 5 6 … 41" at bounding box center [629, 524] width 733 height 28
click at [108, 125] on div at bounding box center [629, 476] width 1258 height 952
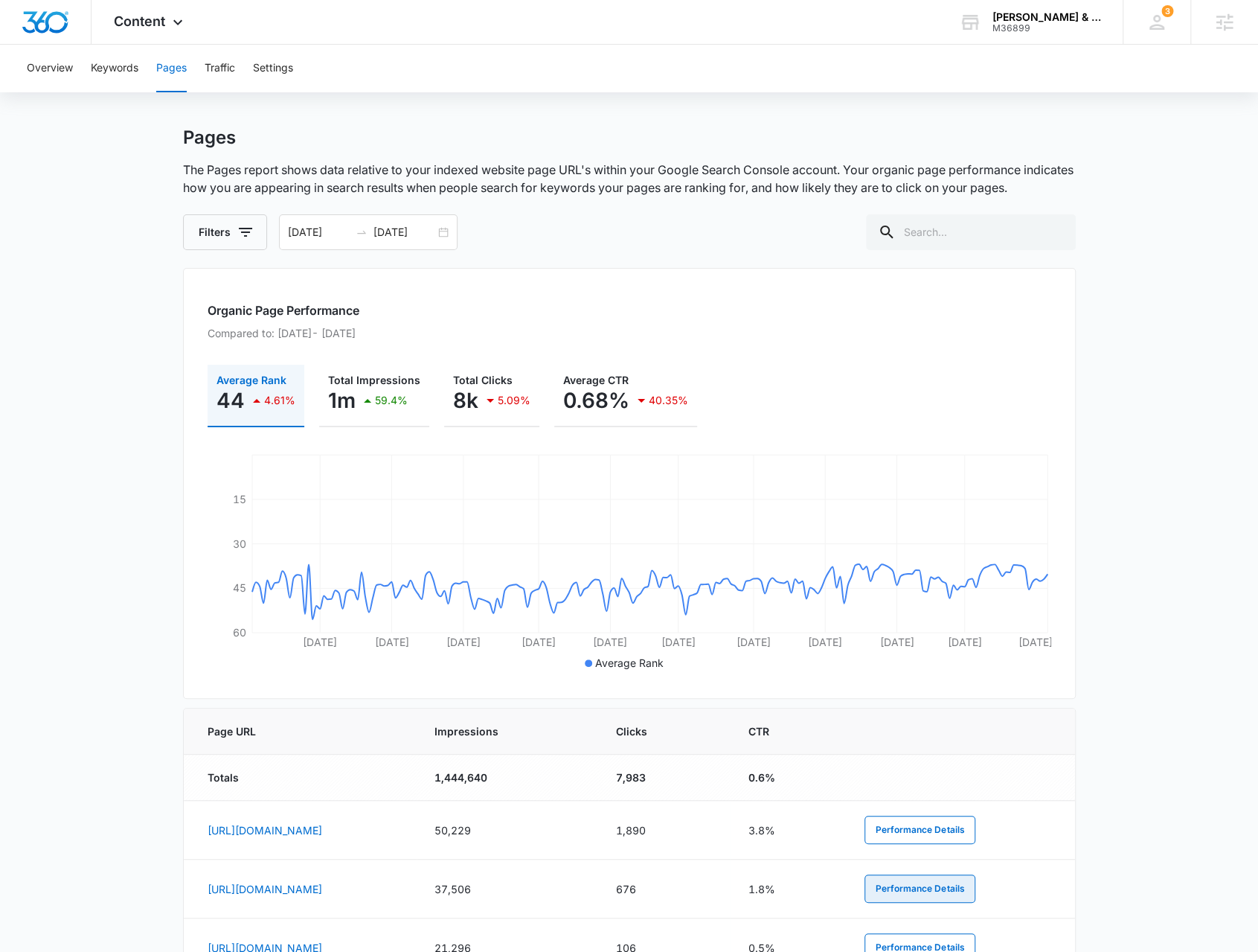
scroll to position [0, 0]
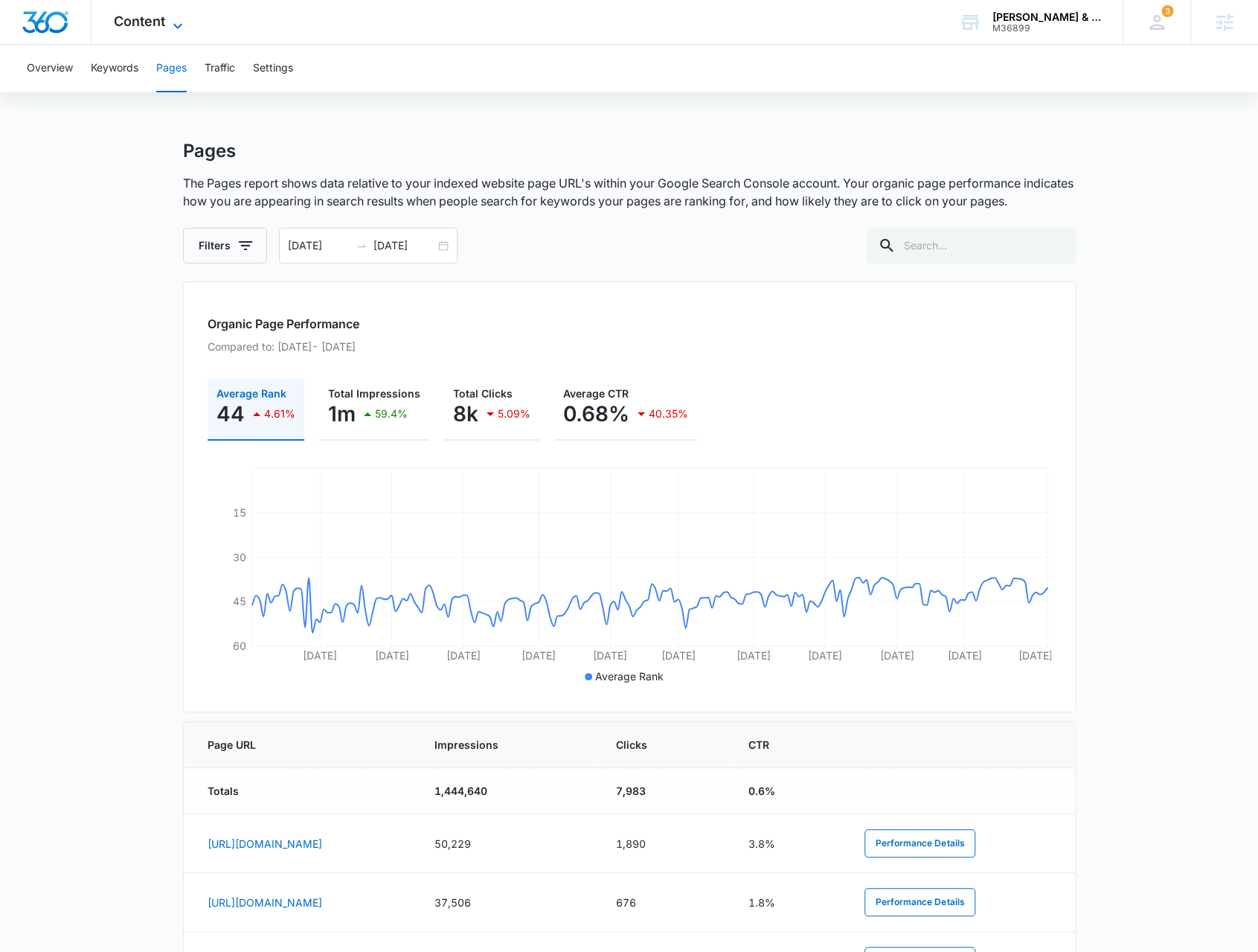
click at [179, 24] on icon at bounding box center [178, 25] width 18 height 18
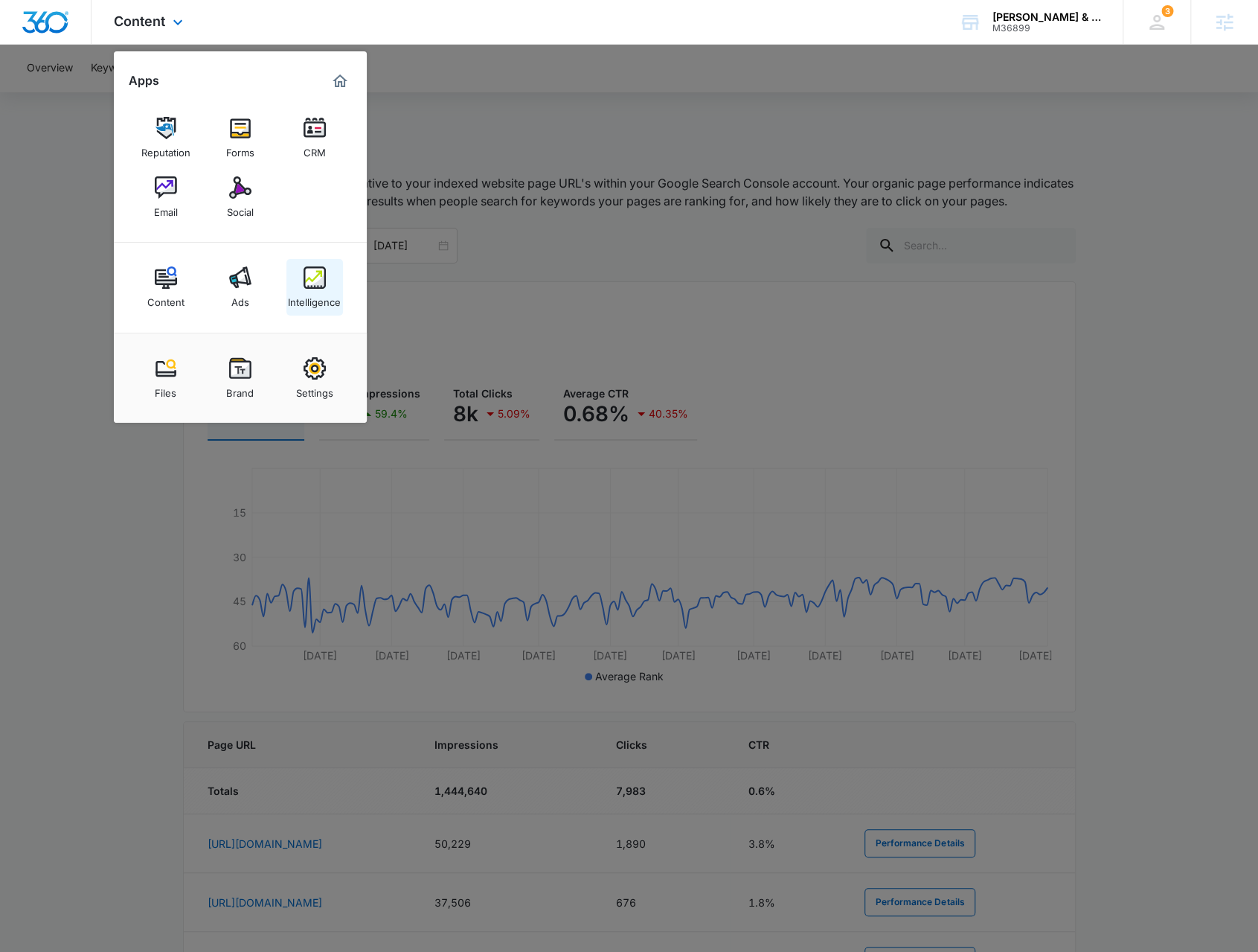
click at [318, 293] on div "Intelligence" at bounding box center [314, 298] width 52 height 19
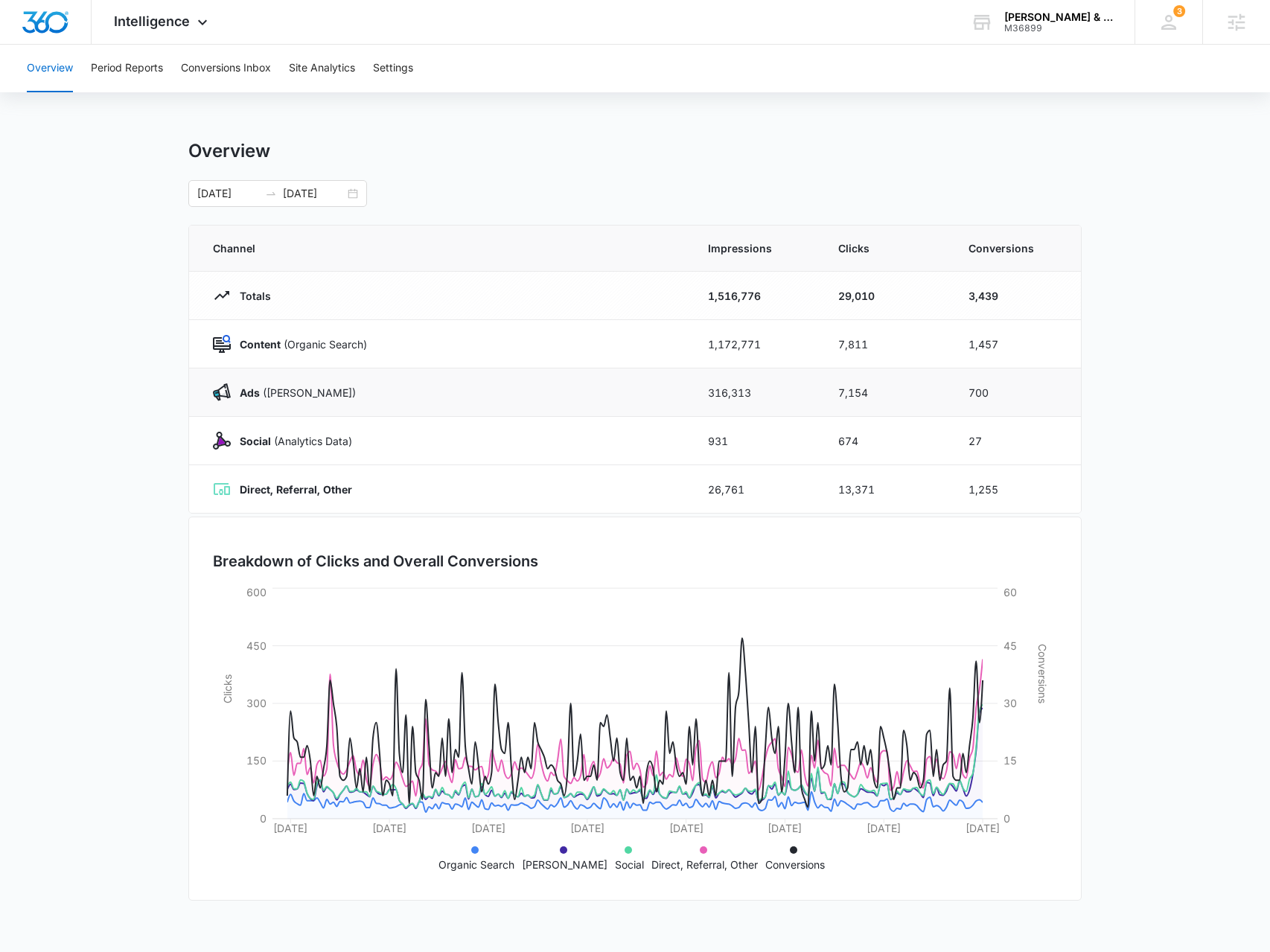
click at [726, 397] on td "316,313" at bounding box center [755, 392] width 130 height 48
click at [875, 398] on td "7,154" at bounding box center [886, 392] width 130 height 48
drag, startPoint x: 975, startPoint y: 394, endPoint x: 986, endPoint y: 408, distance: 17.8
click at [976, 395] on td "700" at bounding box center [1016, 392] width 130 height 48
click at [125, 72] on button "Period Reports" at bounding box center [126, 69] width 72 height 47
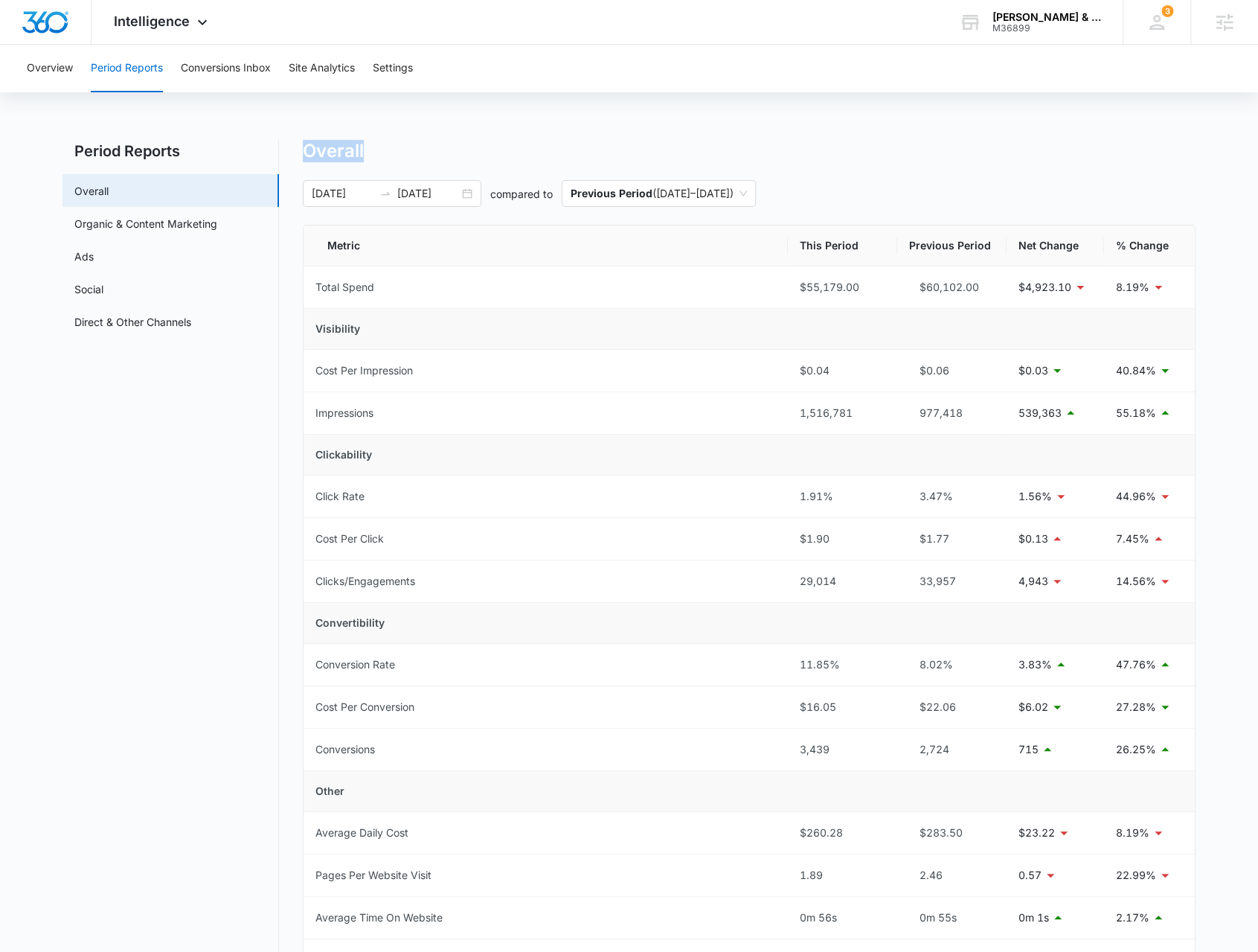
drag, startPoint x: 384, startPoint y: 152, endPoint x: 300, endPoint y: 139, distance: 85.0
click at [300, 140] on div "Period Reports Overall Organic & Content Marketing Ads Social Direct & Other Ch…" at bounding box center [629, 713] width 1133 height 1147
click at [318, 153] on h1 "Overall" at bounding box center [333, 151] width 61 height 22
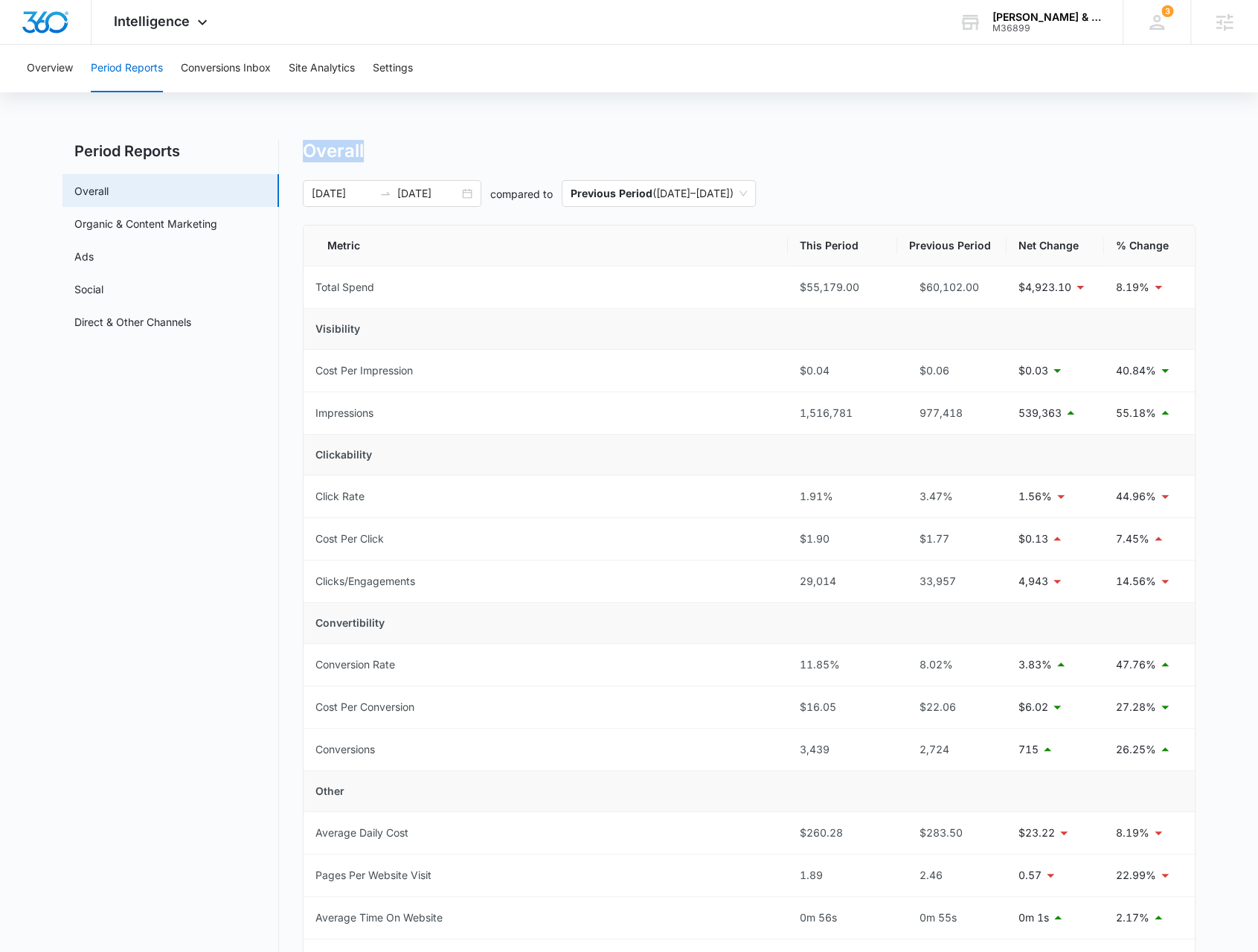
click at [318, 153] on h1 "Overall" at bounding box center [333, 151] width 61 height 22
click at [423, 126] on div "Overview Period Reports Conversions Inbox Site Analytics Settings Period Report…" at bounding box center [629, 674] width 1258 height 1260
drag, startPoint x: 292, startPoint y: 155, endPoint x: 511, endPoint y: 146, distance: 219.2
click at [511, 146] on div "Period Reports Overall Organic & Content Marketing Ads Social Direct & Other Ch…" at bounding box center [629, 713] width 1133 height 1147
click at [362, 130] on div "Overview Period Reports Conversions Inbox Site Analytics Settings Period Report…" at bounding box center [629, 674] width 1258 height 1260
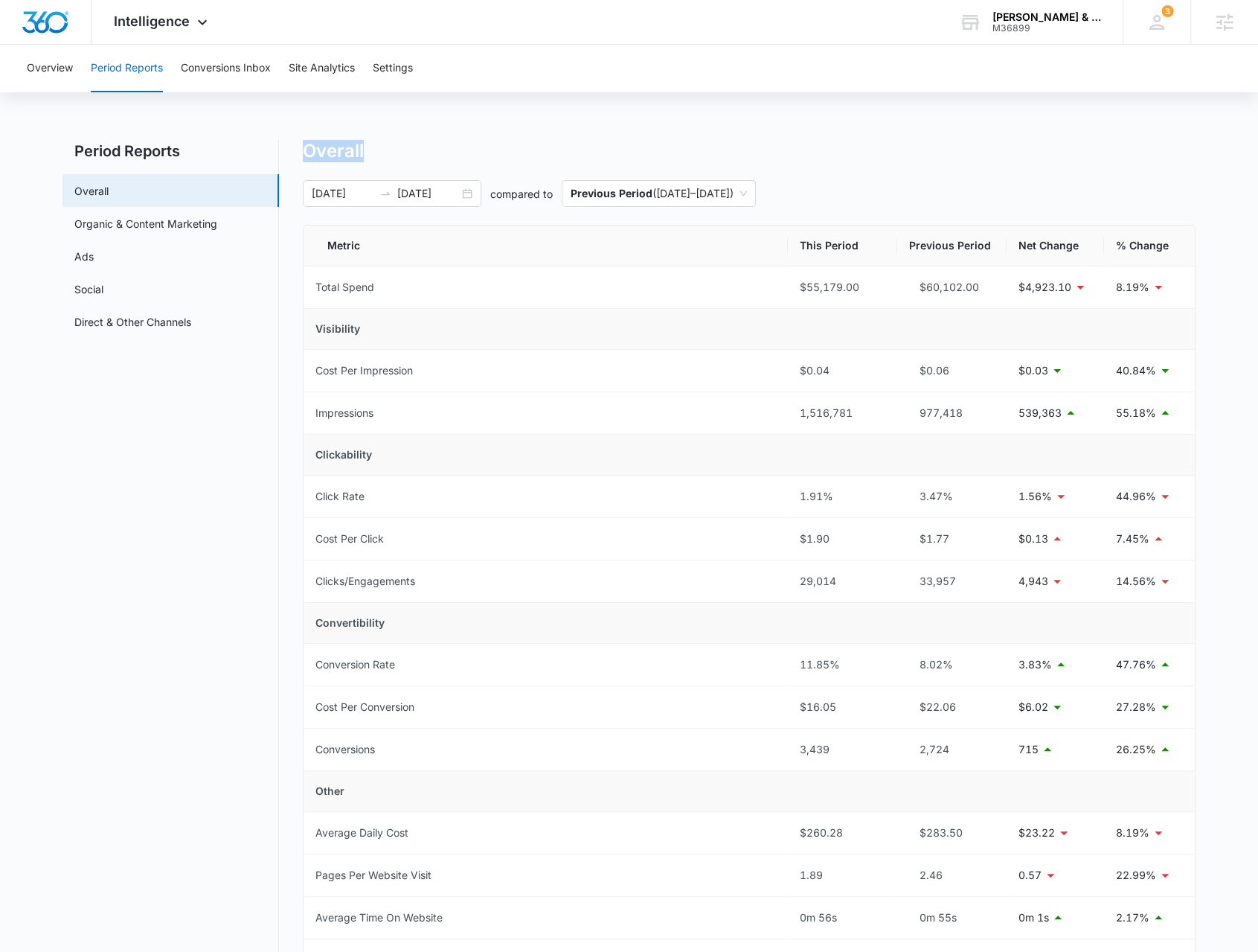
click at [317, 152] on h1 "Overall" at bounding box center [333, 151] width 61 height 22
drag, startPoint x: 296, startPoint y: 154, endPoint x: 440, endPoint y: 160, distance: 144.1
click at [440, 160] on div "Period Reports Overall Organic & Content Marketing Ads Social Direct & Other Ch…" at bounding box center [629, 713] width 1133 height 1147
click at [438, 160] on div "Overall" at bounding box center [749, 151] width 893 height 22
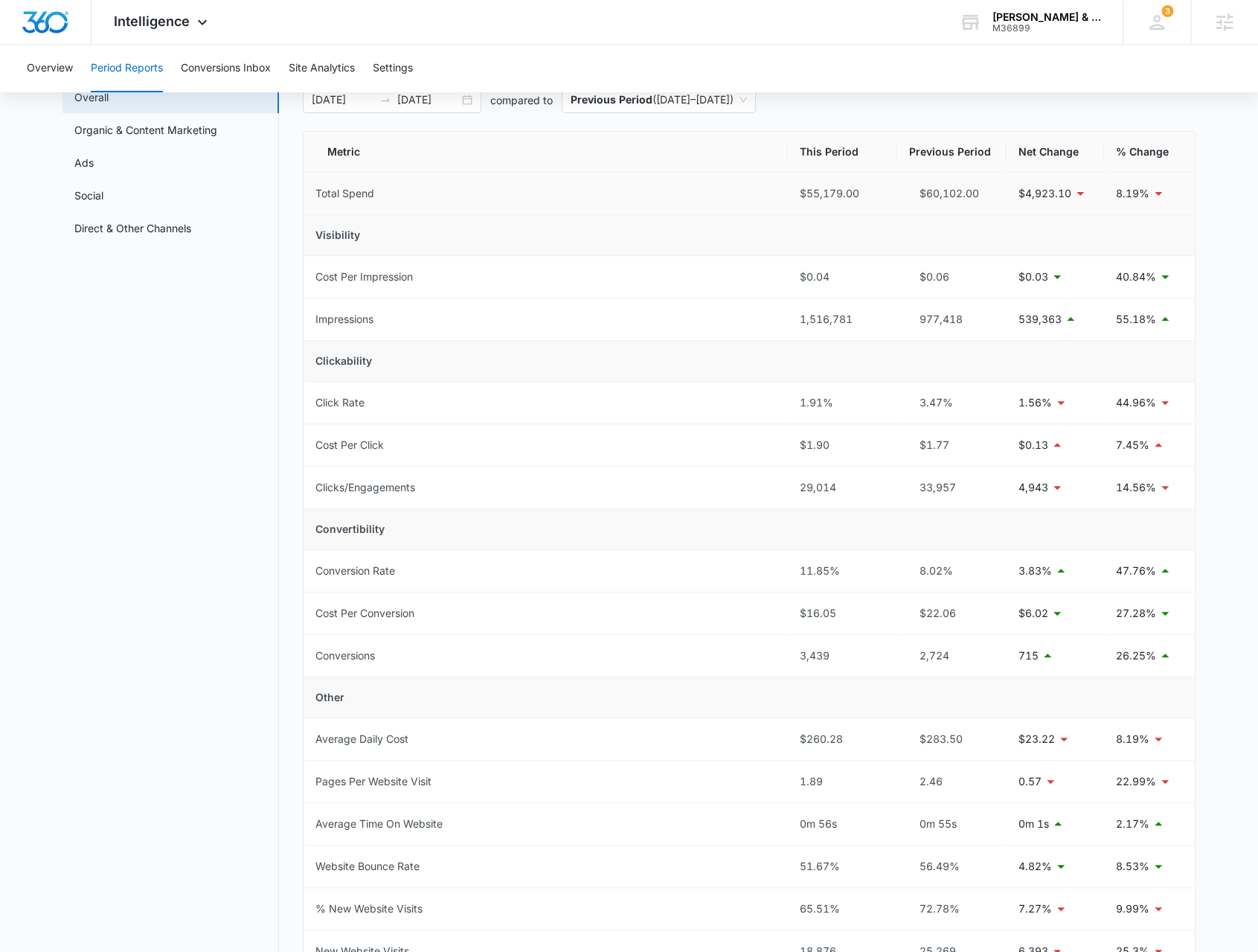
scroll to position [149, 0]
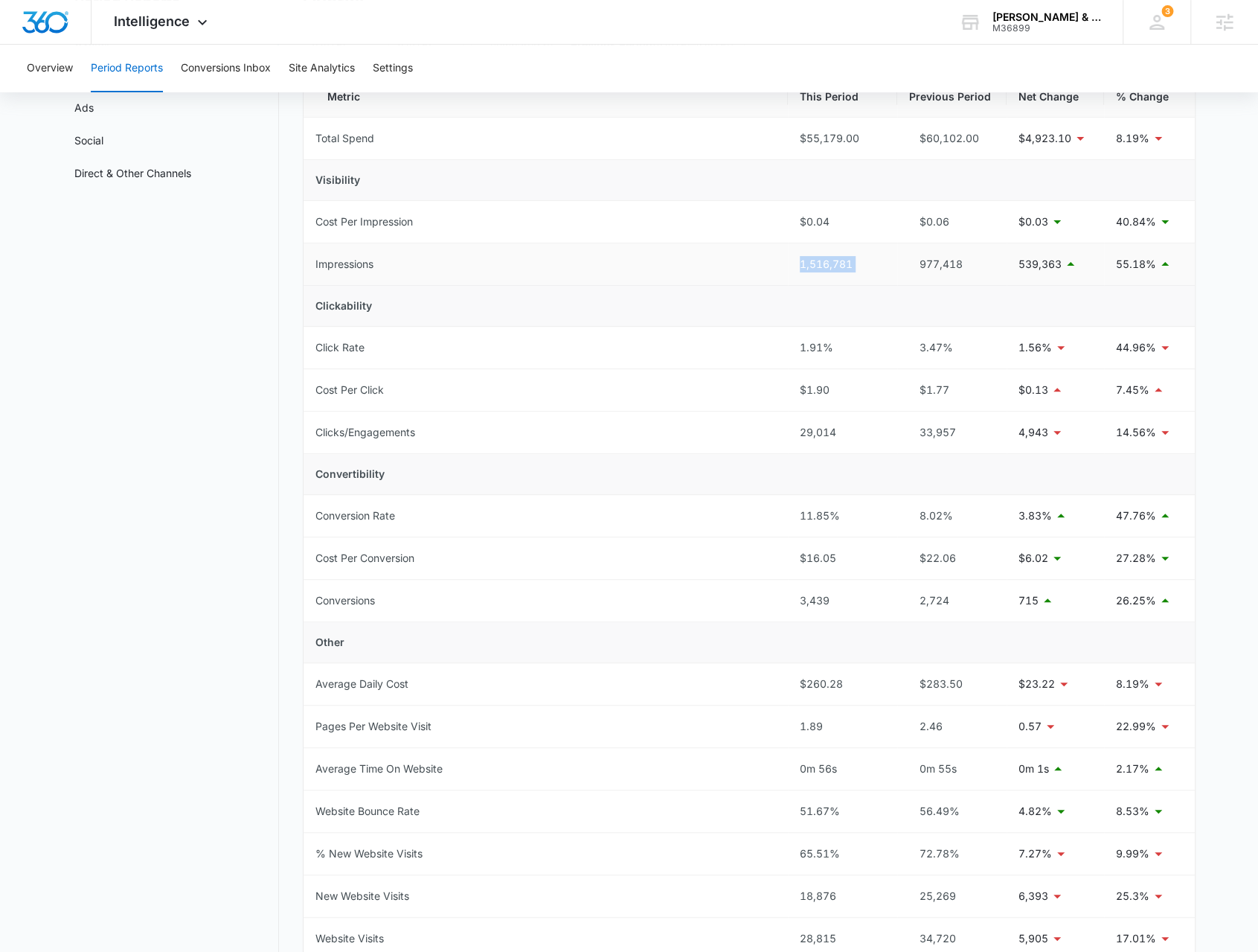
drag, startPoint x: 860, startPoint y: 265, endPoint x: 838, endPoint y: 433, distance: 169.4
click at [920, 260] on tr "Impressions 1,516,781 977,418 539,363 55.18%" at bounding box center [750, 265] width 892 height 42
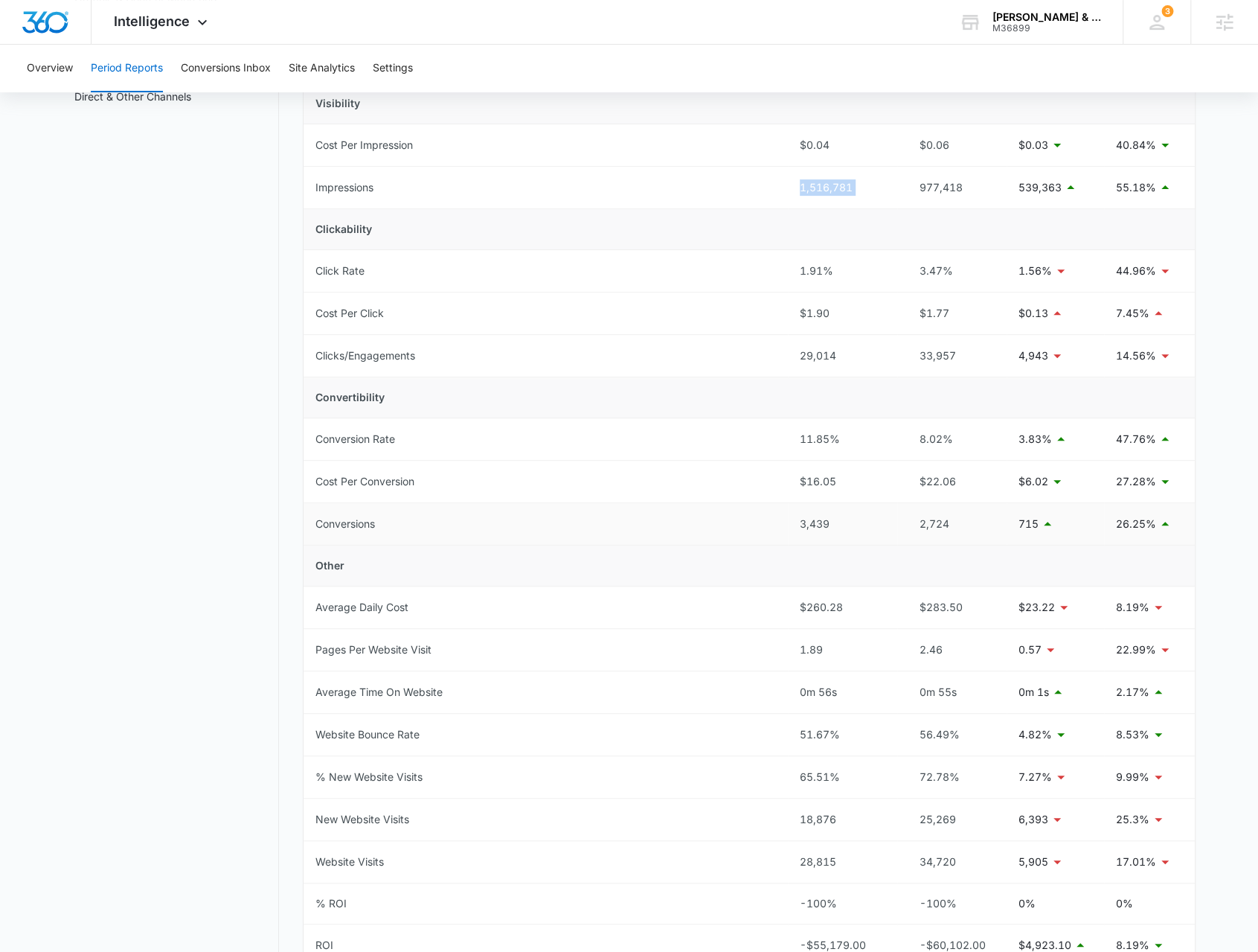
scroll to position [298, 0]
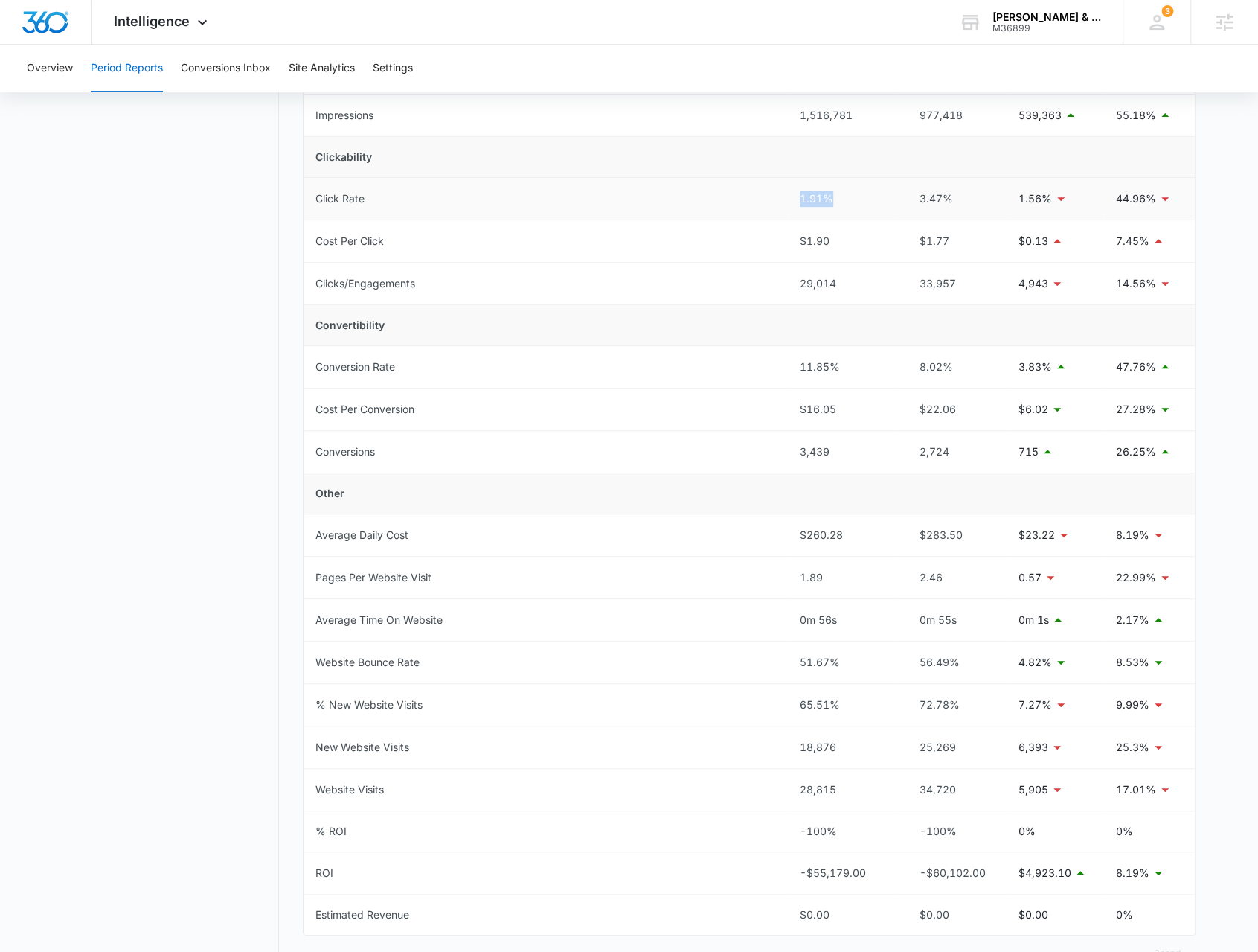
drag, startPoint x: 788, startPoint y: 203, endPoint x: 851, endPoint y: 201, distance: 63.0
click at [851, 201] on td "1.91%" at bounding box center [842, 199] width 109 height 42
drag, startPoint x: 832, startPoint y: 287, endPoint x: 849, endPoint y: 288, distance: 17.0
click at [849, 287] on div "29,014" at bounding box center [842, 283] width 85 height 16
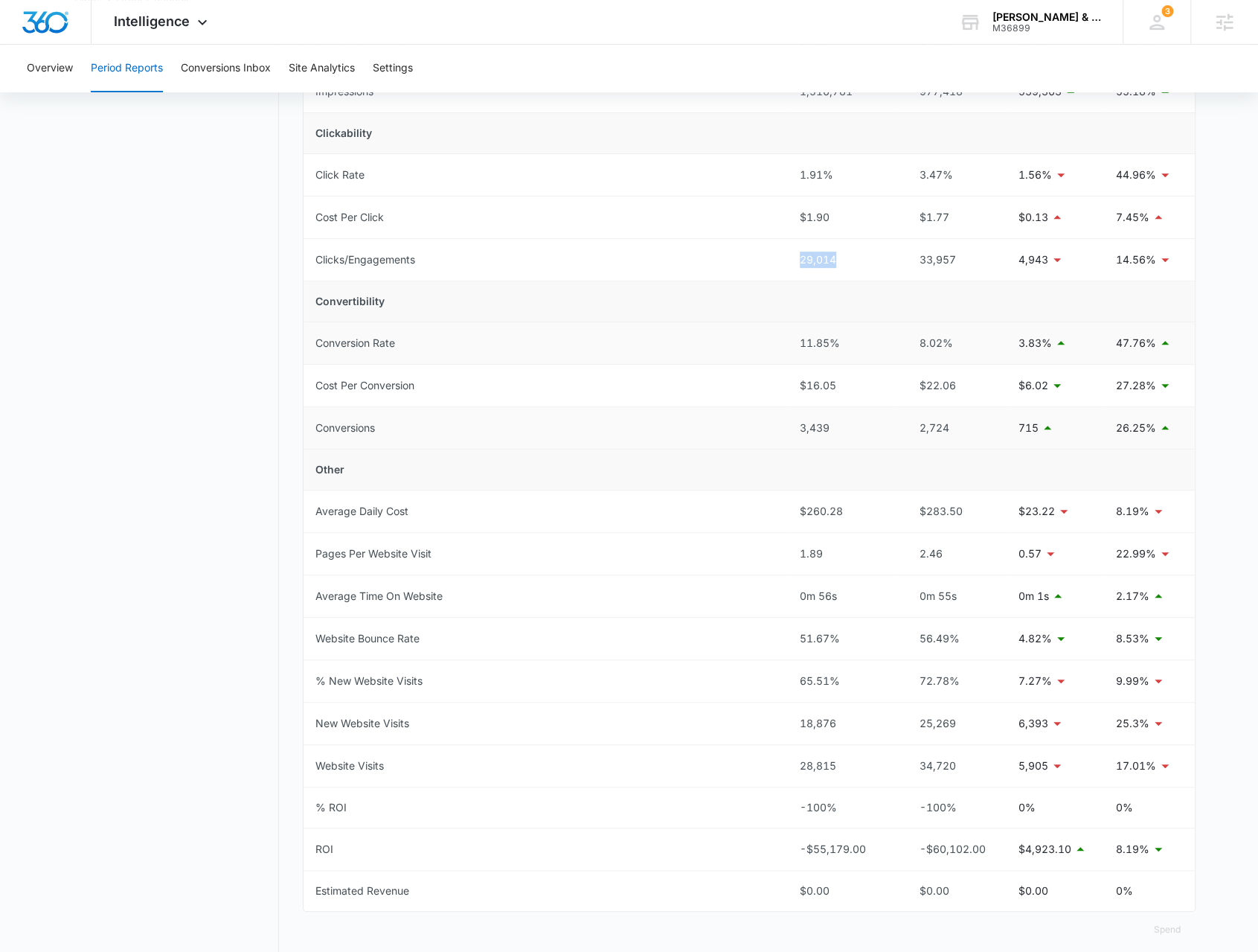
scroll to position [346, 0]
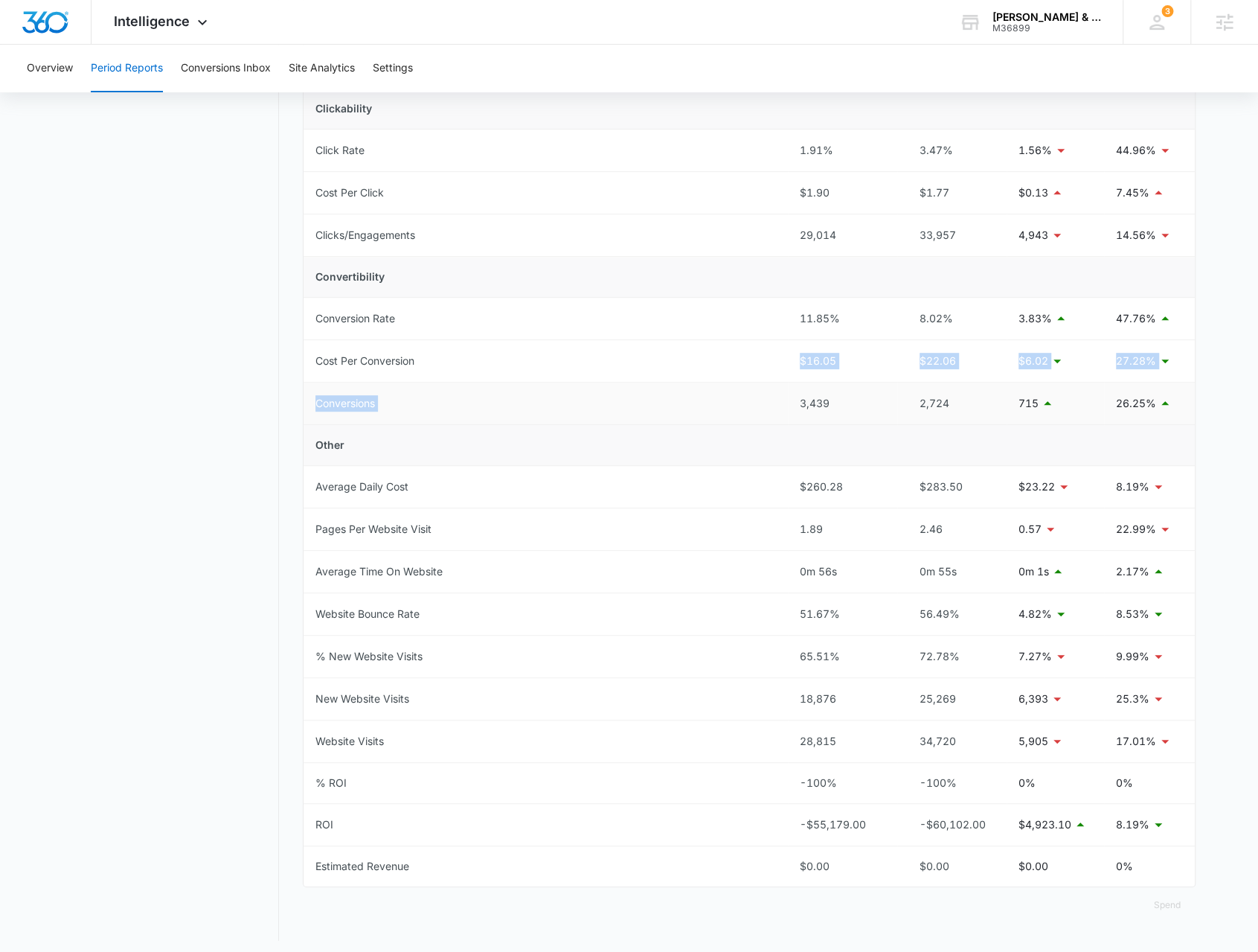
drag, startPoint x: 794, startPoint y: 382, endPoint x: 817, endPoint y: 382, distance: 23.0
click at [800, 392] on tbody "Total Spend $55,179.00 $60,102.00 $4,923.10 8.19% Visibility Cost Per Impressio…" at bounding box center [750, 404] width 892 height 966
click at [845, 363] on div "$16.05" at bounding box center [842, 360] width 85 height 16
drag, startPoint x: 845, startPoint y: 361, endPoint x: 786, endPoint y: 357, distance: 59.1
click at [786, 357] on tr "Cost Per Conversion $16.05 $22.06 $6.02 27.28%" at bounding box center [750, 361] width 892 height 42
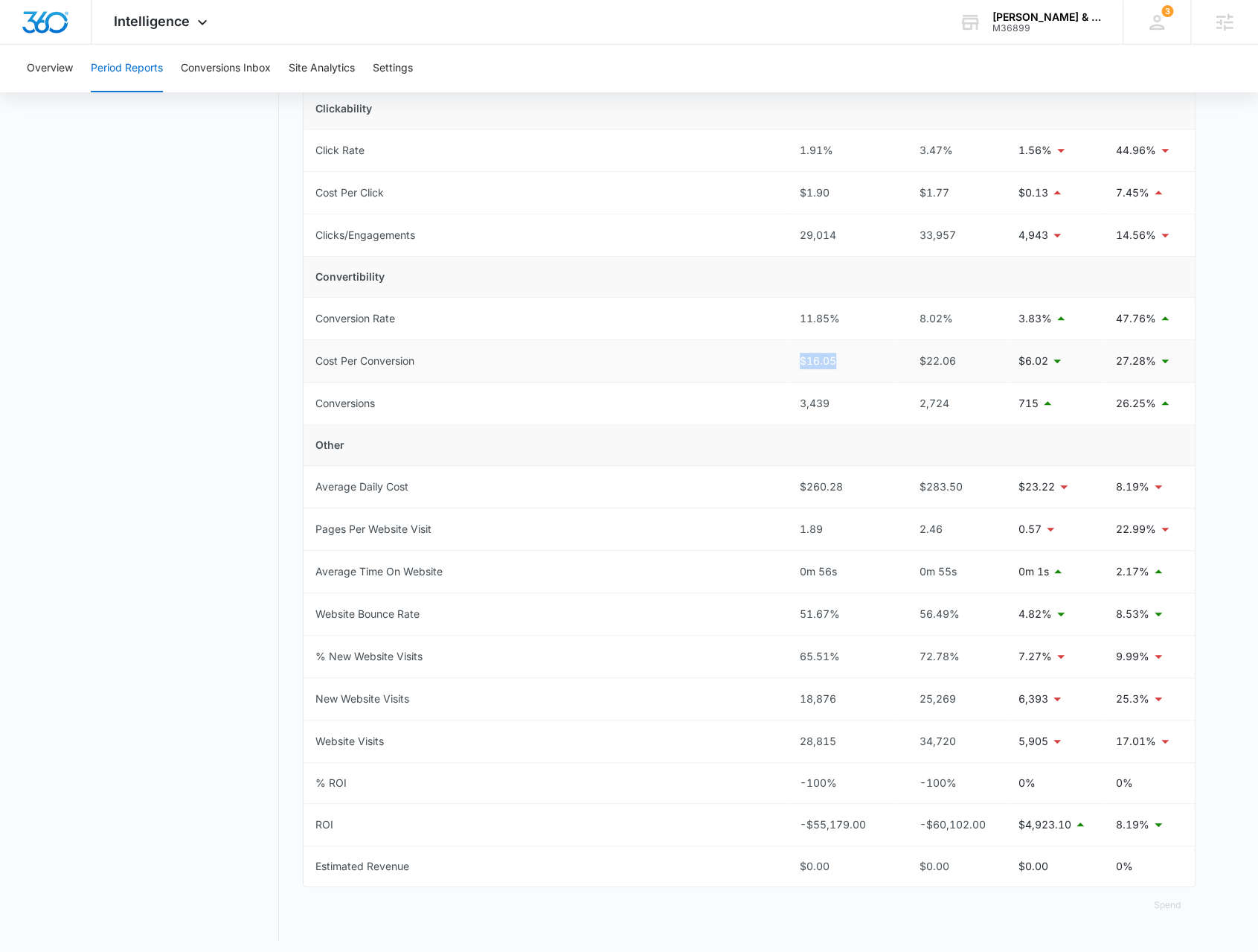
click at [784, 358] on td "Cost Per Conversion" at bounding box center [546, 361] width 485 height 42
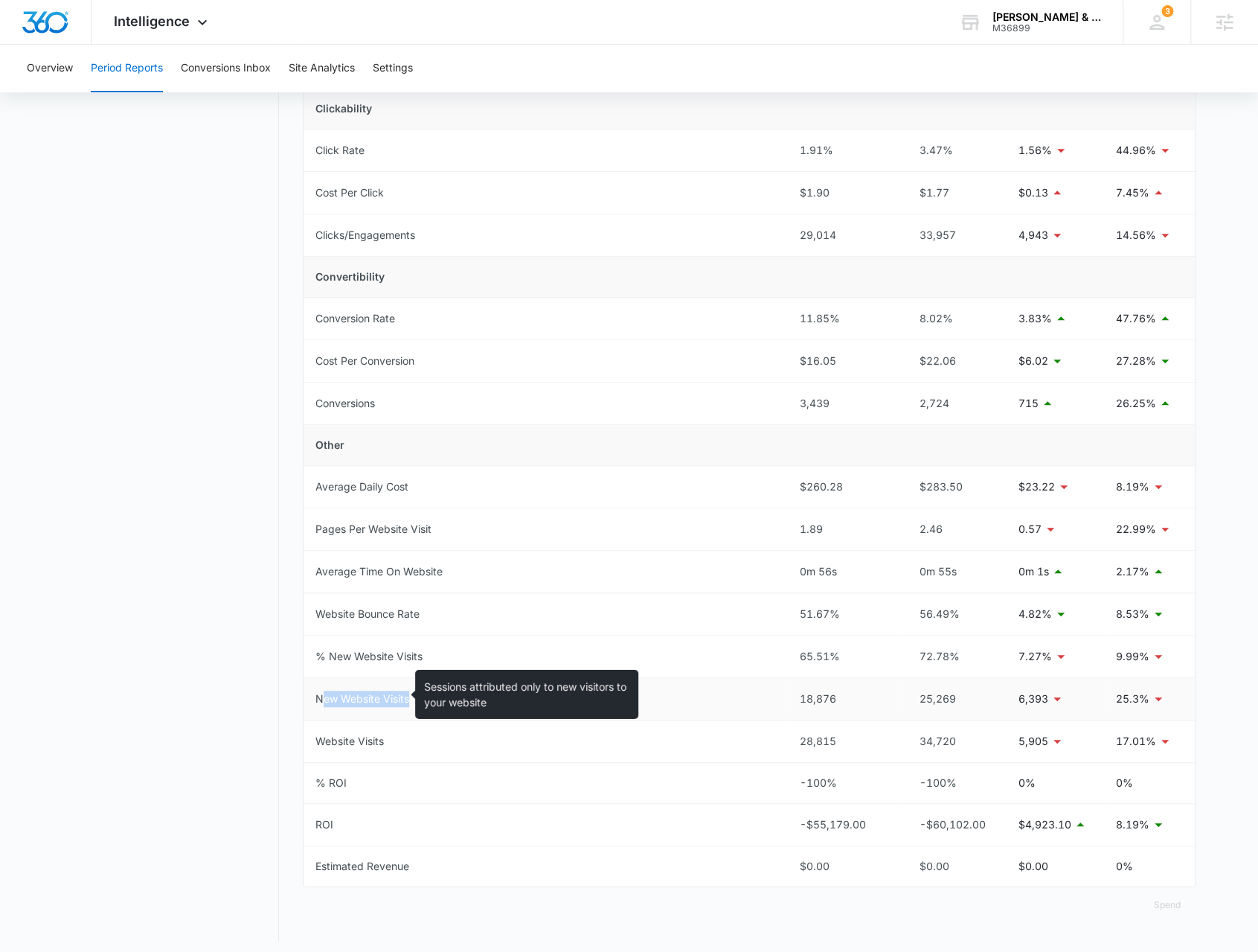
click at [318, 696] on td "New Website Visits" at bounding box center [546, 699] width 485 height 42
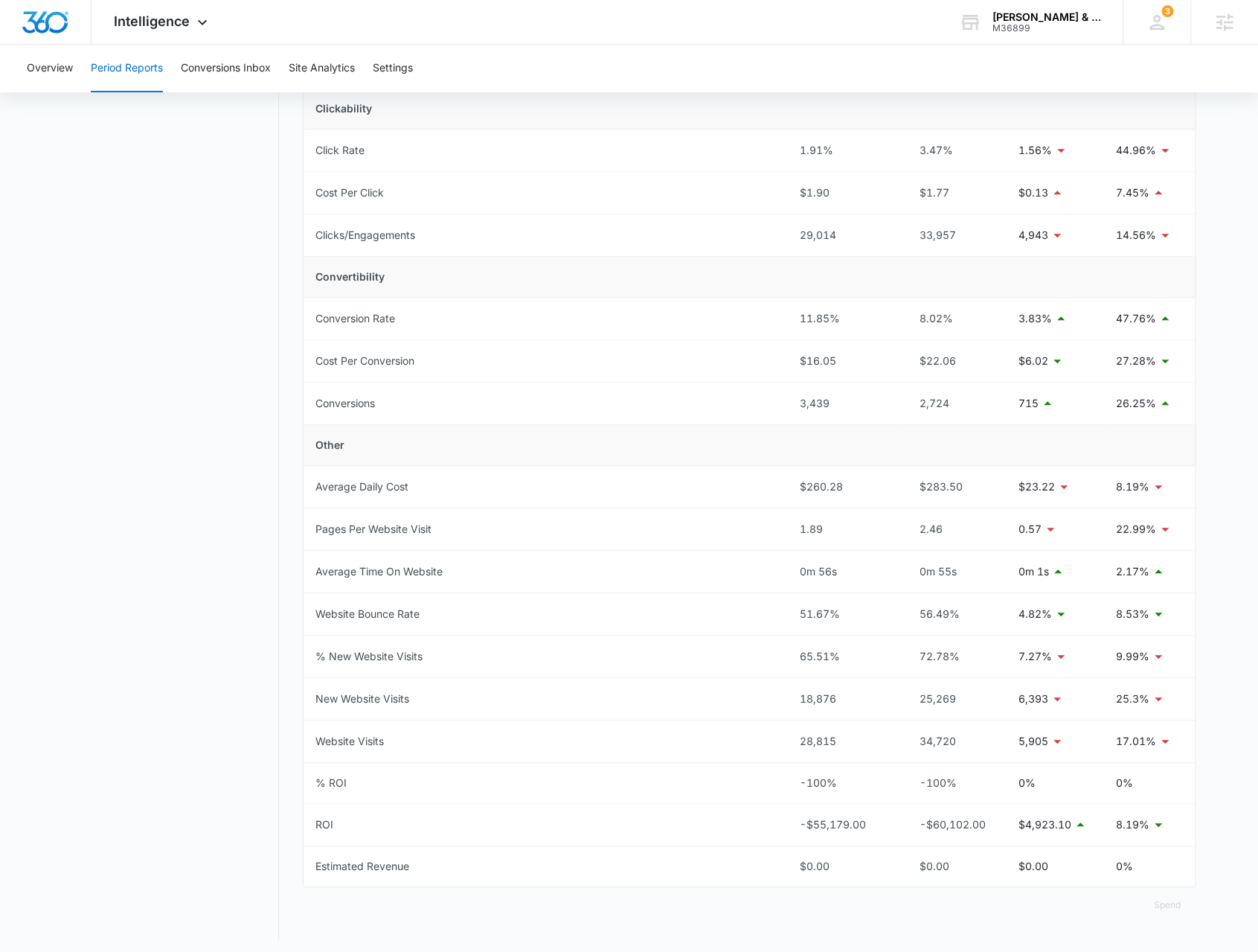
click at [288, 696] on div "Period Reports Overall Organic & Content Marketing Ads Social Direct & Other Ch…" at bounding box center [629, 366] width 1133 height 1147
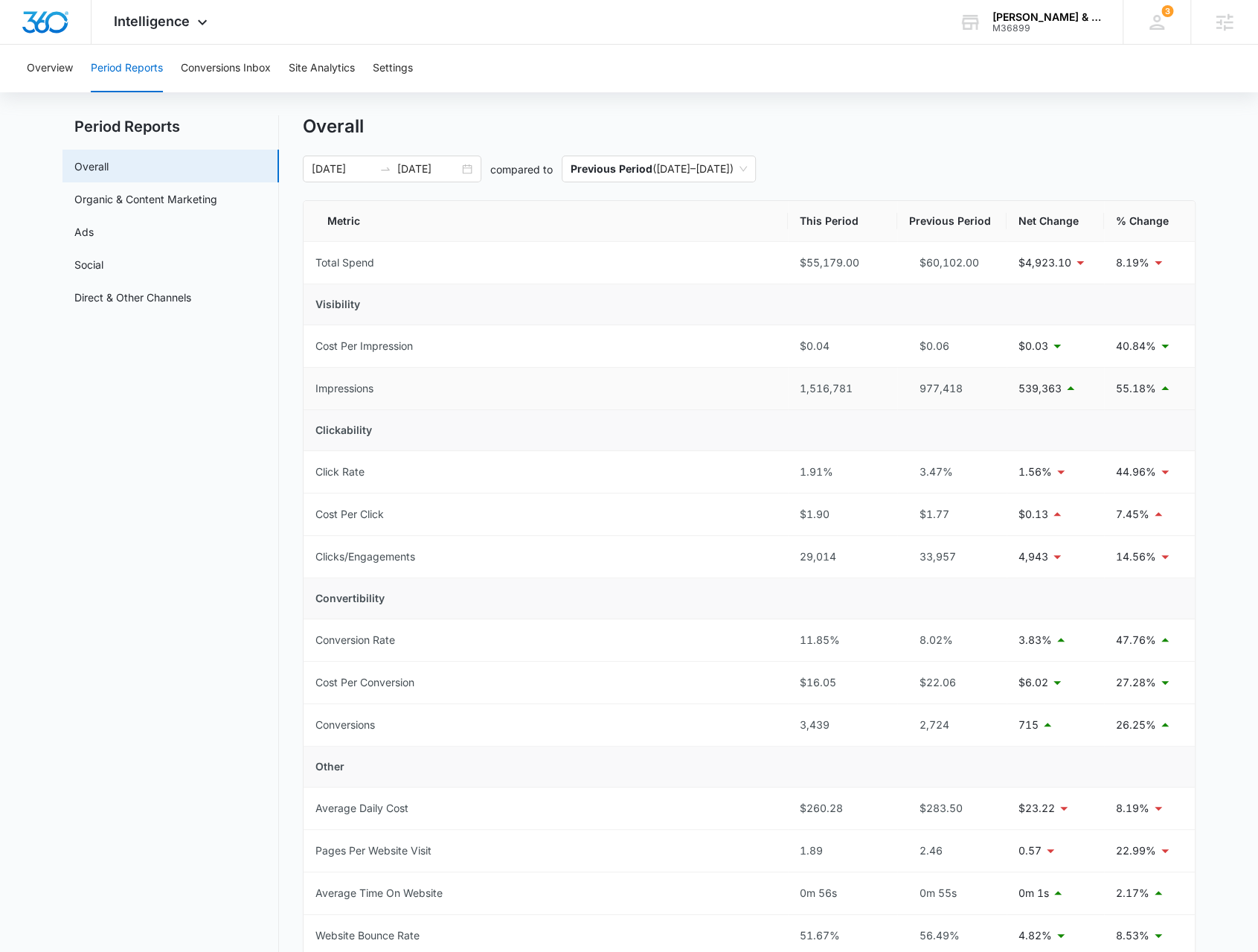
scroll to position [0, 0]
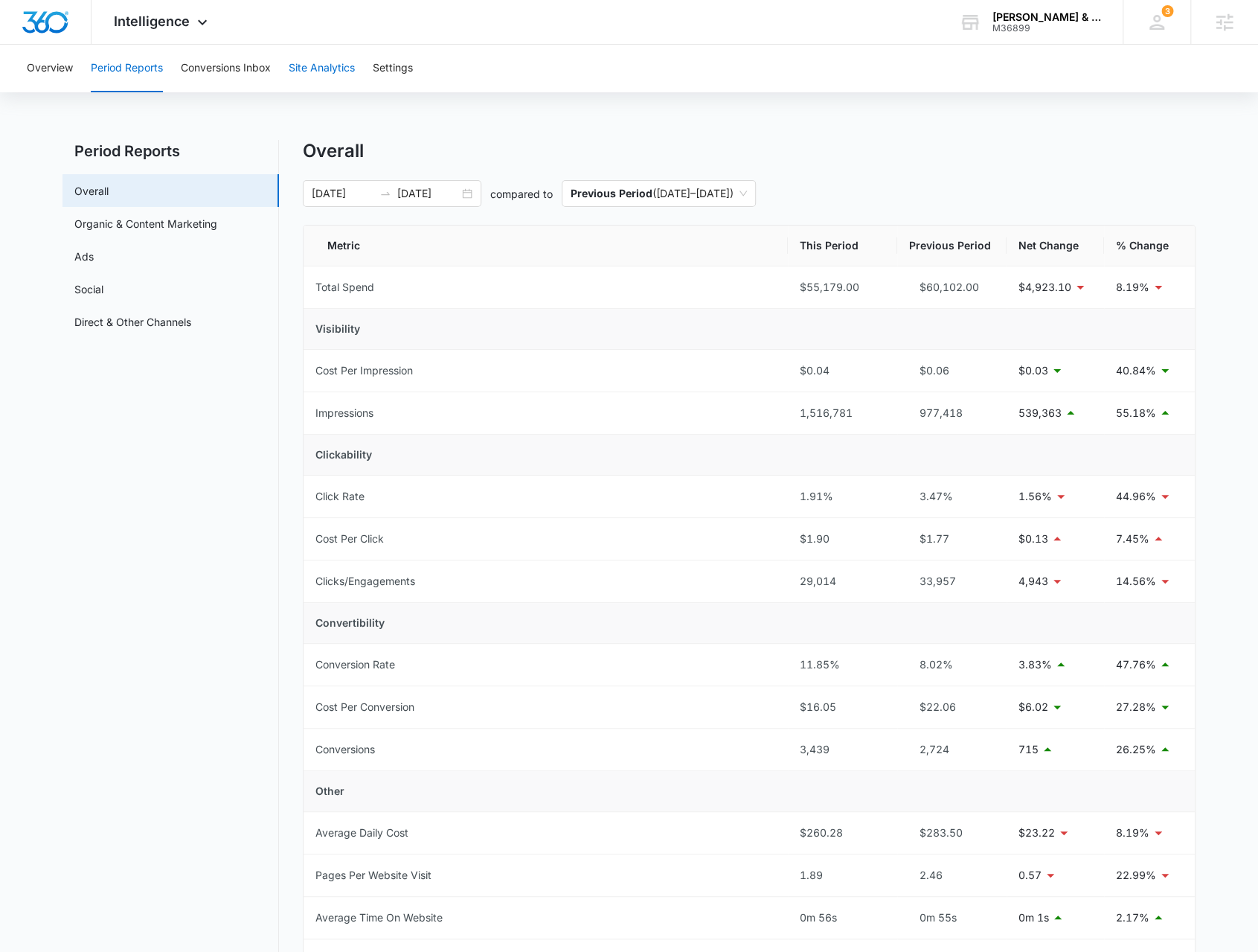
click at [323, 78] on button "Site Analytics" at bounding box center [321, 69] width 66 height 47
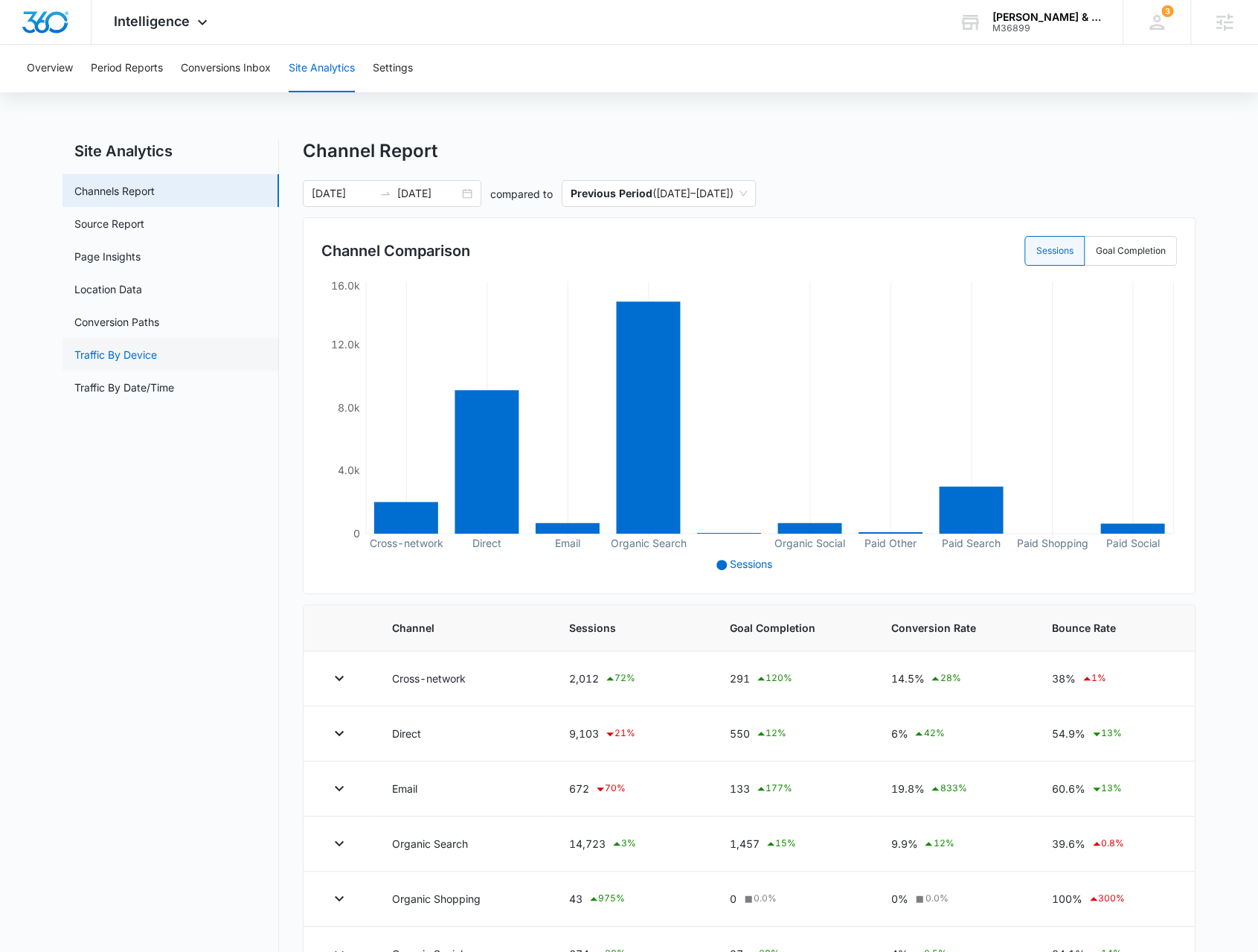
click at [130, 347] on link "Traffic By Device" at bounding box center [116, 355] width 83 height 15
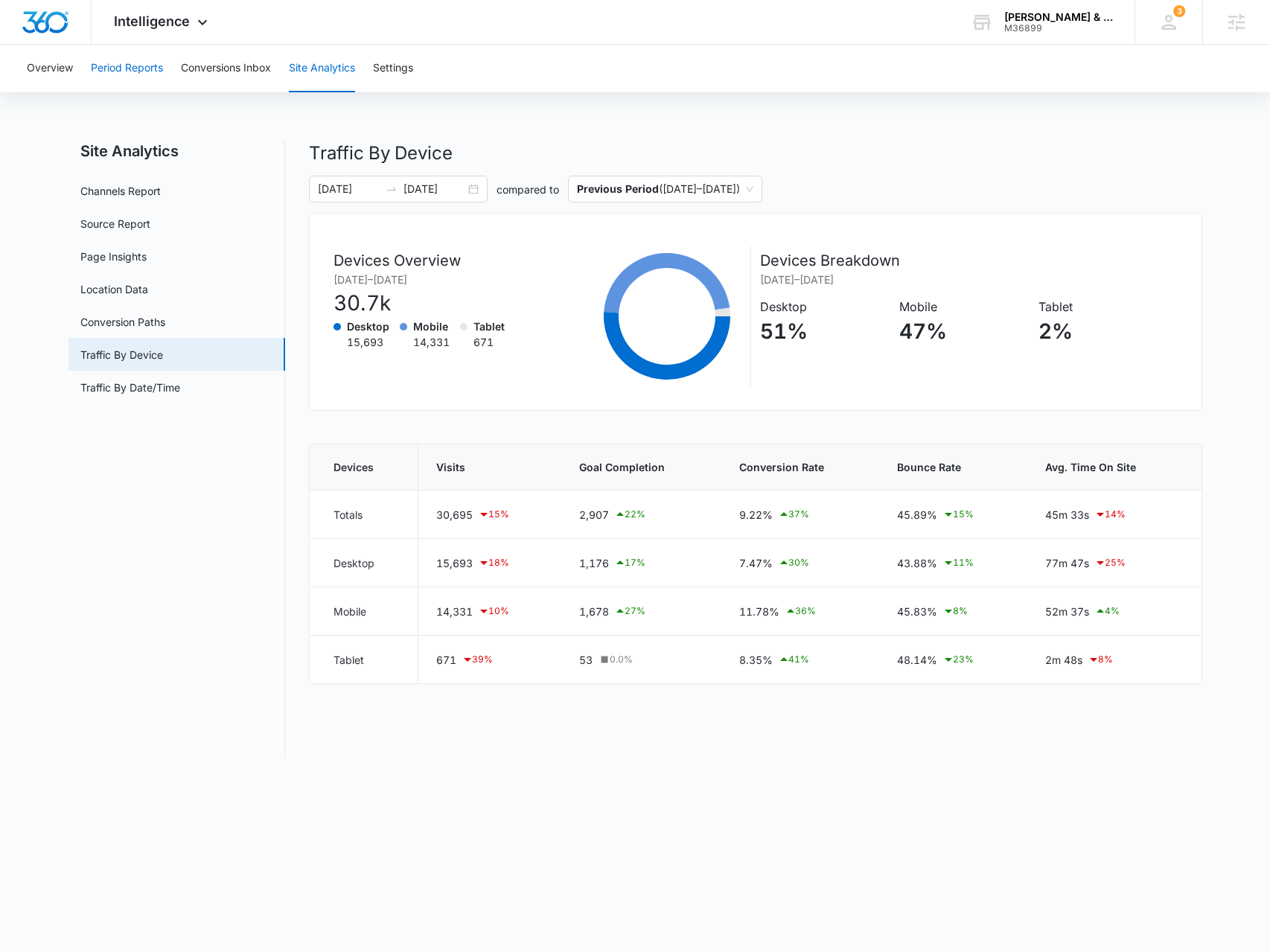
click at [127, 80] on button "Period Reports" at bounding box center [126, 69] width 72 height 47
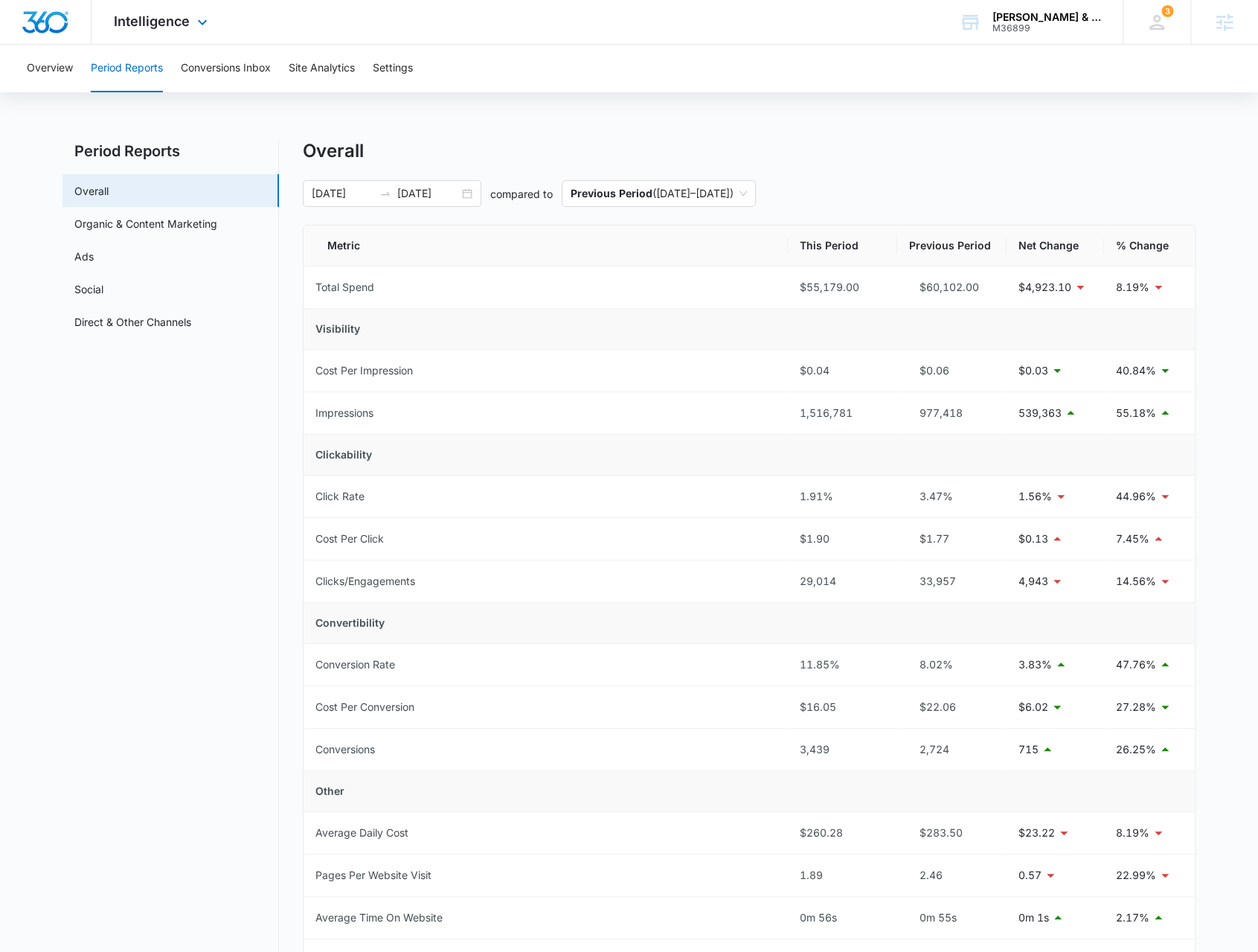
drag, startPoint x: 175, startPoint y: 29, endPoint x: 240, endPoint y: 179, distance: 163.5
click at [175, 29] on div "Intelligence Apps Reputation Forms CRM Email Social Content Ads Intelligence Fi…" at bounding box center [162, 22] width 142 height 44
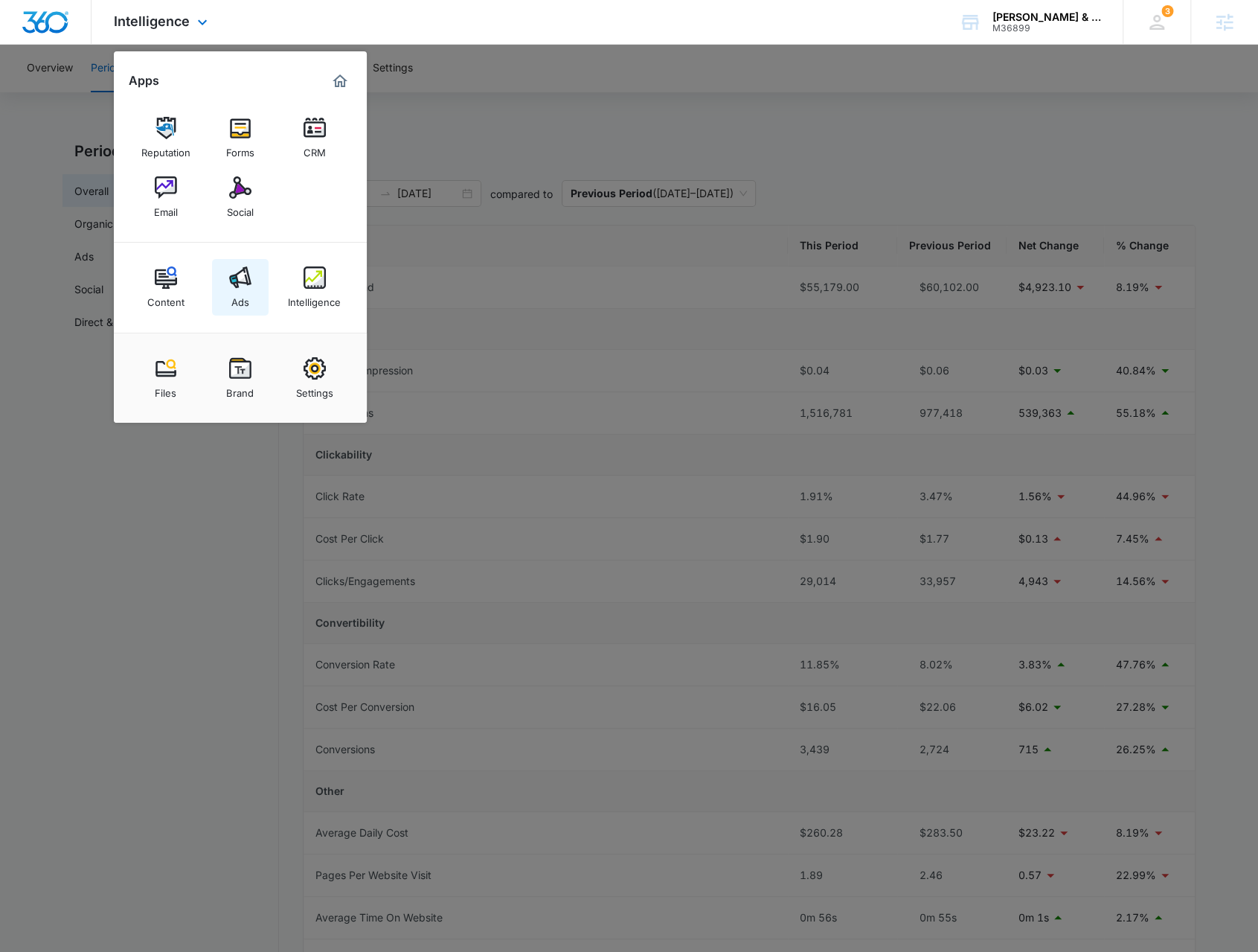
click at [246, 293] on div "Ads" at bounding box center [240, 298] width 18 height 19
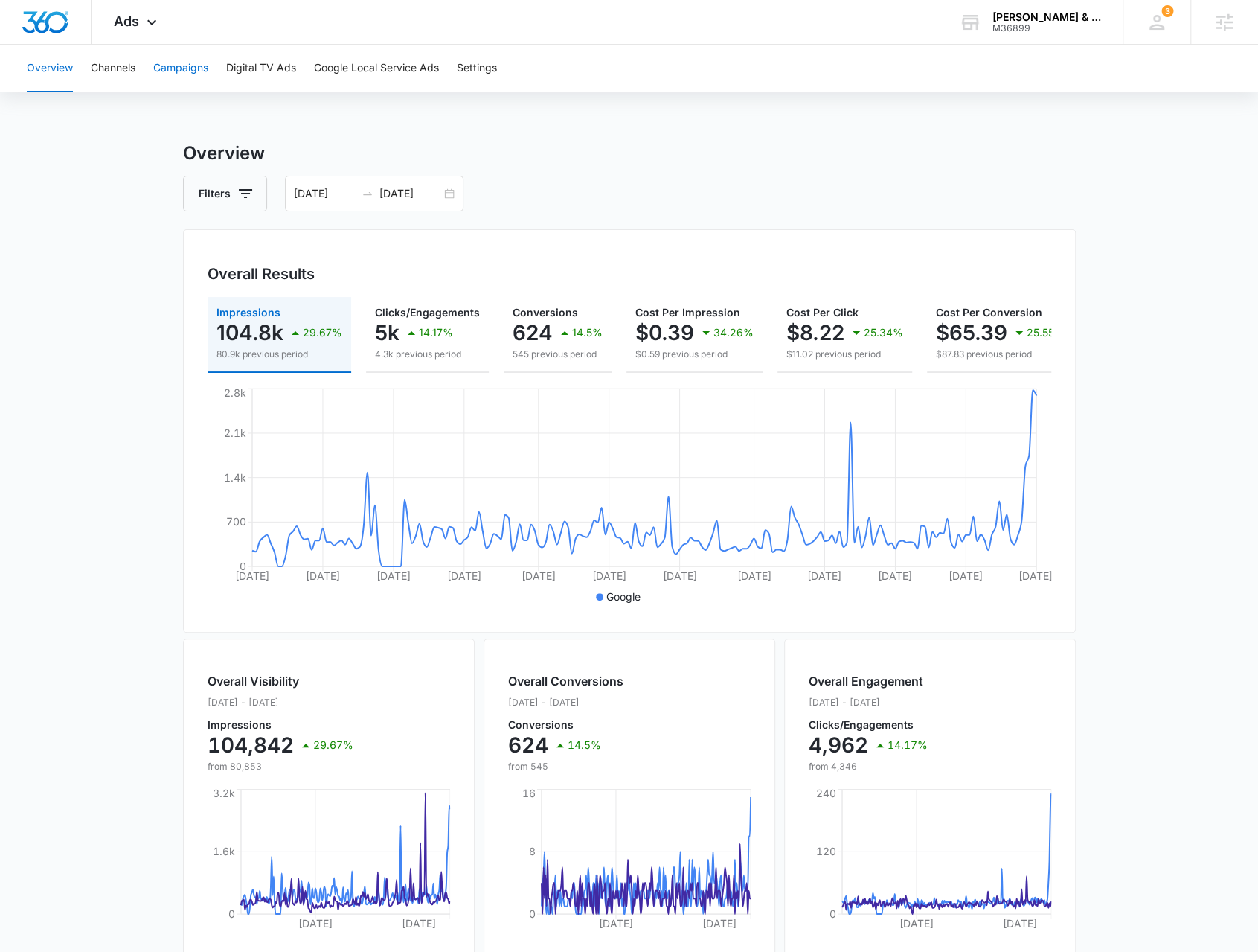
drag, startPoint x: 192, startPoint y: 61, endPoint x: 227, endPoint y: 95, distance: 48.8
click at [192, 61] on button "Campaigns" at bounding box center [180, 69] width 55 height 47
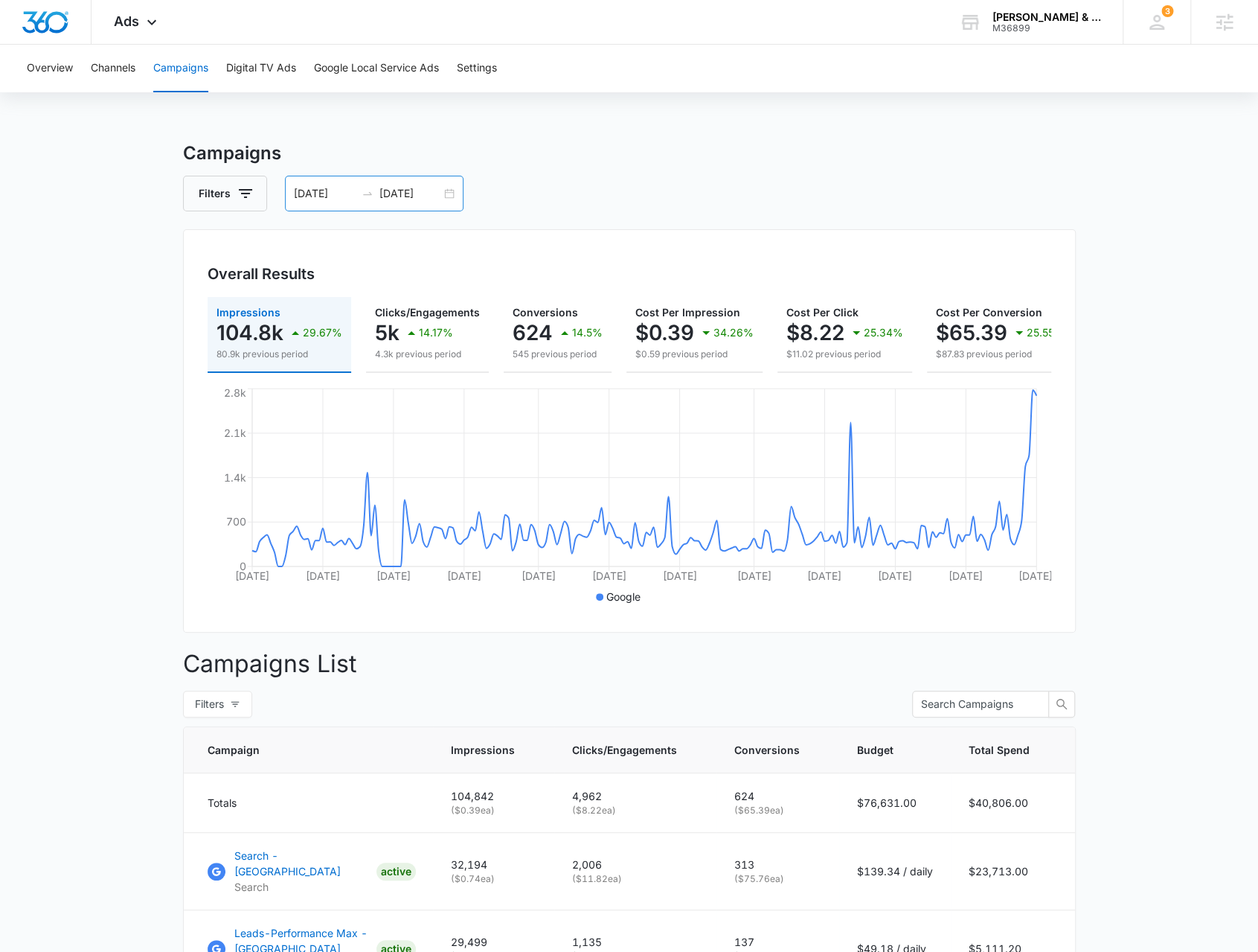
click at [448, 195] on div "01/01/2025 07/31/2025" at bounding box center [374, 194] width 179 height 36
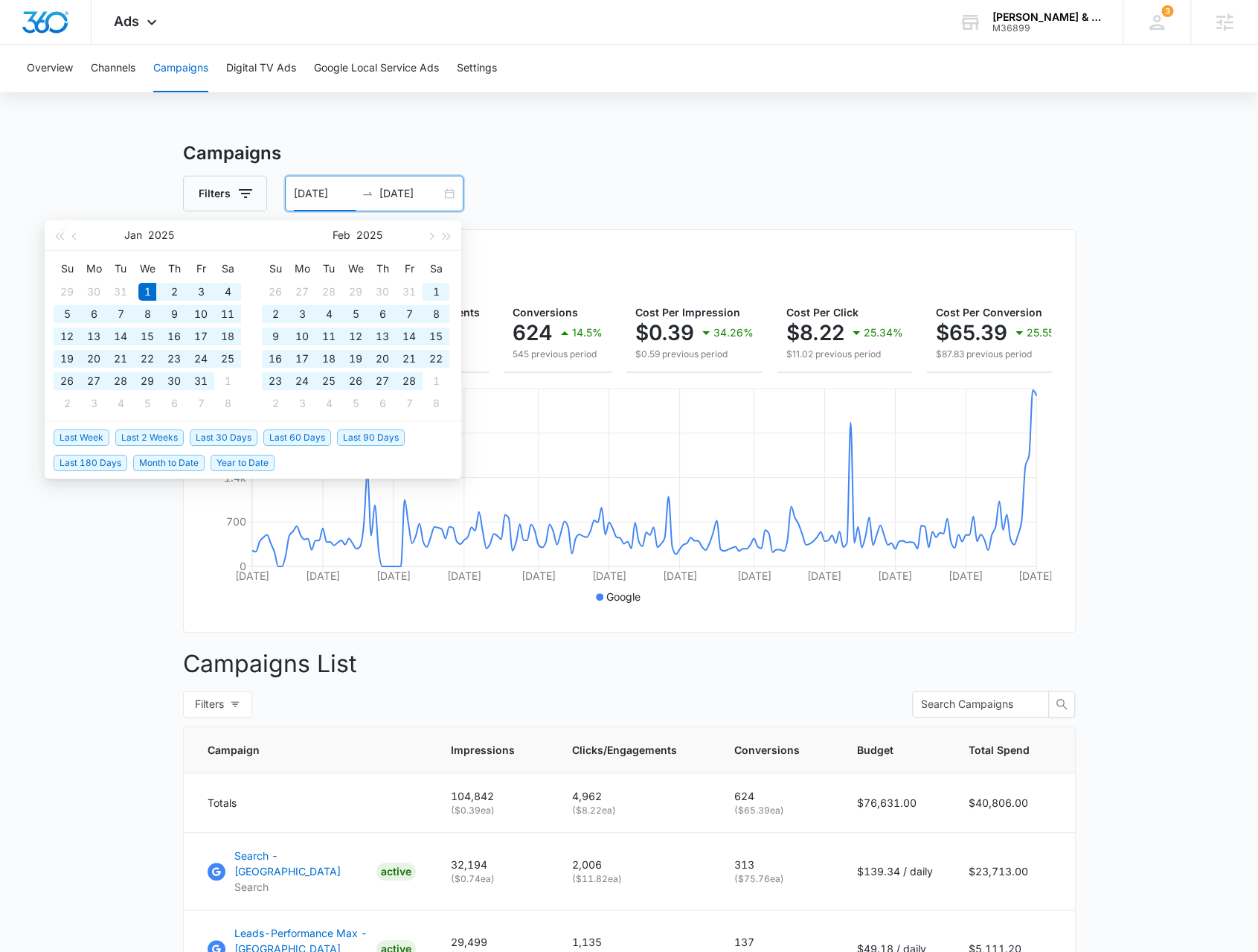
click at [530, 206] on div "Filters 01/01/2025 07/31/2025" at bounding box center [629, 194] width 893 height 36
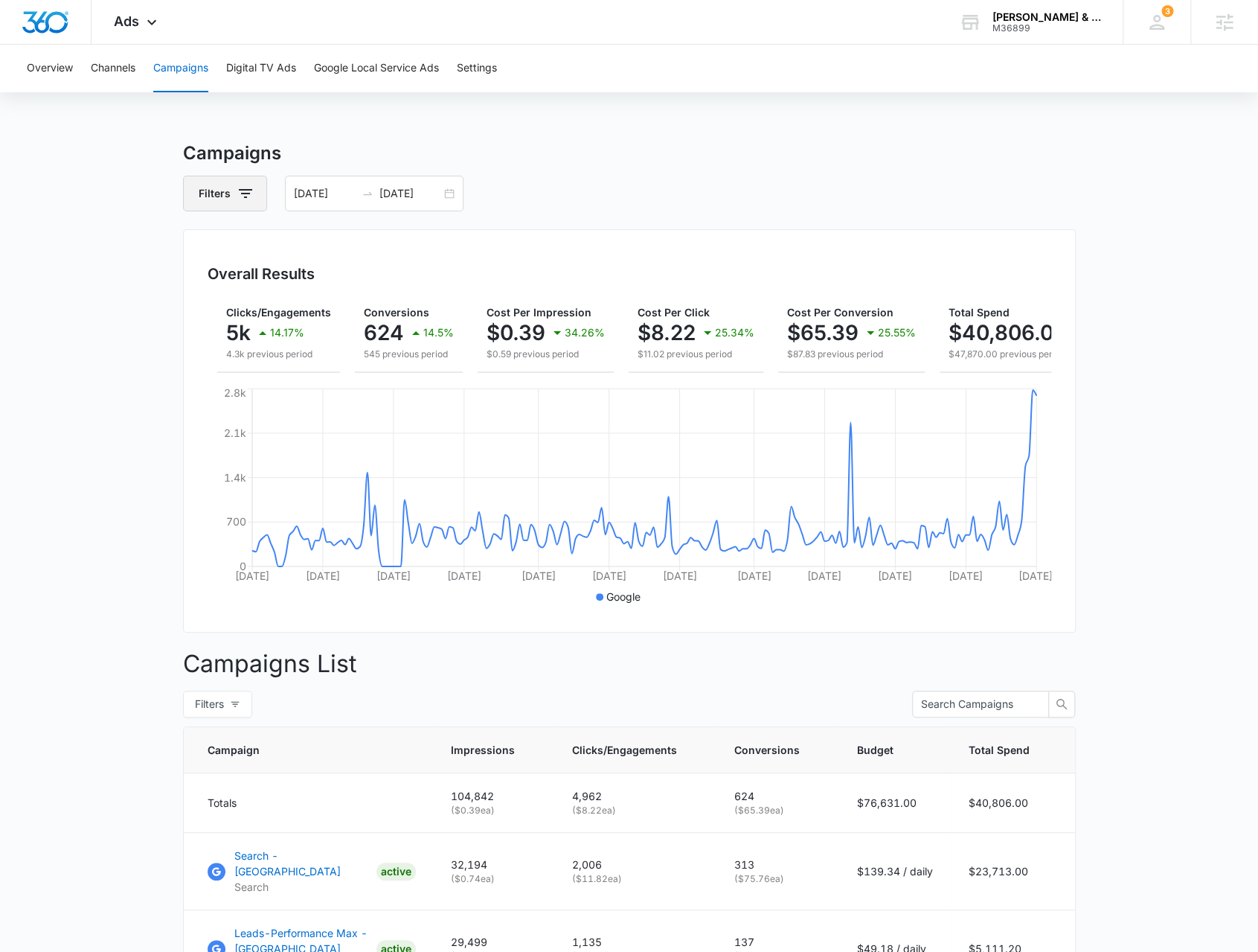
click at [251, 182] on button "Filters" at bounding box center [224, 194] width 84 height 36
click at [311, 239] on div "Channel 1" at bounding box center [286, 248] width 171 height 24
click at [353, 248] on icon "Show Channel filters" at bounding box center [360, 247] width 18 height 18
click at [258, 321] on label "Facebook / Instagram" at bounding box center [286, 322] width 171 height 15
click at [201, 322] on input "Facebook / Instagram" at bounding box center [201, 322] width 1 height 1
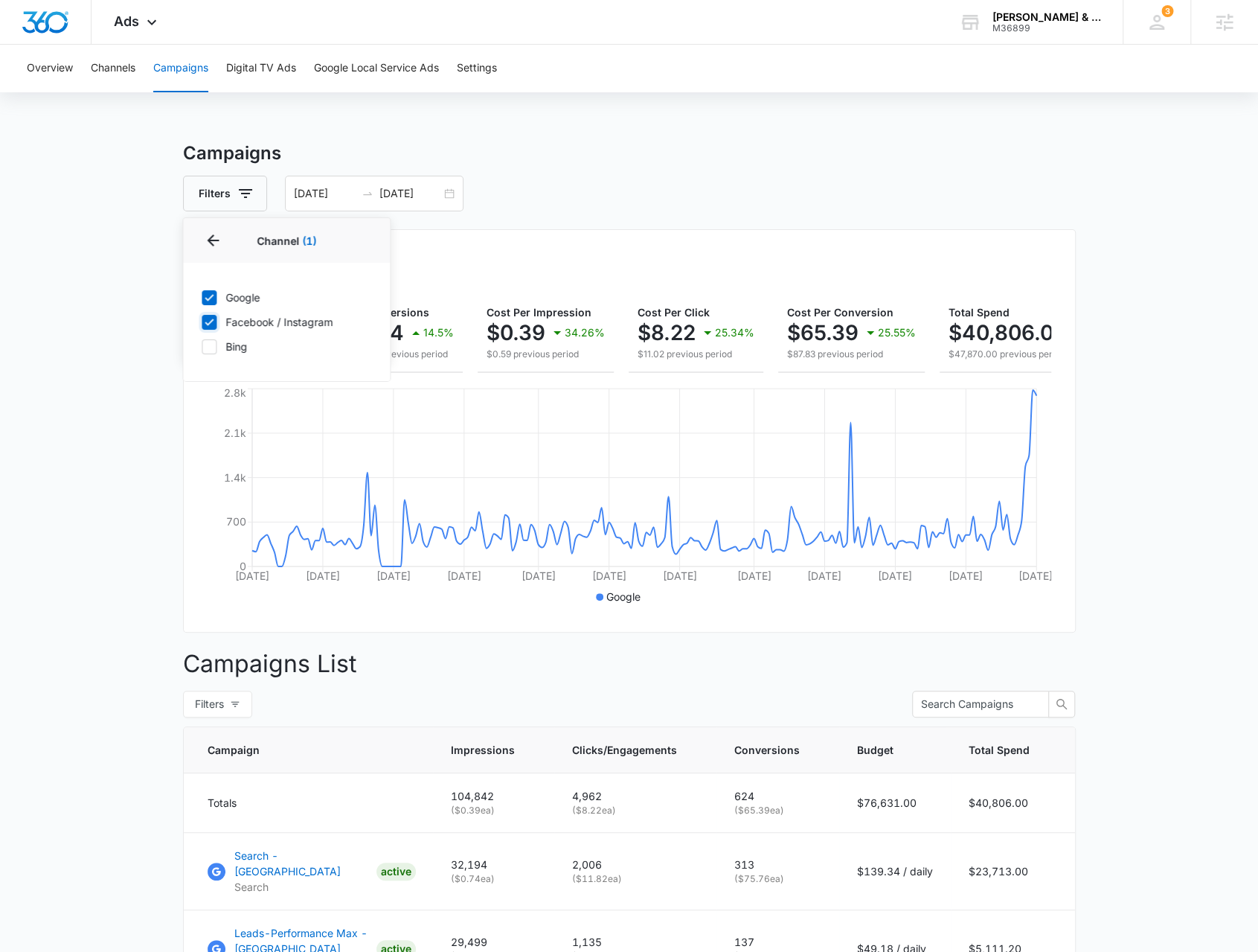
checkbox input "true"
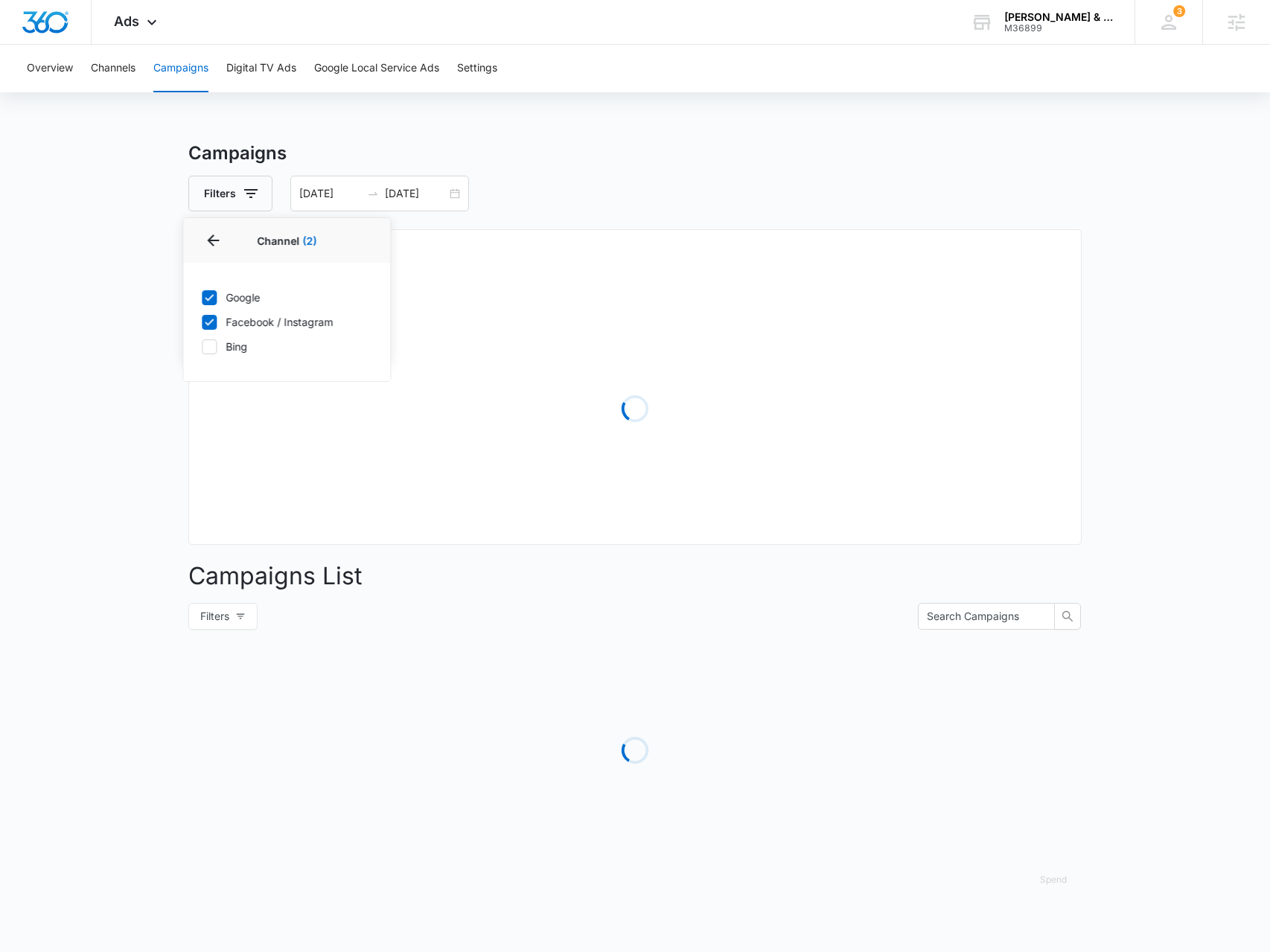
click at [232, 348] on label "Bing" at bounding box center [286, 346] width 171 height 15
click at [202, 347] on input "Bing" at bounding box center [201, 346] width 1 height 1
checkbox input "true"
drag, startPoint x: 149, startPoint y: 556, endPoint x: 179, endPoint y: 552, distance: 30.3
click at [149, 548] on main "Campaigns Filters Channel 3 Channel (3) Google Facebook / Instagram Bing Type C…" at bounding box center [635, 527] width 1270 height 775
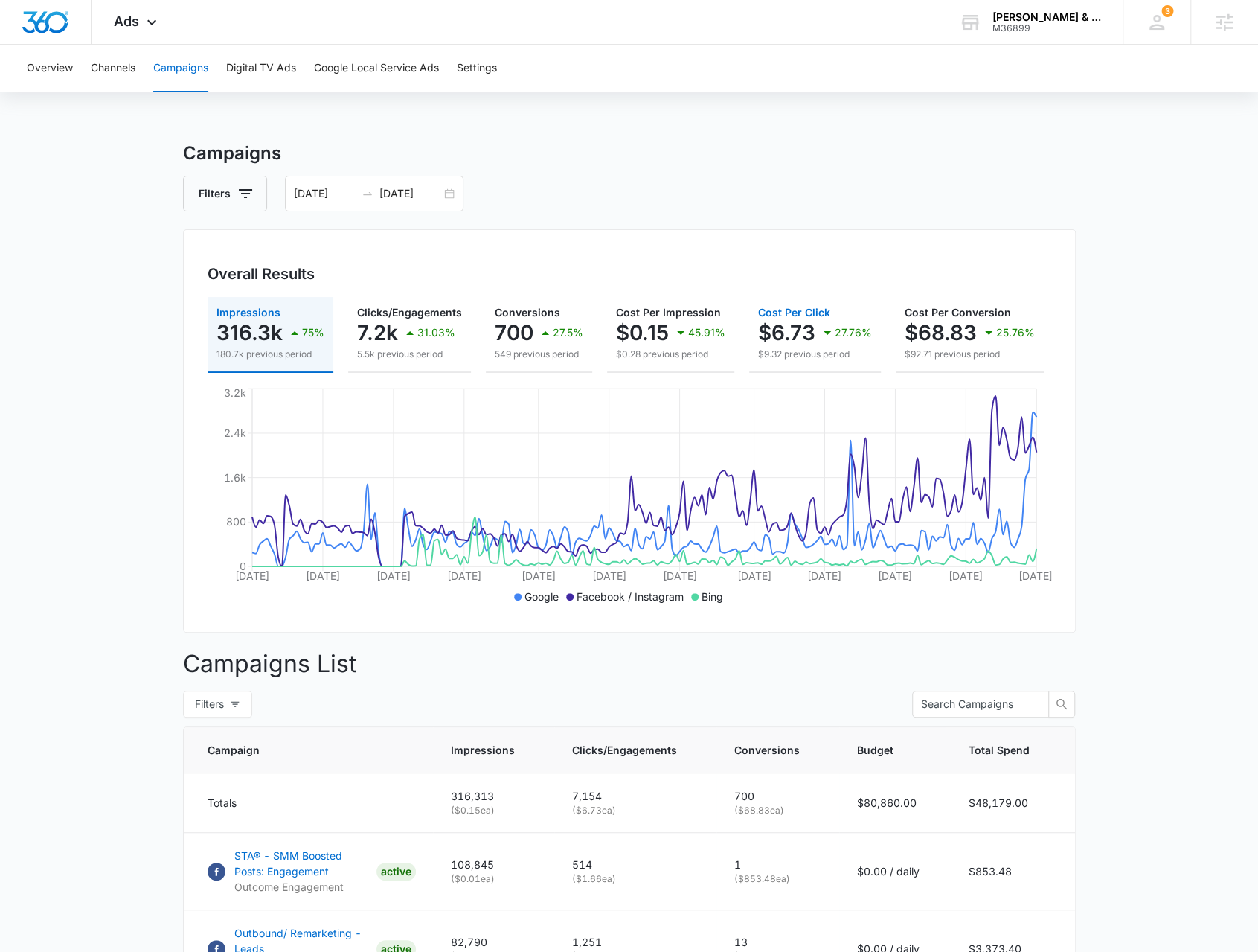
drag, startPoint x: 750, startPoint y: 371, endPoint x: 810, endPoint y: 373, distance: 60.0
click at [810, 373] on div "Impressions 316.3k 75% 180.7k previous period Clicks/Engagements 7.2k 31.03% 5.…" at bounding box center [629, 335] width 843 height 76
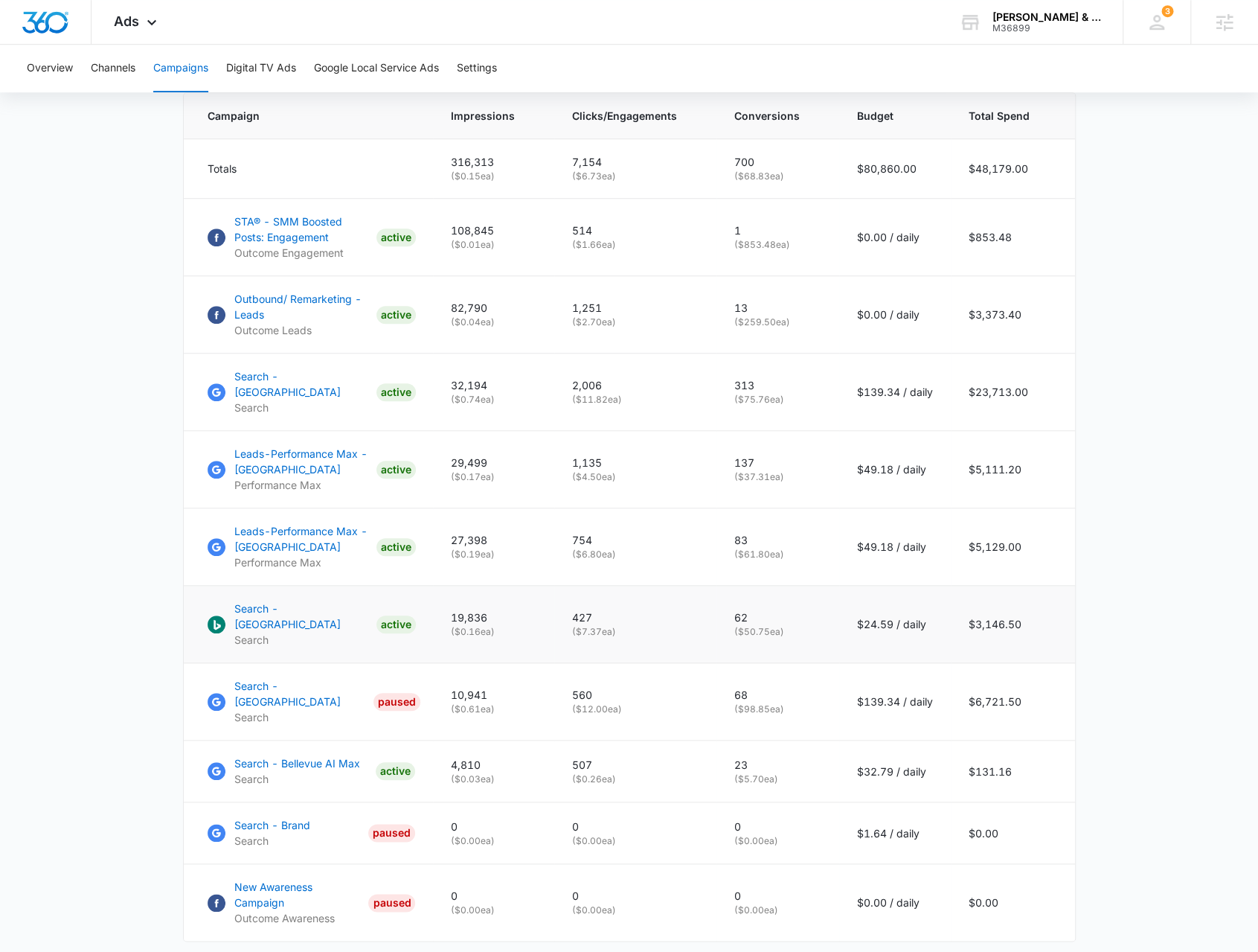
scroll to position [686, 0]
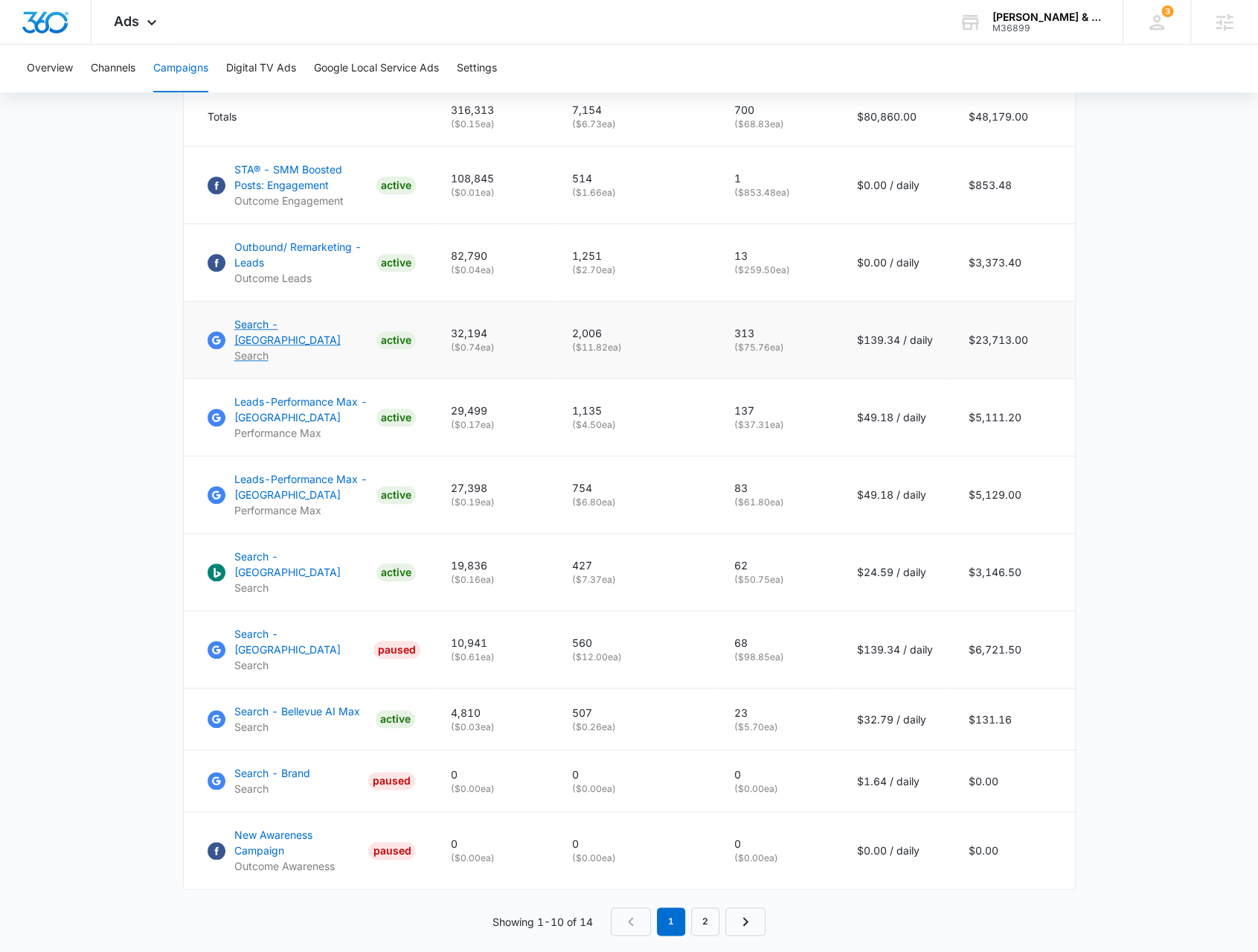
click at [267, 339] on p "Search - Seattle" at bounding box center [302, 332] width 136 height 31
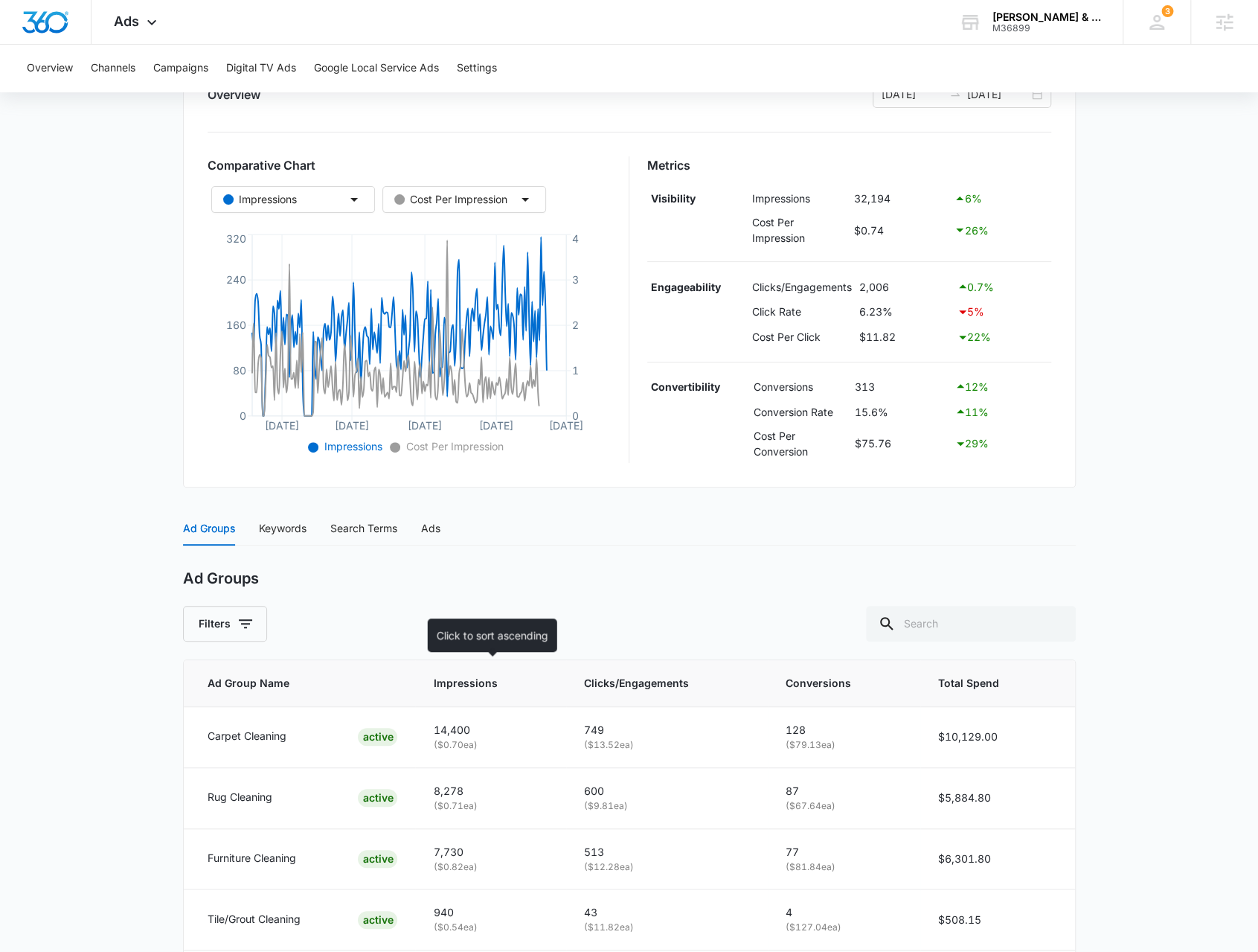
scroll to position [326, 0]
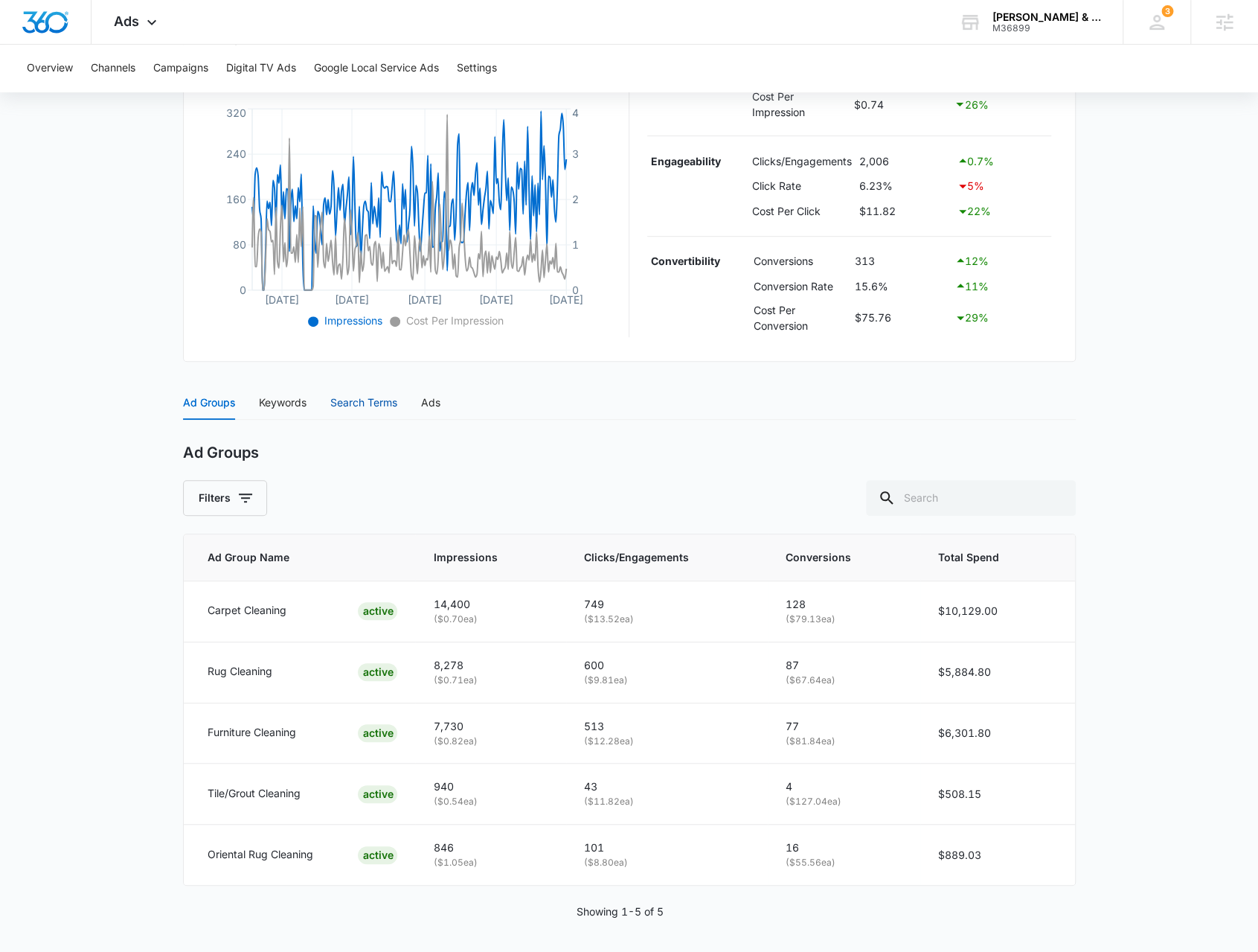
click at [360, 397] on div "Search Terms" at bounding box center [363, 402] width 67 height 16
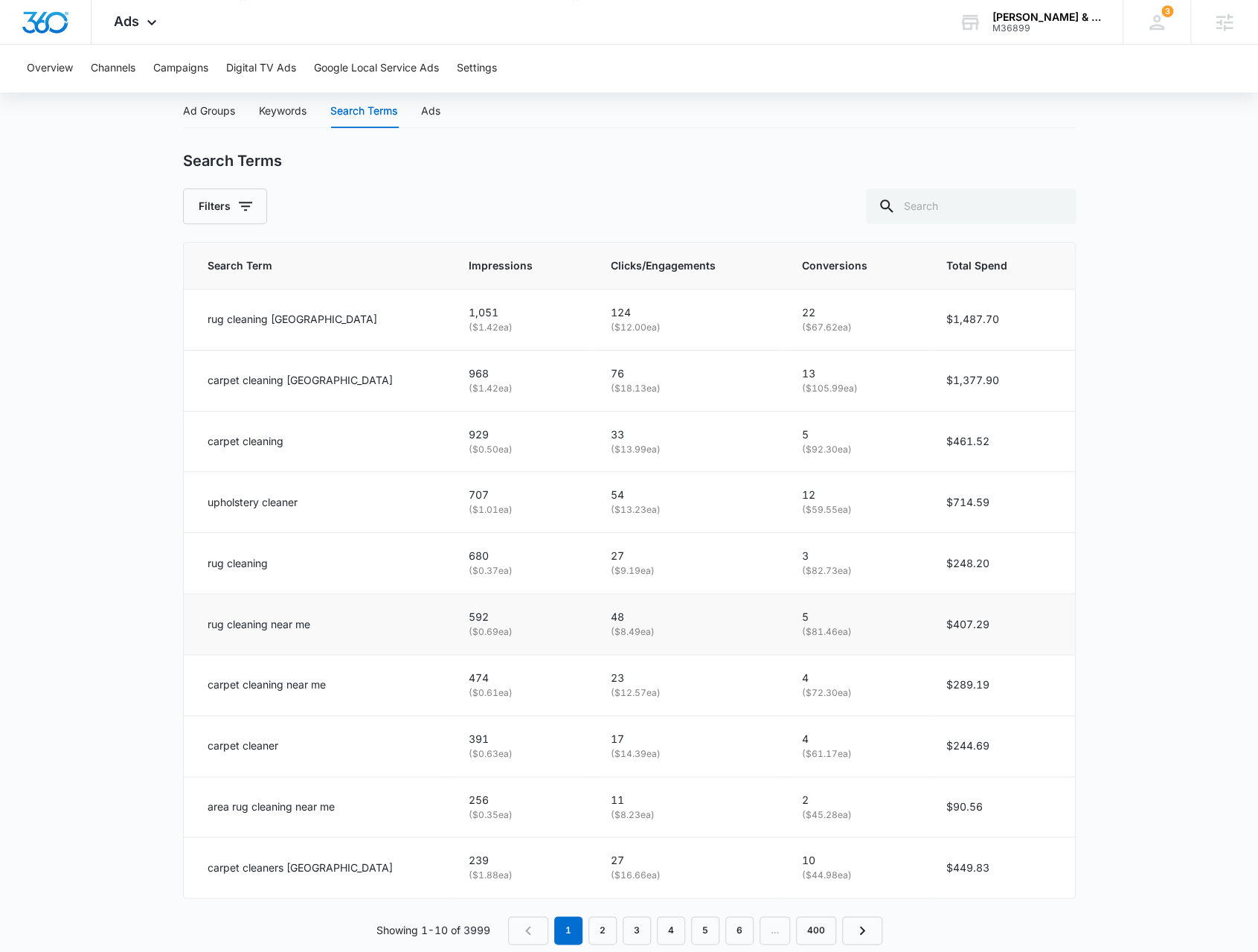
scroll to position [624, 0]
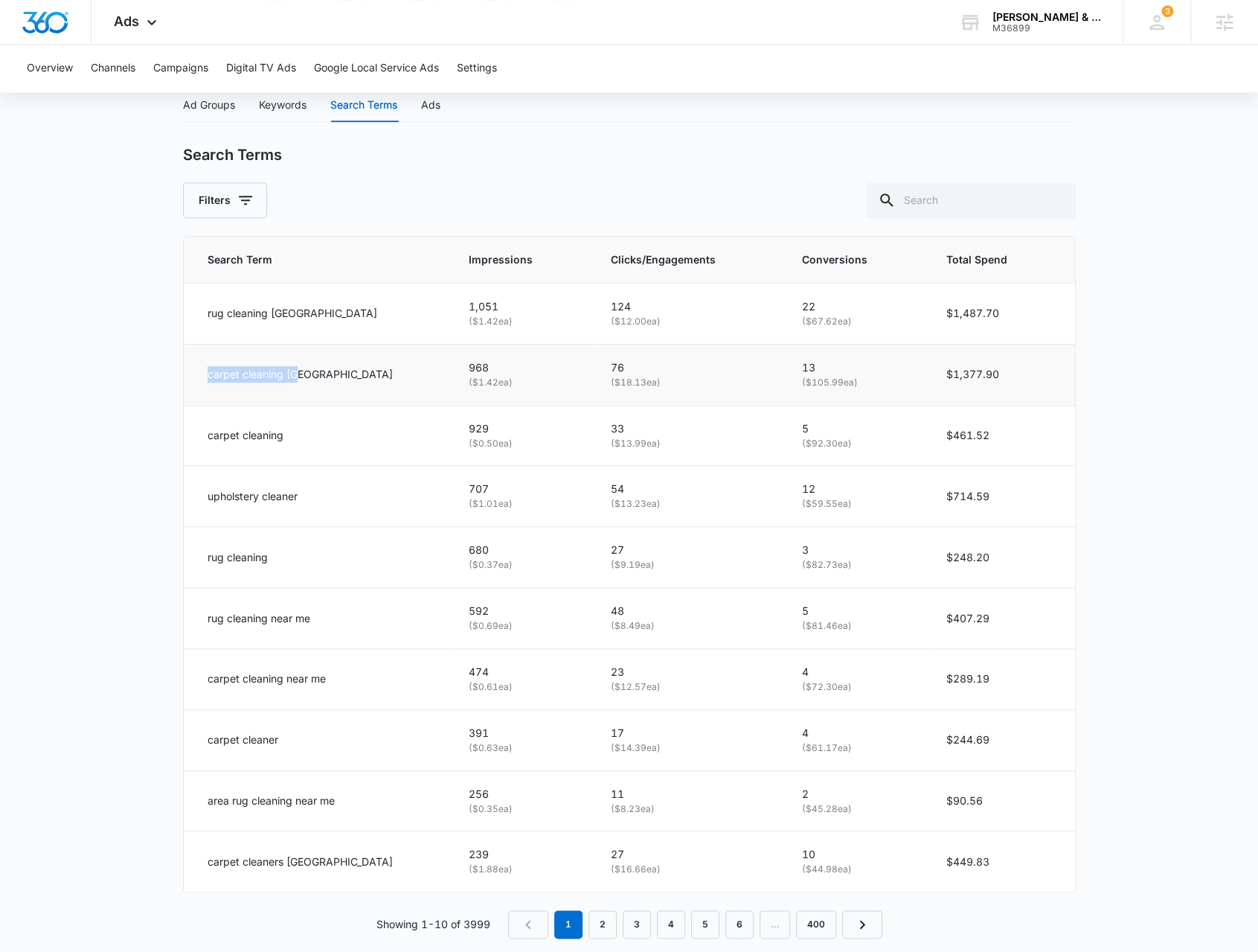
drag, startPoint x: 206, startPoint y: 376, endPoint x: 299, endPoint y: 373, distance: 93.0
click at [299, 373] on td "carpet cleaning seattle" at bounding box center [317, 374] width 267 height 61
click at [254, 499] on td "upholstery cleaner" at bounding box center [317, 497] width 267 height 61
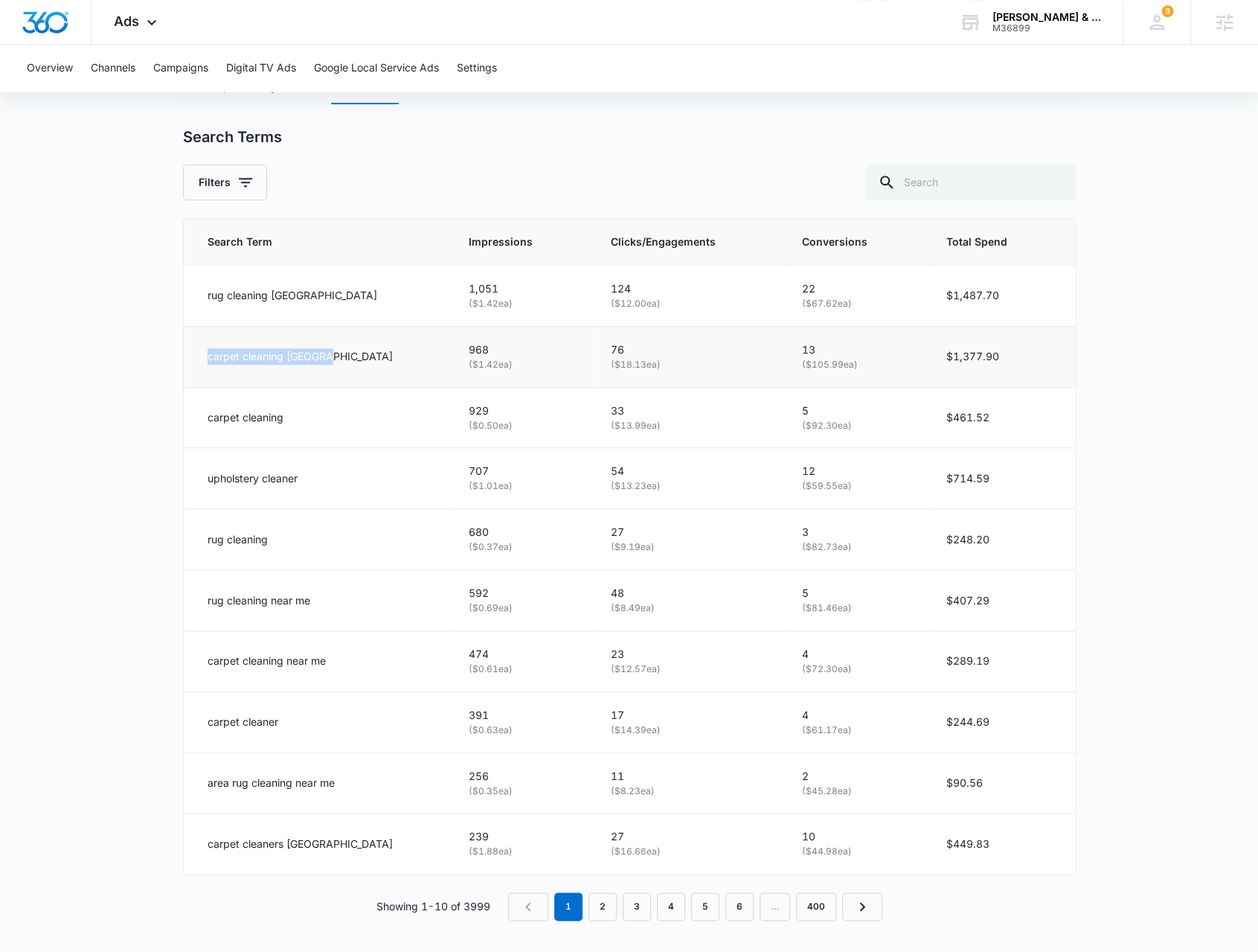
drag, startPoint x: 206, startPoint y: 355, endPoint x: 343, endPoint y: 369, distance: 137.7
click at [346, 364] on td "carpet cleaning seattle" at bounding box center [317, 356] width 267 height 61
drag, startPoint x: 234, startPoint y: 842, endPoint x: 304, endPoint y: 856, distance: 71.4
click at [310, 857] on td "carpet cleaners seattle" at bounding box center [317, 843] width 267 height 60
click at [297, 849] on td "carpet cleaners seattle" at bounding box center [317, 843] width 267 height 60
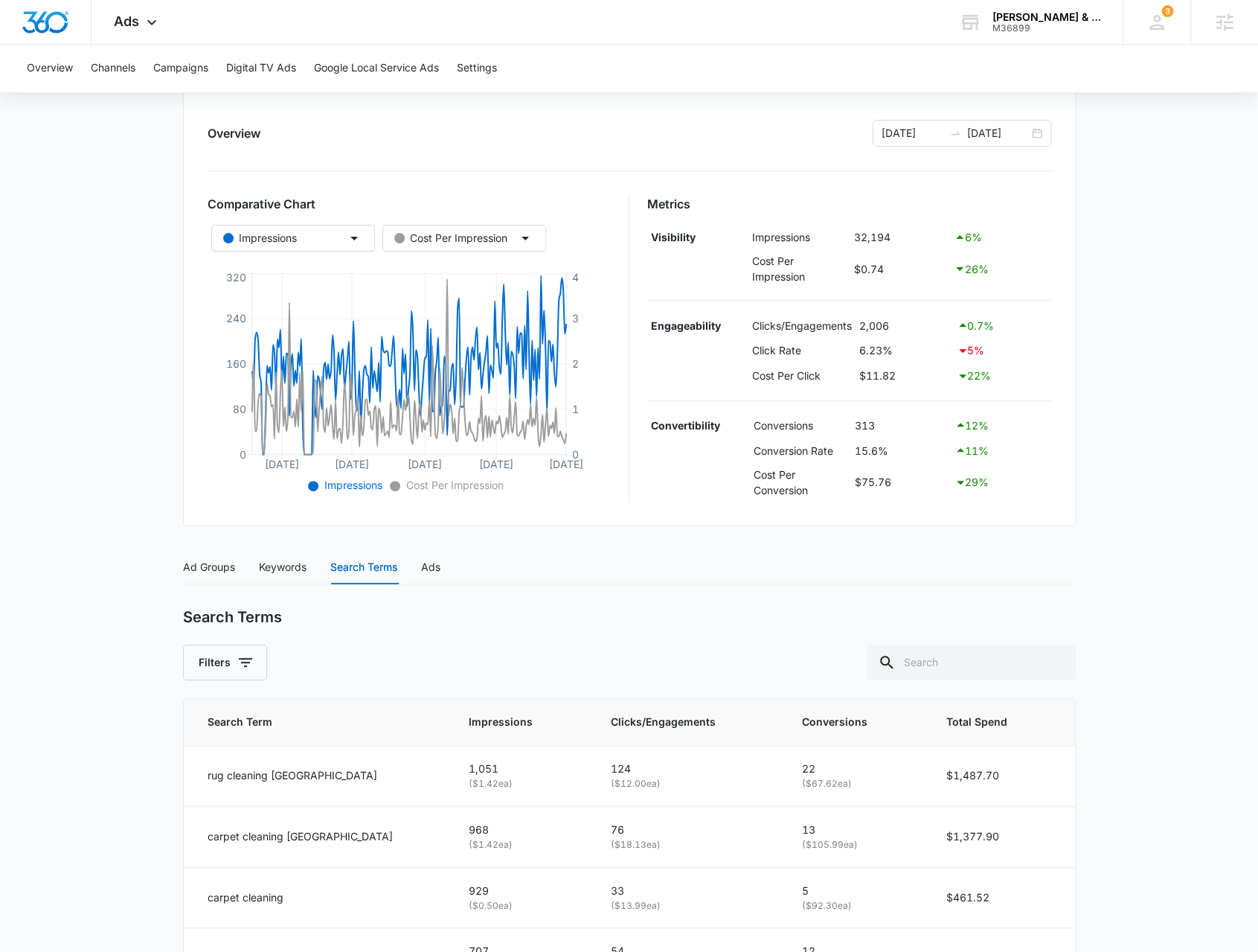
scroll to position [47, 0]
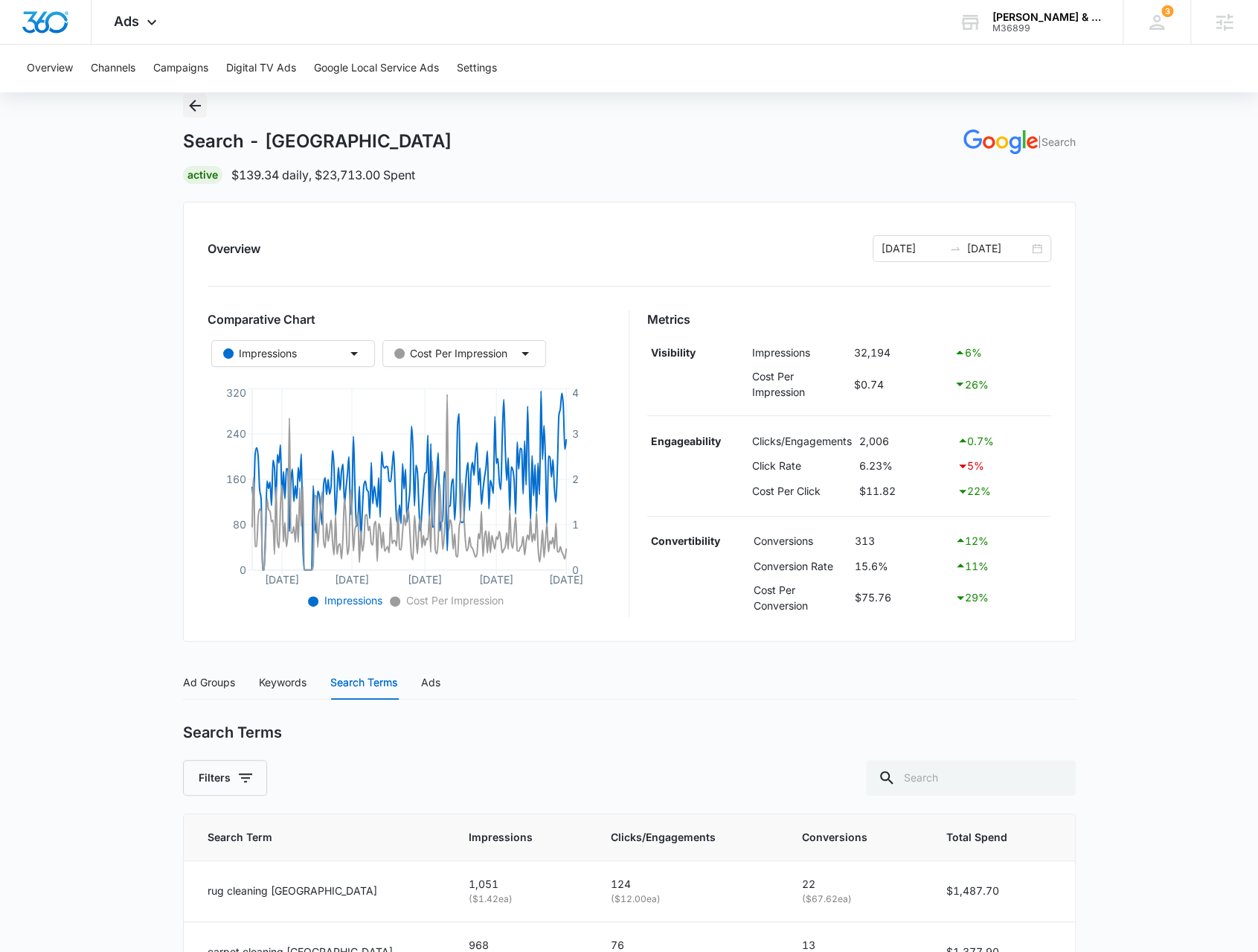
click at [190, 113] on icon "Back" at bounding box center [195, 105] width 18 height 18
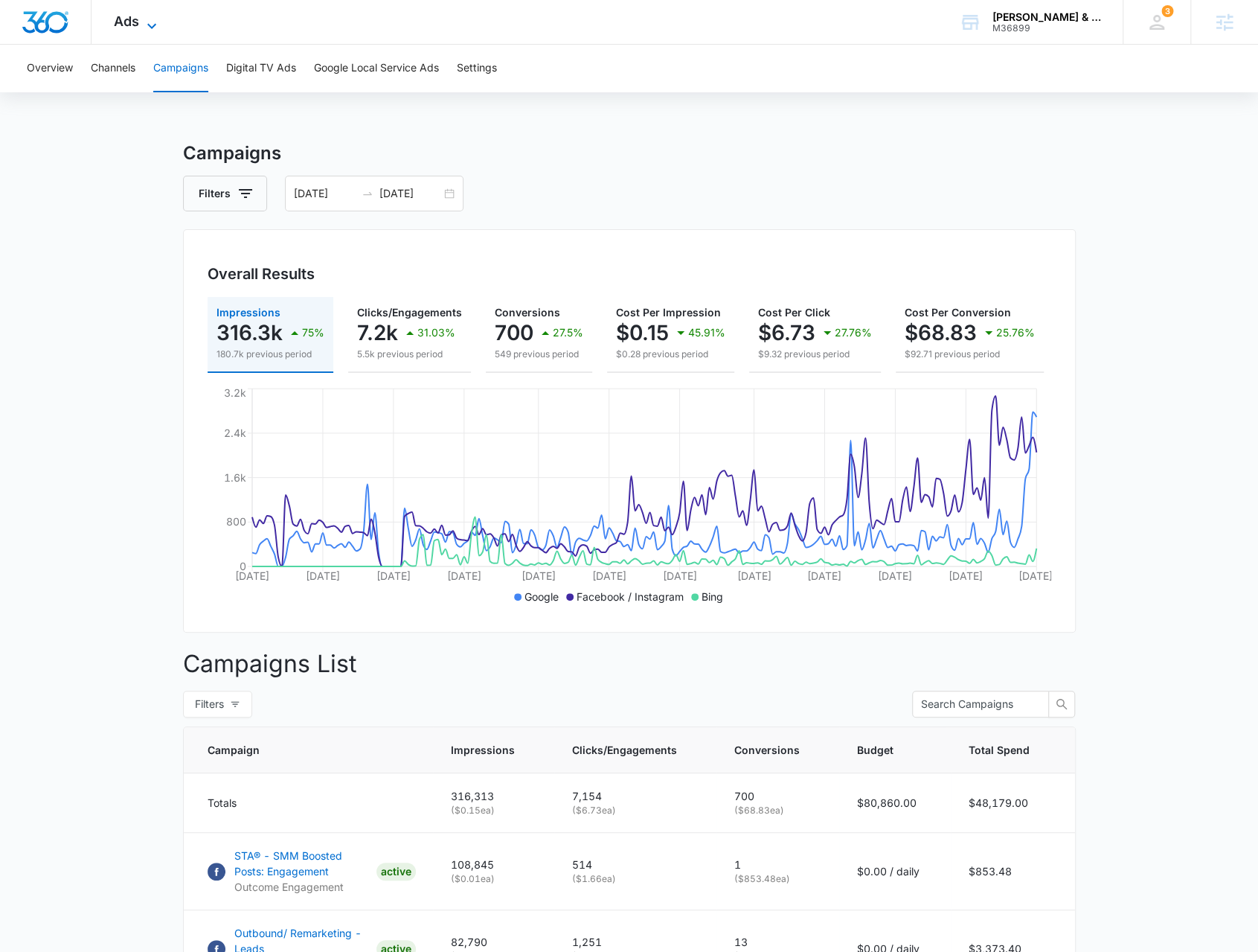
click at [156, 17] on icon at bounding box center [151, 25] width 18 height 18
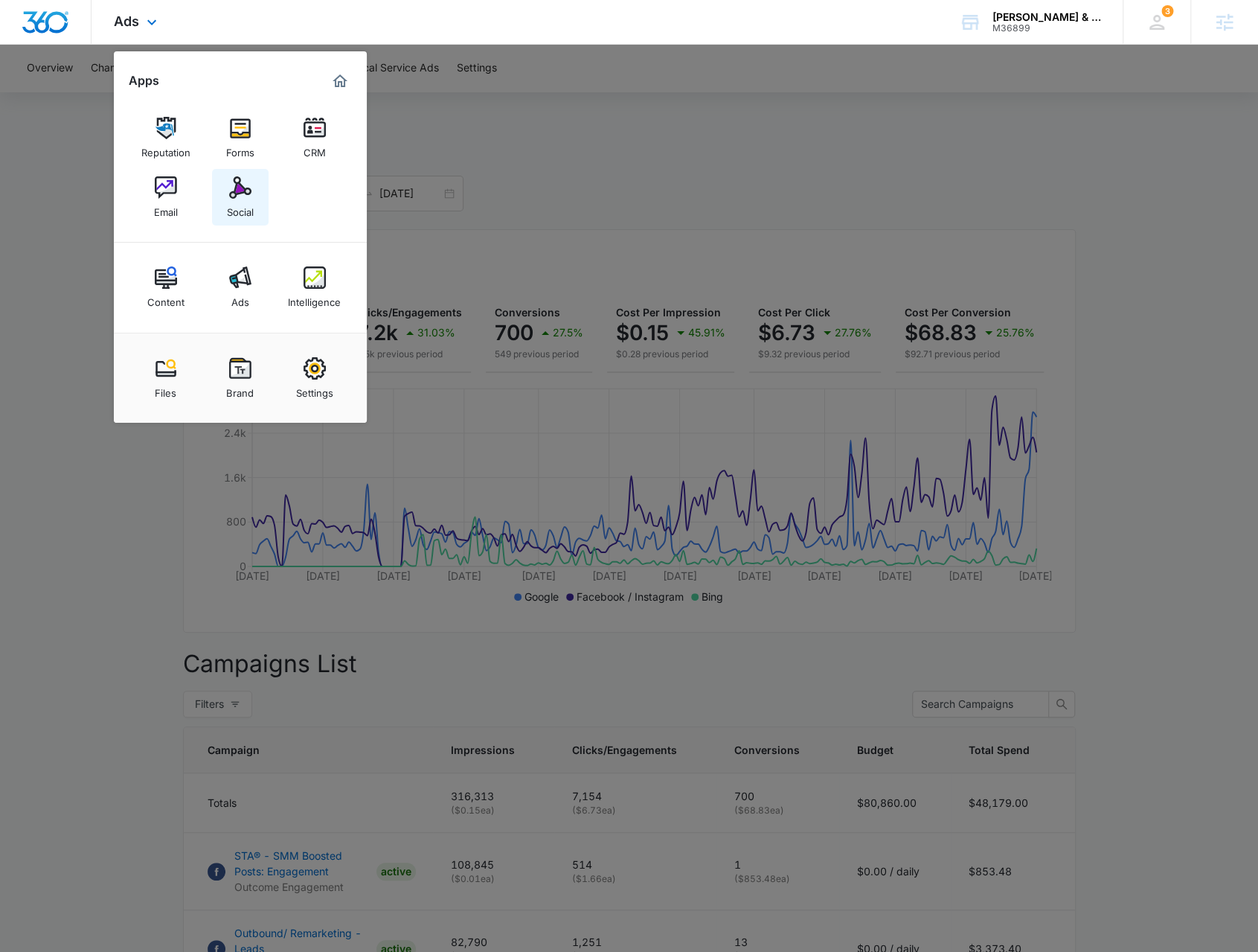
click at [243, 196] on img at bounding box center [240, 187] width 22 height 22
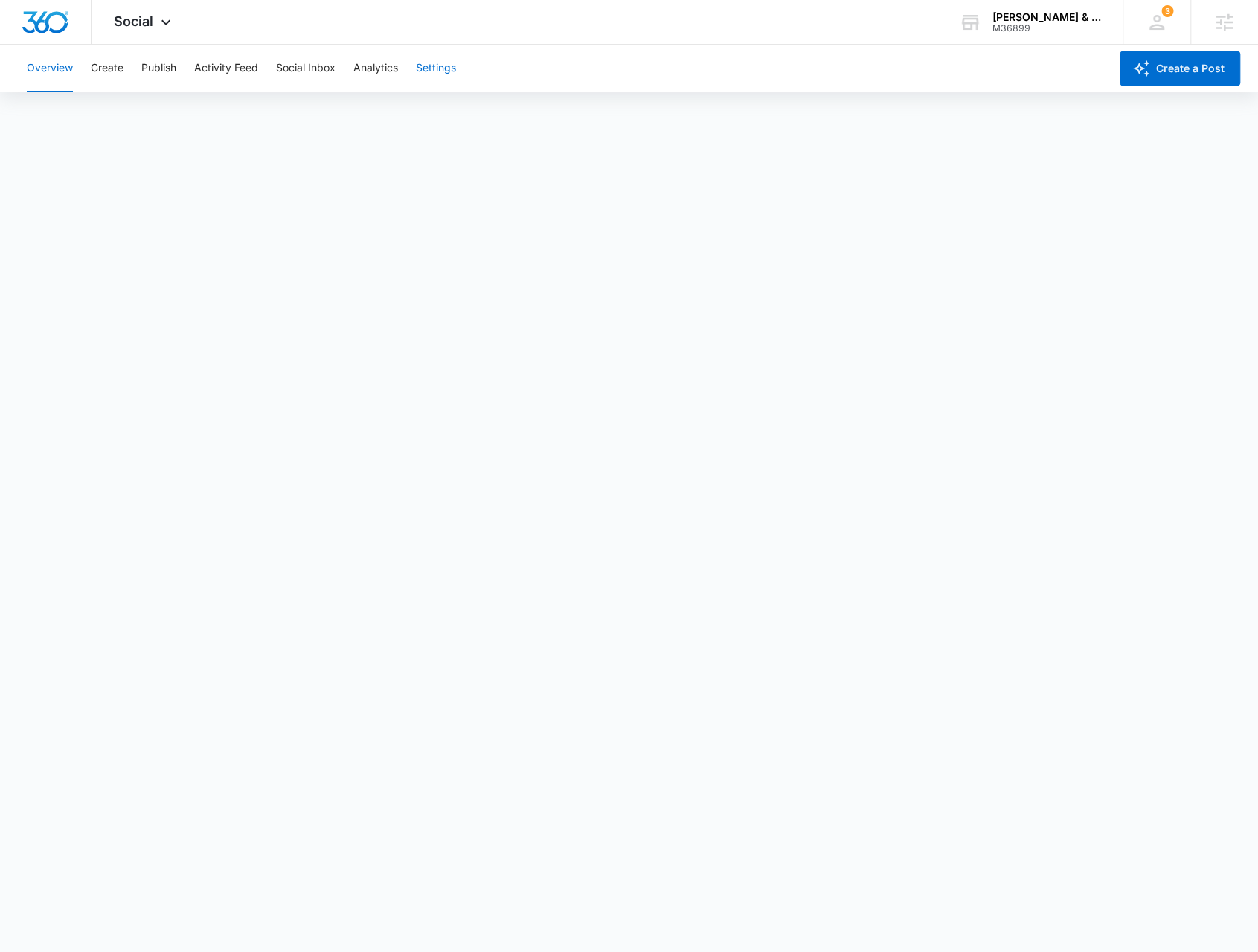
click at [437, 78] on button "Settings" at bounding box center [436, 69] width 40 height 47
click at [109, 72] on button "Create" at bounding box center [107, 69] width 33 height 47
click at [627, 133] on div "Content Library Approvals Recommendations Auto Import" at bounding box center [629, 113] width 1222 height 41
click at [433, 66] on button "Settings" at bounding box center [436, 69] width 40 height 47
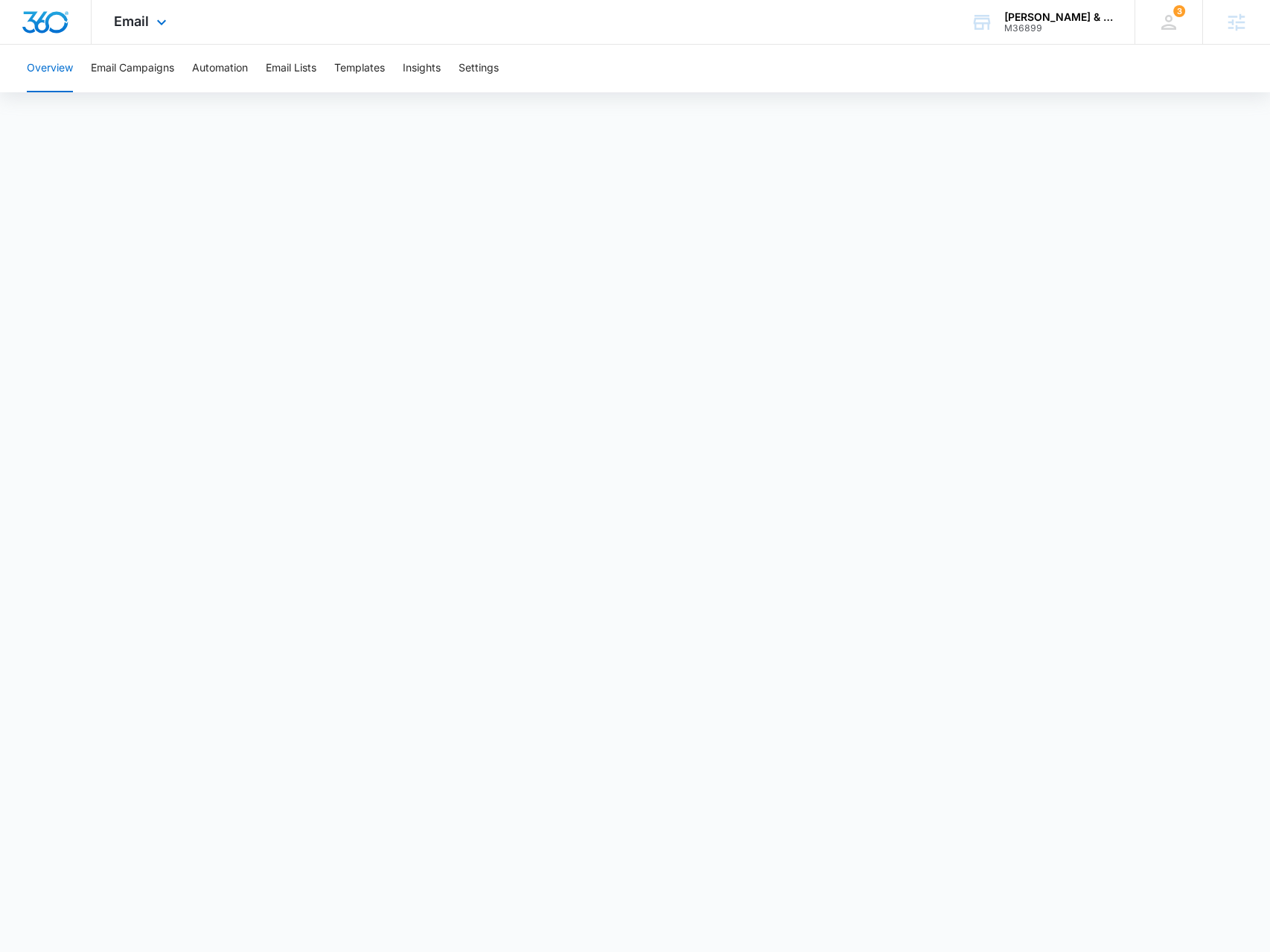
click at [163, 41] on div "Email Apps Reputation Forms CRM Email Social Content Ads Intelligence Files Bra…" at bounding box center [142, 22] width 102 height 44
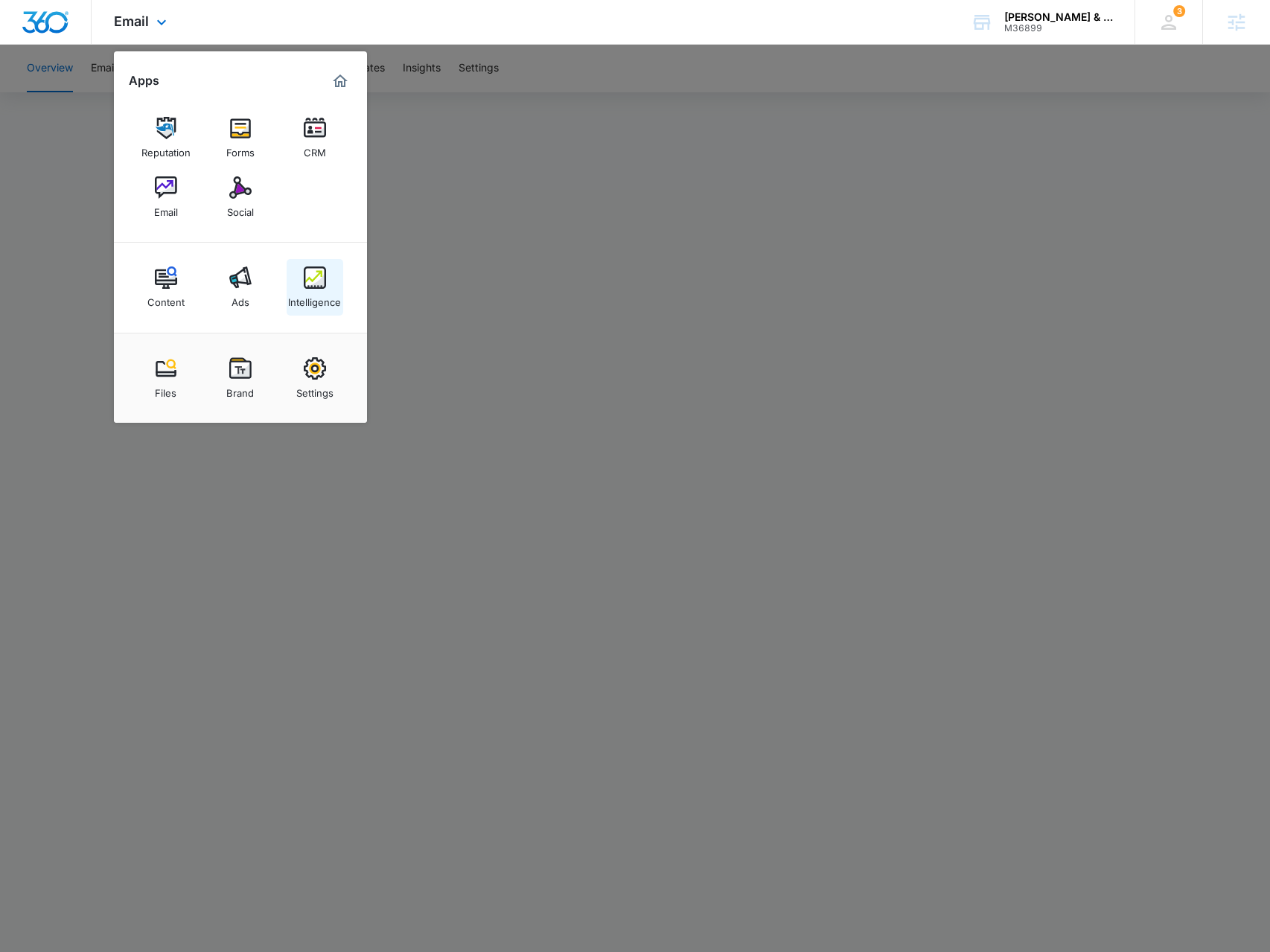
click at [329, 293] on div "Intelligence" at bounding box center [314, 298] width 52 height 19
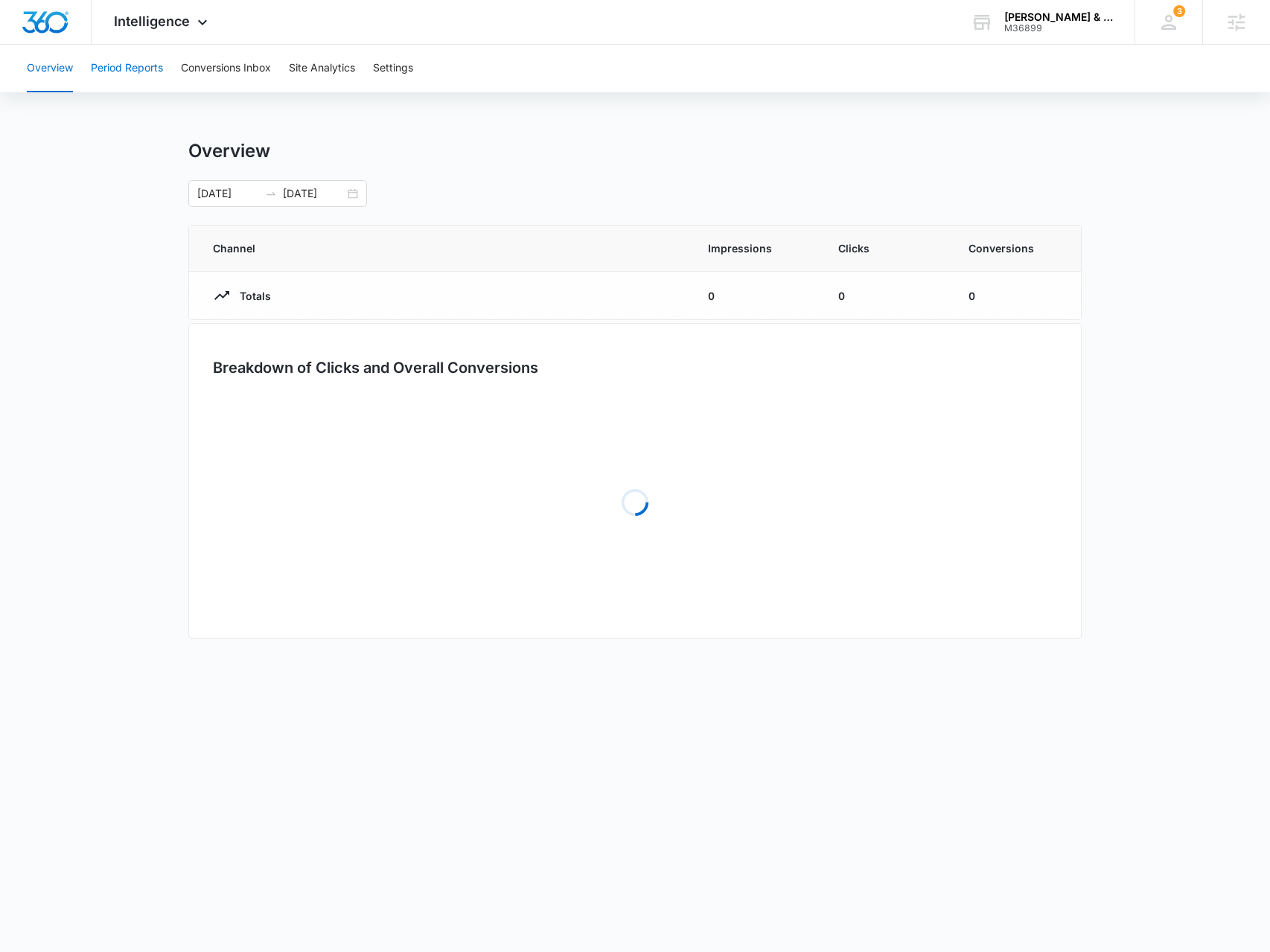
click at [135, 69] on button "Period Reports" at bounding box center [126, 69] width 72 height 47
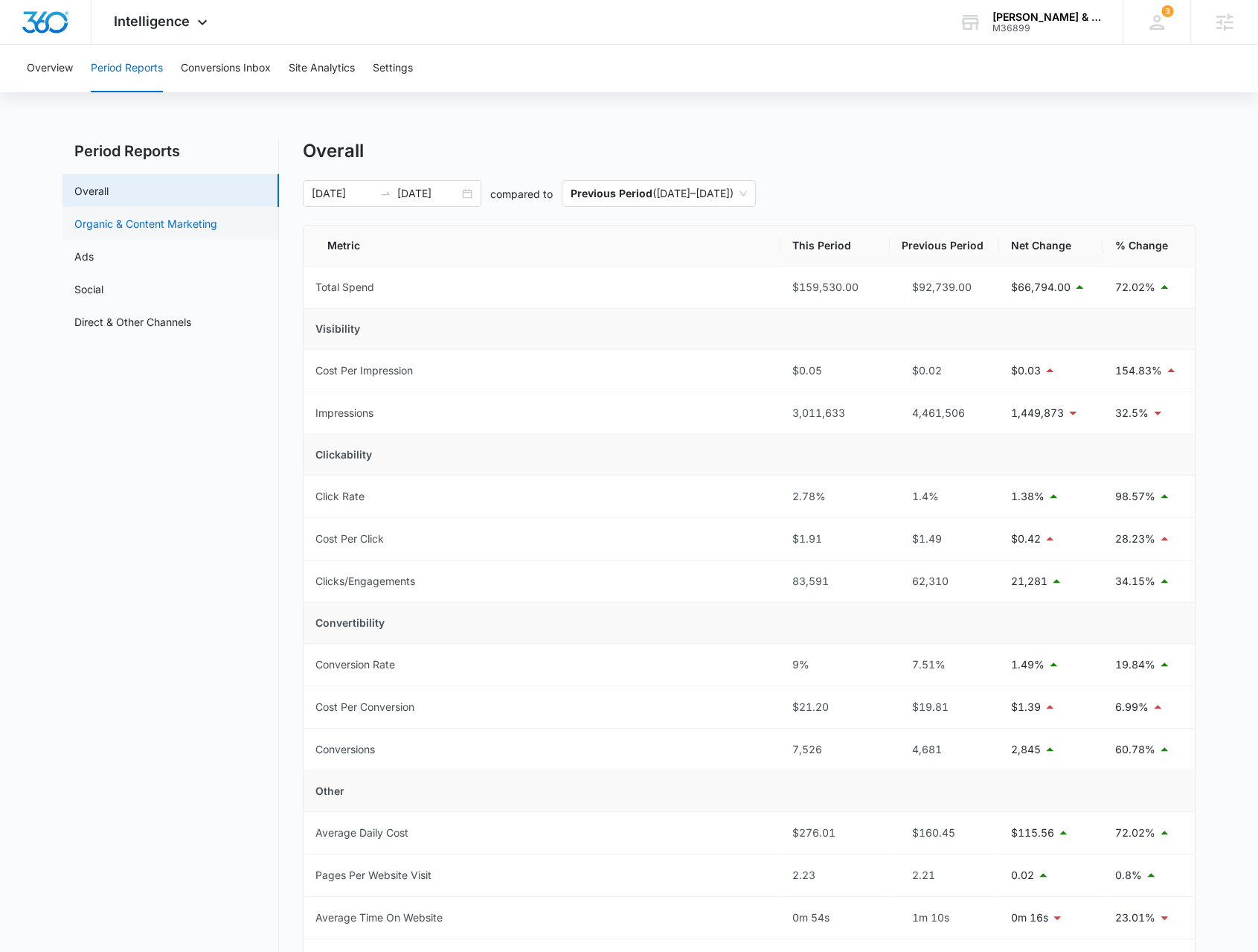
click at [212, 224] on link "Organic & Content Marketing" at bounding box center [146, 223] width 143 height 15
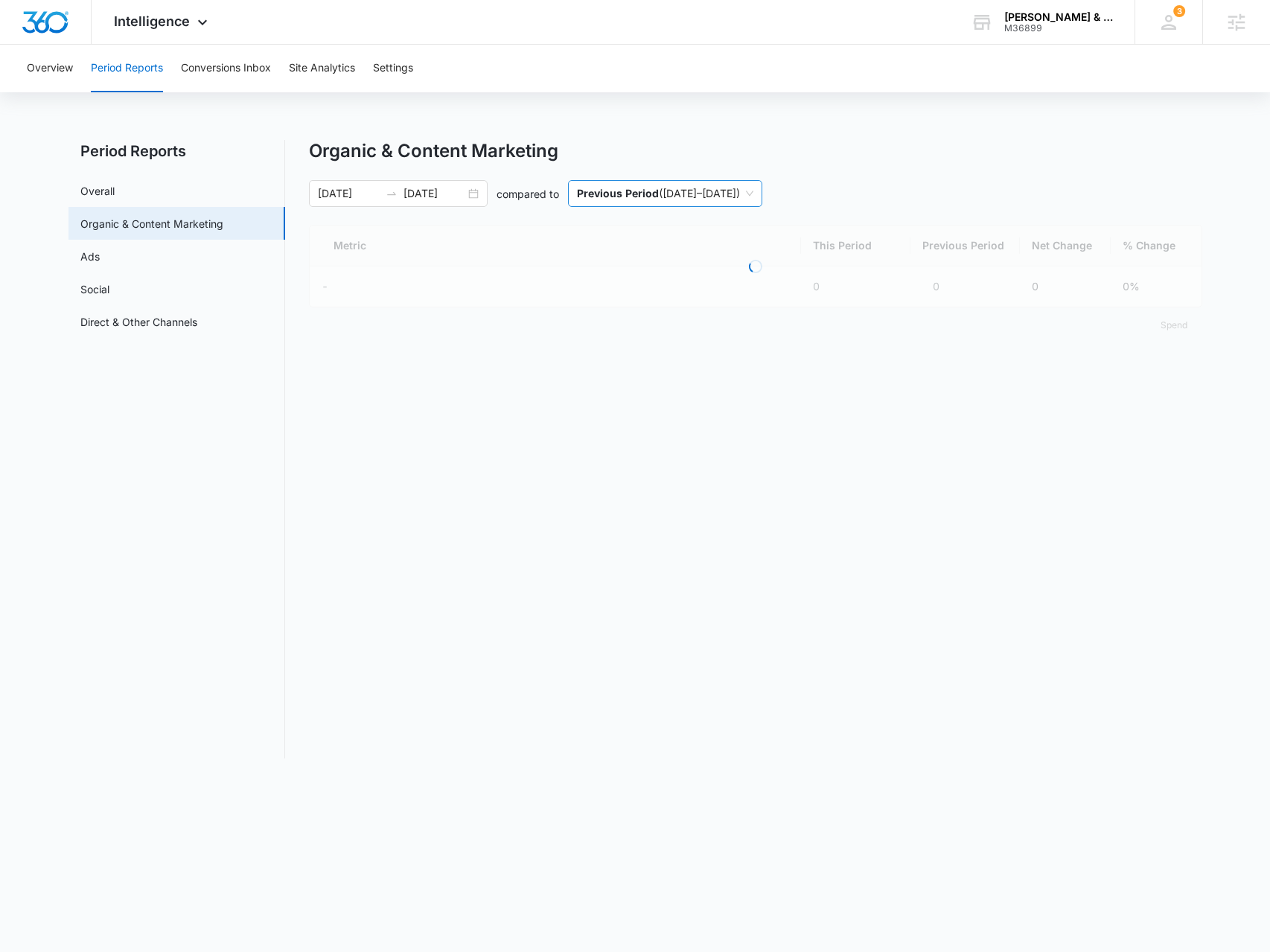
click at [717, 205] on span "Previous Period ( [DATE] – [DATE] )" at bounding box center [665, 194] width 176 height 25
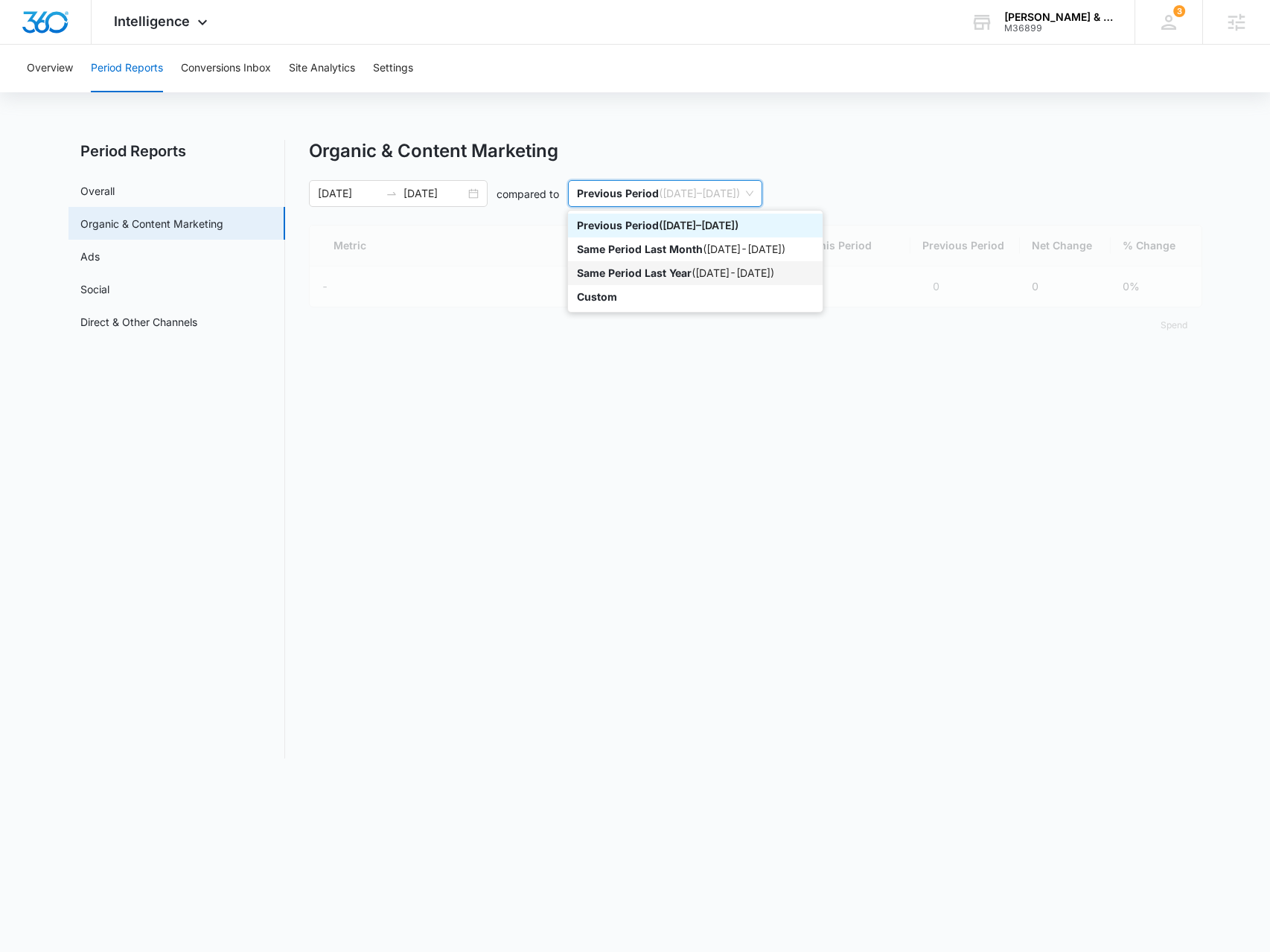
click at [698, 273] on div "Same Period Last Year ( [DATE] - [DATE] )" at bounding box center [696, 272] width 237 height 16
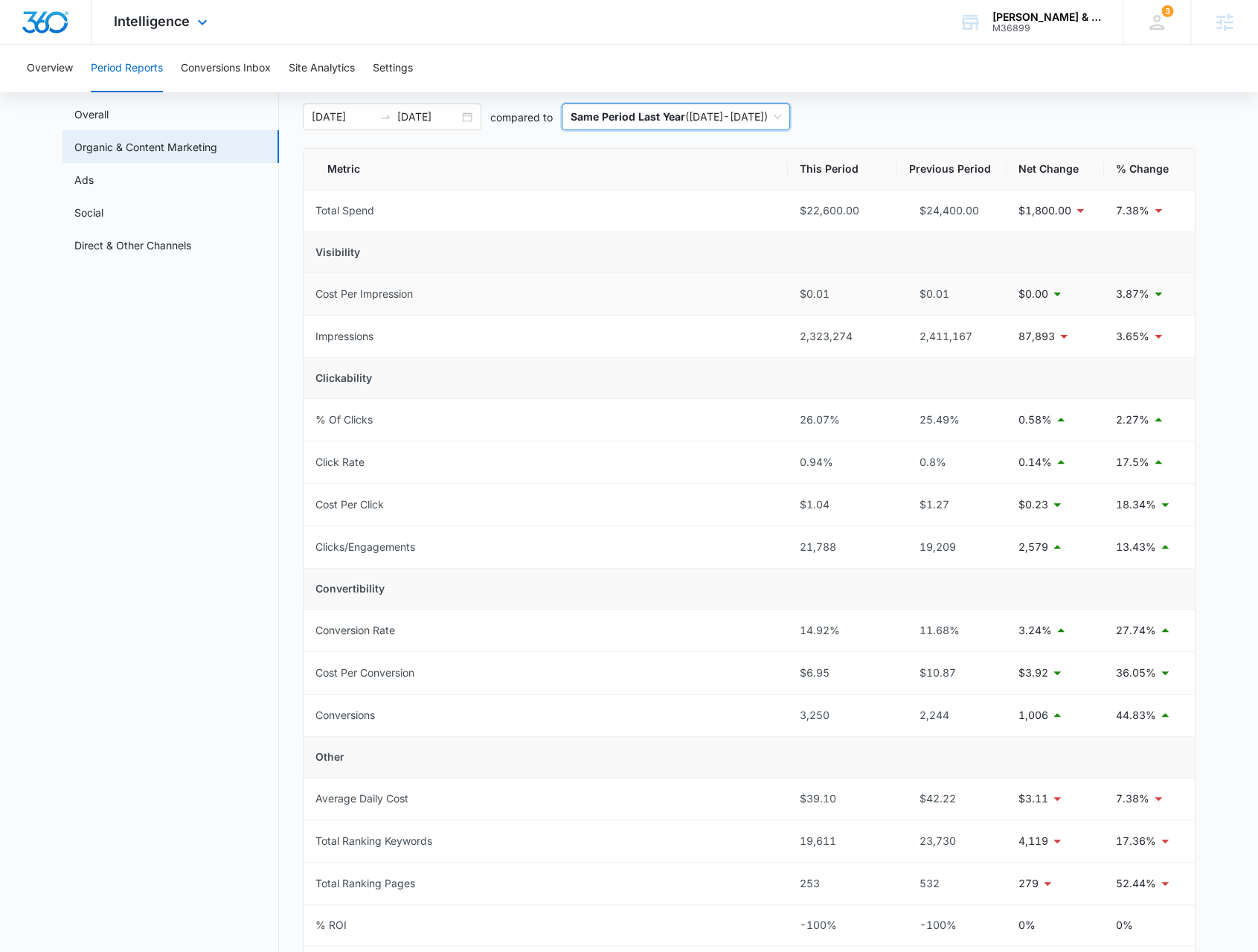
scroll to position [71, 0]
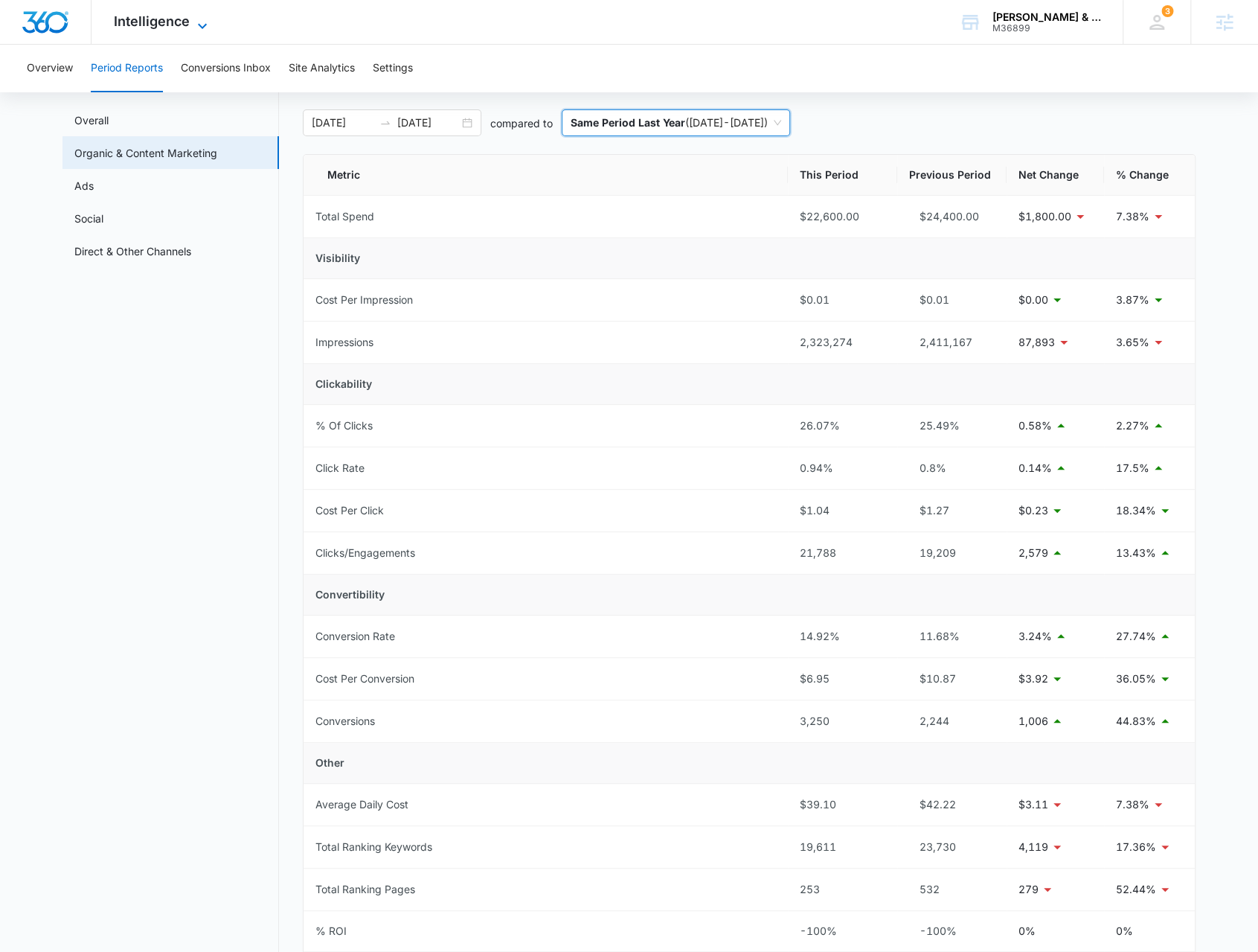
click at [179, 16] on span "Intelligence" at bounding box center [152, 21] width 76 height 15
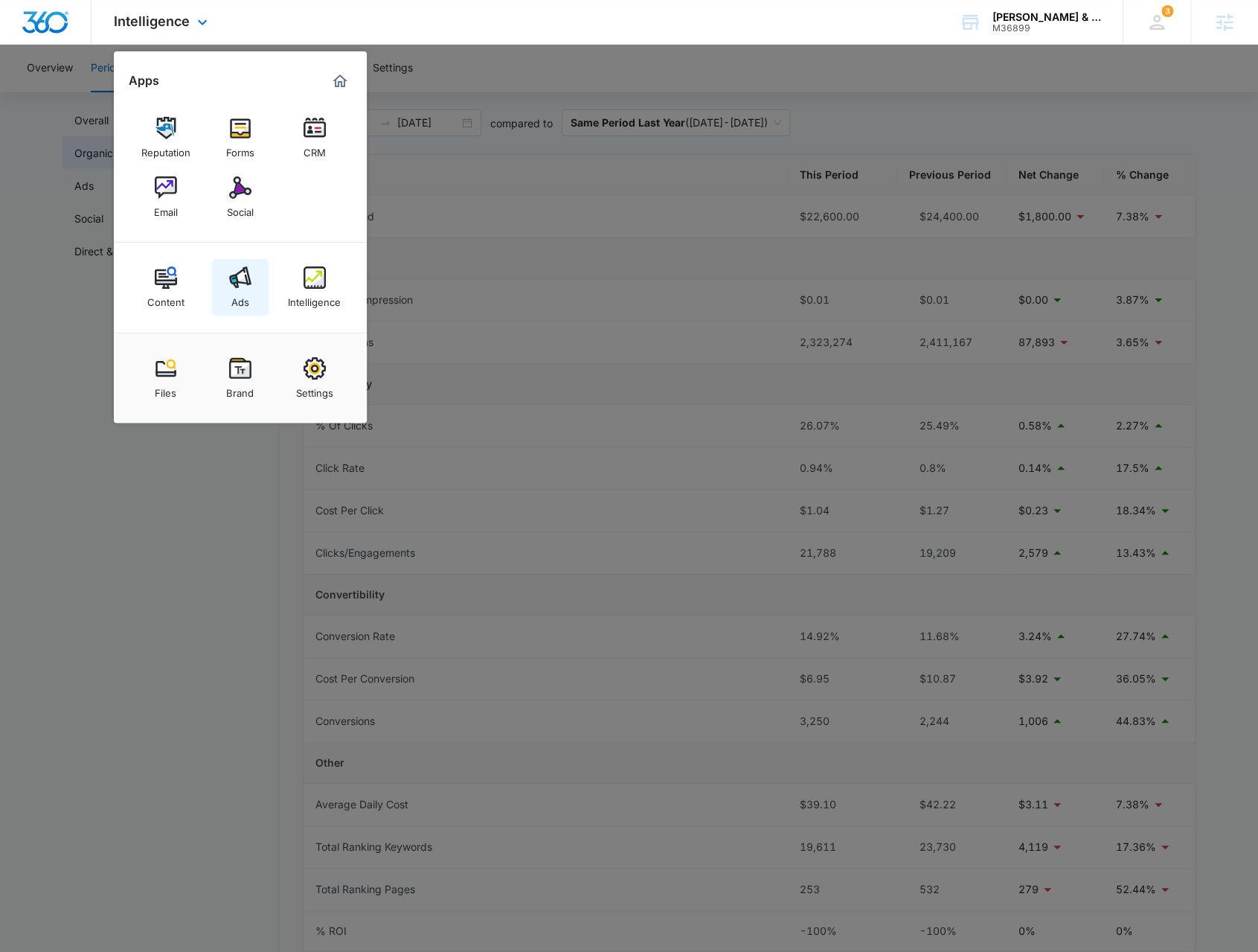
click at [233, 295] on div "Ads" at bounding box center [240, 298] width 18 height 19
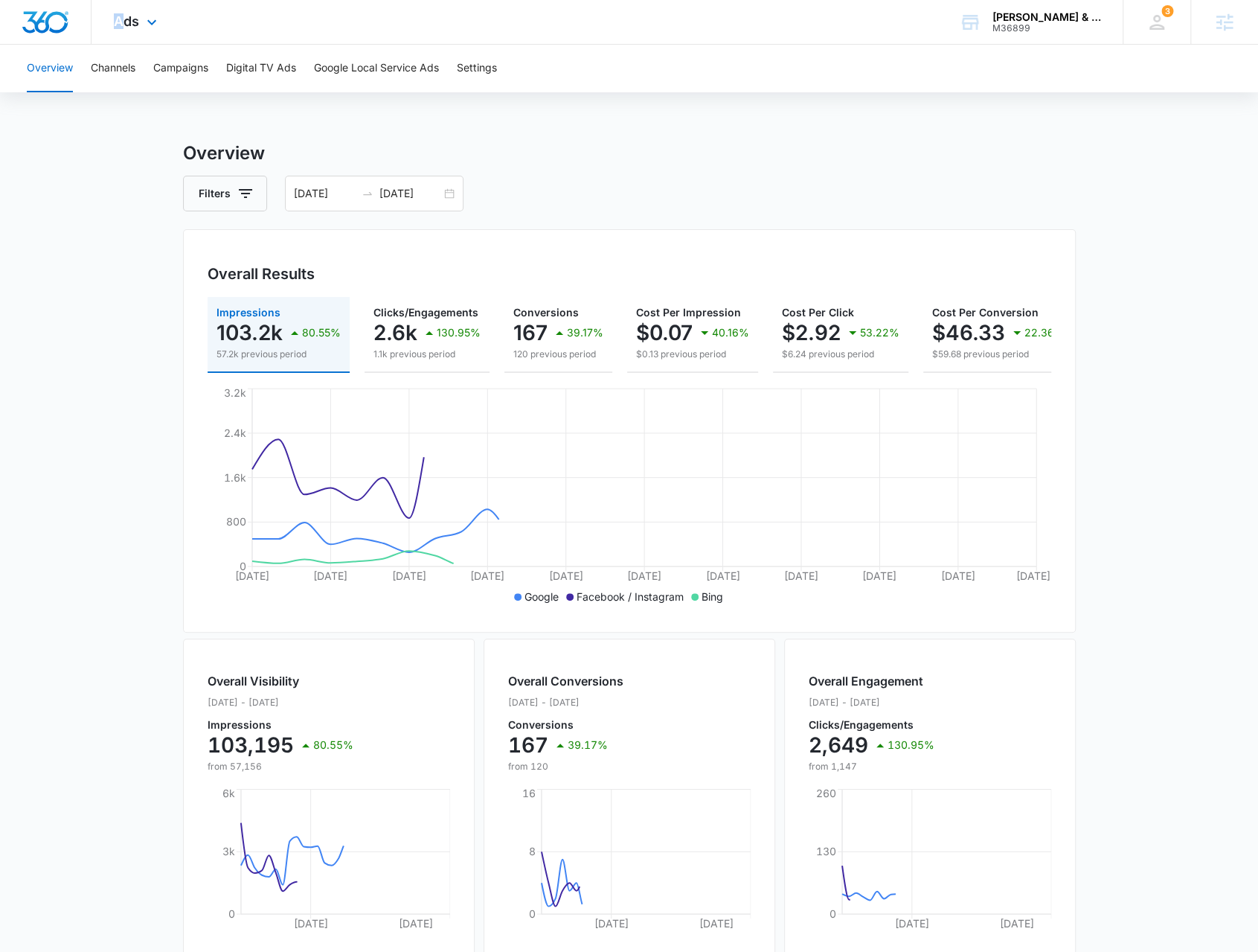
click at [120, 33] on div "Ads Apps Reputation Forms CRM Email Social Content Ads Intelligence Files Brand…" at bounding box center [137, 22] width 91 height 44
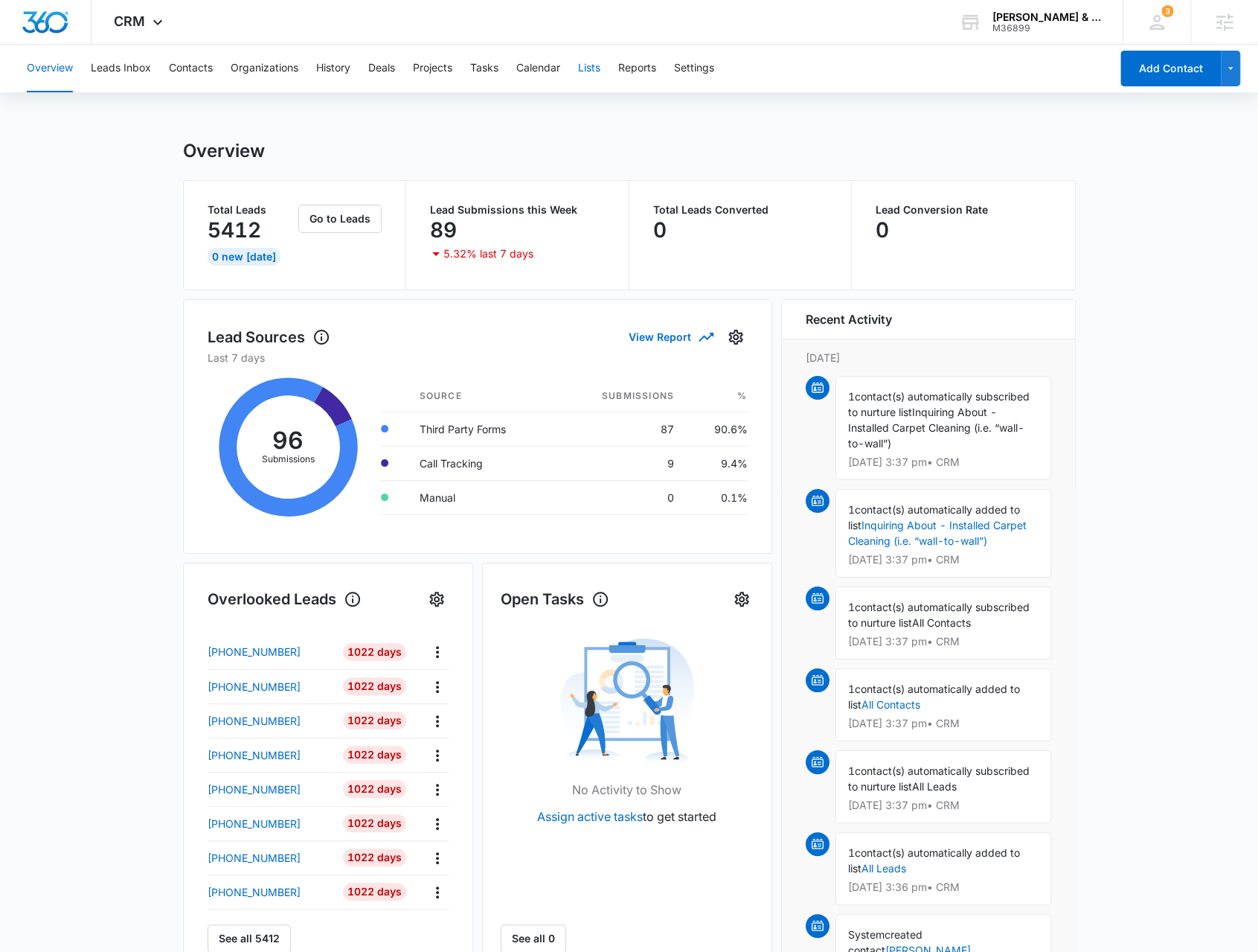
click at [596, 75] on button "Lists" at bounding box center [589, 69] width 22 height 47
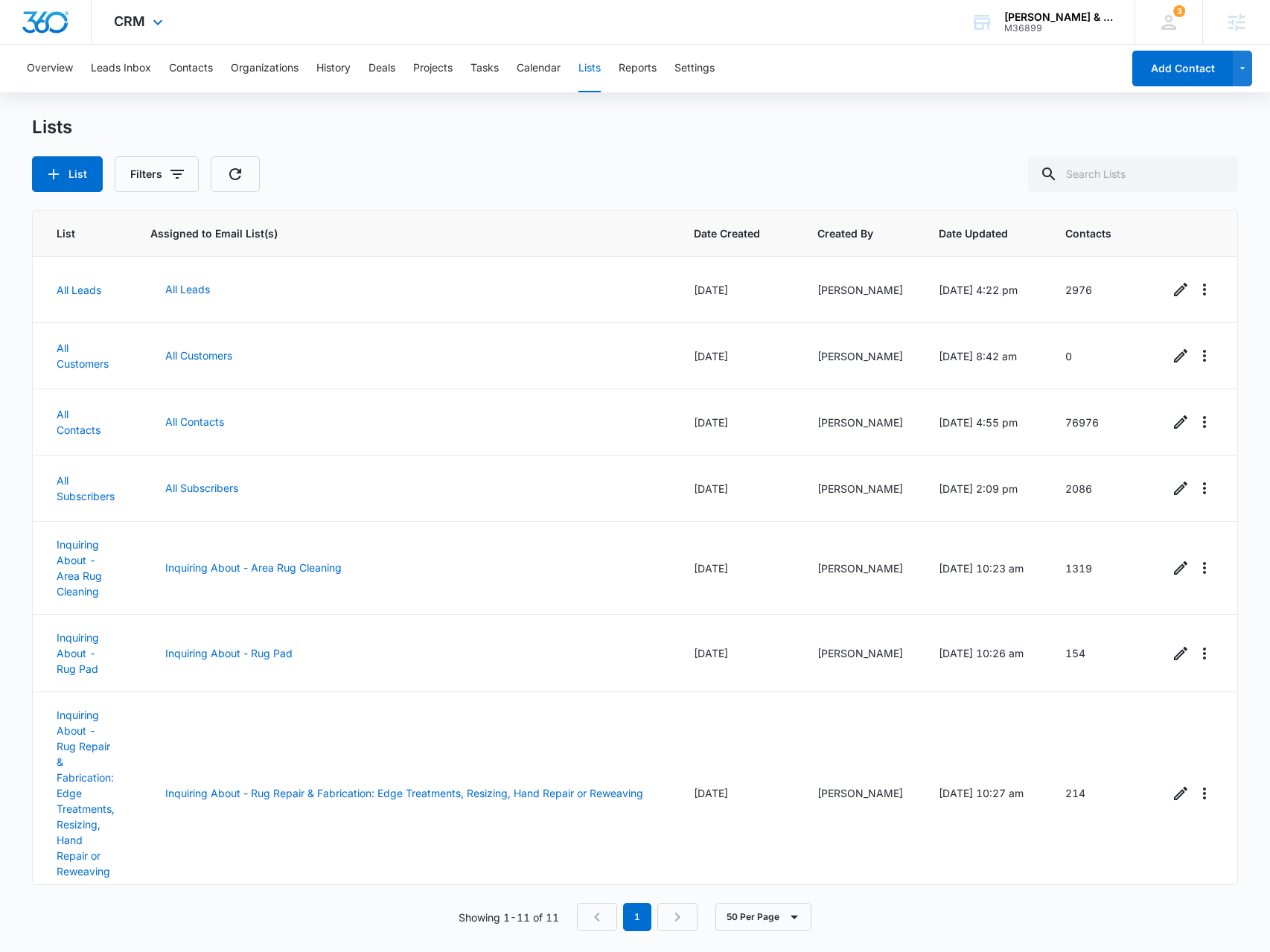
click at [157, 33] on div "CRM Apps Reputation Forms CRM Email Social Content Ads Intelligence Files Brand…" at bounding box center [140, 22] width 97 height 44
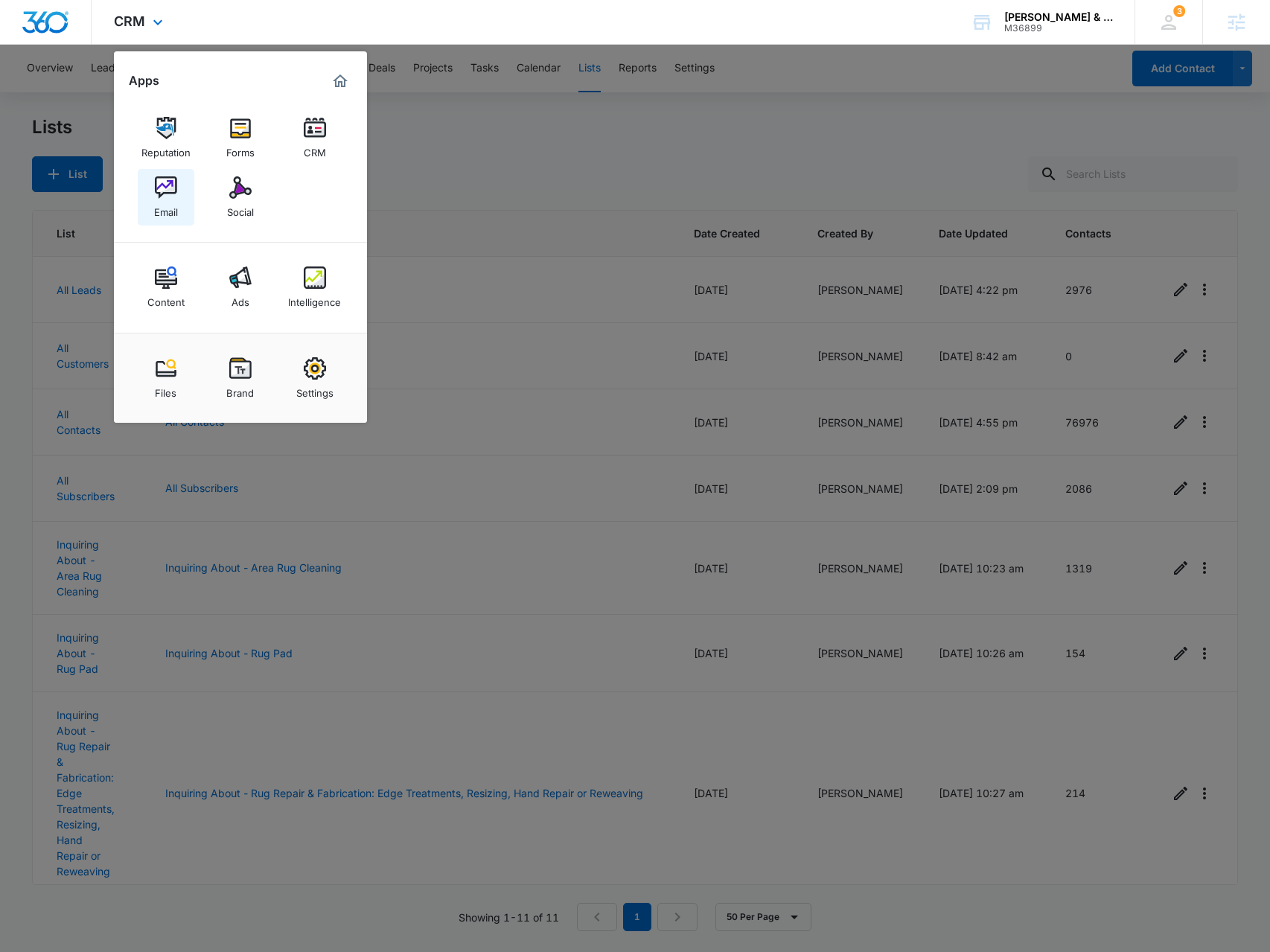
click at [143, 201] on link "Email" at bounding box center [166, 197] width 57 height 57
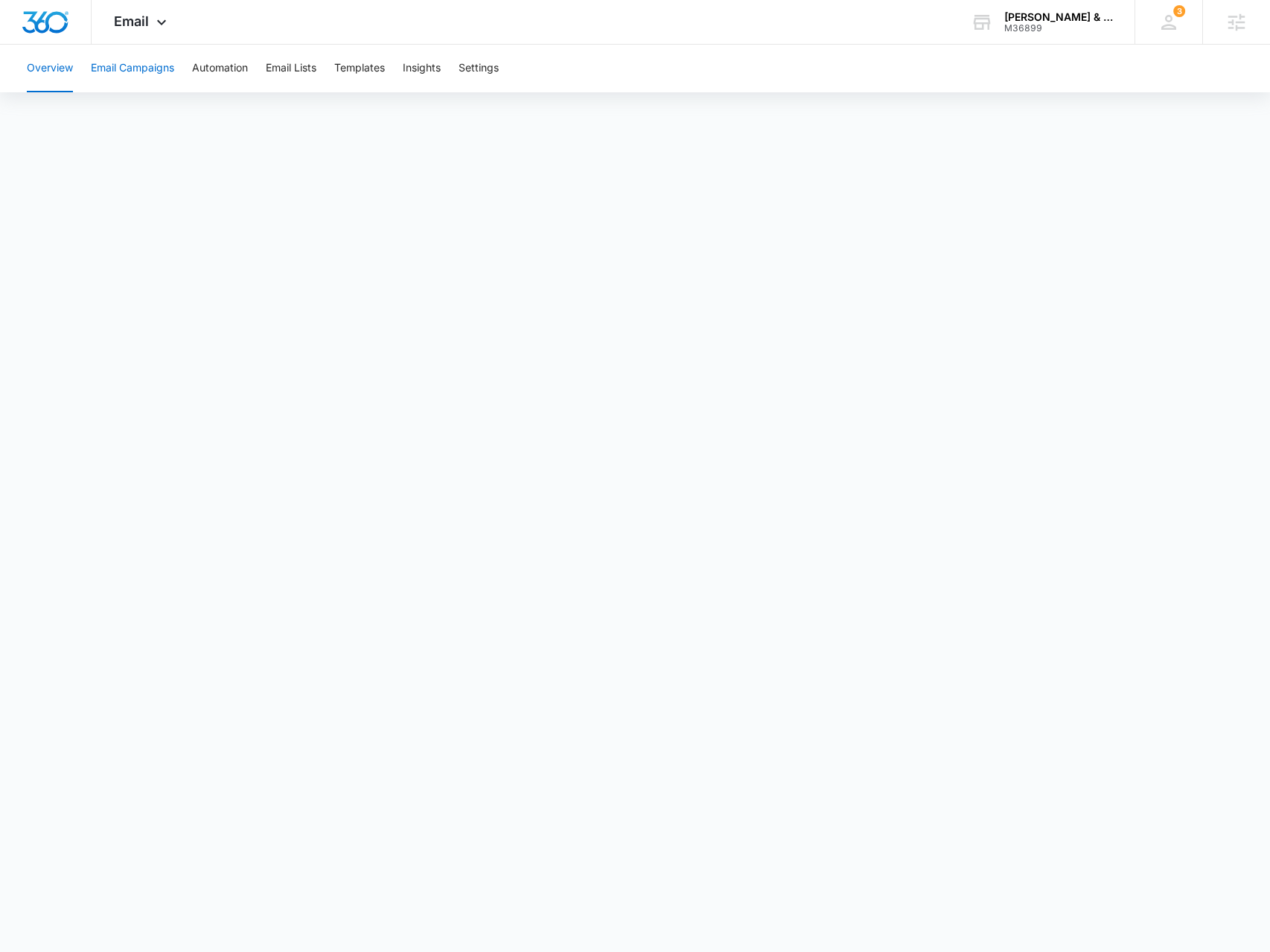
click at [155, 71] on button "Email Campaigns" at bounding box center [132, 69] width 83 height 47
click at [429, 81] on button "Insights" at bounding box center [422, 69] width 38 height 47
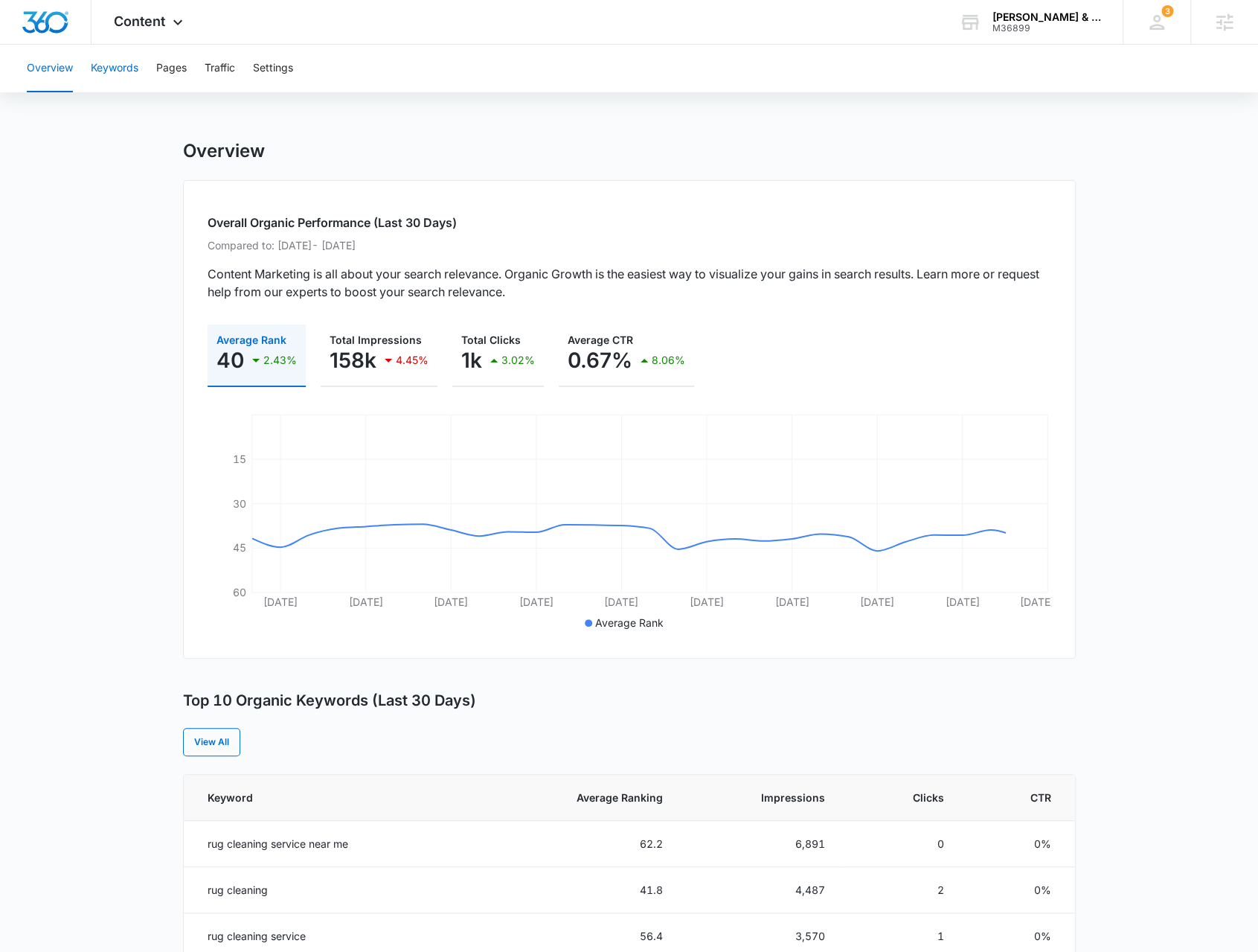
click at [108, 74] on button "Keywords" at bounding box center [114, 69] width 47 height 47
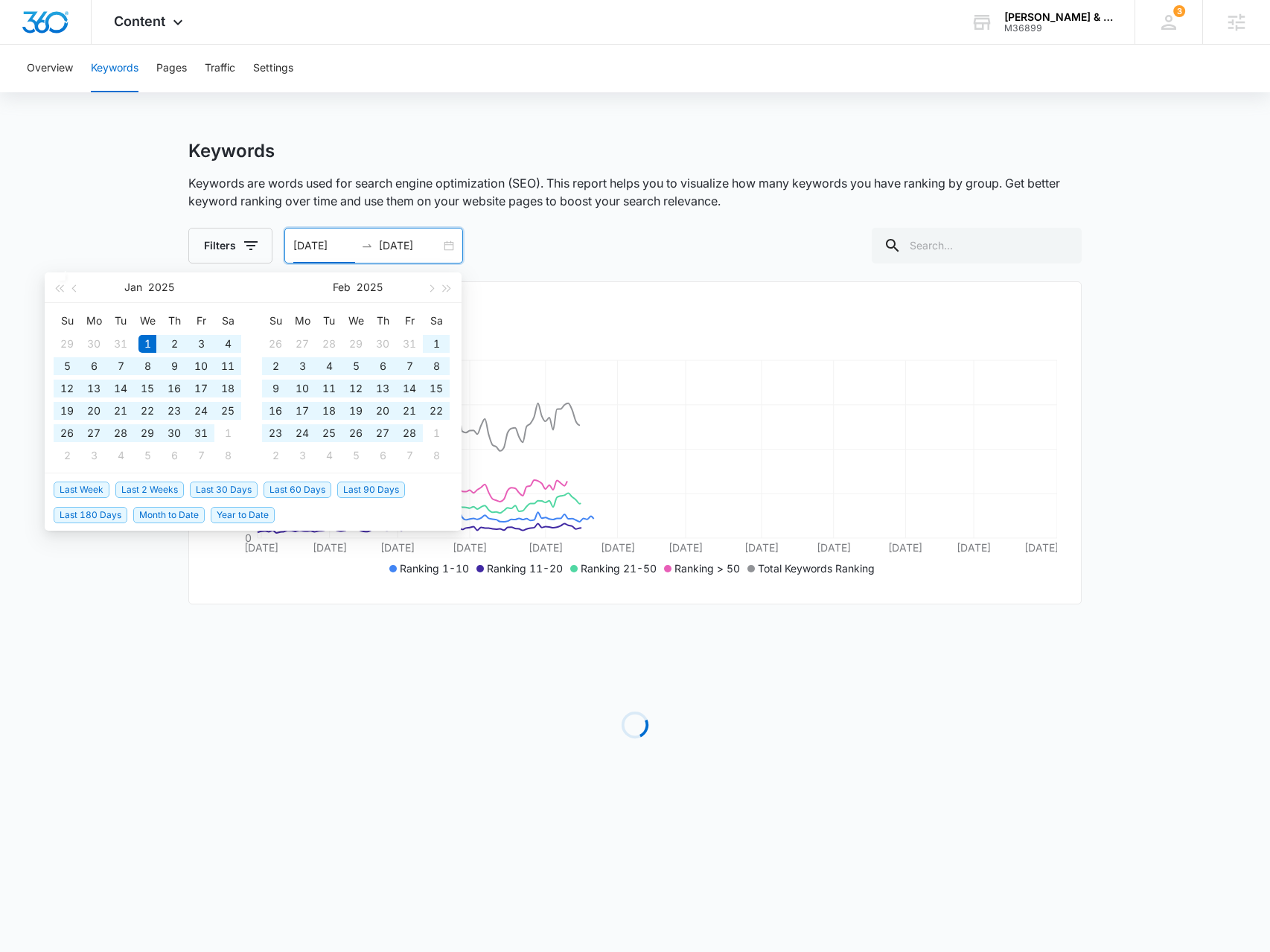
click at [344, 245] on input "[DATE]" at bounding box center [324, 245] width 62 height 16
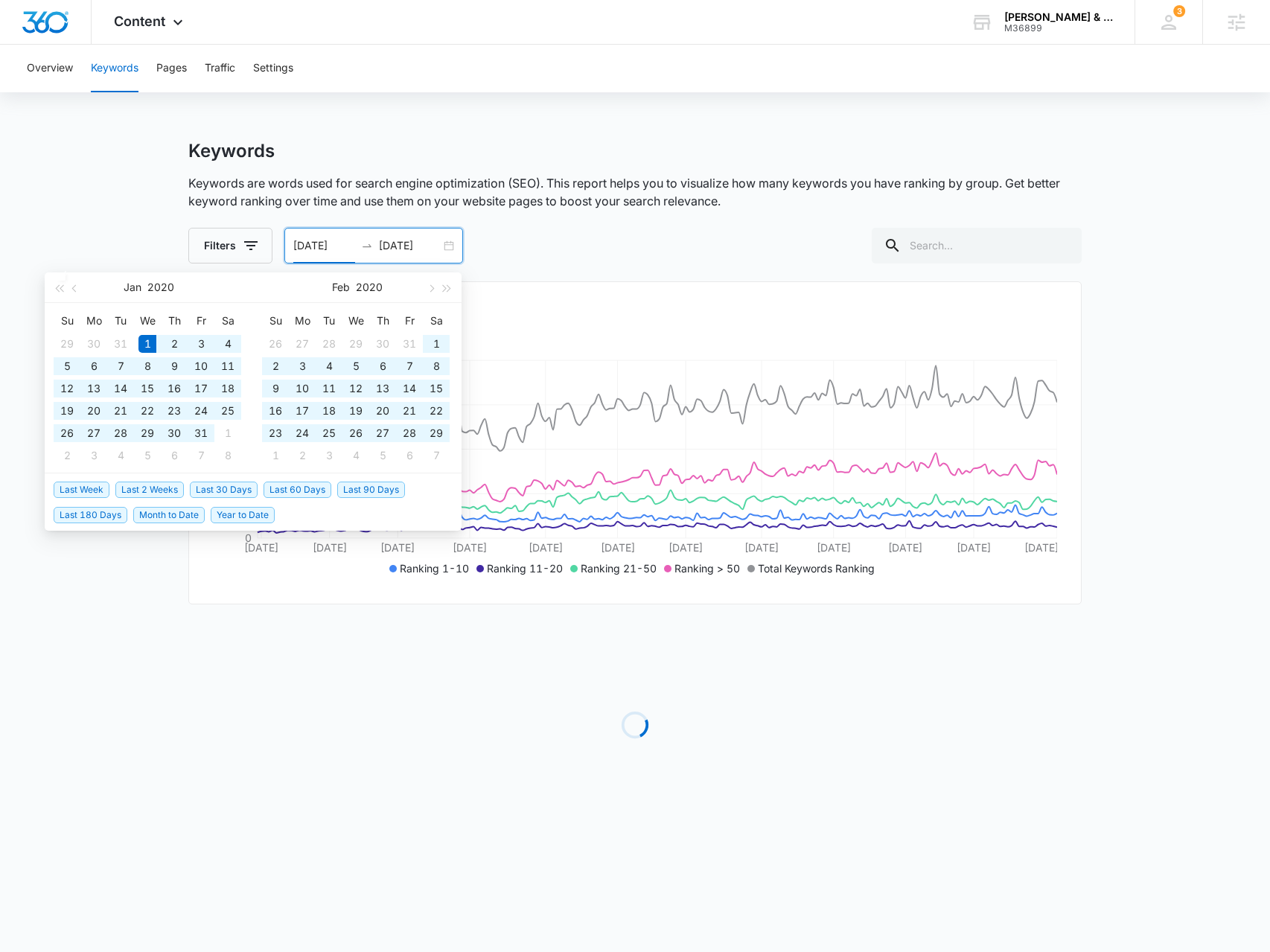
type input "[DATE]"
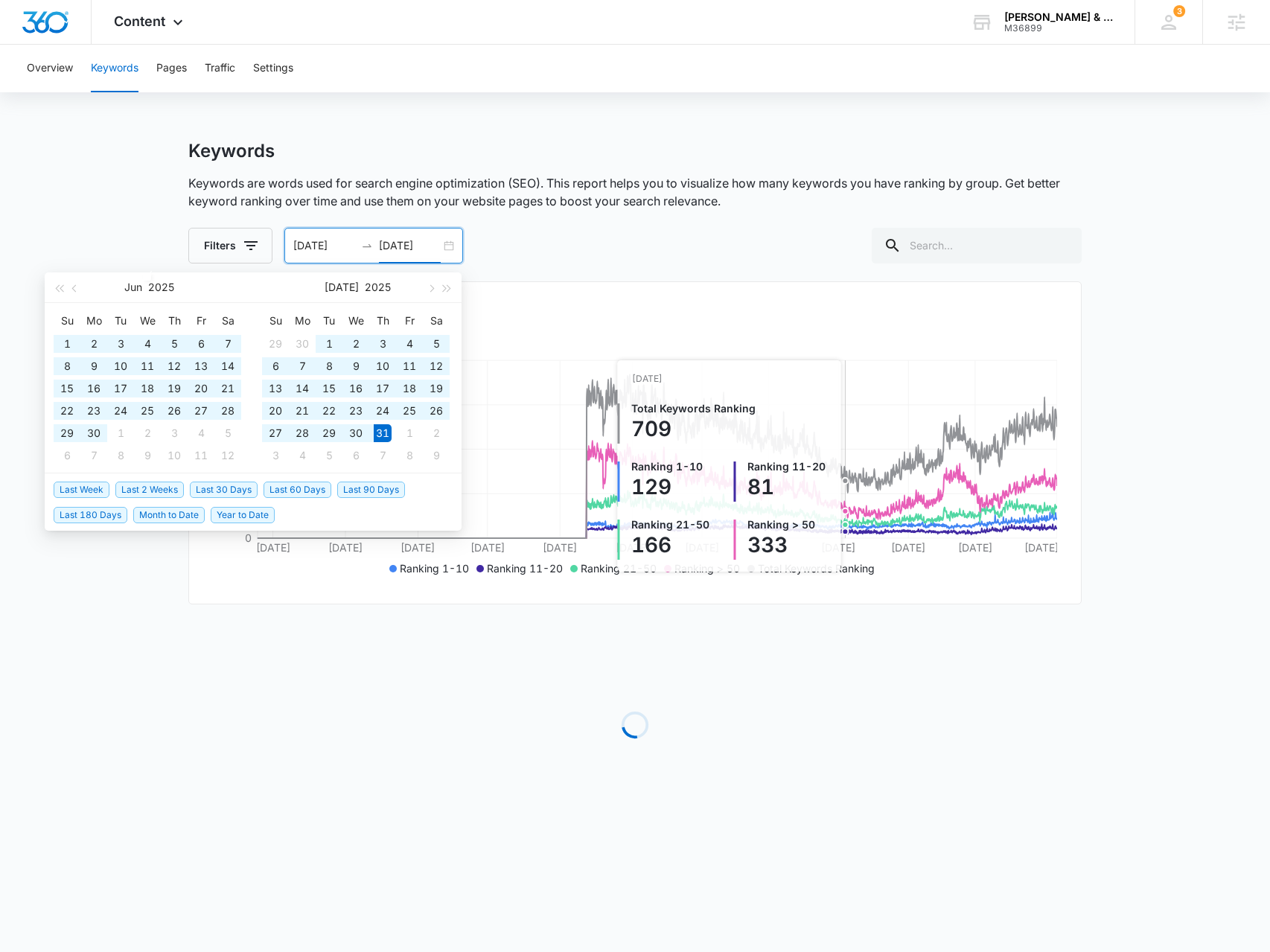
type input "[DATE]"
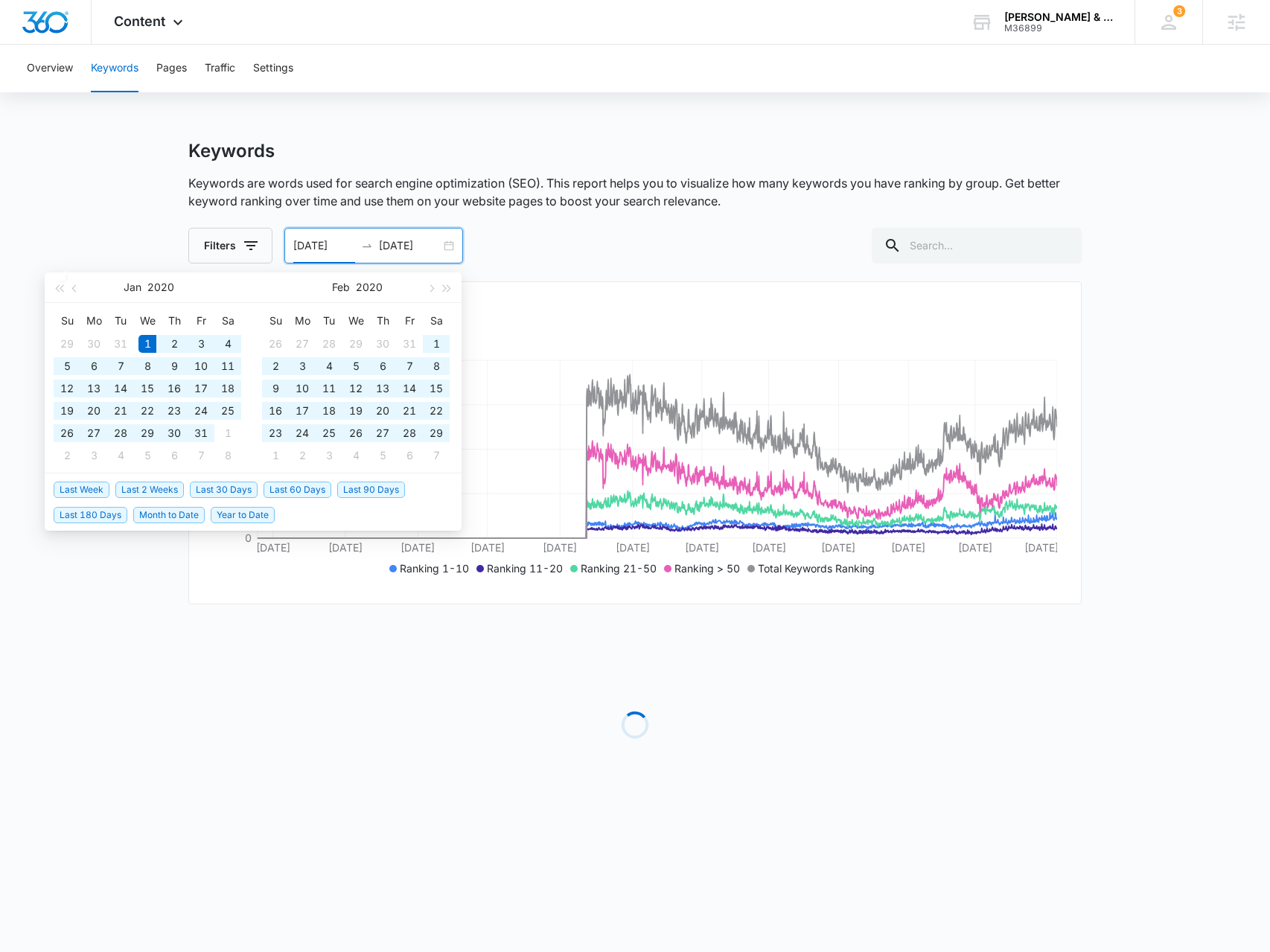
drag, startPoint x: 349, startPoint y: 246, endPoint x: 337, endPoint y: 246, distance: 12.0
click at [337, 246] on input "[DATE]" at bounding box center [324, 245] width 62 height 16
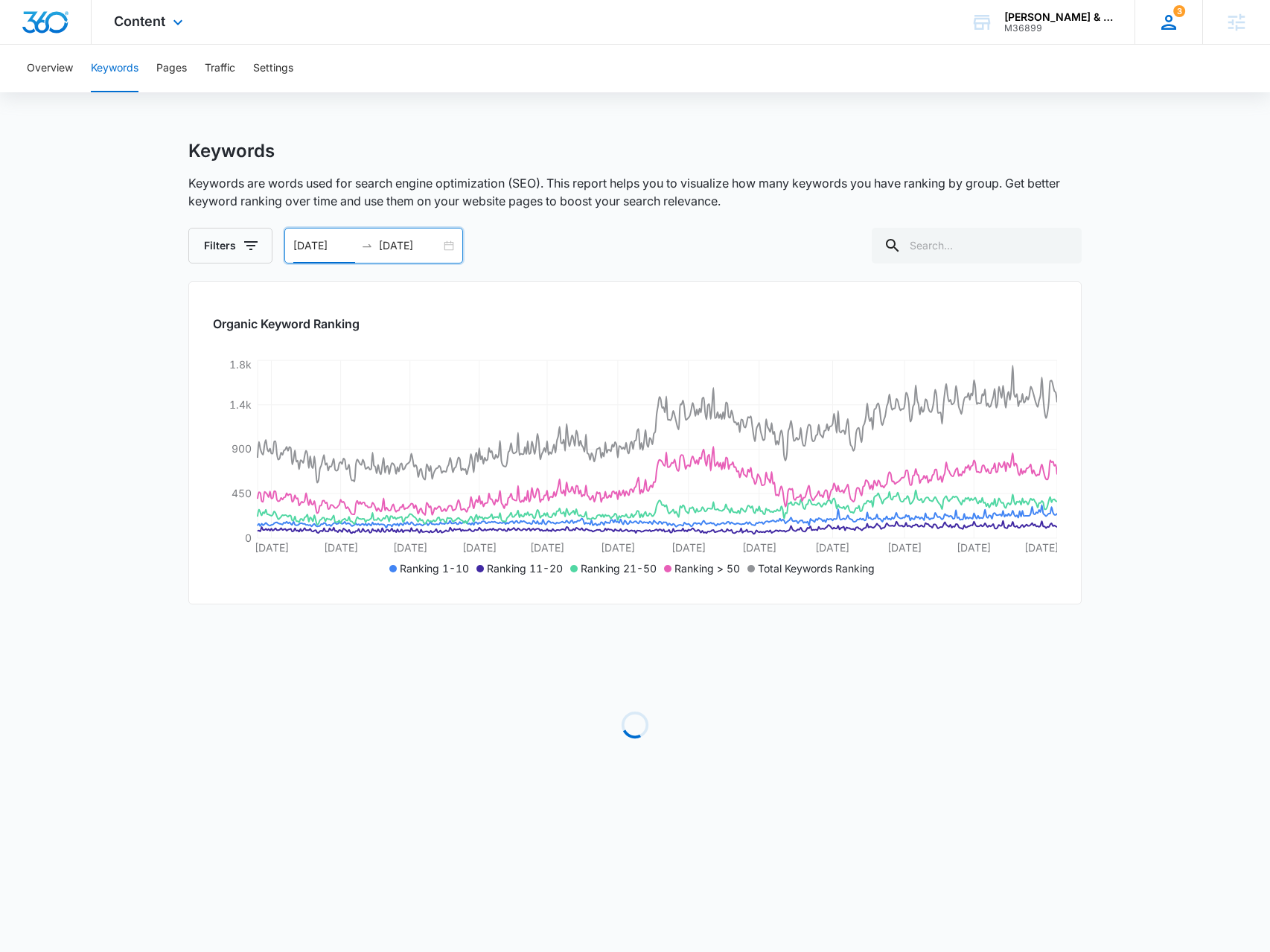
type input "[DATE]"
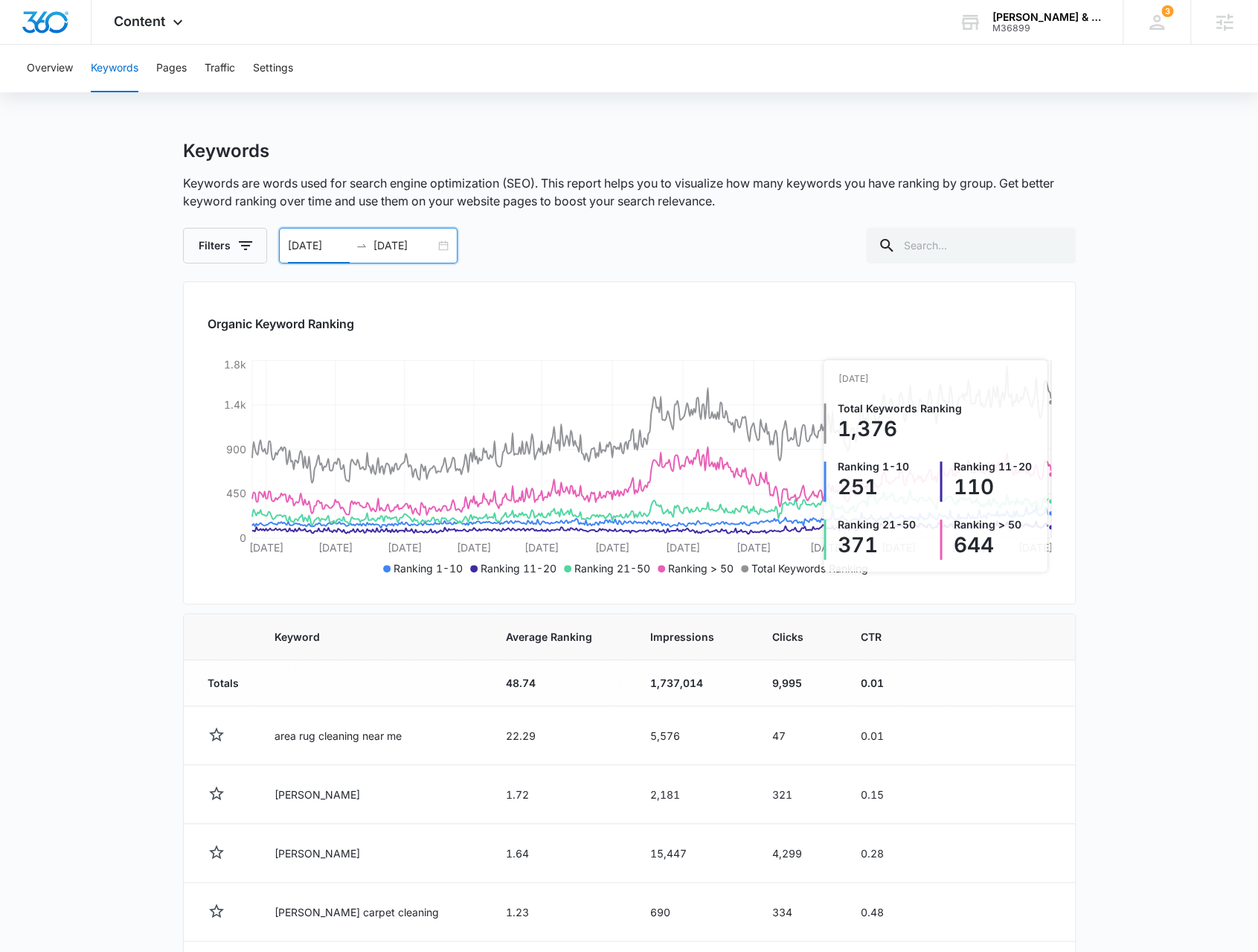
click at [1049, 532] on icon "[DATE] [DATE] Apr [DATE] [DATE] Sep [DATE] [DATE] Feb [DATE] Jun [DATE] 0 450 9…" at bounding box center [629, 468] width 843 height 223
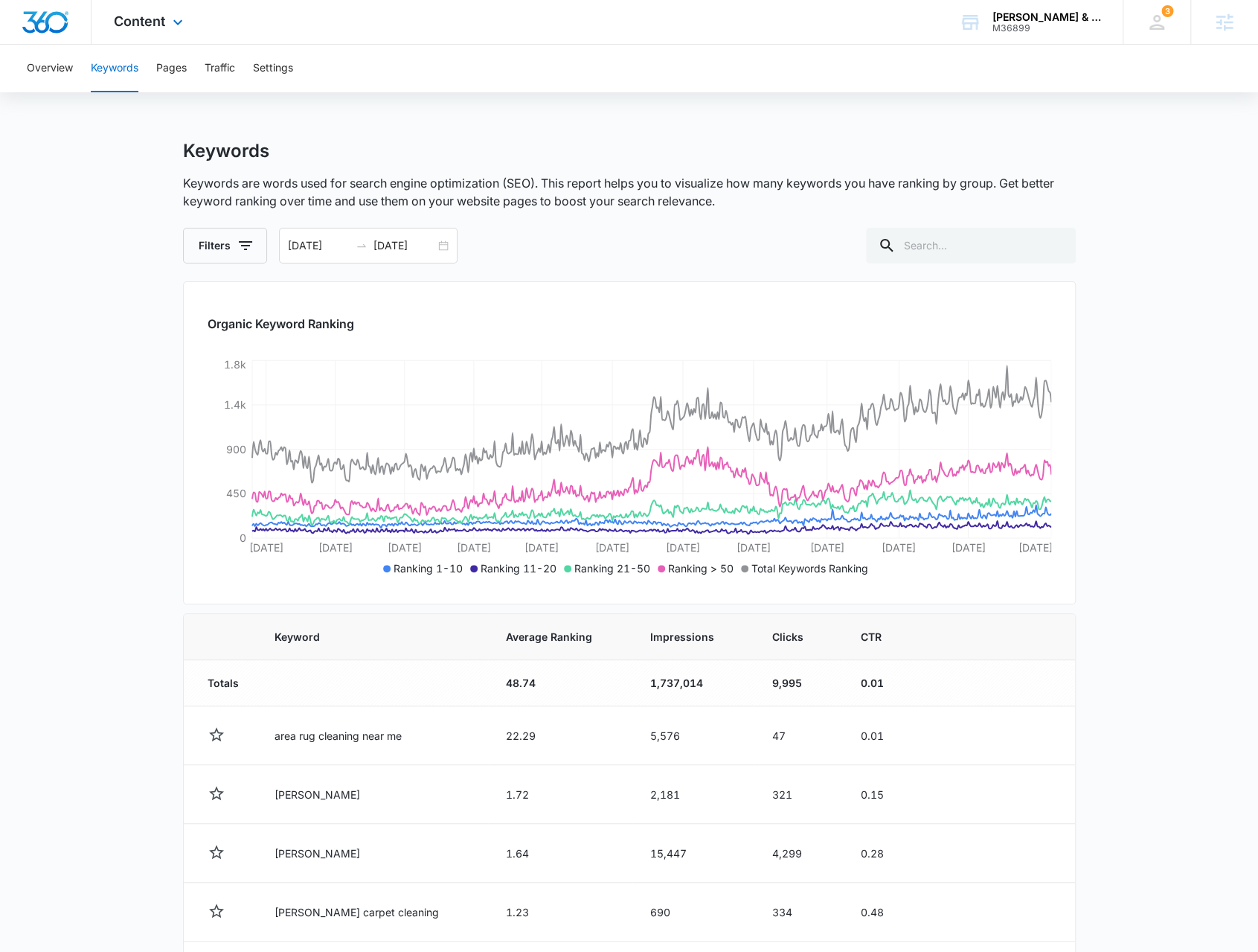
drag, startPoint x: 127, startPoint y: 32, endPoint x: 170, endPoint y: 139, distance: 115.3
click at [127, 32] on div "Content Apps Reputation Forms CRM Email Social Content Ads Intelligence Files B…" at bounding box center [150, 22] width 118 height 44
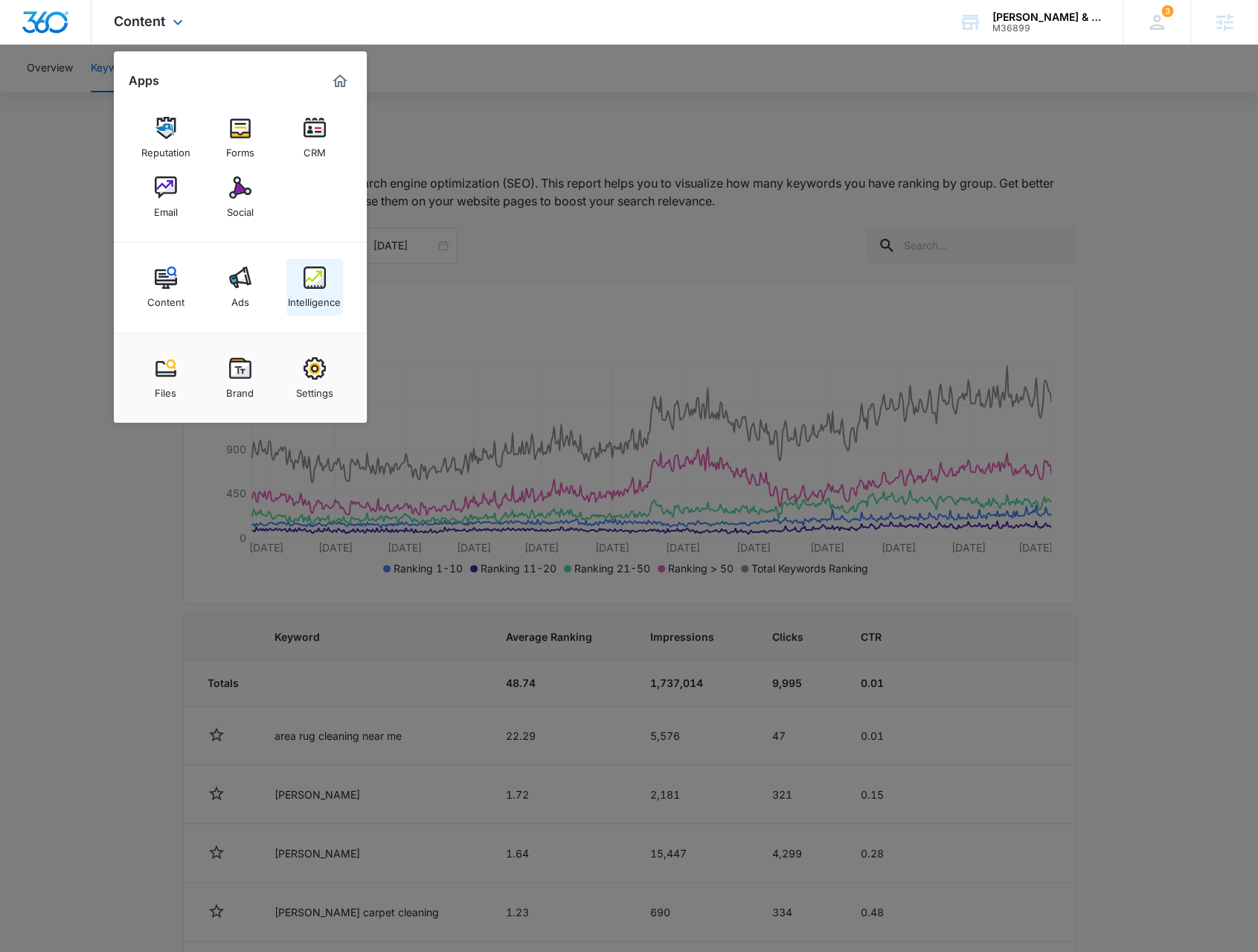
click at [305, 275] on img at bounding box center [315, 278] width 22 height 22
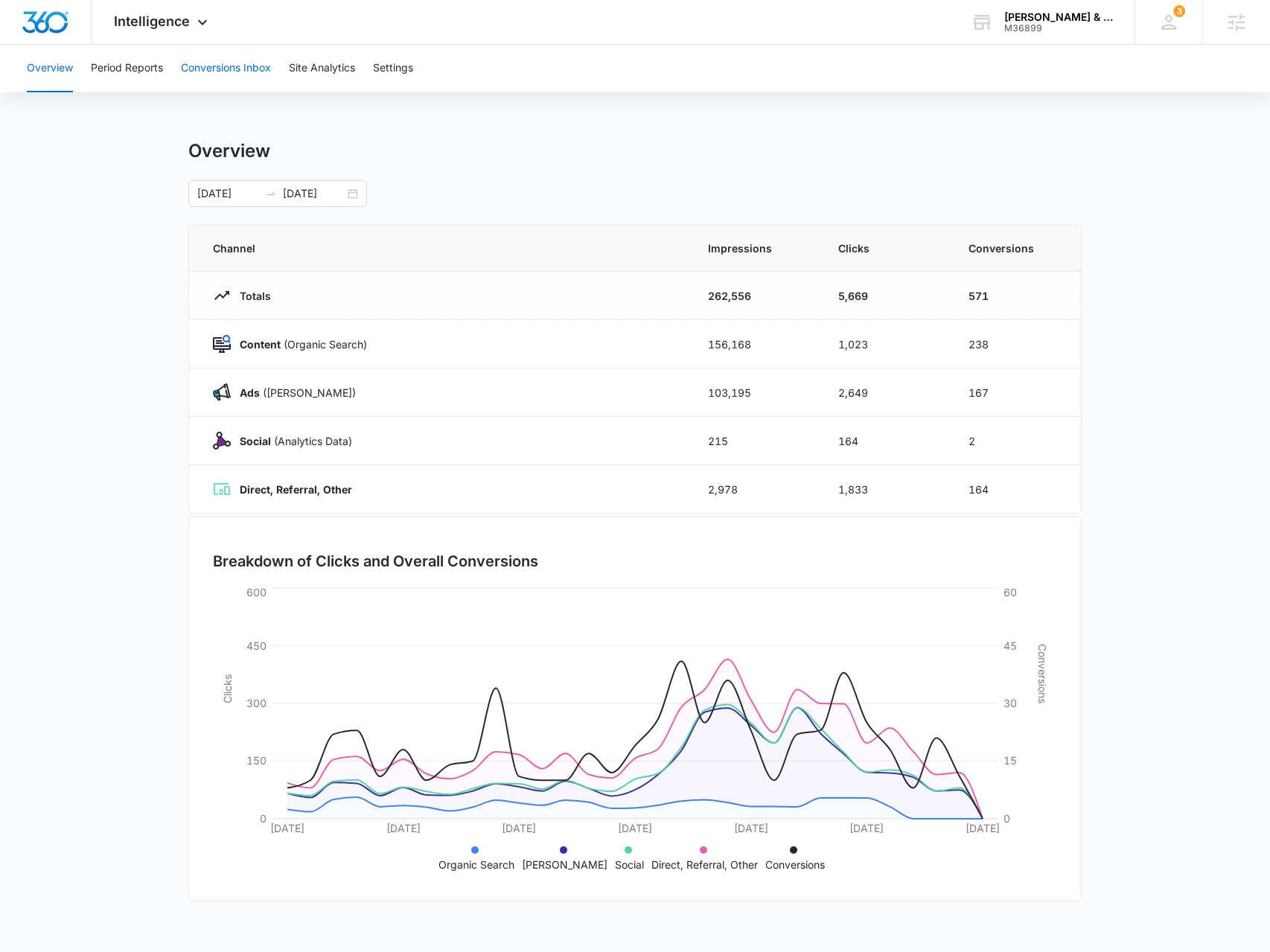
click at [213, 56] on button "Conversions Inbox" at bounding box center [226, 69] width 90 height 47
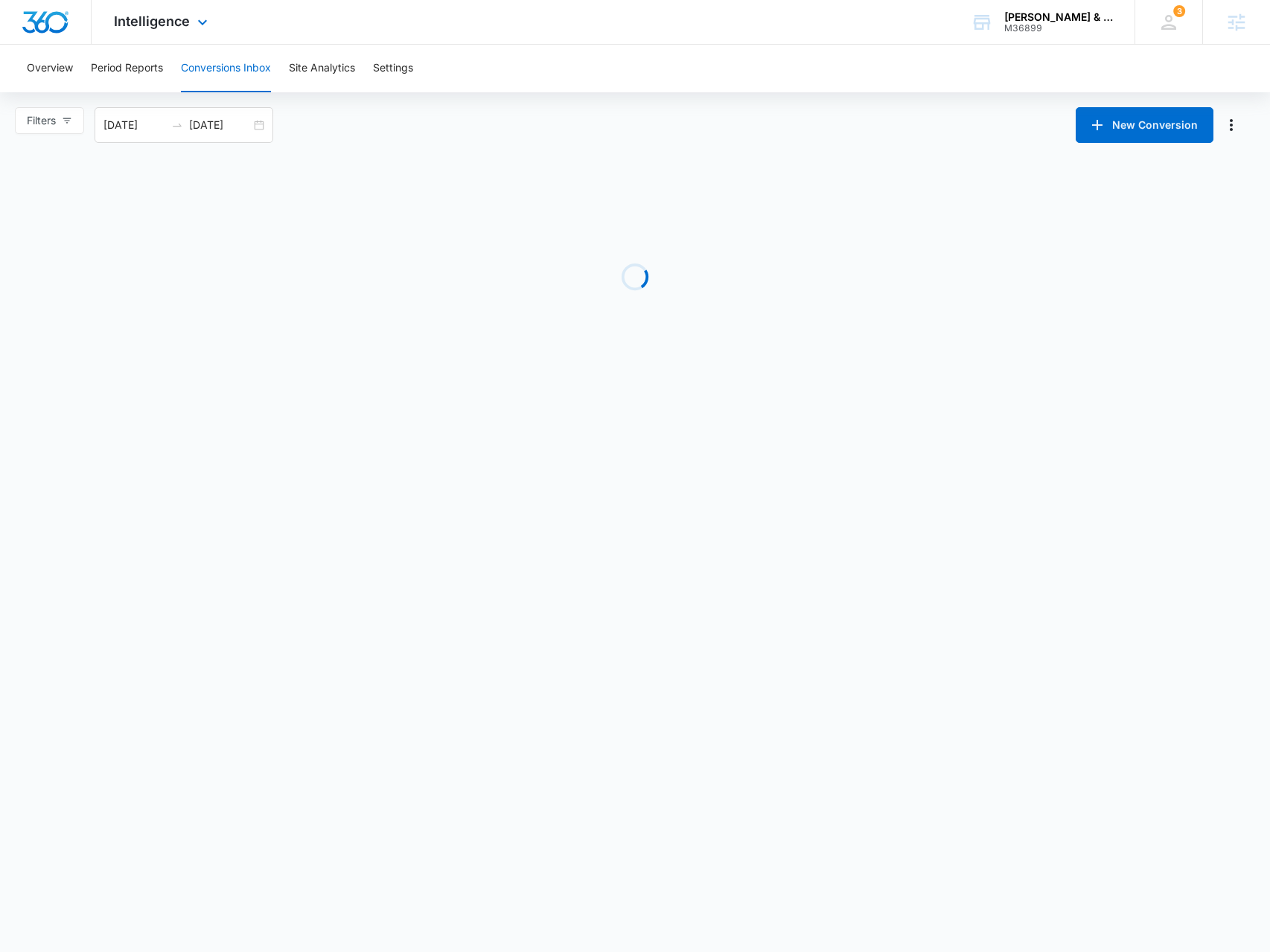
click at [160, 30] on div "Intelligence Apps Reputation Forms CRM Email Social Content Ads Intelligence Fi…" at bounding box center [163, 22] width 142 height 44
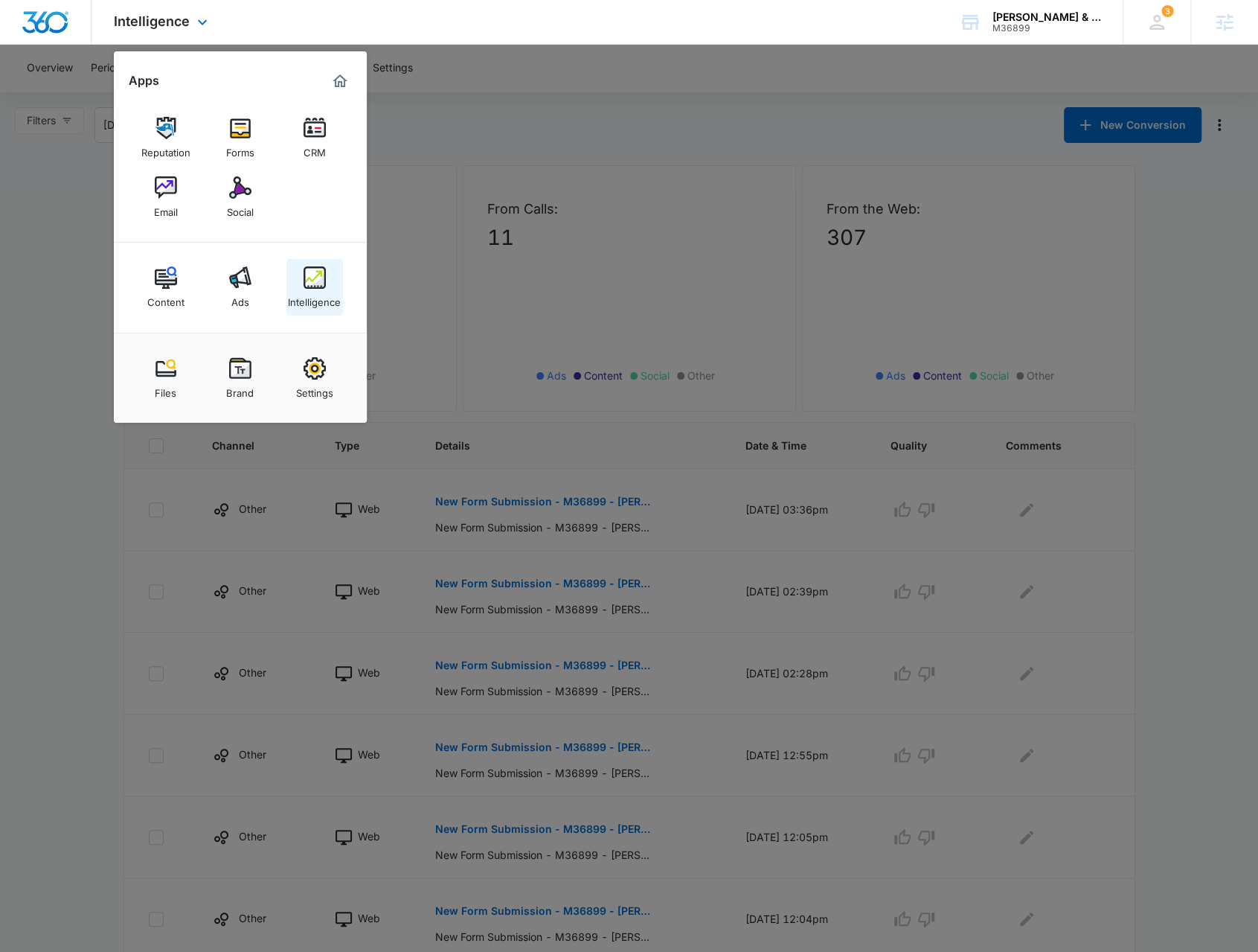
click at [316, 289] on div "Intelligence" at bounding box center [314, 298] width 52 height 19
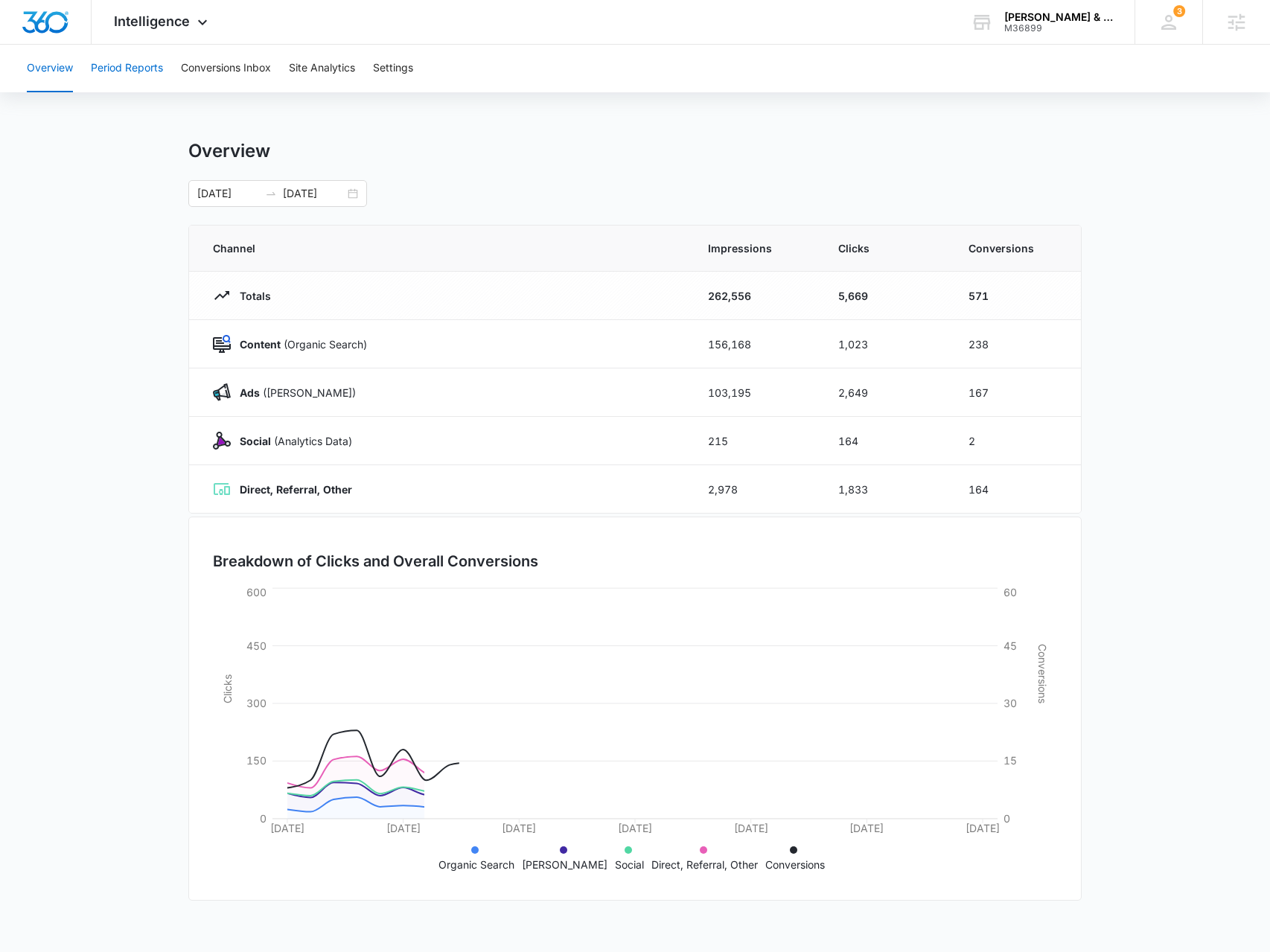
click at [116, 74] on button "Period Reports" at bounding box center [126, 69] width 72 height 47
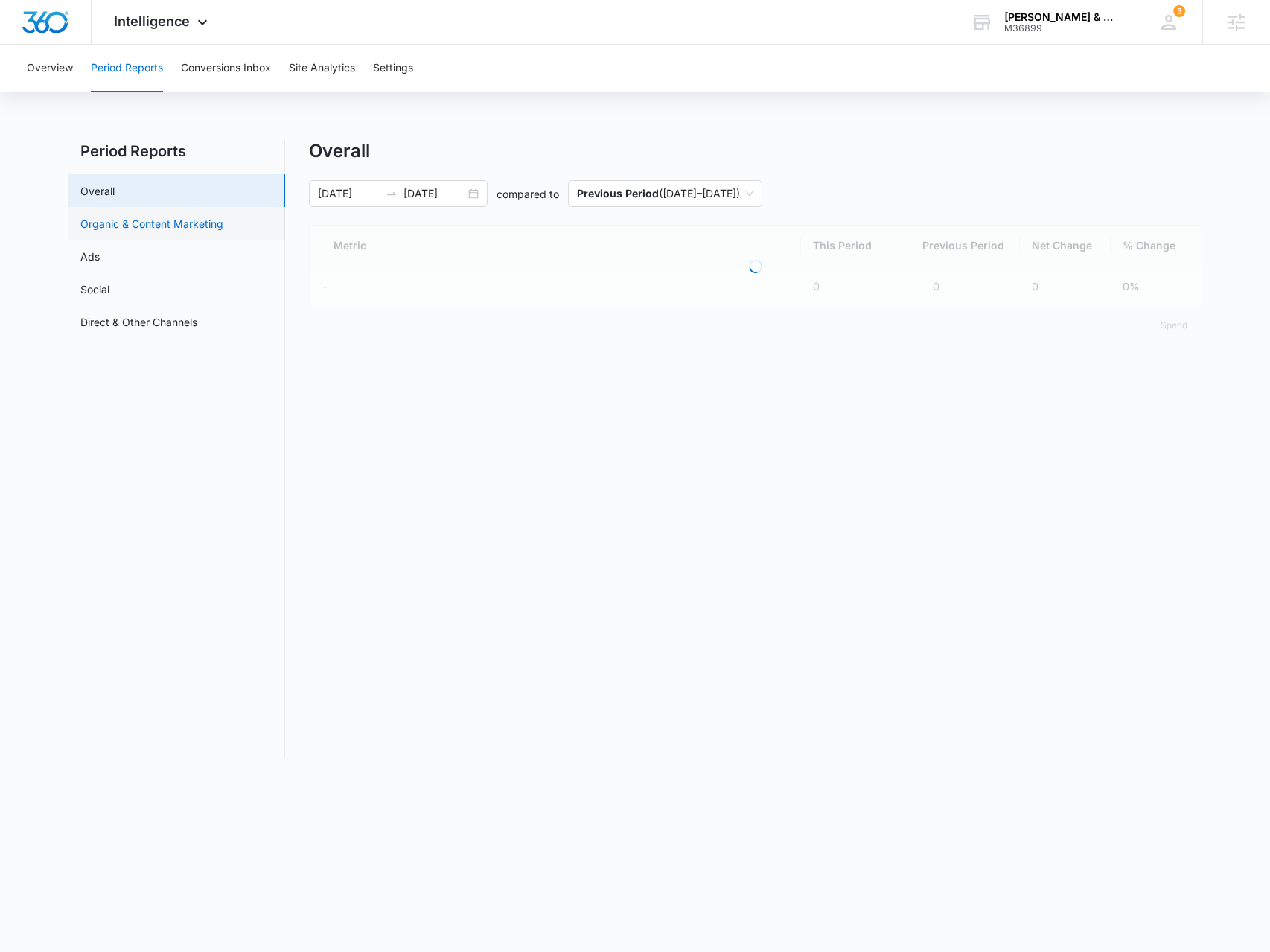
click at [183, 229] on link "Organic & Content Marketing" at bounding box center [152, 223] width 143 height 15
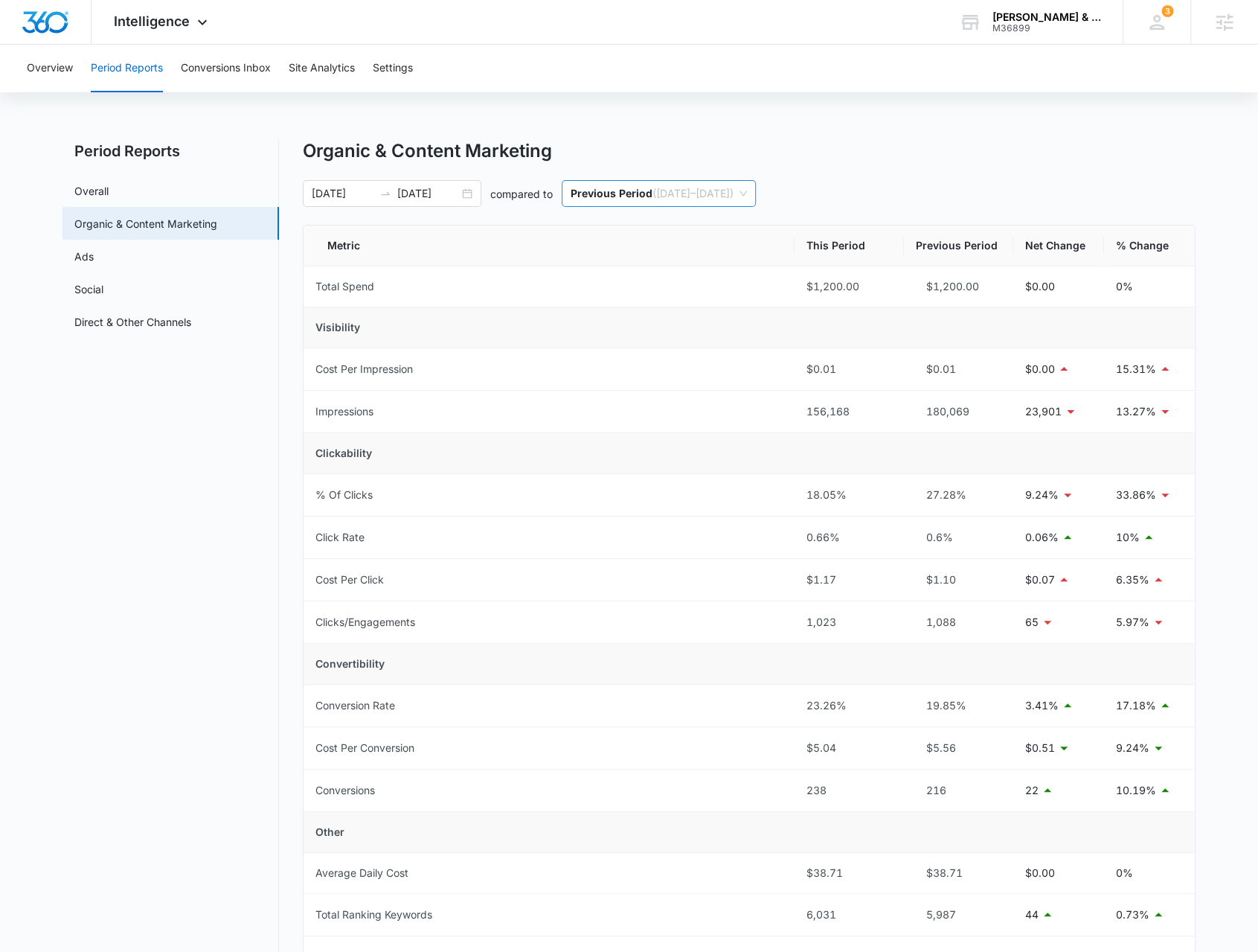
click at [624, 195] on p "Previous Period" at bounding box center [612, 193] width 82 height 13
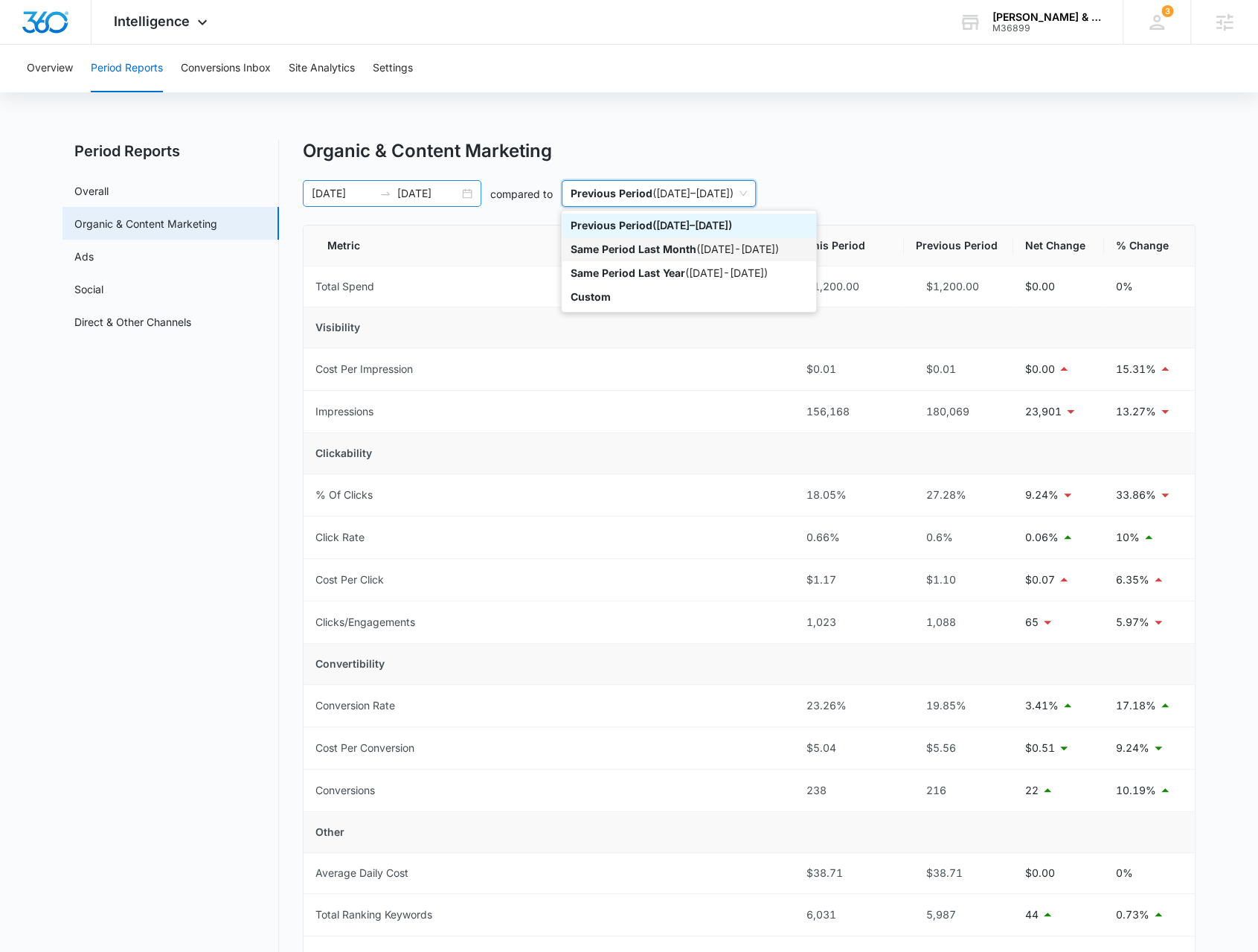
click at [470, 192] on div "[DATE] [DATE]" at bounding box center [392, 194] width 179 height 27
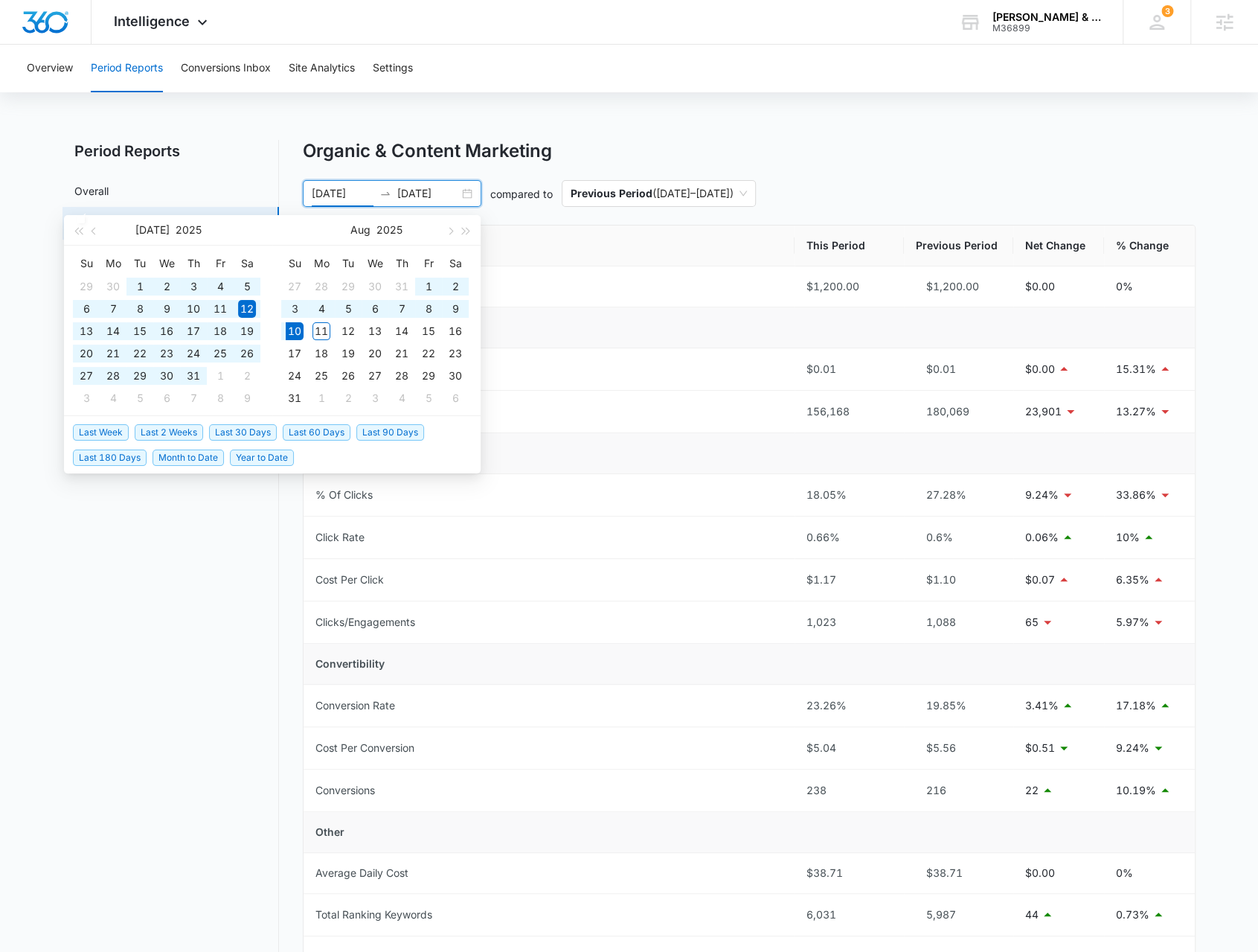
click at [261, 457] on span "Year to Date" at bounding box center [262, 457] width 64 height 16
type input "[DATE]"
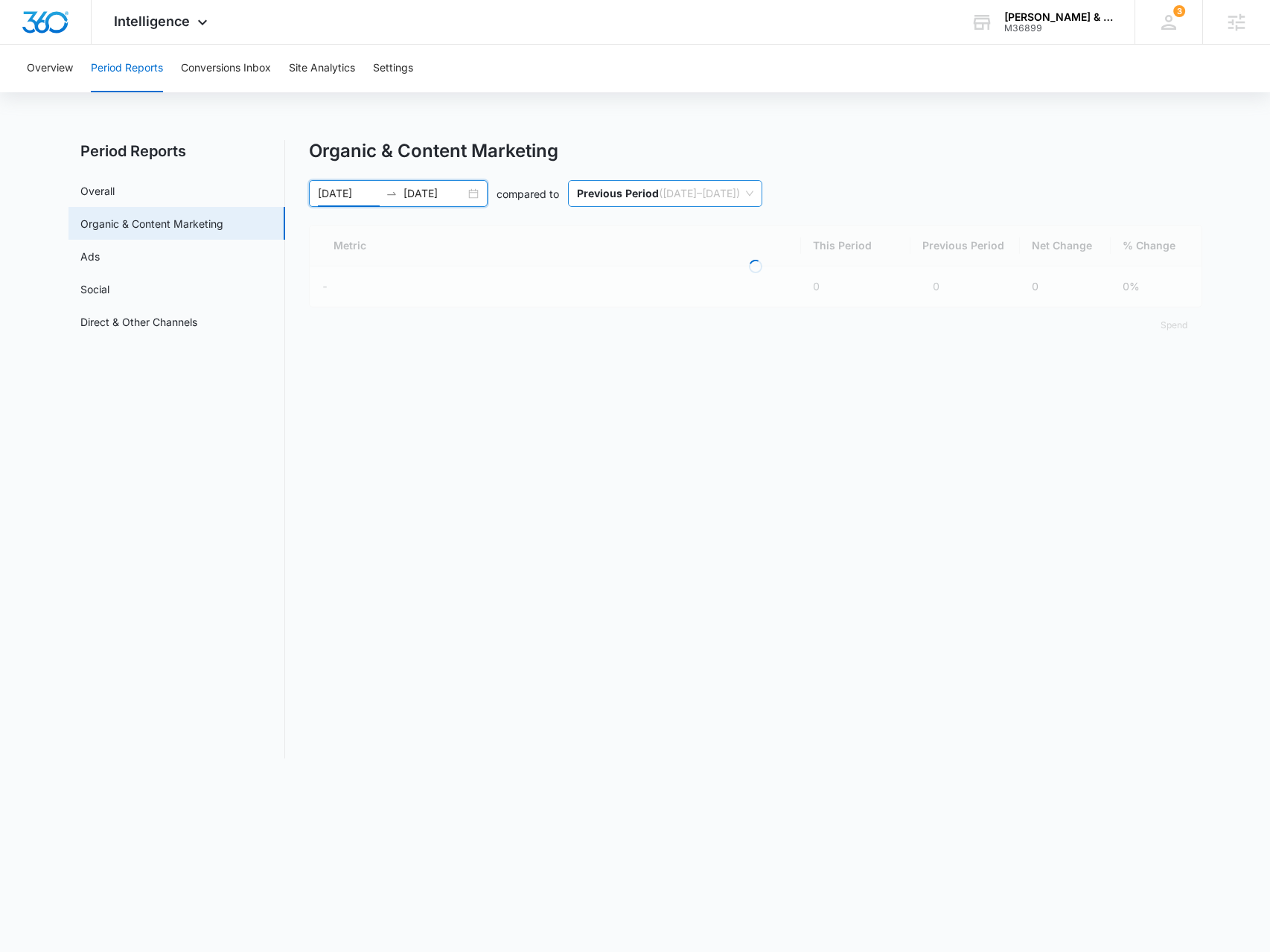
click at [618, 187] on p "Previous Period" at bounding box center [618, 193] width 82 height 13
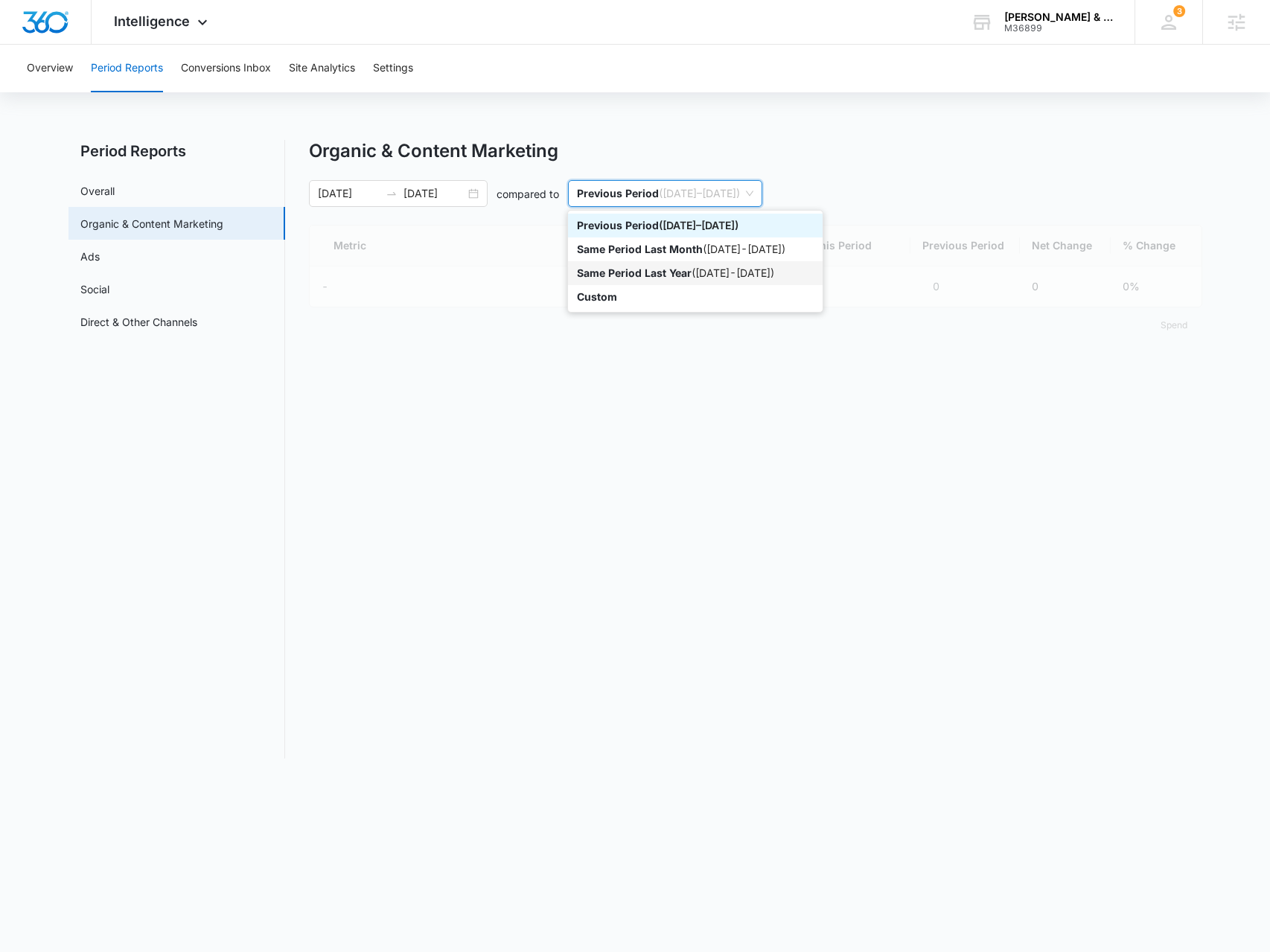
click at [642, 281] on div "Same Period Last Year ( [DATE] - [DATE] )" at bounding box center [695, 273] width 255 height 24
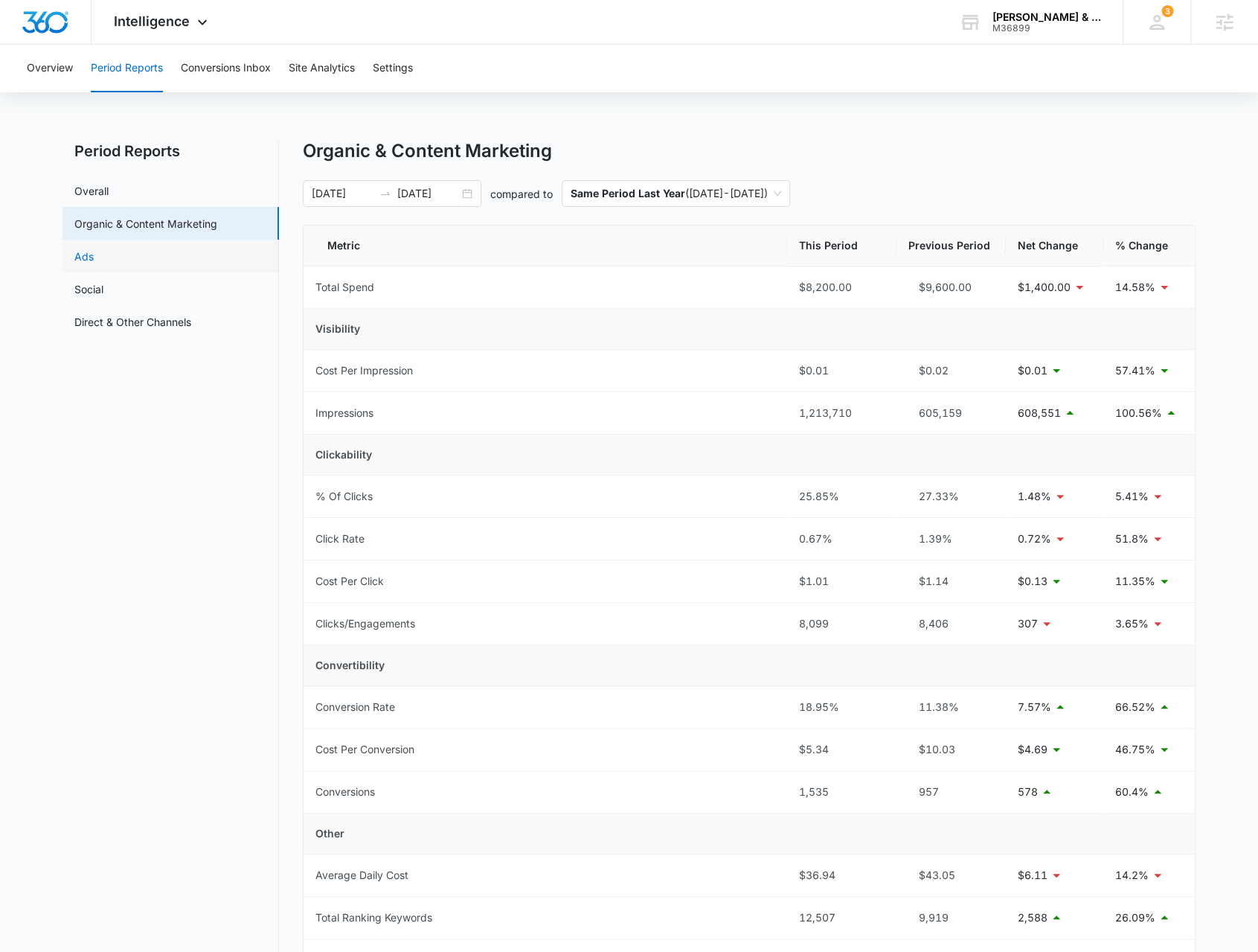
click at [94, 250] on link "Ads" at bounding box center [84, 256] width 19 height 15
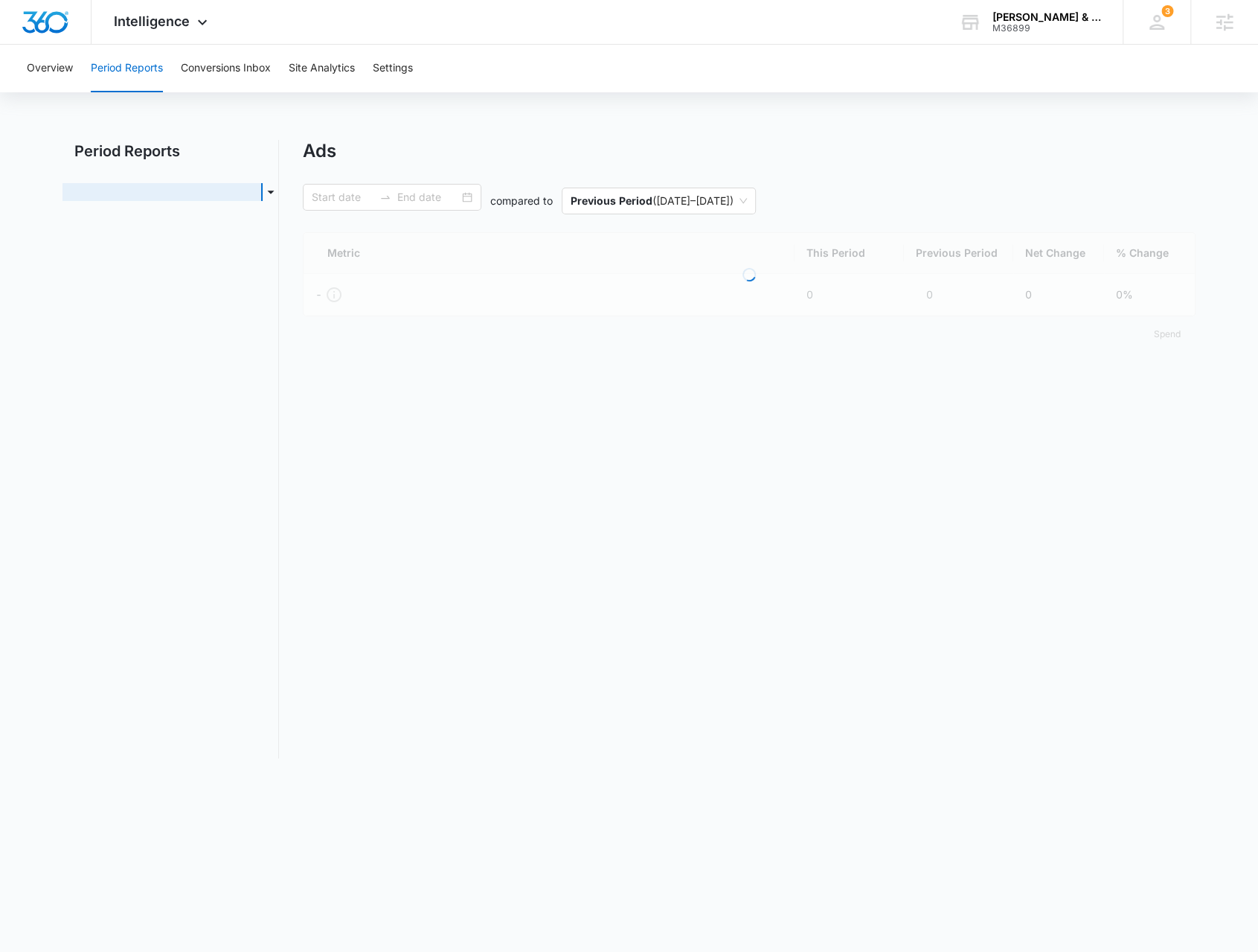
type input "[DATE]"
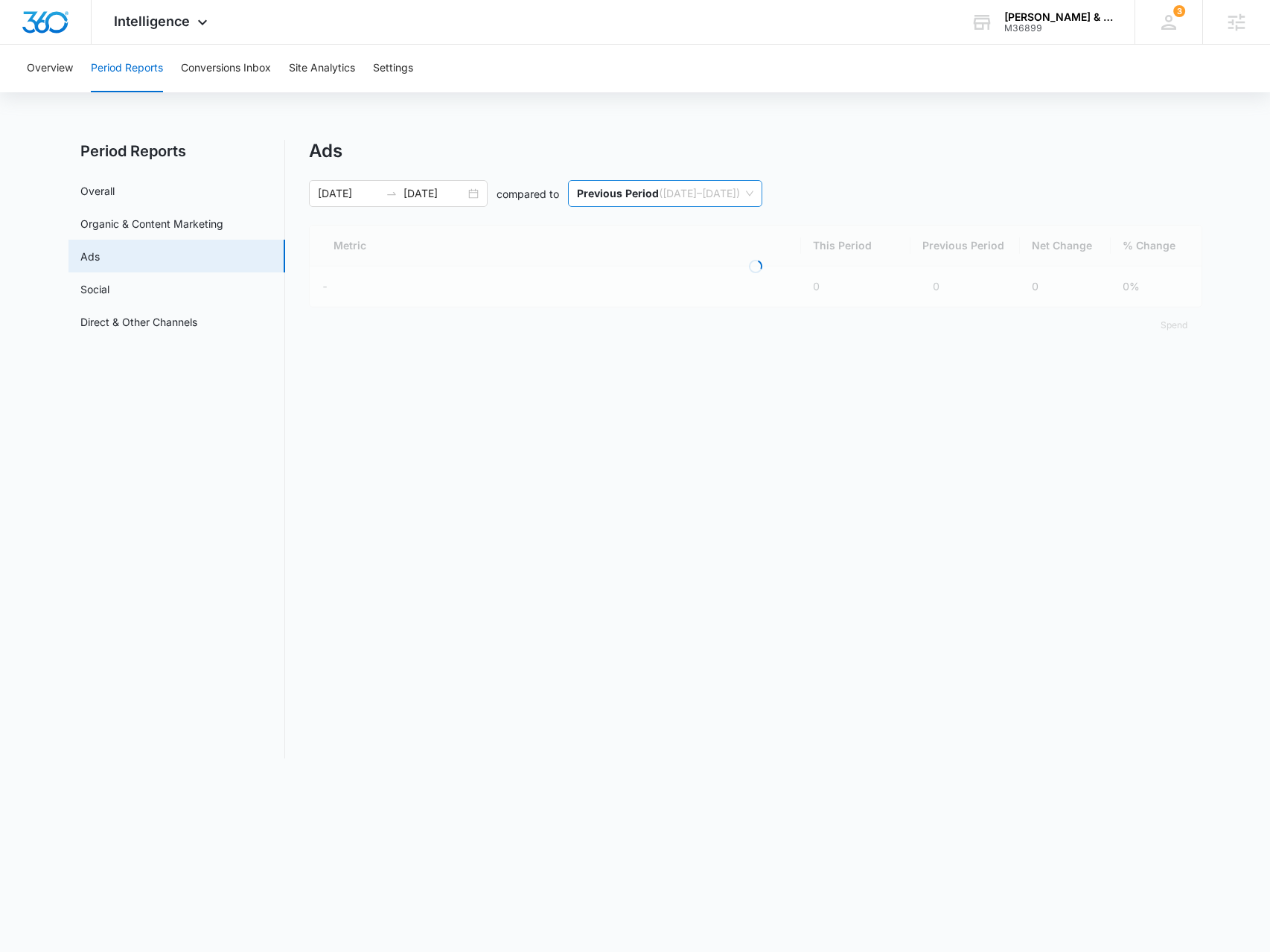
click at [676, 195] on span "Previous Period ( [DATE] – [DATE] )" at bounding box center [665, 194] width 176 height 25
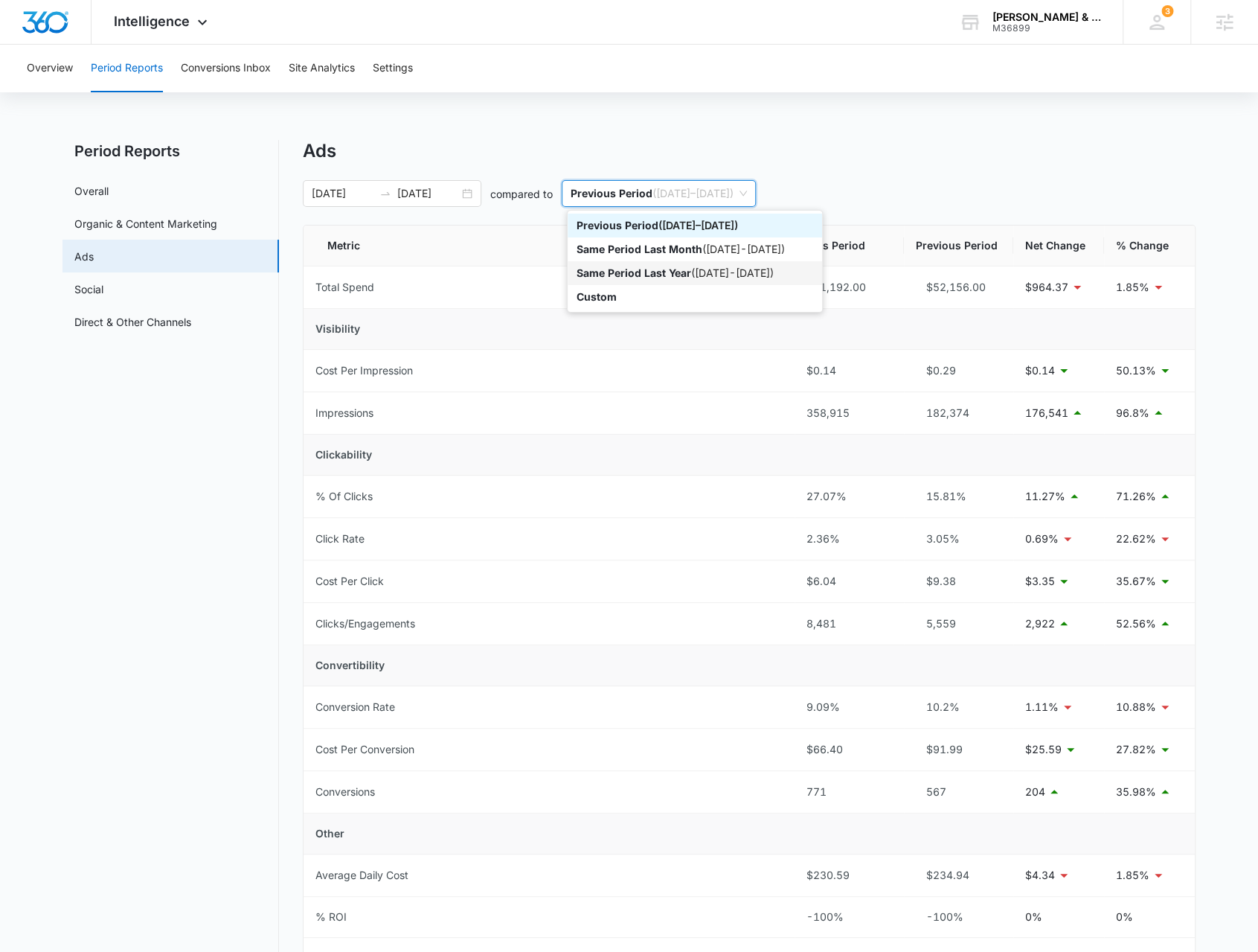
click at [700, 276] on div "Same Period Last Year ( [DATE] - [DATE] )" at bounding box center [695, 272] width 237 height 16
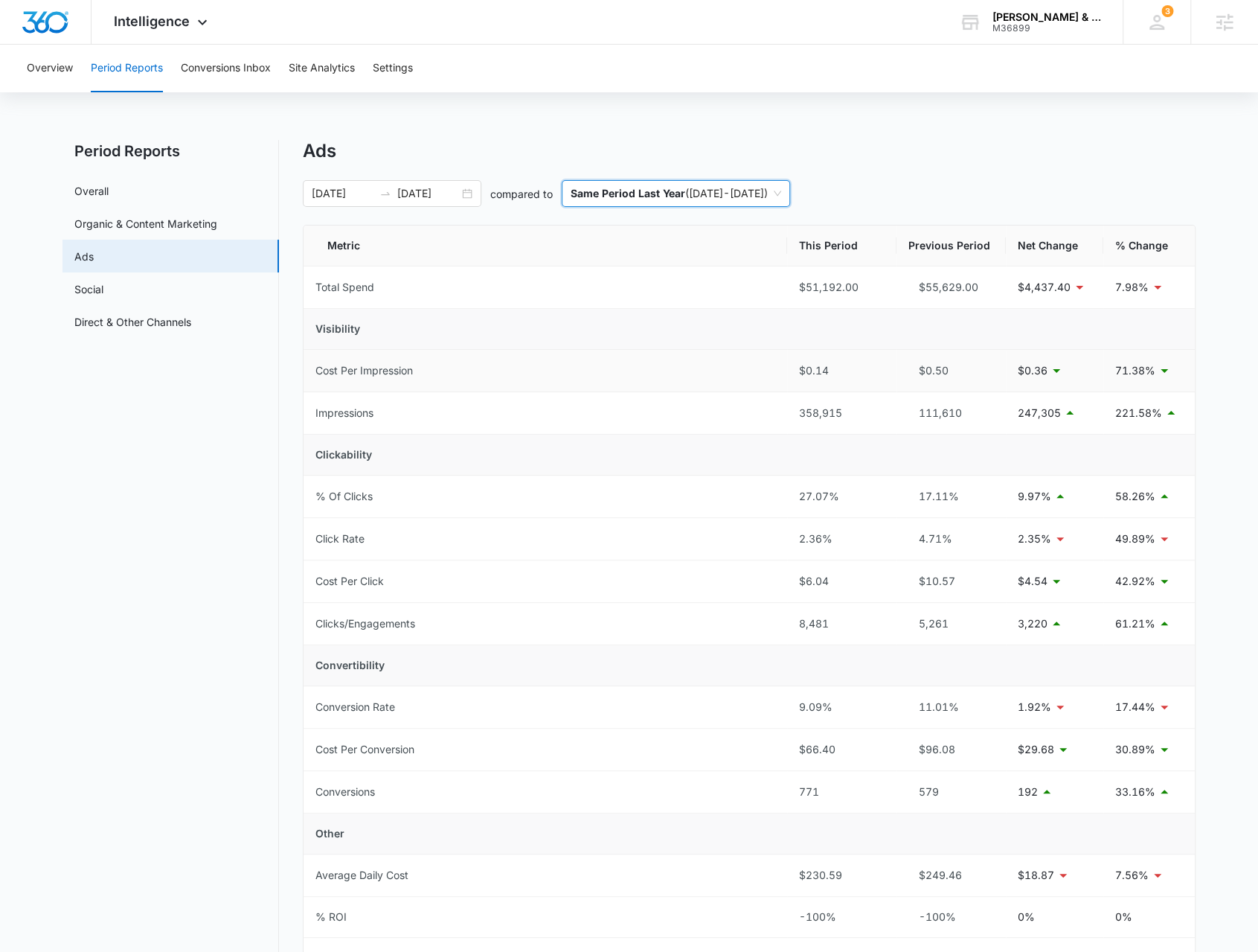
scroll to position [74, 0]
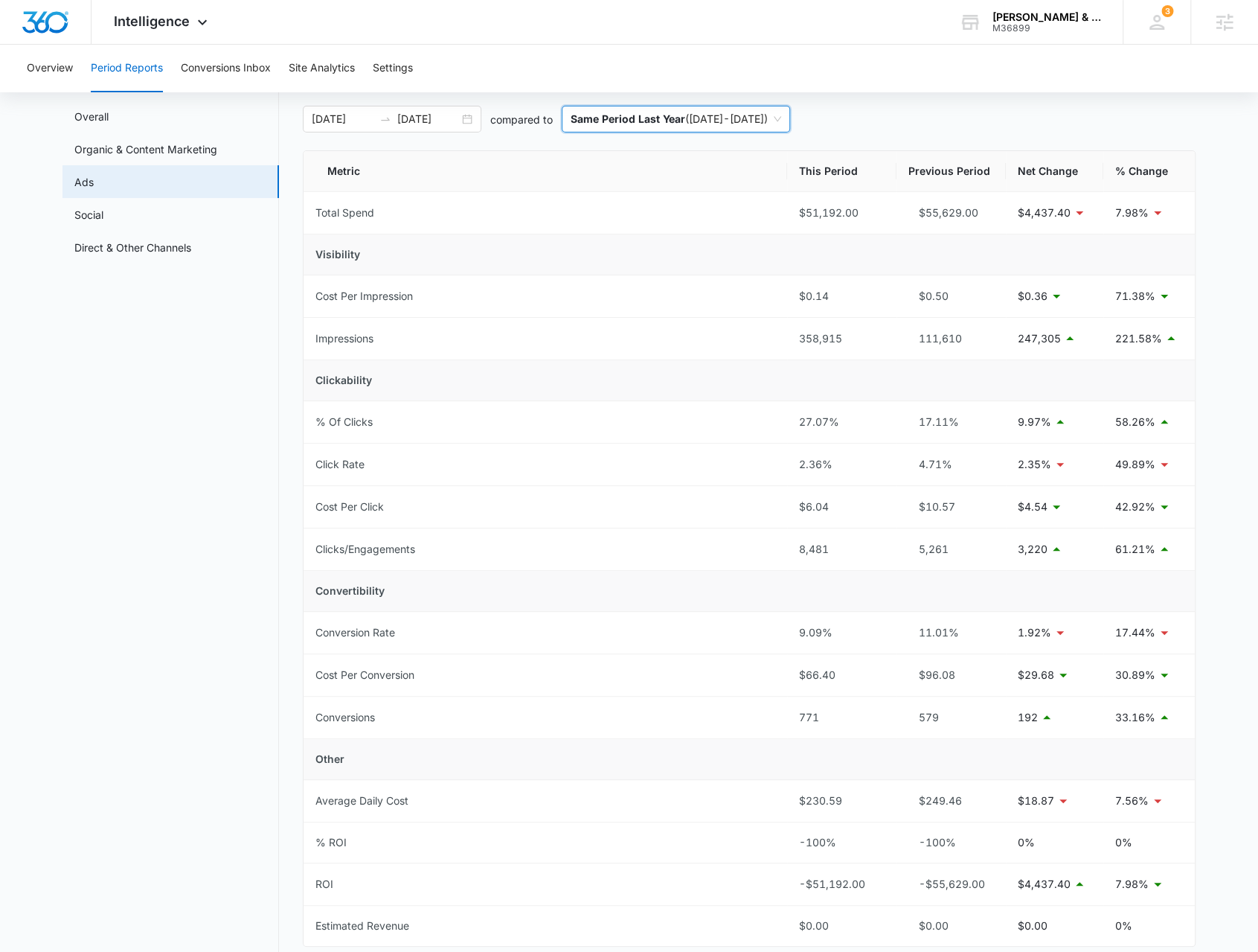
click at [634, 126] on span "Same Period Last Year ( [DATE] - [DATE] )" at bounding box center [676, 119] width 211 height 25
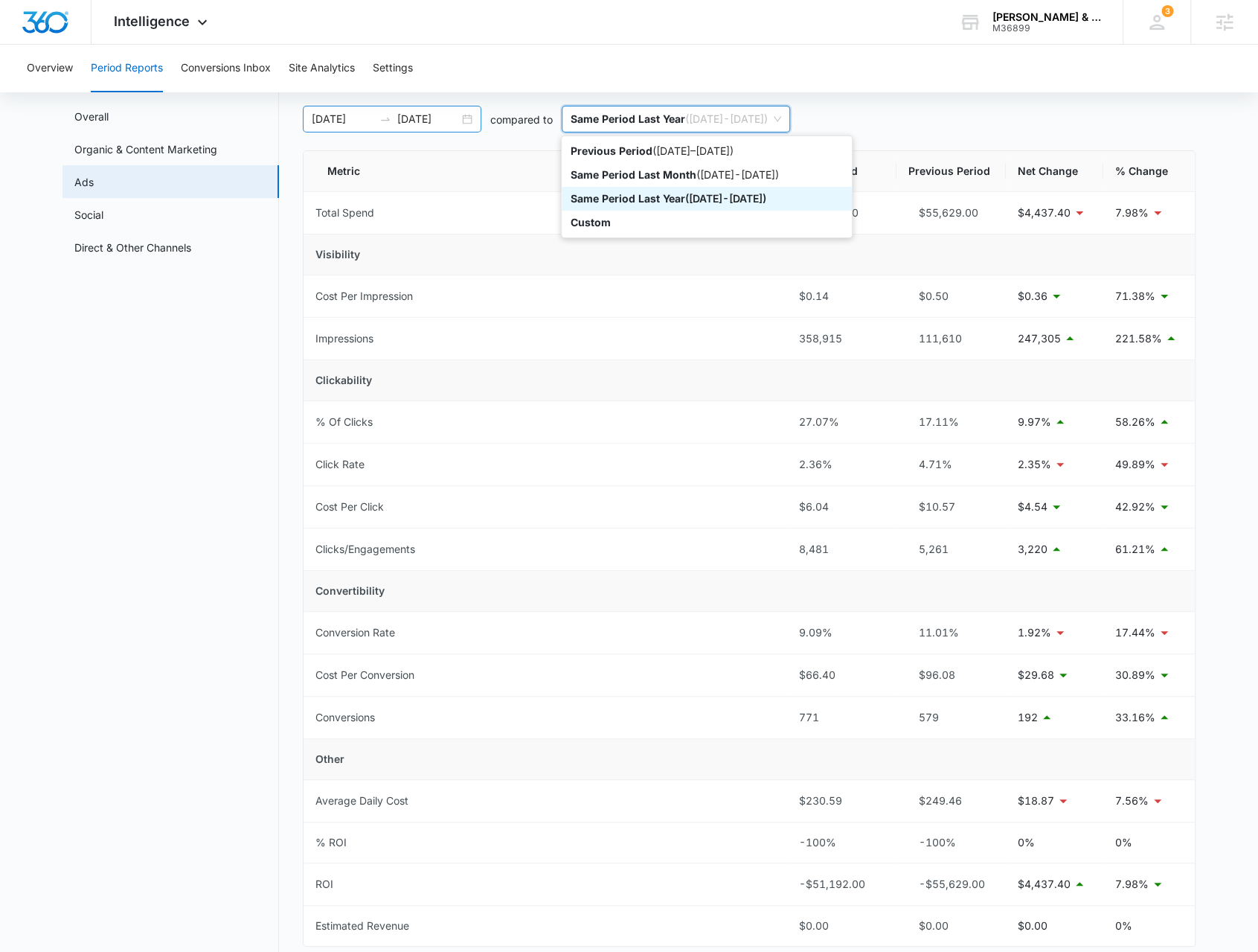
click at [468, 120] on div "[DATE] [DATE]" at bounding box center [392, 119] width 179 height 27
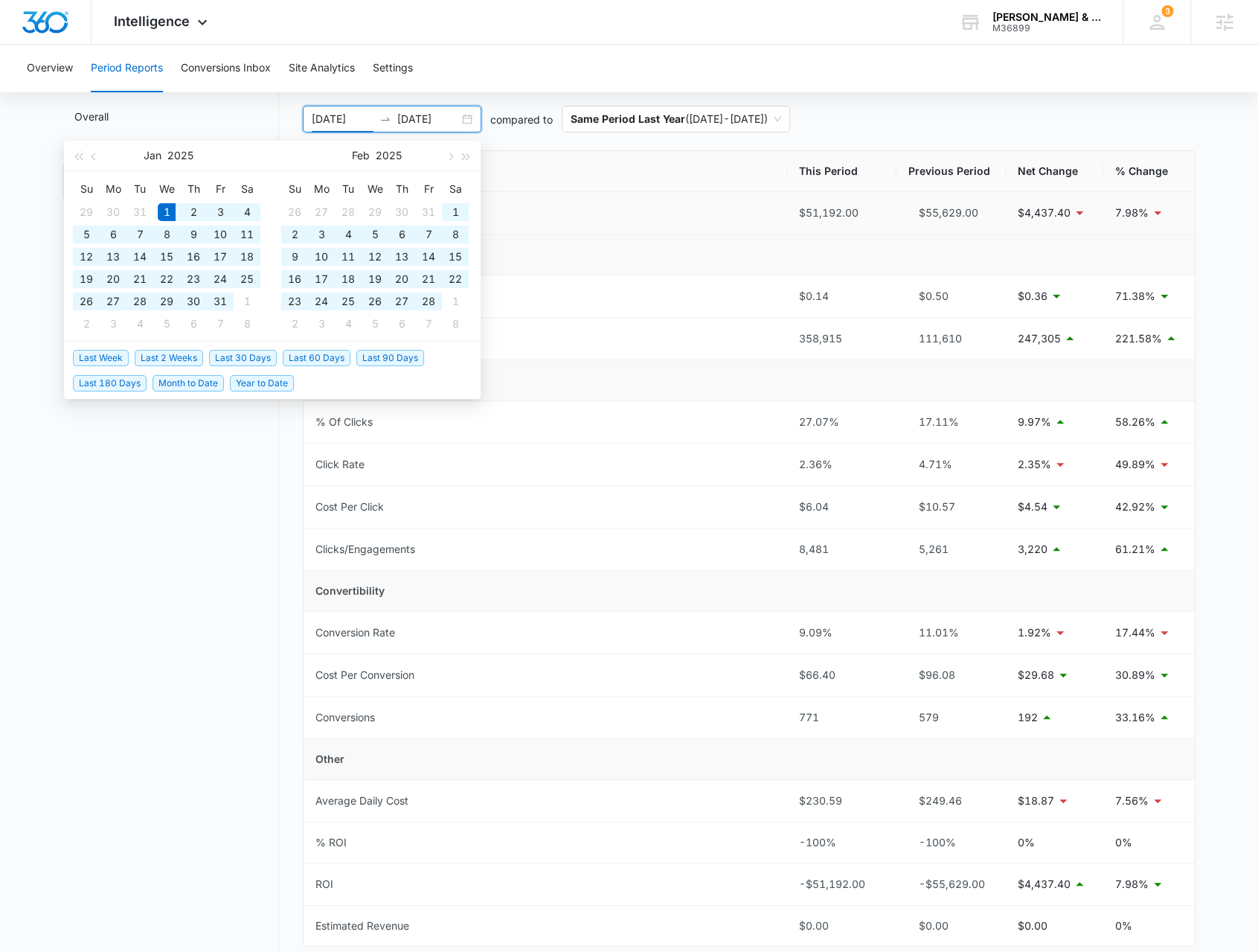
type input "[DATE]"
click at [662, 168] on th "Metric" at bounding box center [546, 172] width 484 height 41
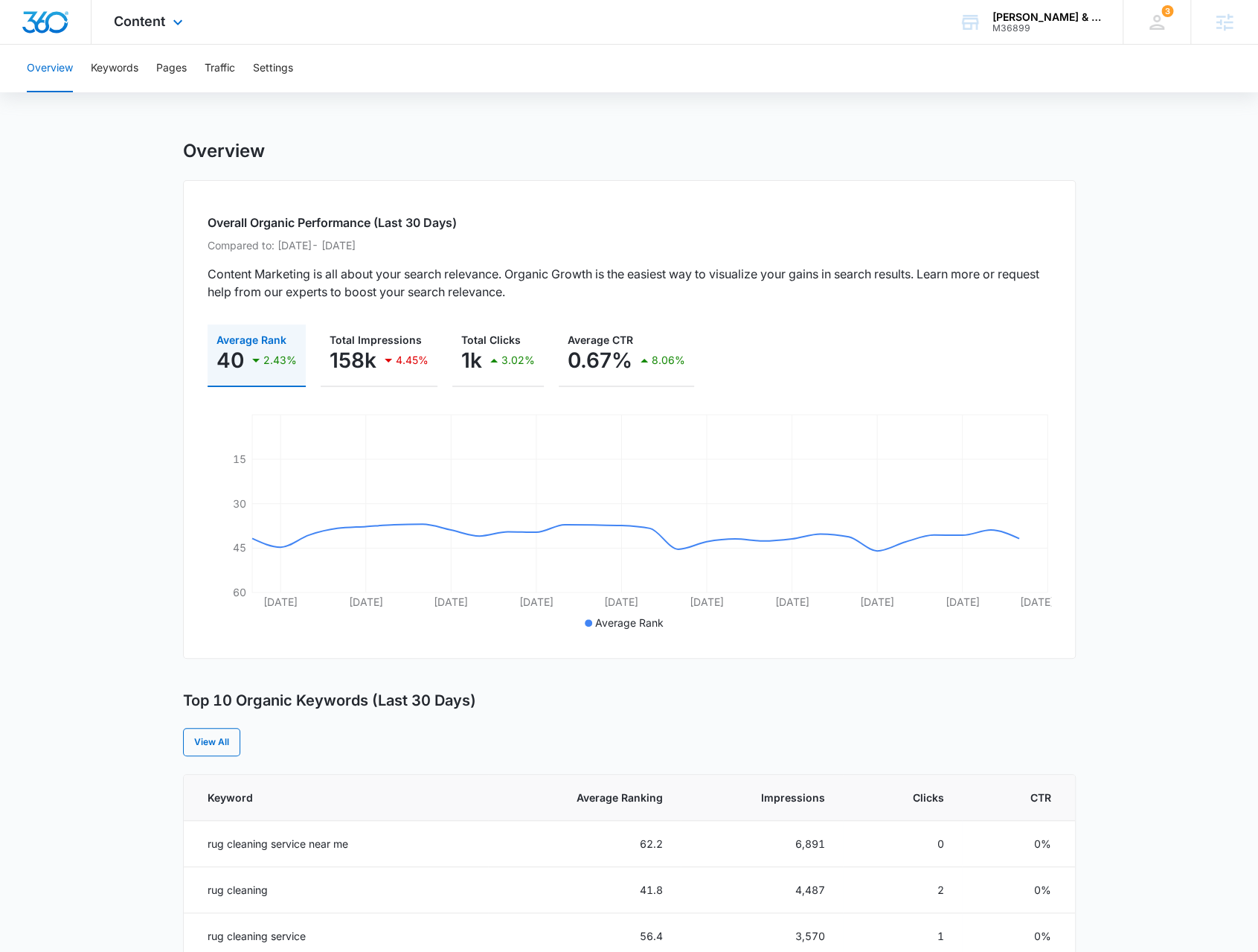
click at [134, 32] on div "Content Apps Reputation Forms CRM Email Social Content Ads Intelligence Files B…" at bounding box center [150, 22] width 118 height 44
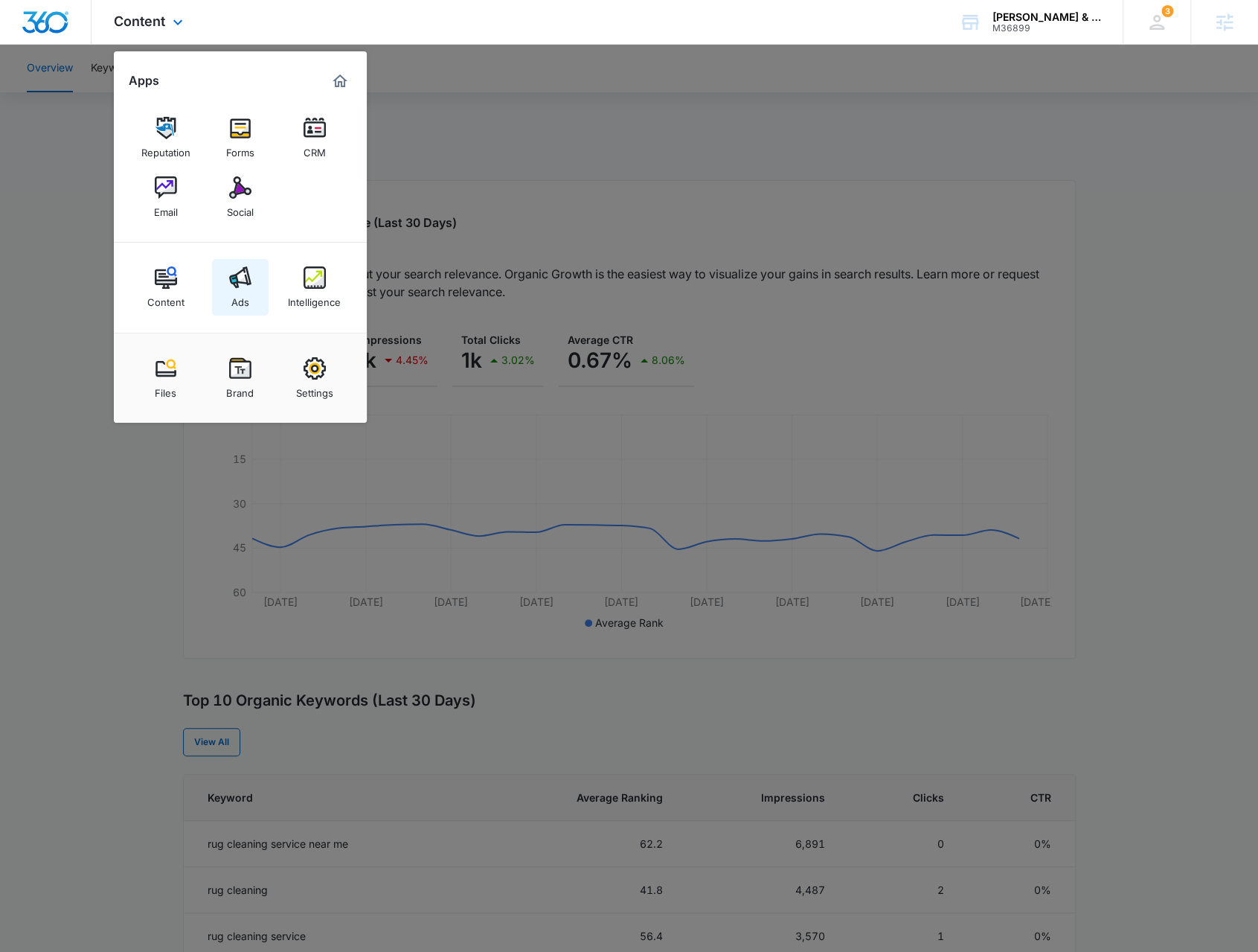
click at [239, 315] on link "Ads" at bounding box center [240, 287] width 57 height 57
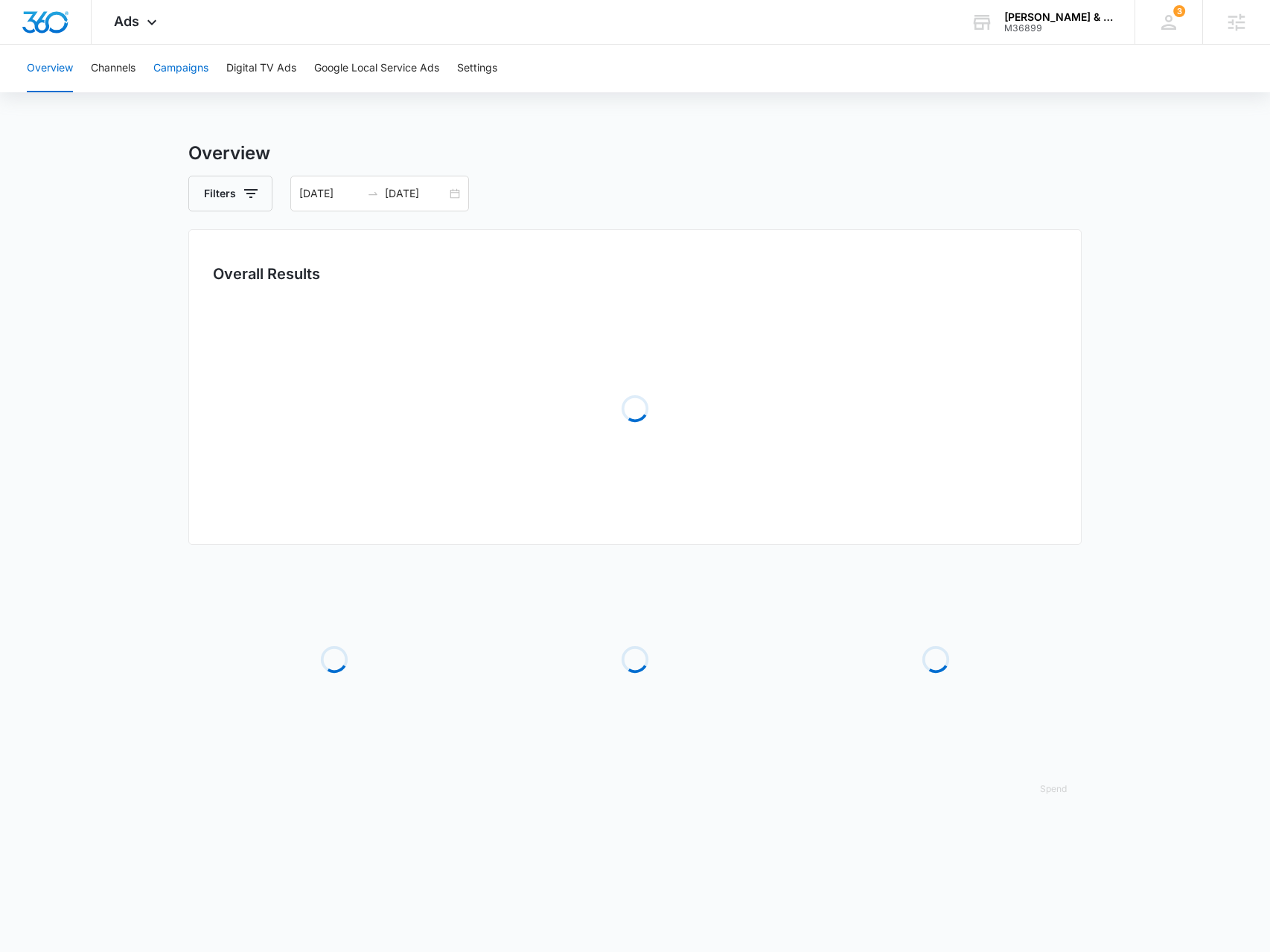
click at [200, 67] on button "Campaigns" at bounding box center [180, 69] width 55 height 47
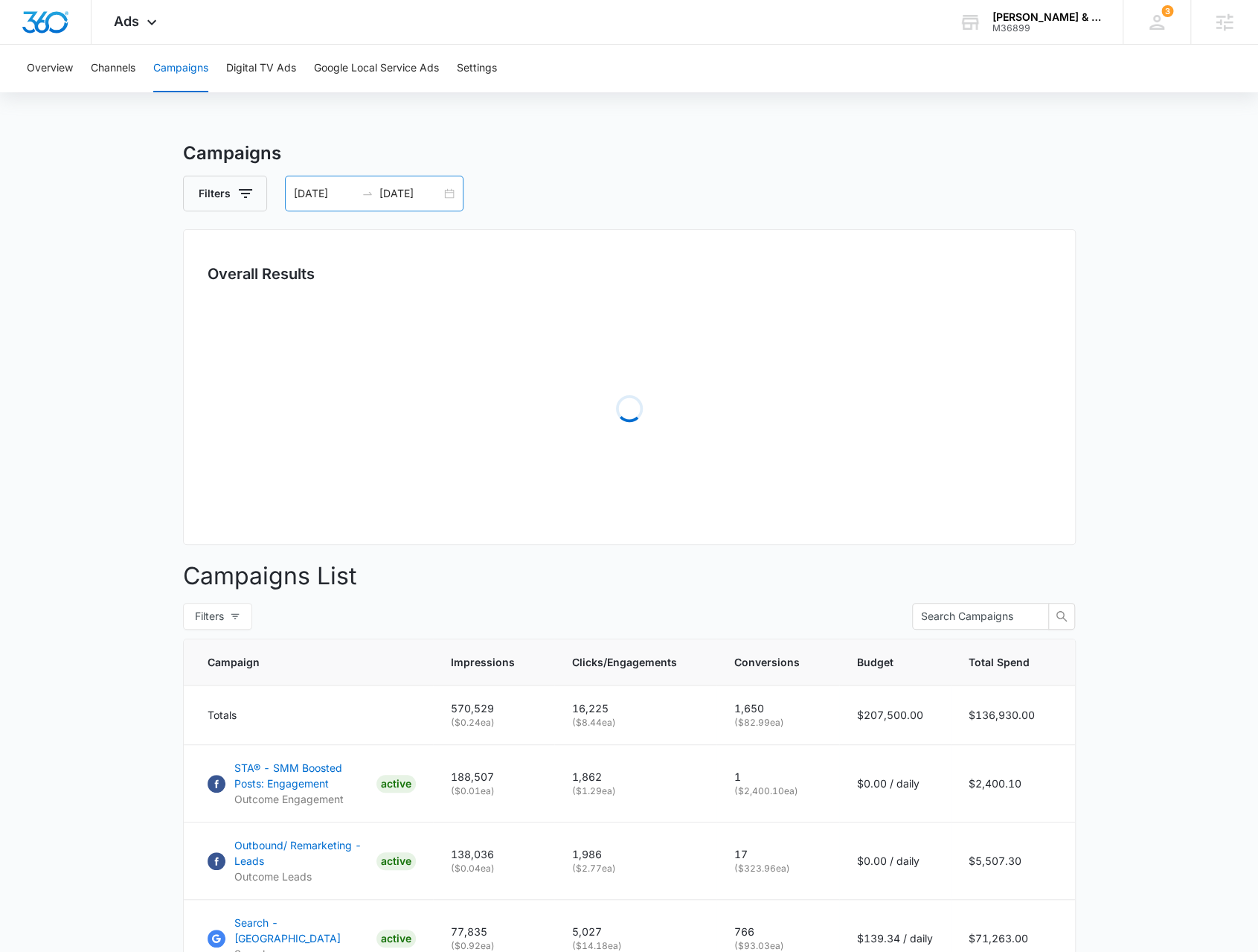
click at [453, 193] on div "[DATE] [DATE]" at bounding box center [374, 194] width 179 height 36
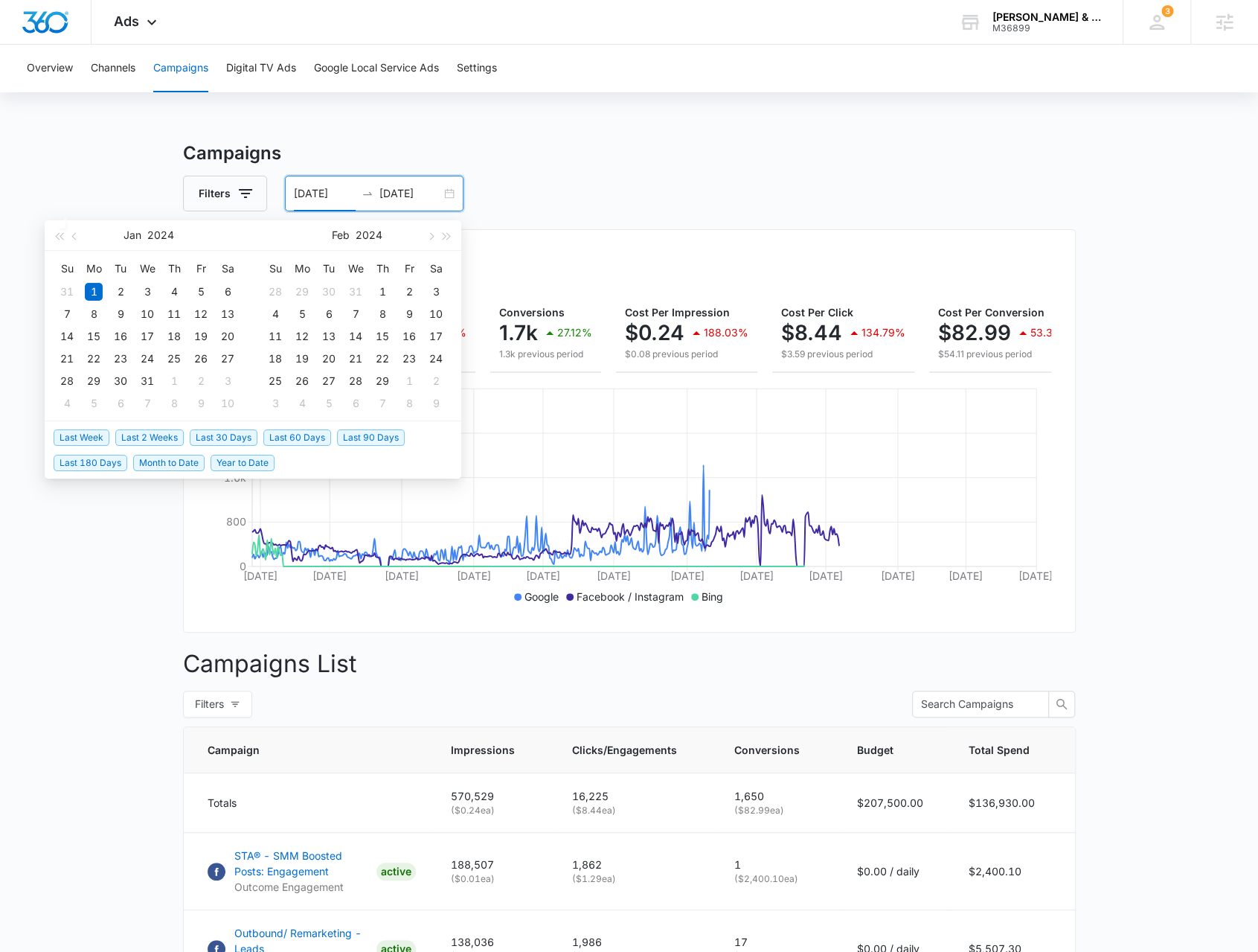
click at [217, 434] on span "Last 30 Days" at bounding box center [223, 437] width 68 height 16
type input "[DATE]"
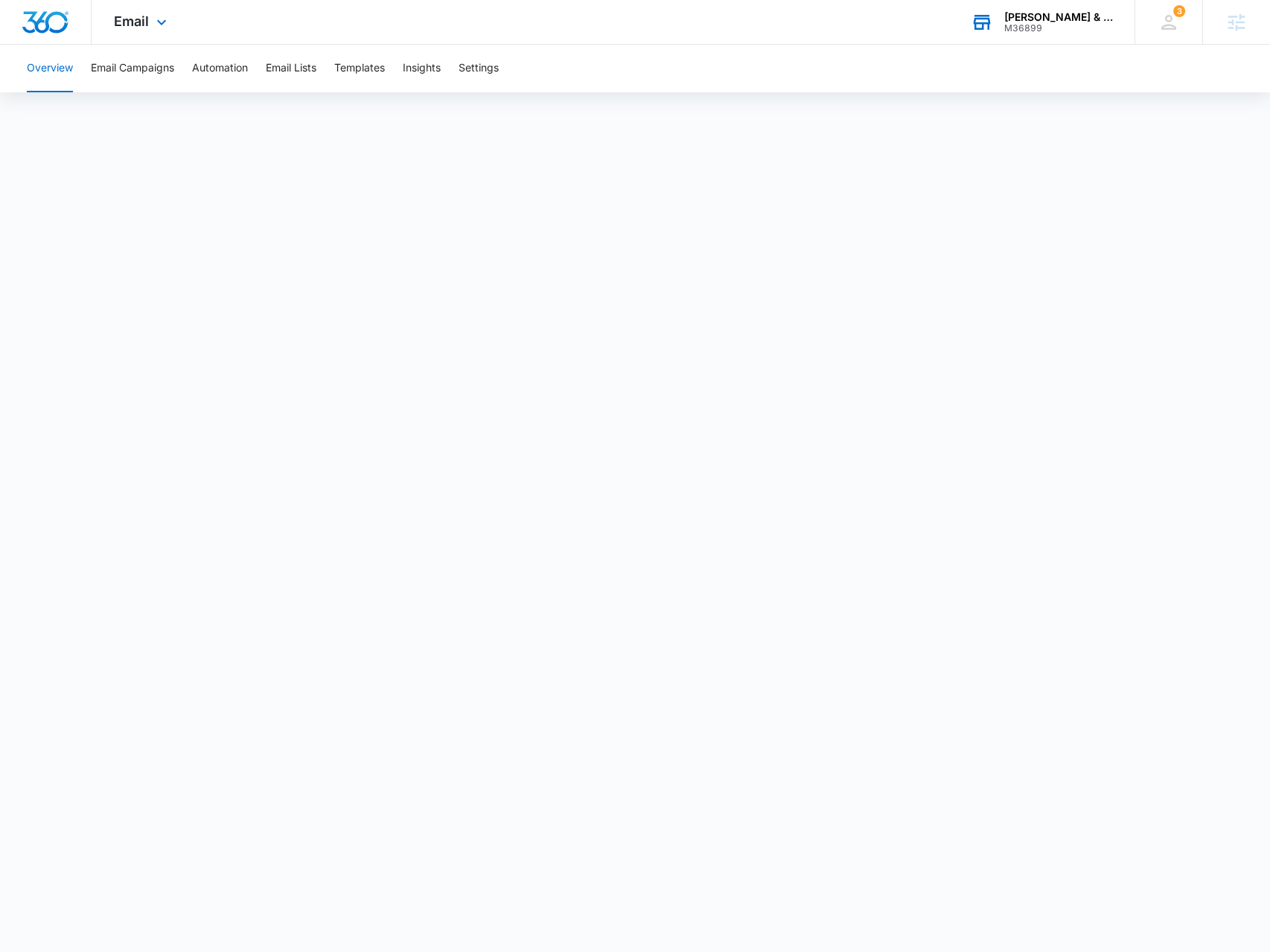
drag, startPoint x: 1076, startPoint y: 29, endPoint x: 1035, endPoint y: 75, distance: 61.6
click at [1076, 28] on div "M36899" at bounding box center [1058, 28] width 108 height 10
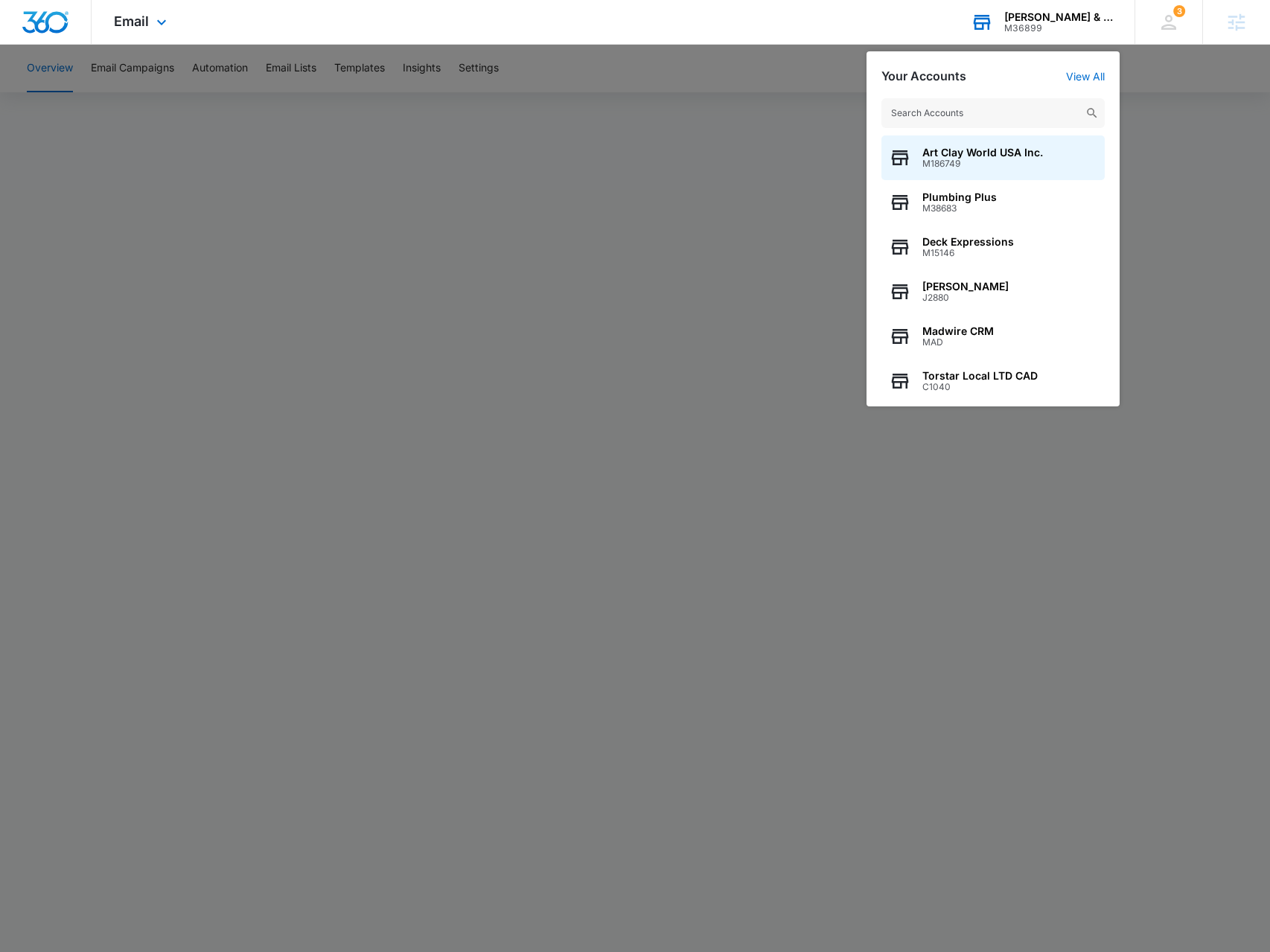
click at [986, 108] on input "text" at bounding box center [993, 113] width 224 height 30
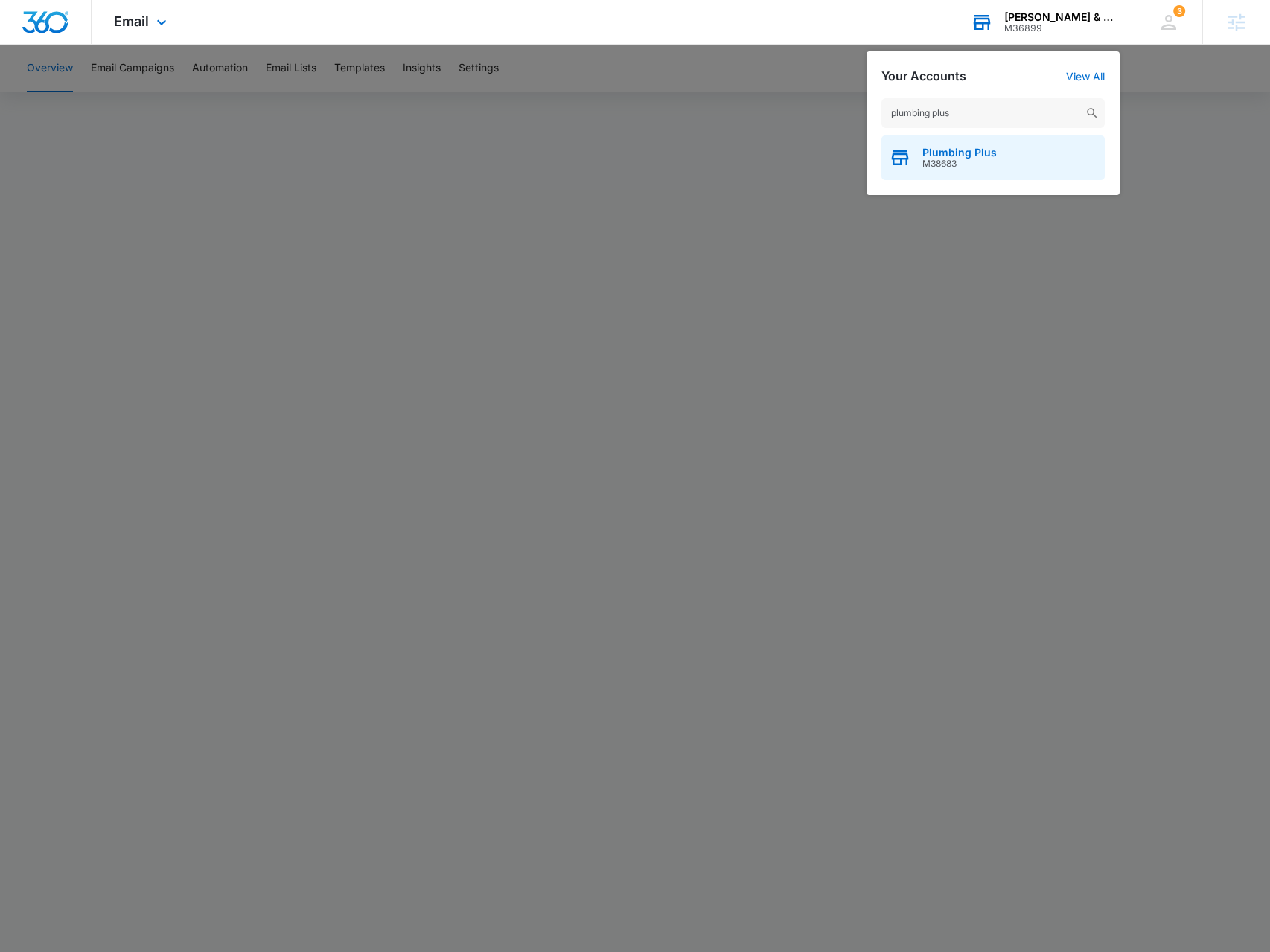
type input "plumbing plus"
click at [961, 163] on span "M38683" at bounding box center [960, 163] width 75 height 10
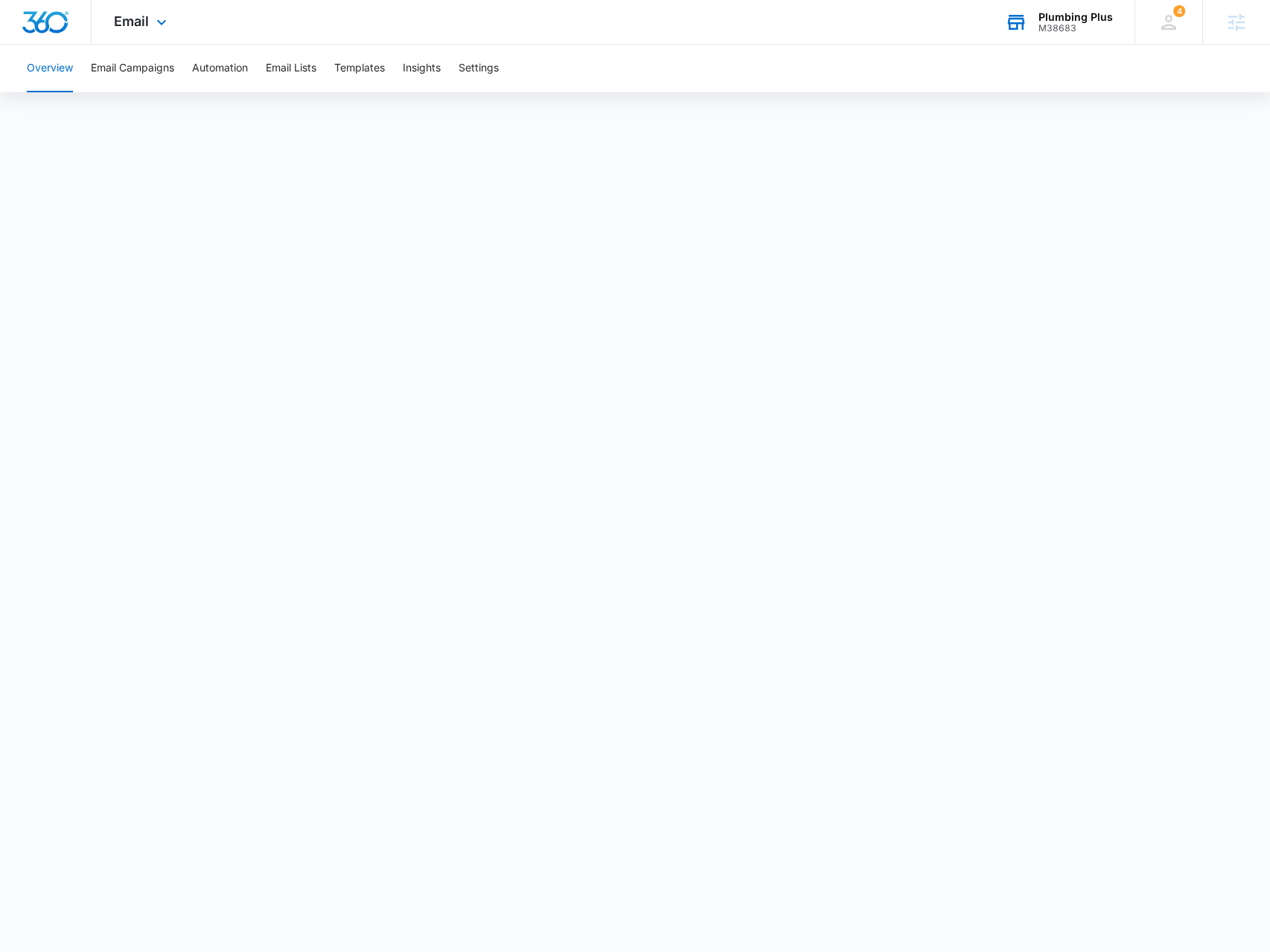
click at [177, 63] on div "Overview Email Campaigns Automation Email Lists Templates Insights Settings" at bounding box center [635, 69] width 1234 height 47
click at [152, 77] on button "Email Campaigns" at bounding box center [132, 69] width 83 height 47
click at [1072, 35] on div "Plumbing Plus M38683 Your Accounts View All" at bounding box center [1058, 22] width 152 height 44
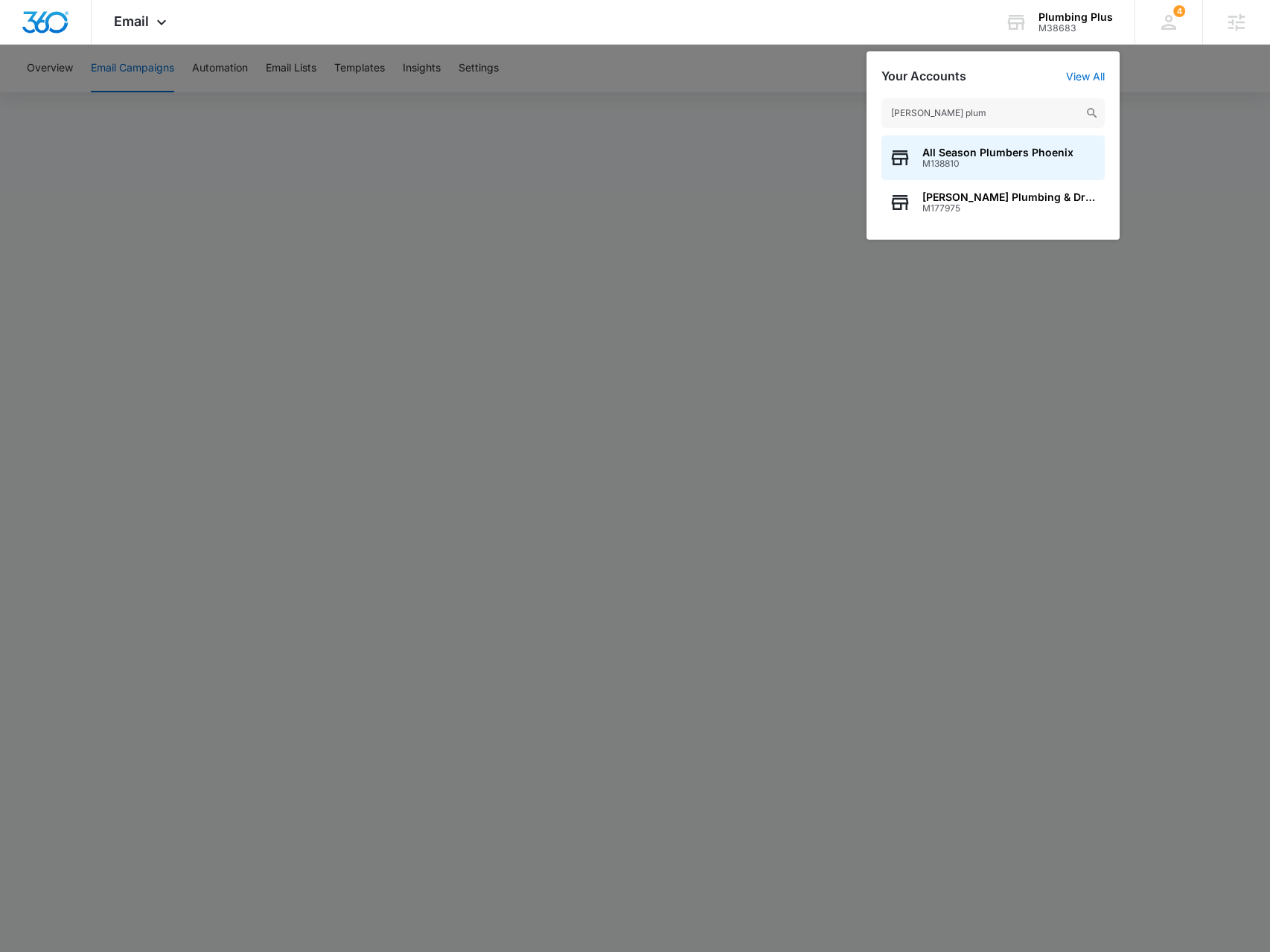
type input "[PERSON_NAME] plum"
click at [964, 206] on span "M177975" at bounding box center [1010, 208] width 175 height 10
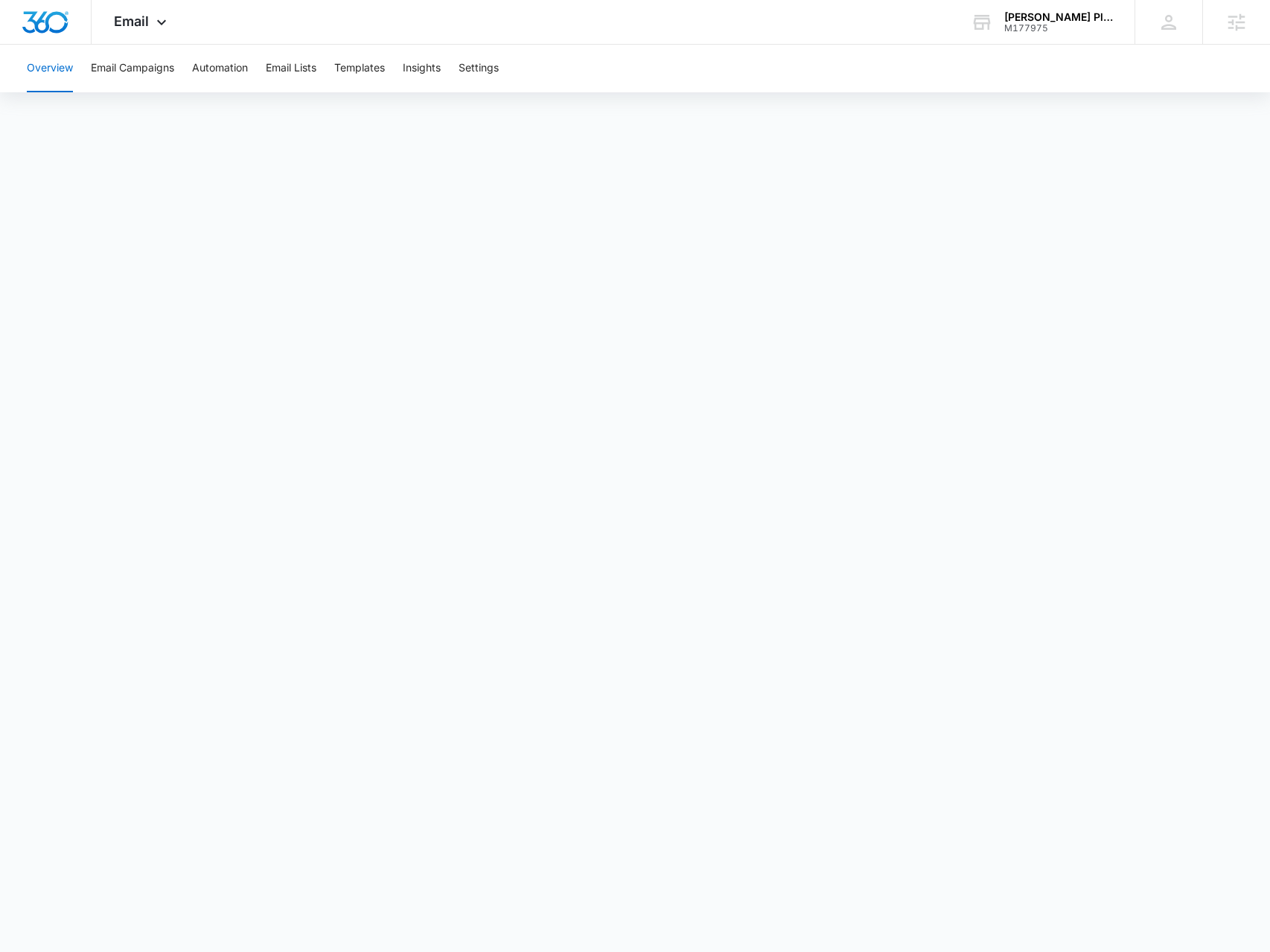
click at [1029, 34] on div "[PERSON_NAME] Plumbing & Drain Cleaning M177975 Your Accounts View All" at bounding box center [1041, 22] width 186 height 44
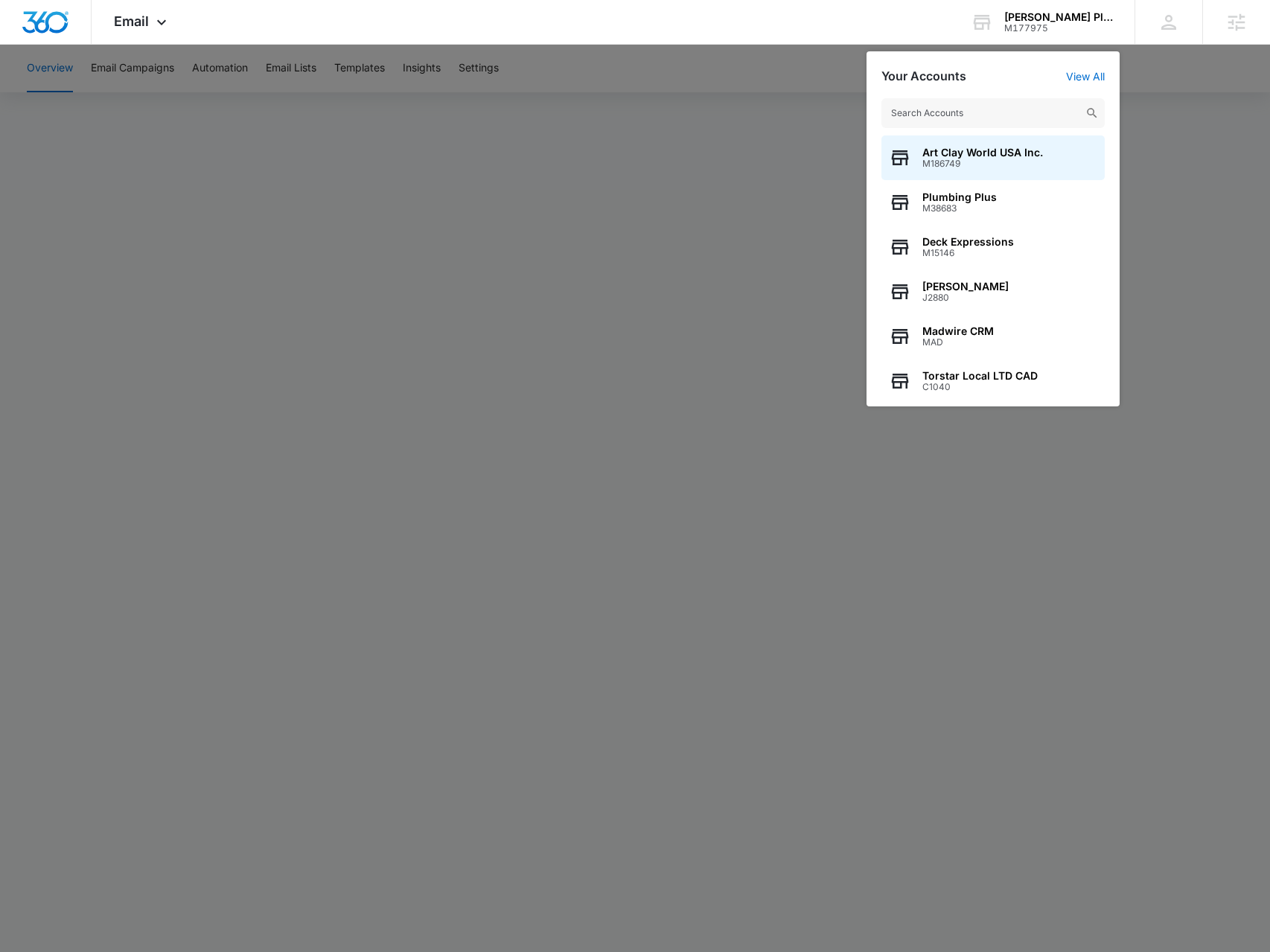
click at [939, 107] on input "text" at bounding box center [993, 113] width 224 height 30
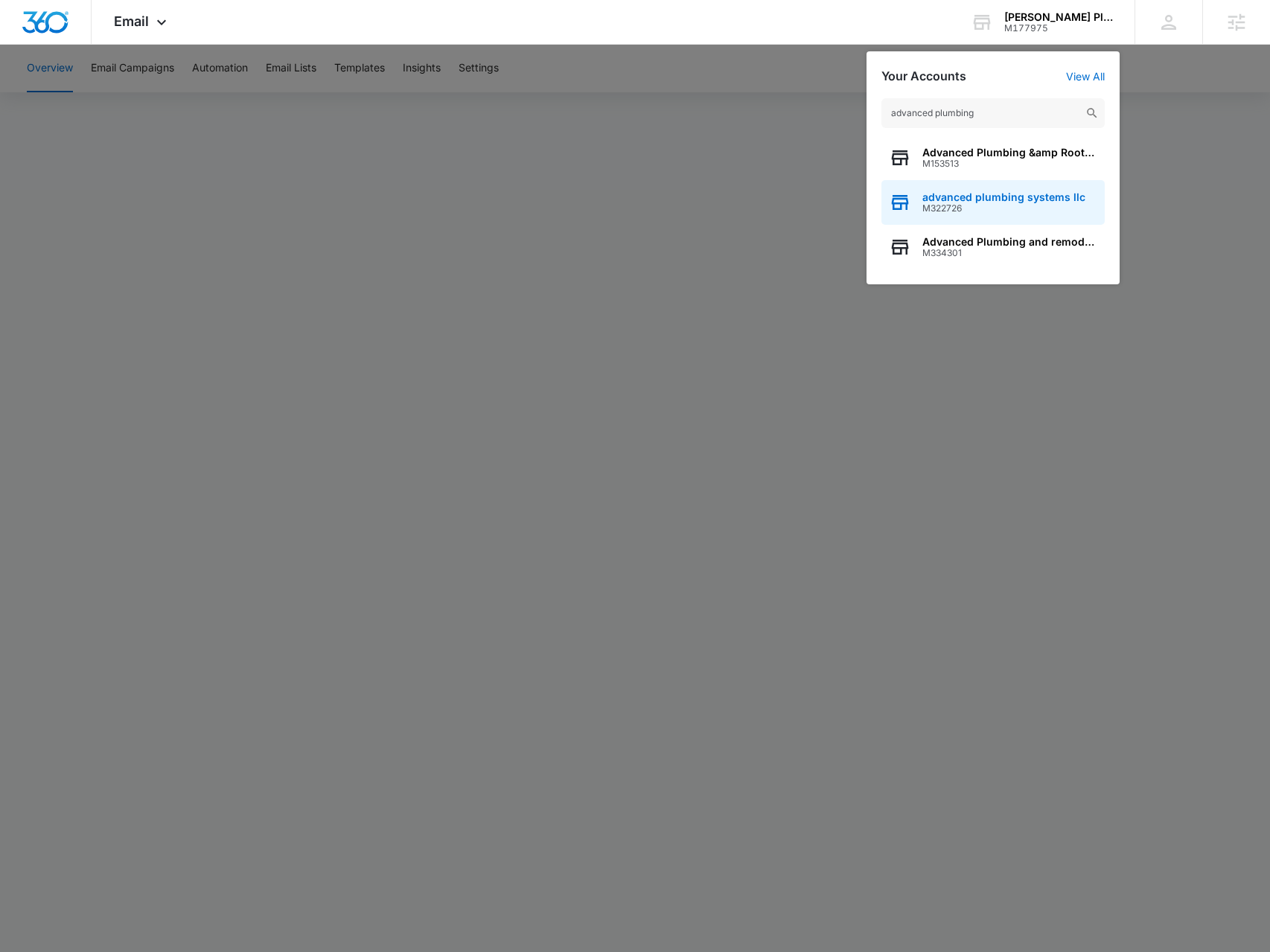
type input "advanced plumbing"
click at [969, 212] on span "M322726" at bounding box center [1004, 208] width 163 height 10
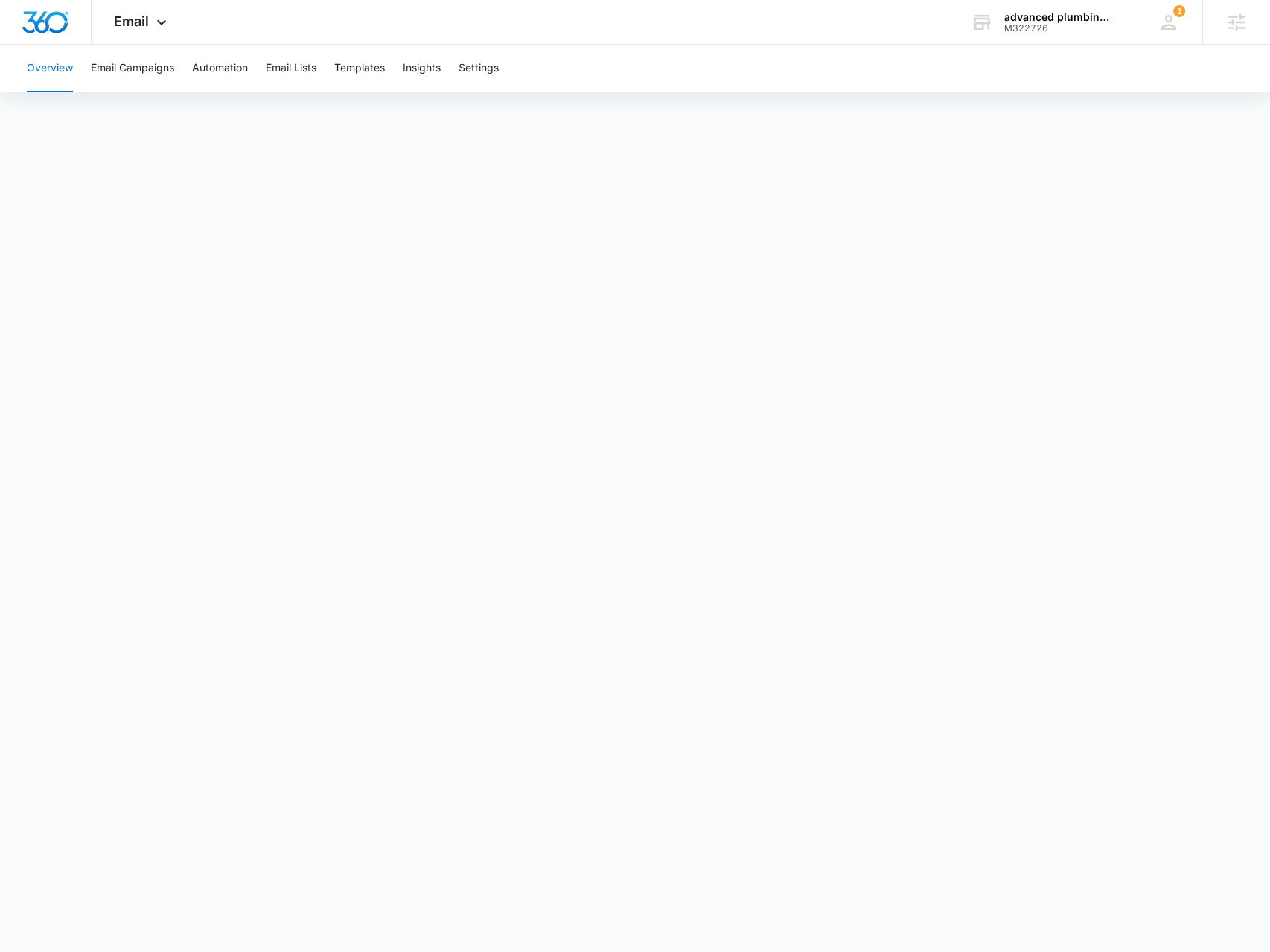
drag, startPoint x: 1023, startPoint y: 31, endPoint x: 991, endPoint y: 54, distance: 39.4
click at [1023, 30] on div "M322726" at bounding box center [1058, 28] width 108 height 10
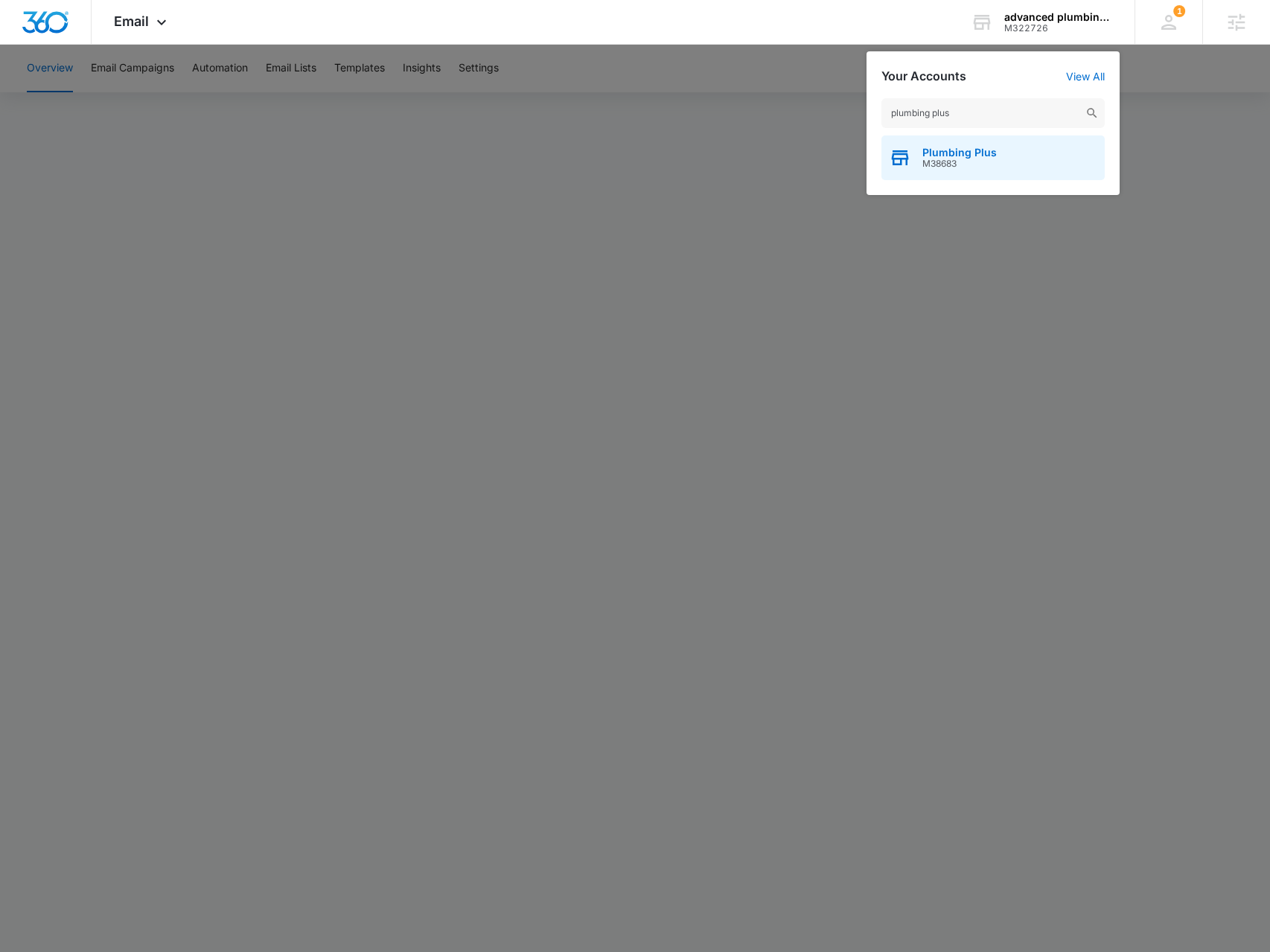
type input "plumbing plus"
click at [920, 152] on div "Plumbing Plus M38683" at bounding box center [993, 157] width 224 height 45
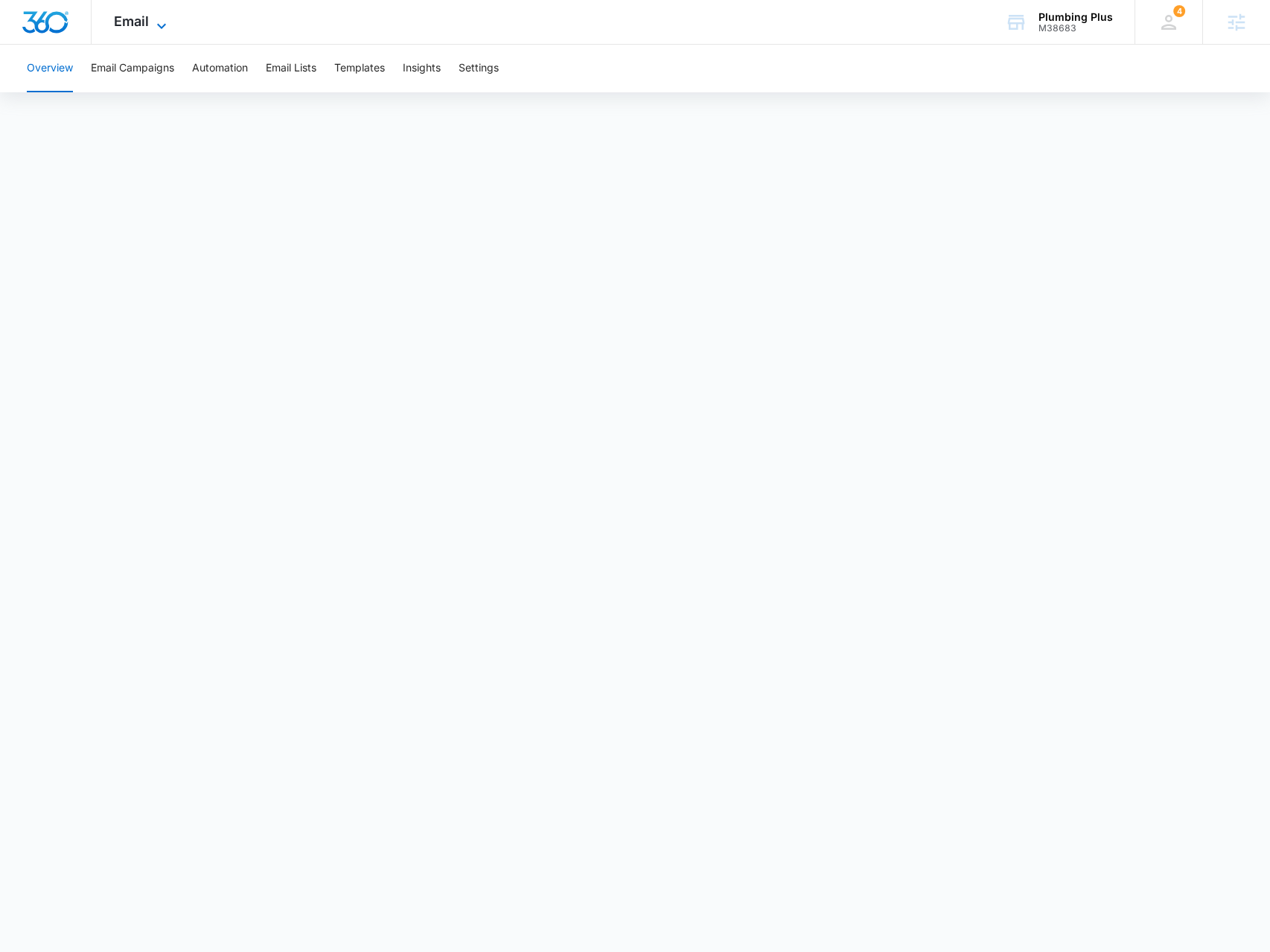
click at [161, 28] on icon at bounding box center [161, 25] width 18 height 18
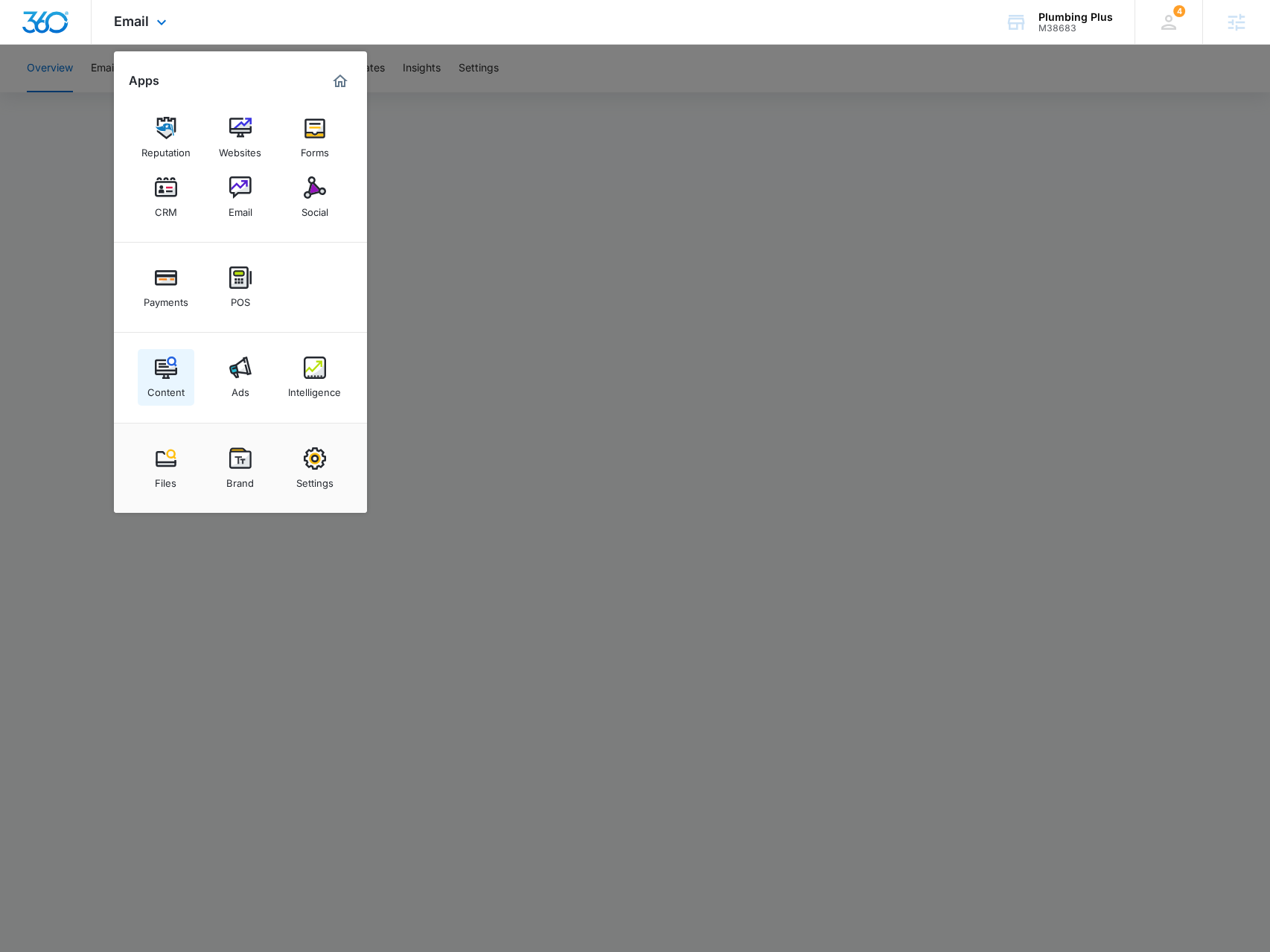
click at [168, 385] on div "Content" at bounding box center [166, 388] width 37 height 19
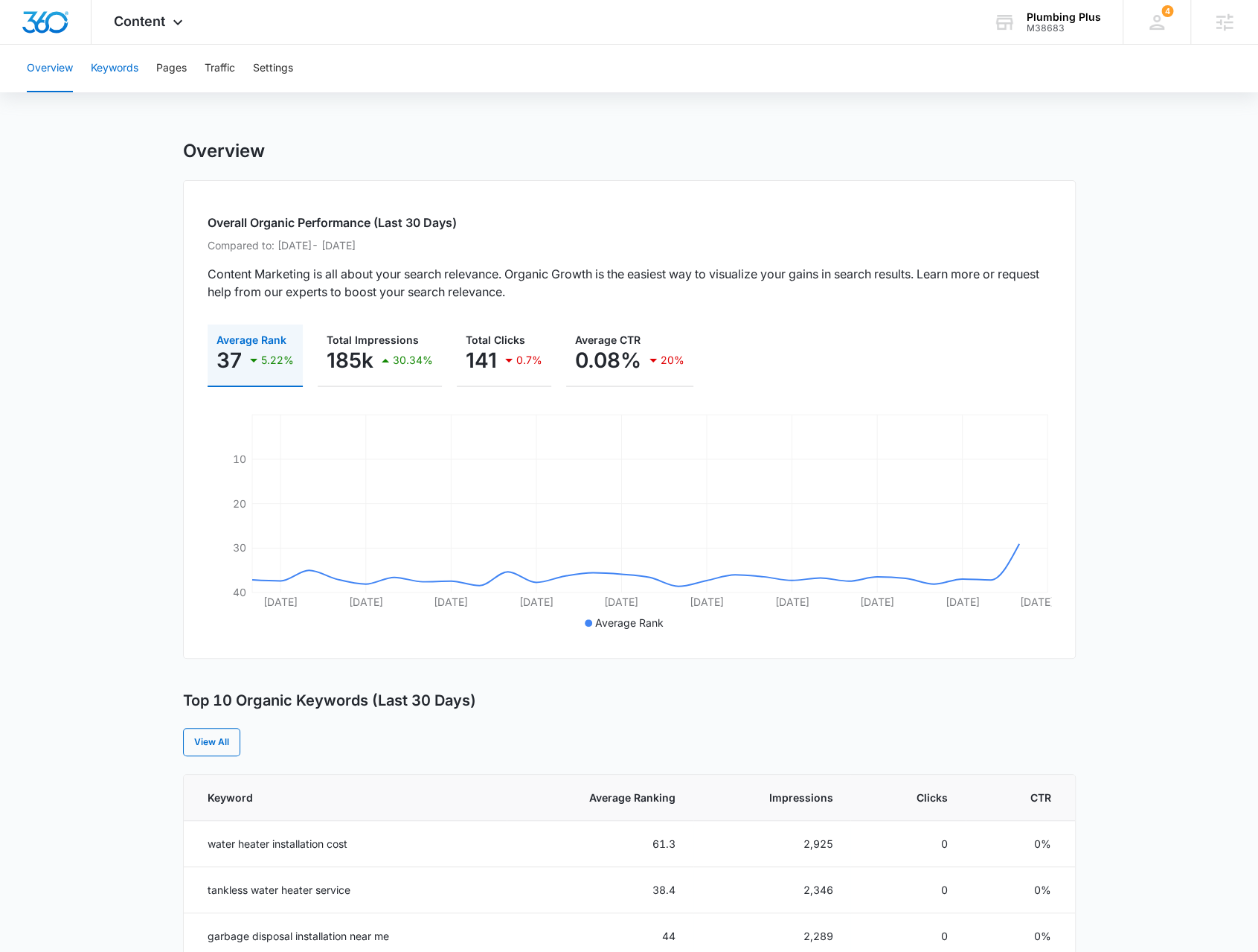
click at [128, 83] on button "Keywords" at bounding box center [114, 69] width 47 height 47
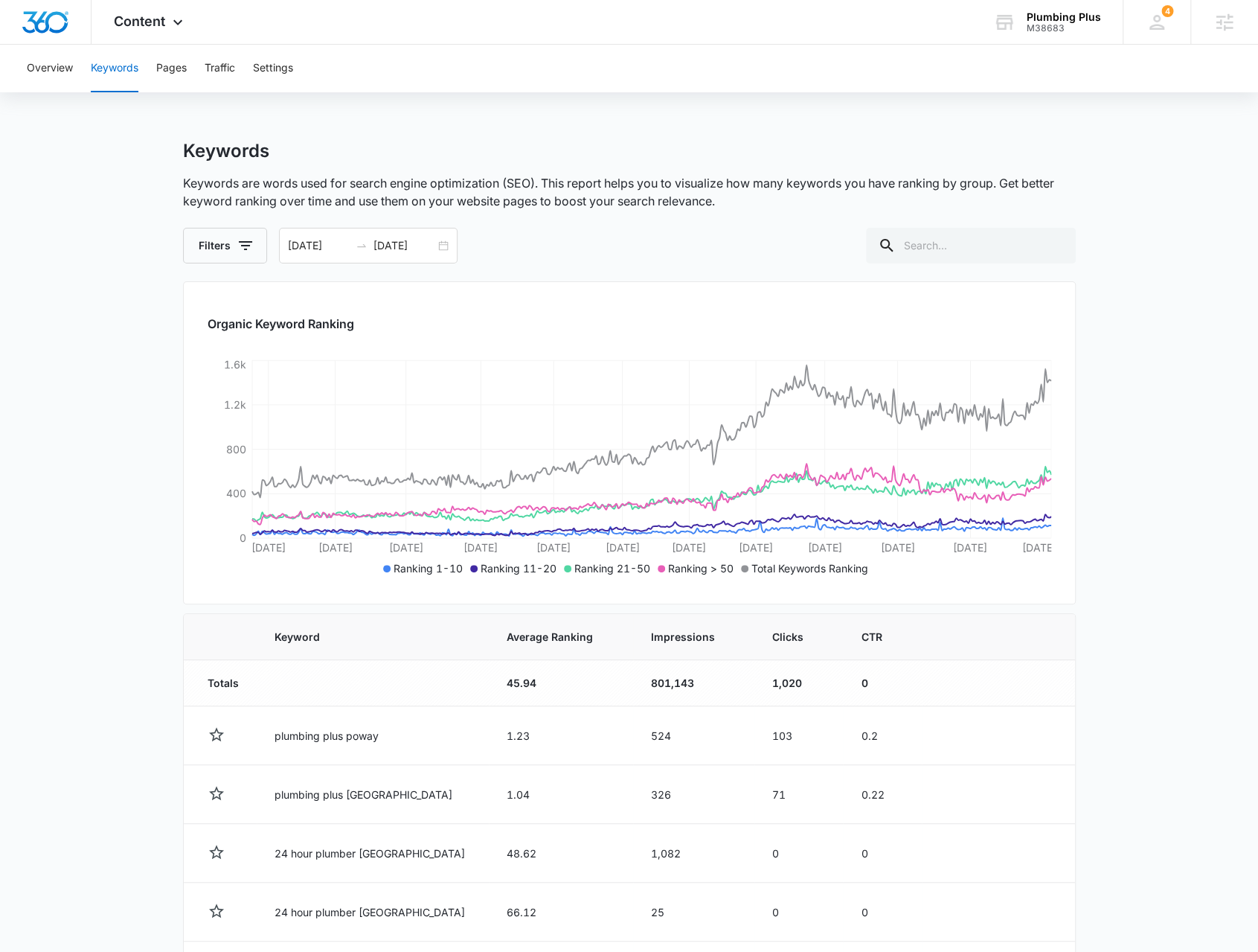
click at [151, 57] on div "Overview Keywords Pages Traffic Settings" at bounding box center [629, 69] width 1222 height 47
click at [157, 59] on div "Overview Keywords Pages Traffic Settings" at bounding box center [629, 69] width 1222 height 47
click at [159, 62] on button "Pages" at bounding box center [172, 69] width 30 height 47
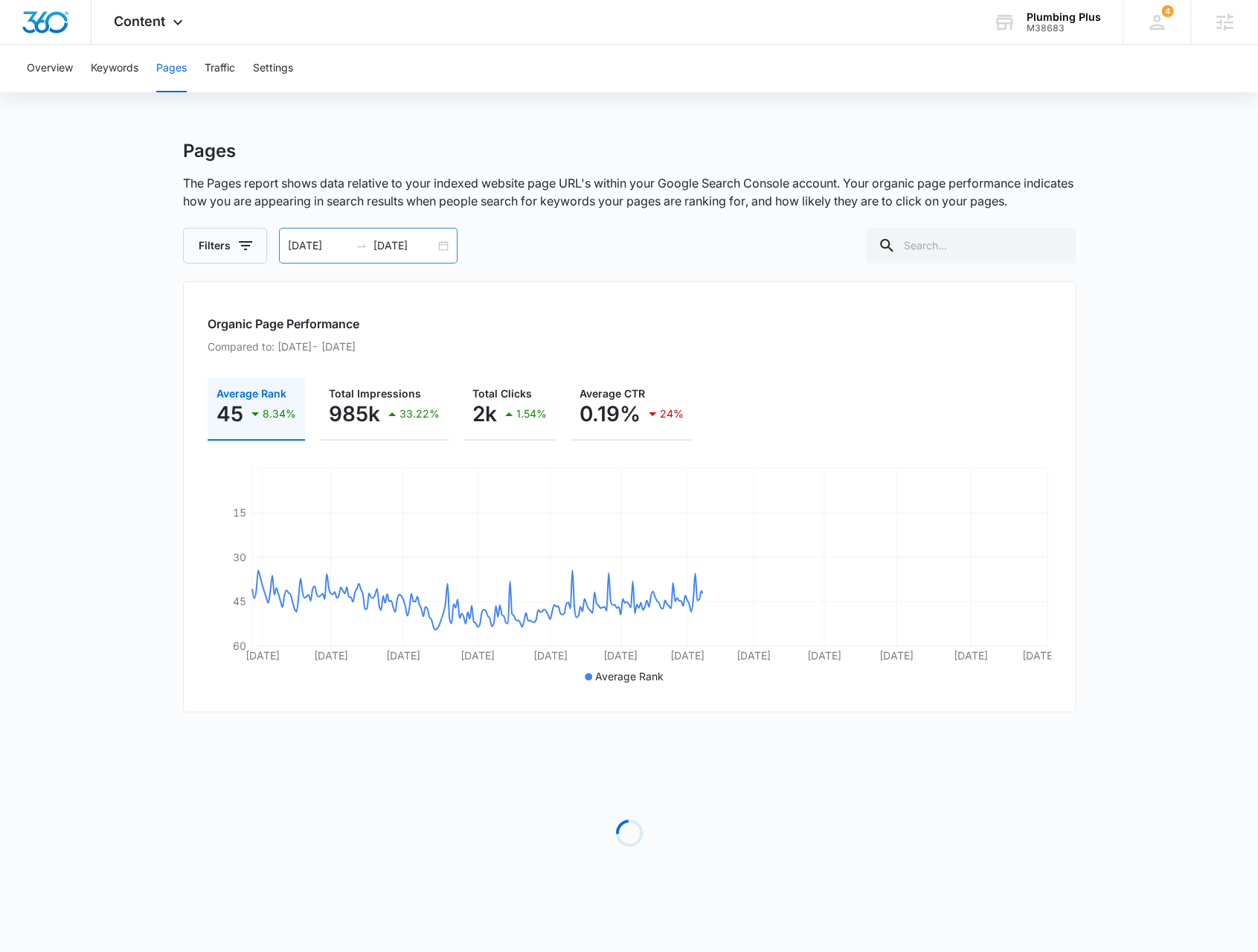
click at [449, 249] on div "[DATE] [DATE]" at bounding box center [368, 245] width 179 height 36
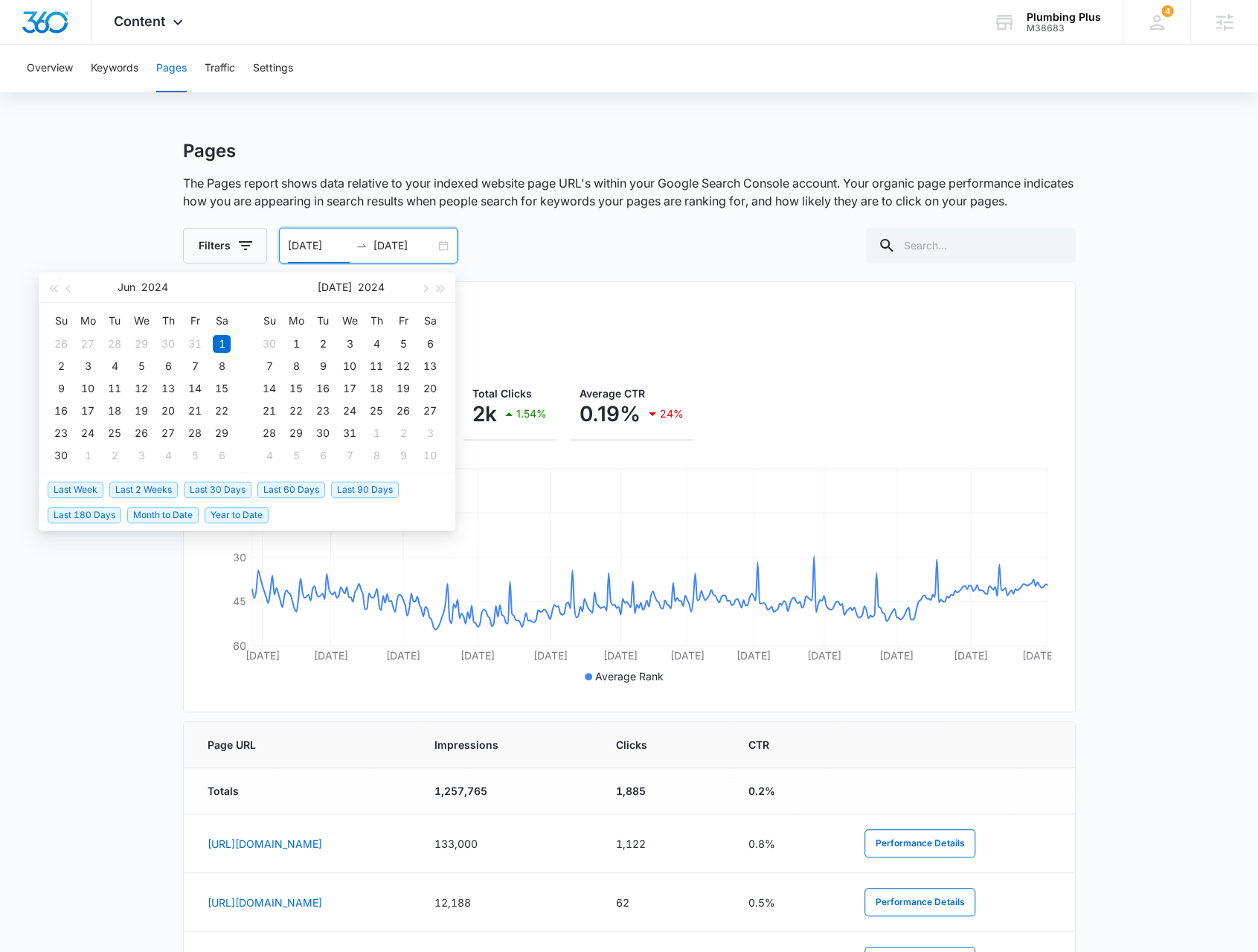
click at [304, 484] on span "Last 60 Days" at bounding box center [291, 489] width 68 height 16
type input "[DATE]"
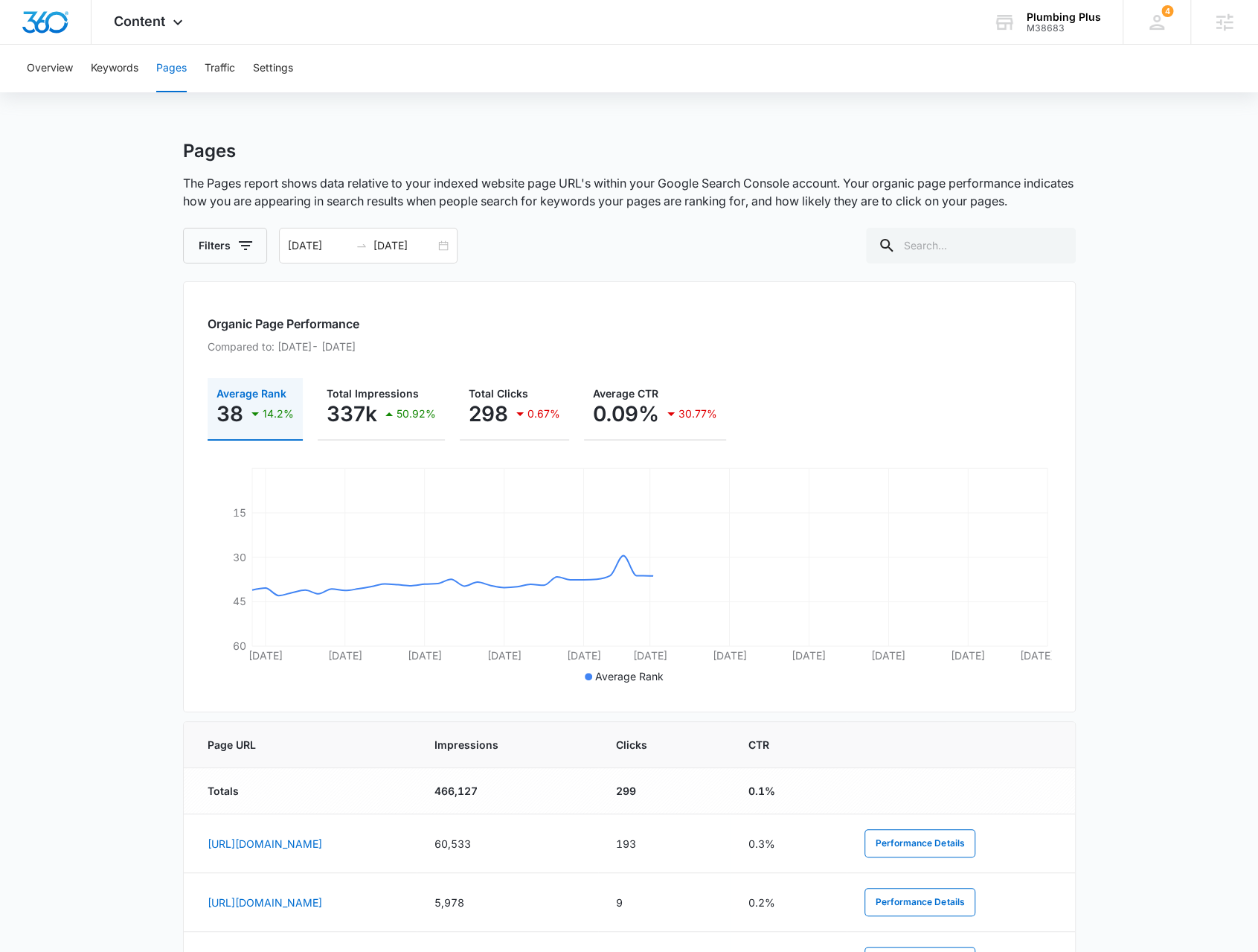
click at [92, 626] on main "Pages The Pages report shows data relative to your indexed website page URL's w…" at bounding box center [629, 812] width 1258 height 1344
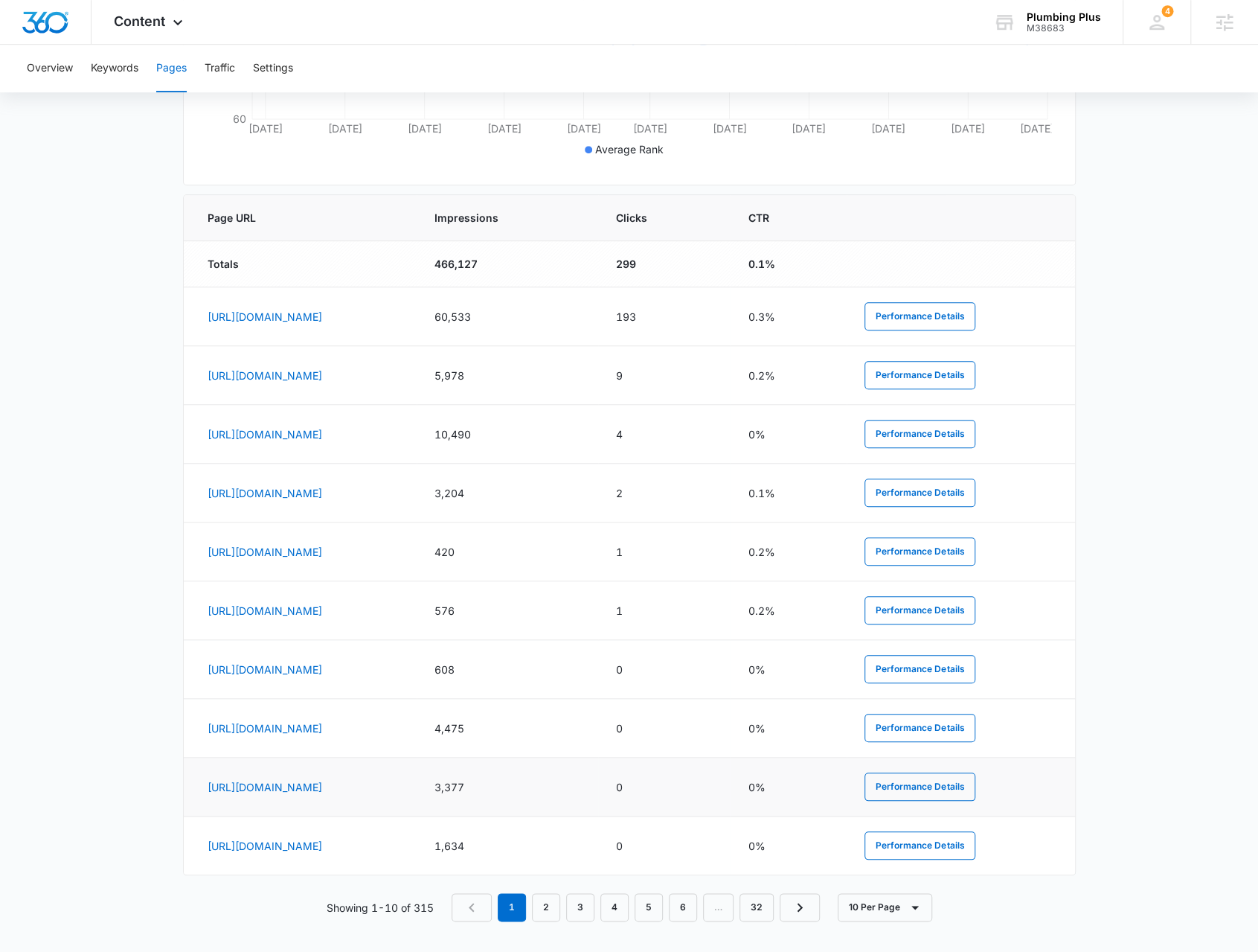
scroll to position [528, 0]
click at [551, 901] on link "2" at bounding box center [546, 905] width 28 height 28
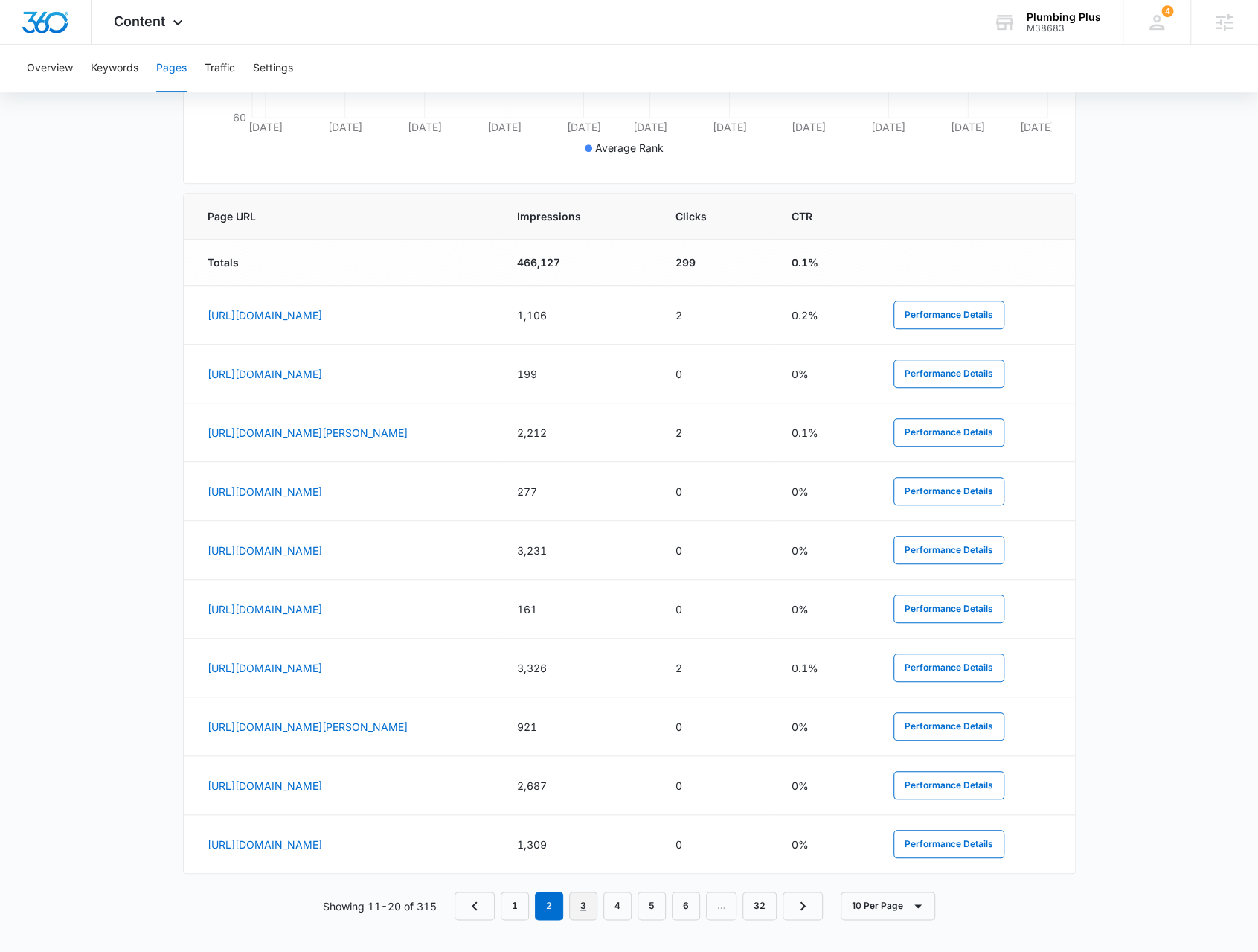
click at [588, 904] on link "3" at bounding box center [583, 905] width 28 height 28
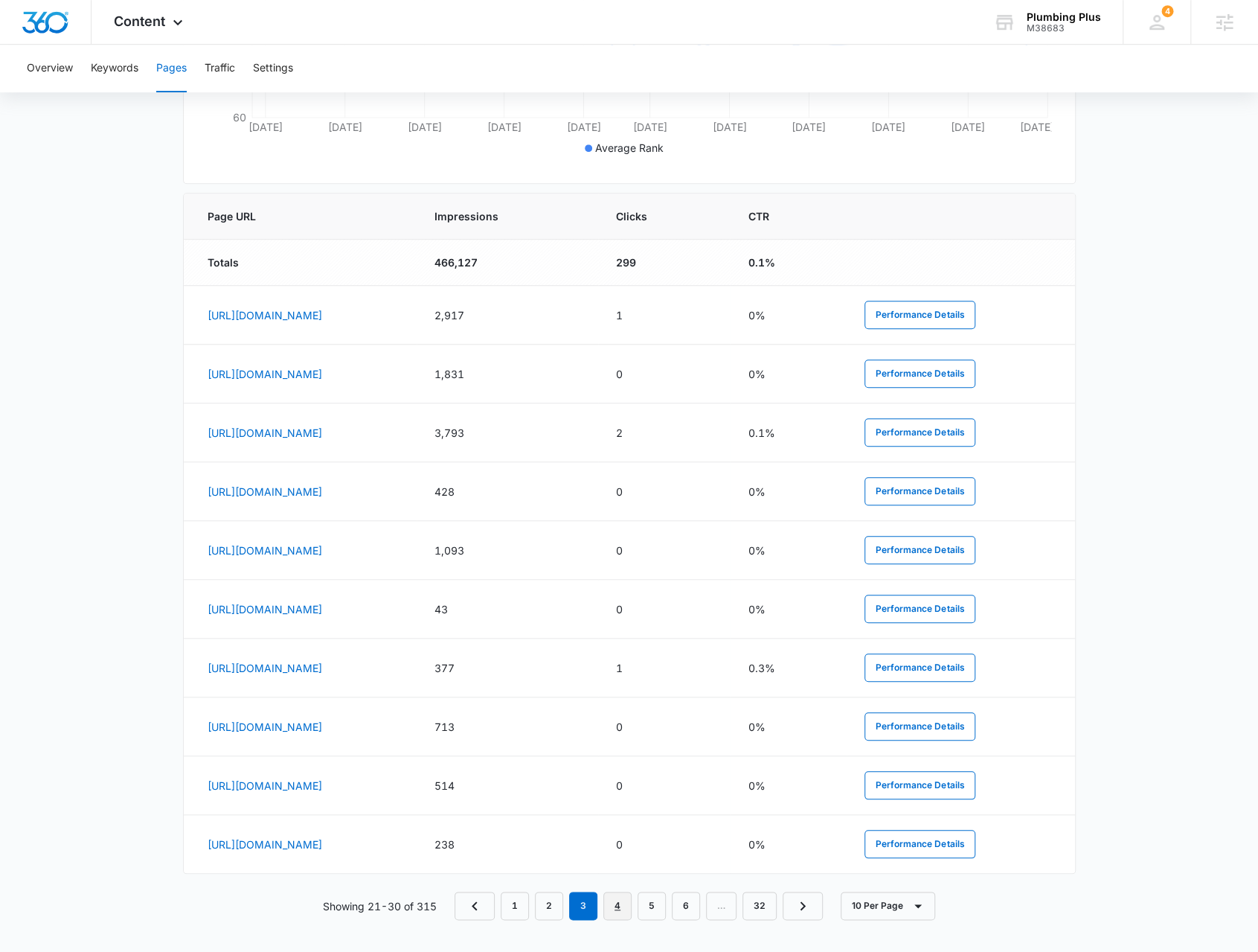
click at [613, 905] on link "4" at bounding box center [617, 905] width 28 height 28
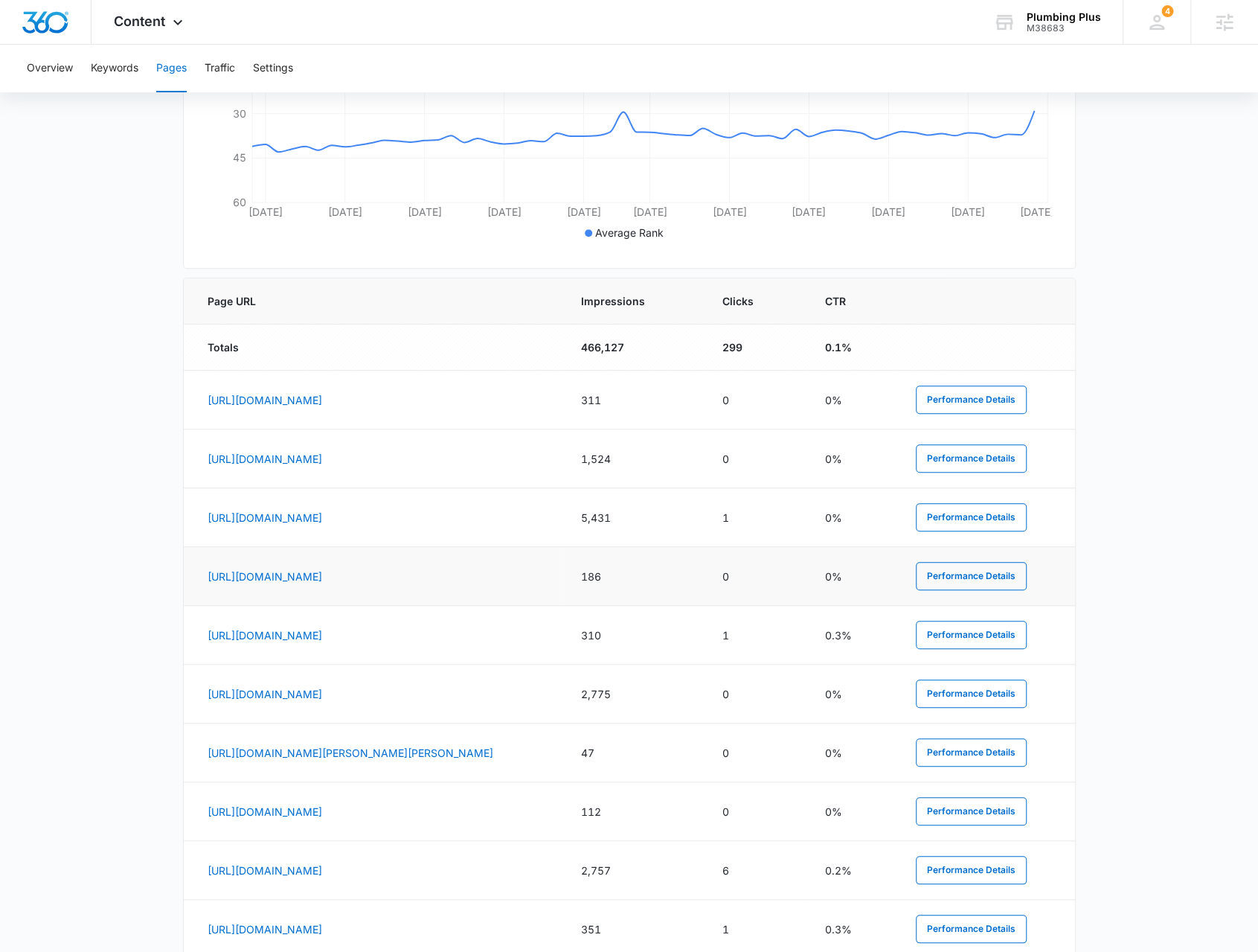
scroll to position [534, 0]
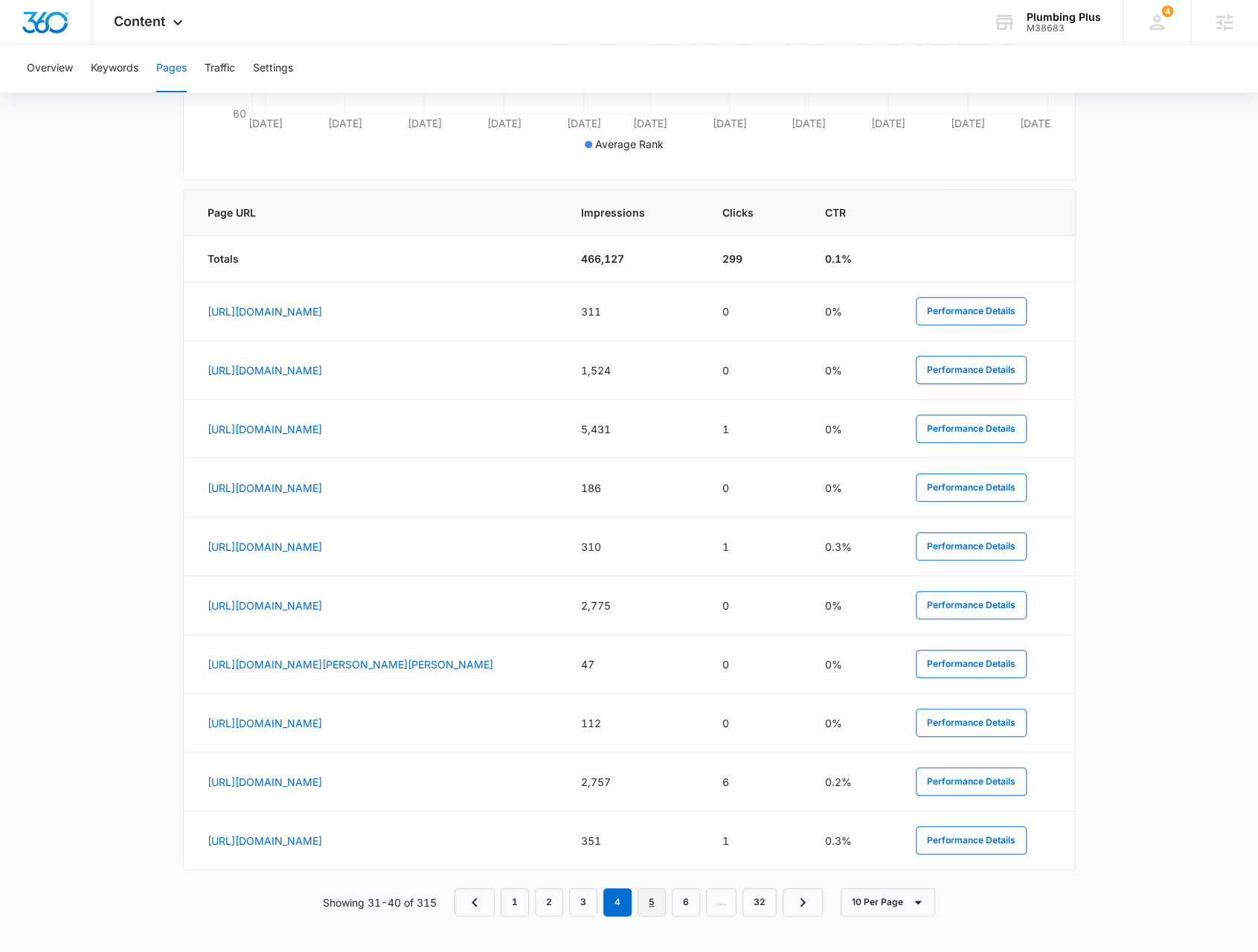
click at [654, 911] on link "5" at bounding box center [651, 901] width 28 height 28
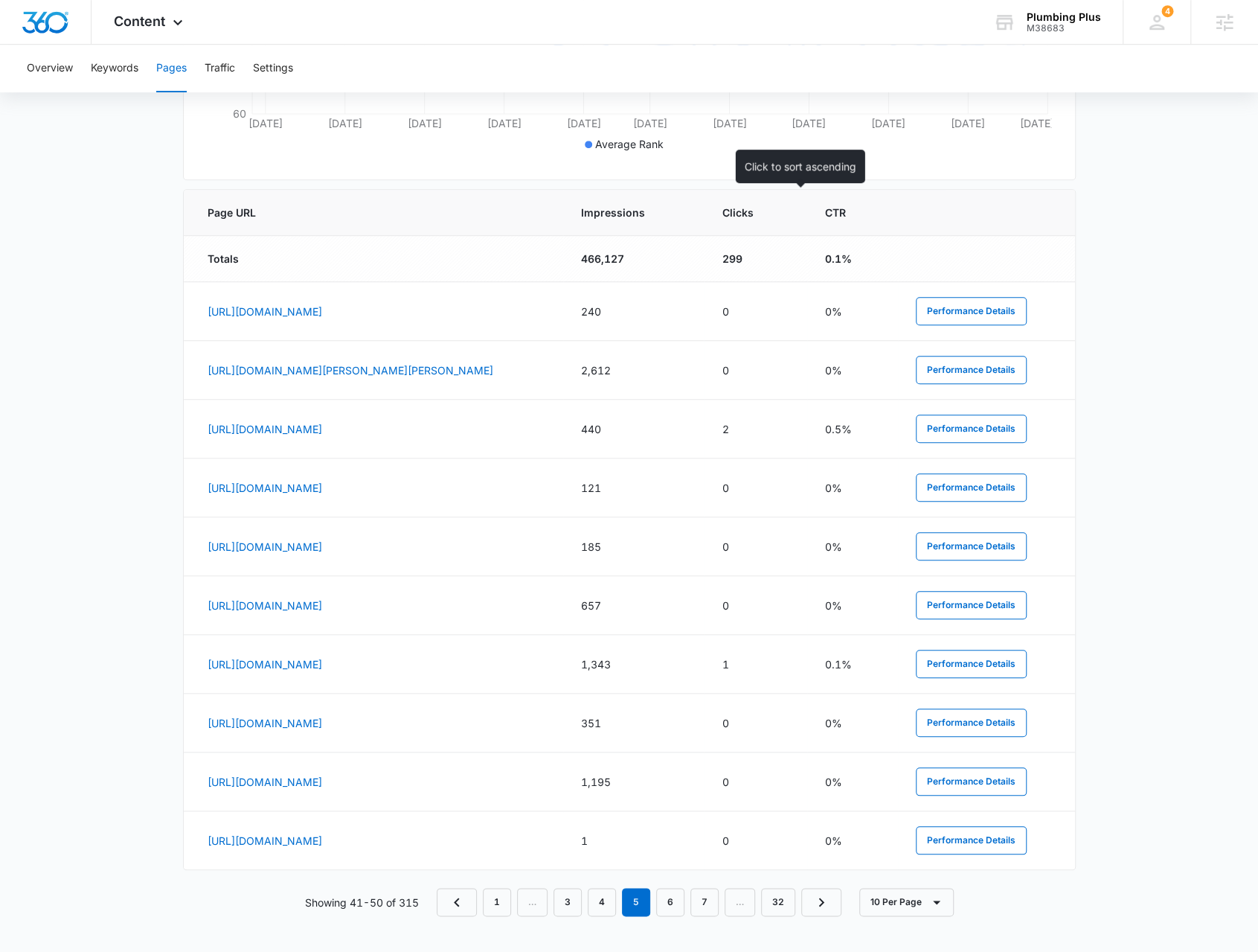
click at [784, 219] on th "Clicks" at bounding box center [755, 212] width 102 height 47
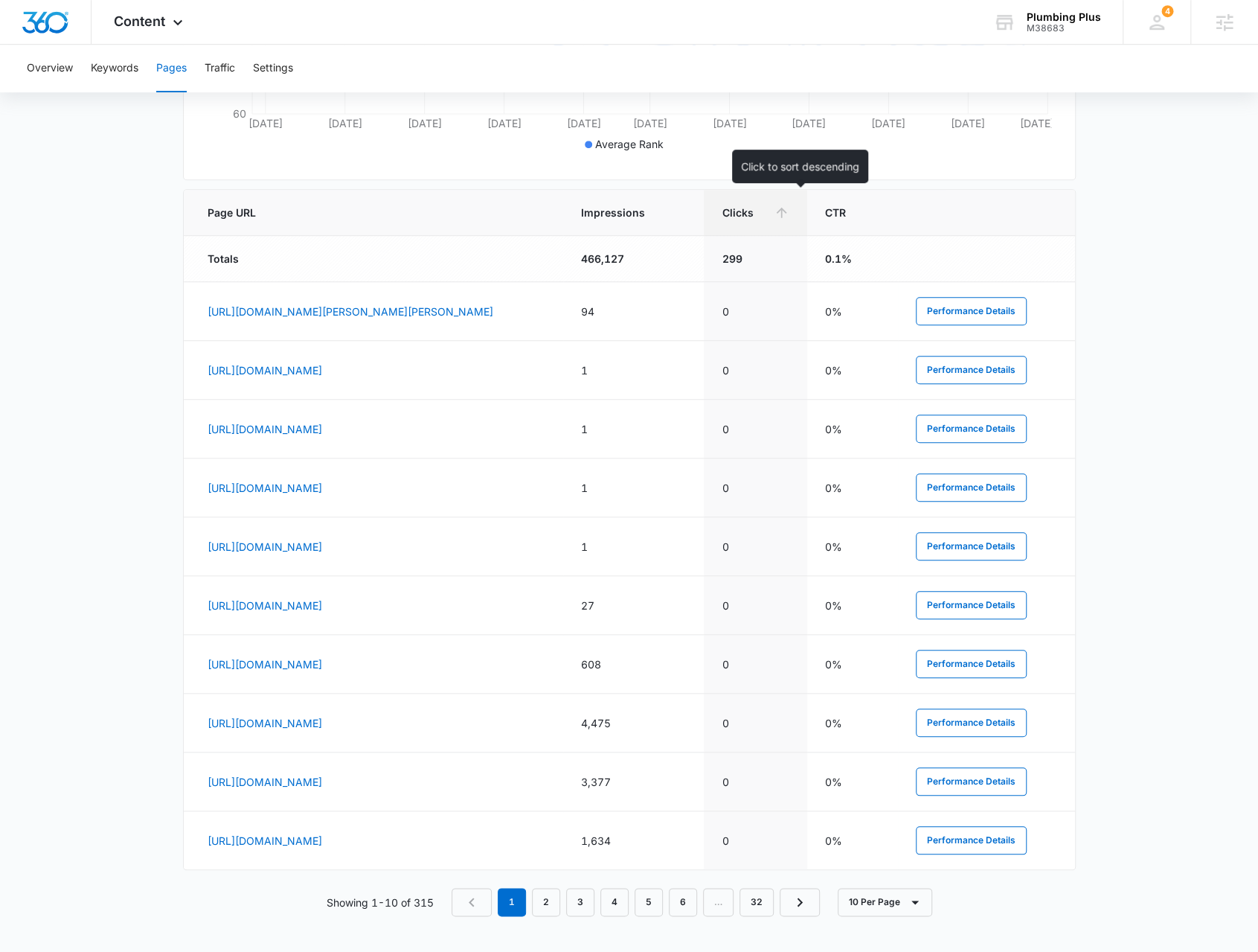
click at [783, 220] on th "Clicks" at bounding box center [755, 212] width 102 height 47
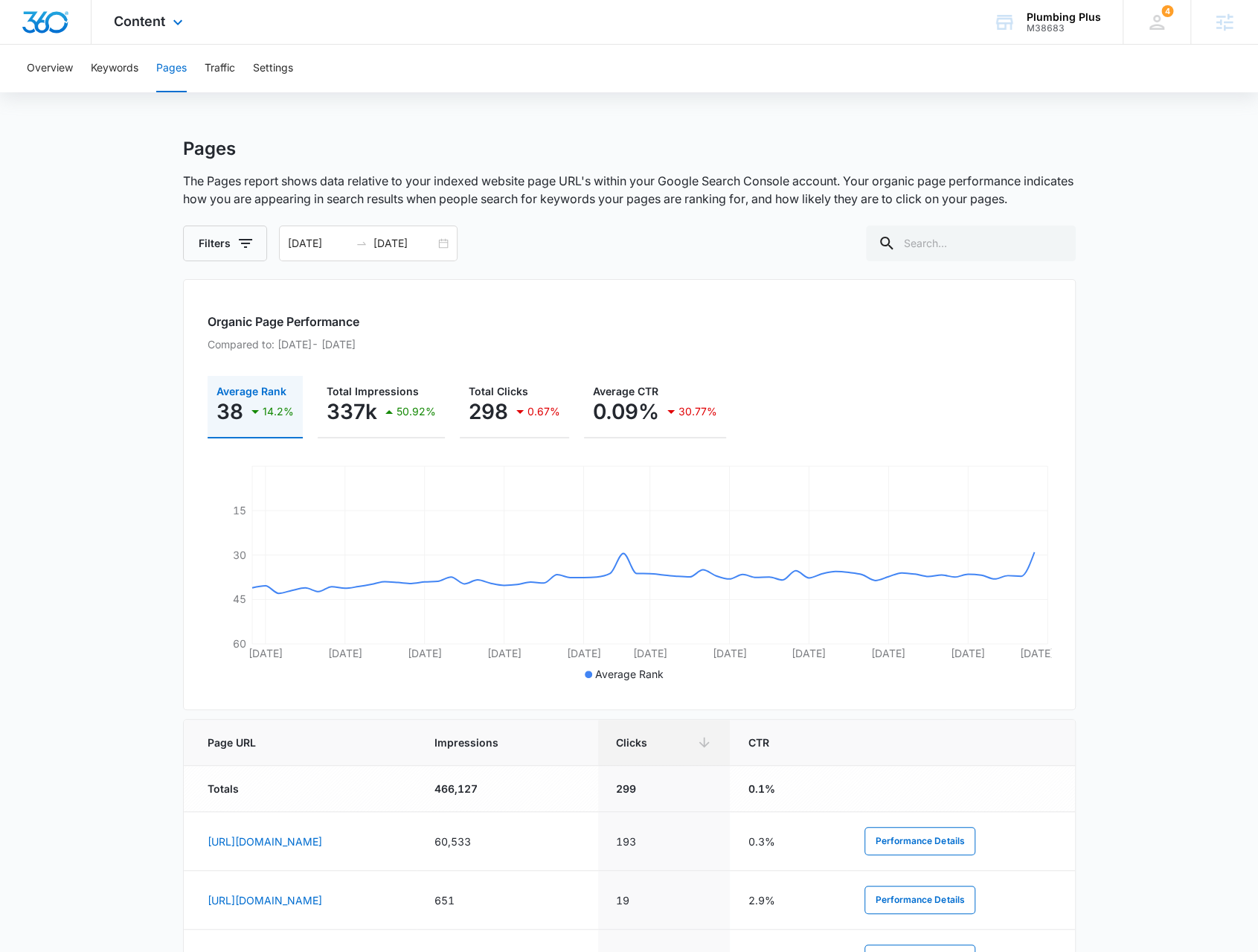
scroll to position [0, 0]
